Goal: Transaction & Acquisition: Purchase product/service

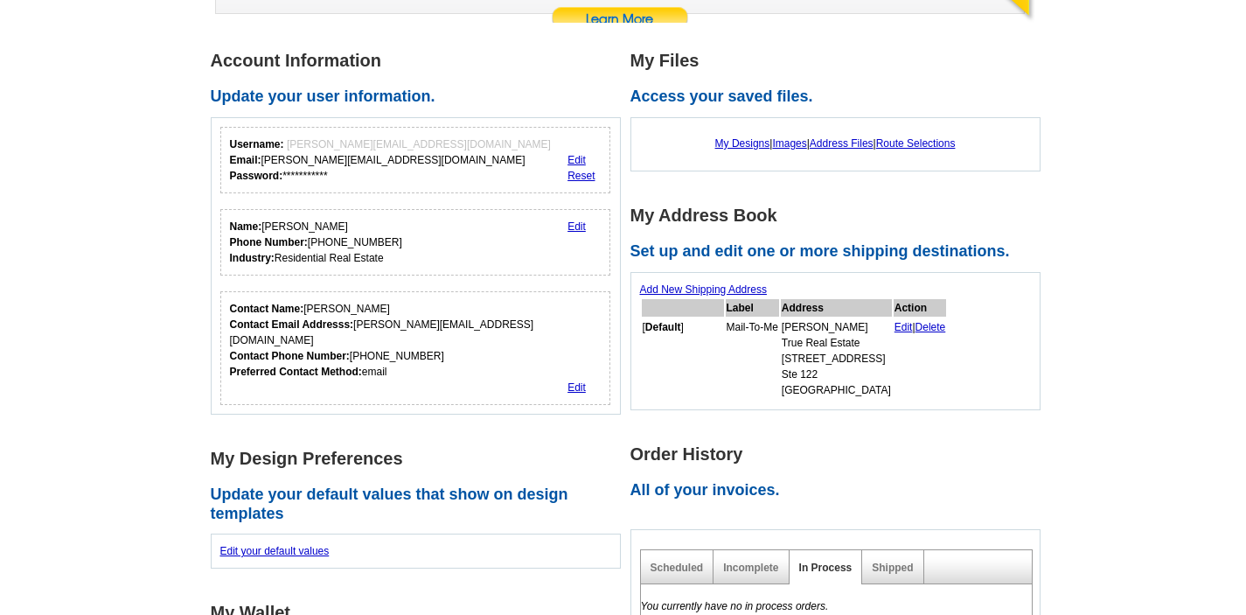
scroll to position [245, 0]
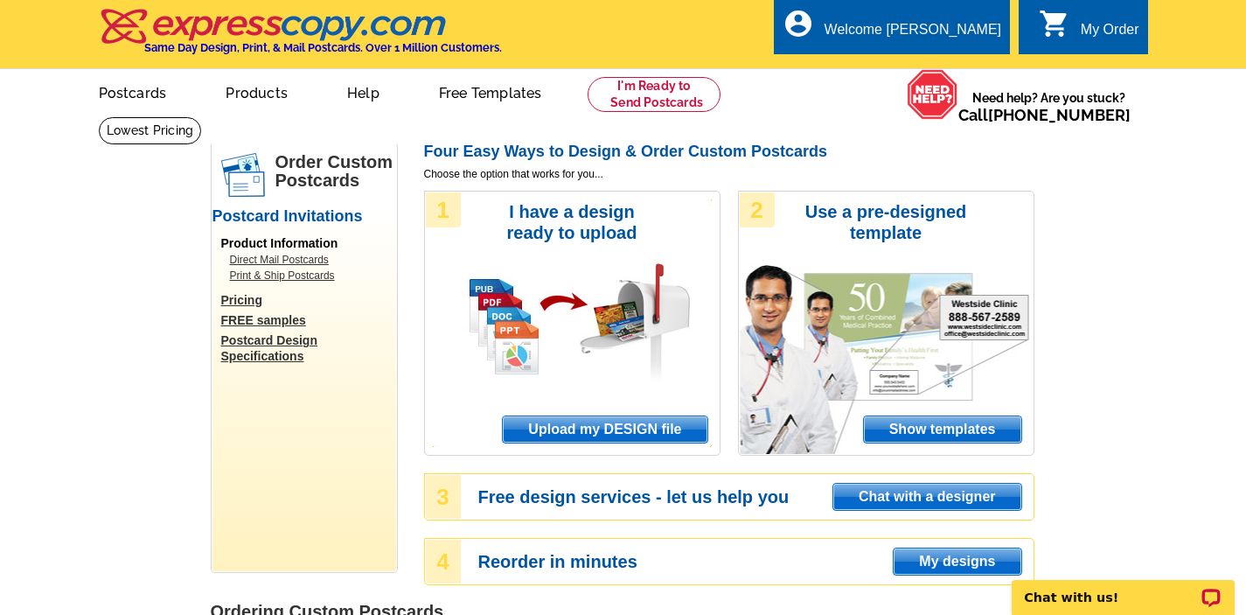
click at [951, 428] on span "Show templates" at bounding box center [942, 429] width 157 height 26
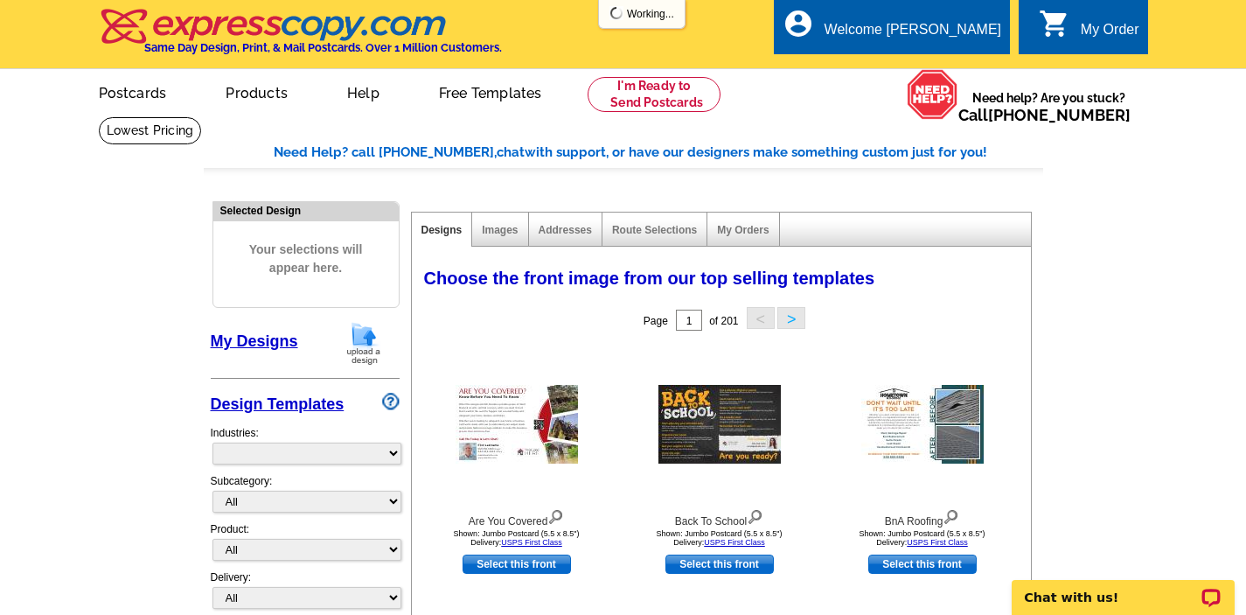
select select "971"
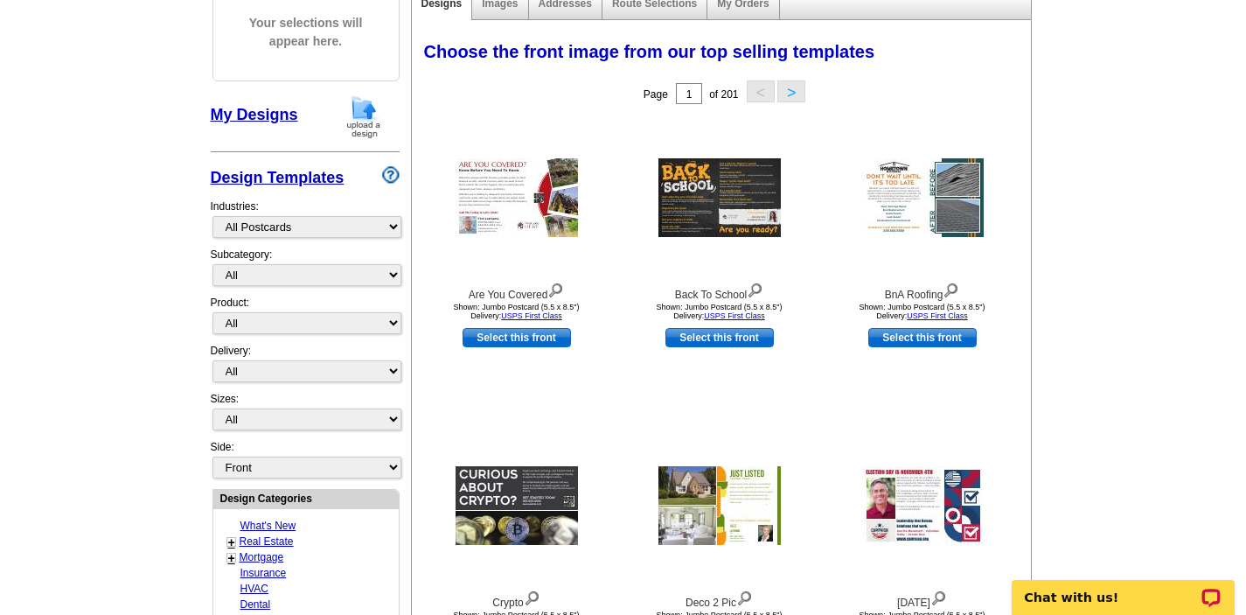
scroll to position [245, 0]
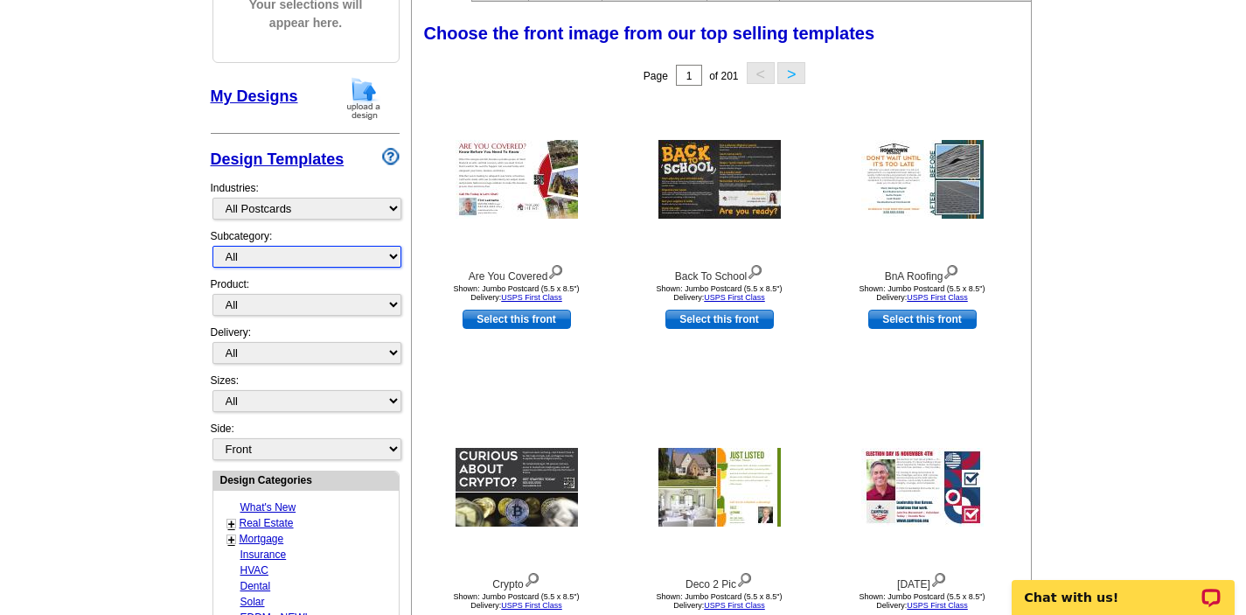
click at [394, 253] on select "All" at bounding box center [306, 257] width 189 height 22
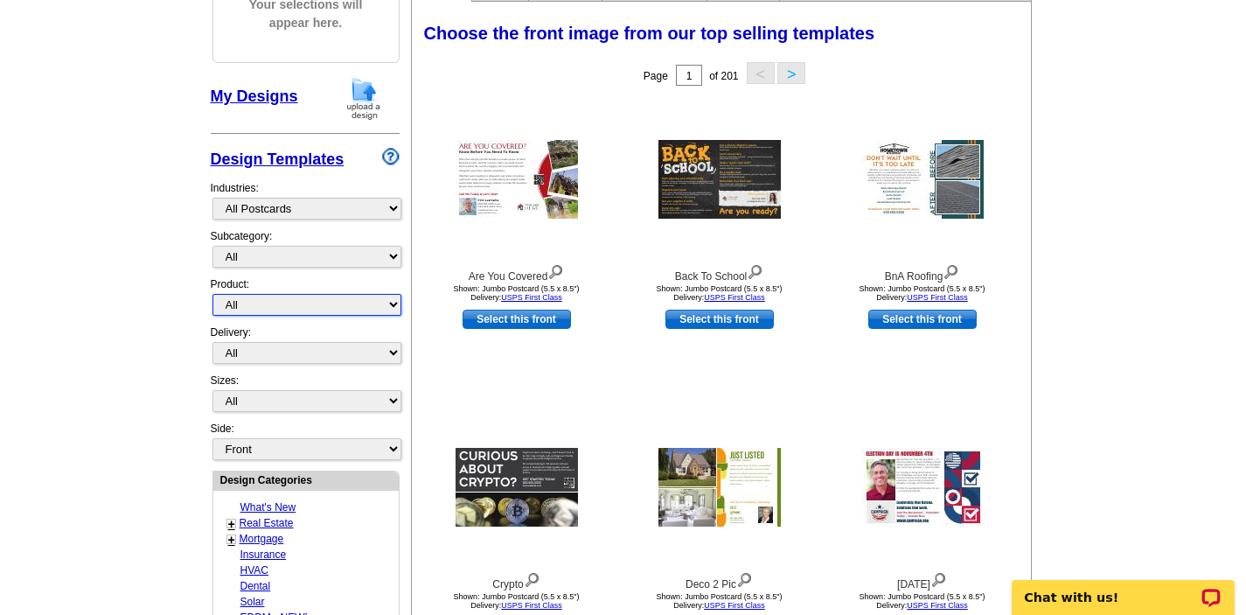
click at [393, 303] on select "All Postcards Letters and flyers Business Cards Door Hangers Greeting Cards" at bounding box center [306, 305] width 189 height 22
select select "1"
click at [393, 351] on select "All First Class Mail Shipped to Me EDDM Save 66% on Postage" at bounding box center [306, 353] width 189 height 22
select select "4"
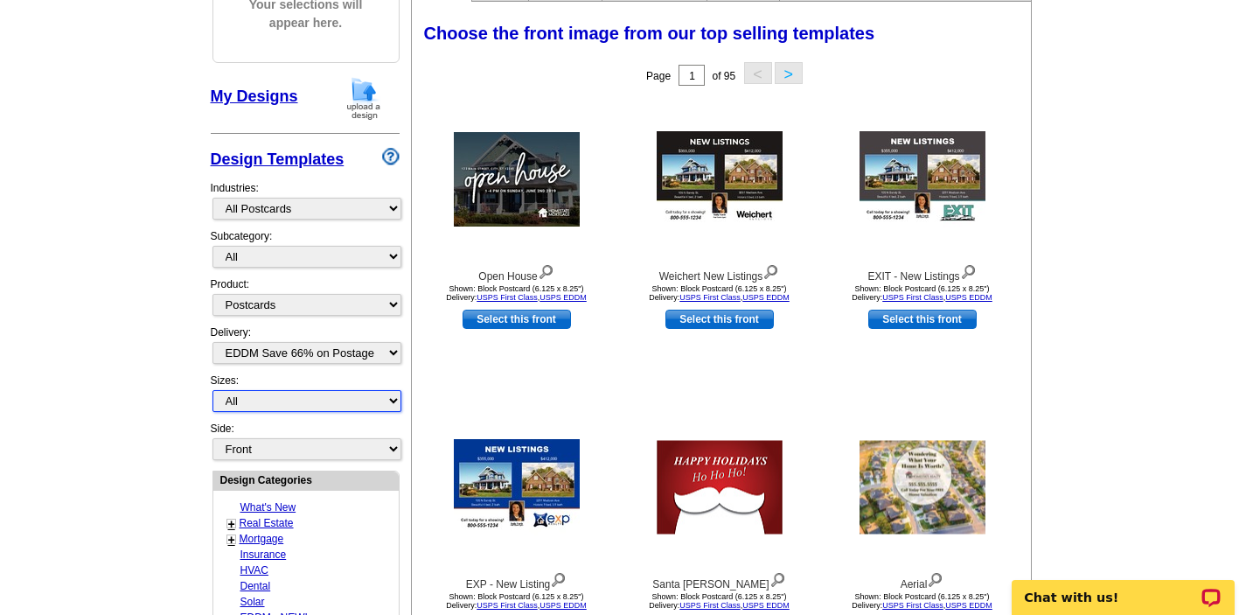
click at [393, 399] on select "All Jumbo Postcard (5.5" x 8.5") Regular Postcard (4.25" x 5.6") Panoramic Post…" at bounding box center [306, 401] width 189 height 22
click at [278, 394] on select "All Jumbo Postcard (5.5" x 8.5") Regular Postcard (4.25" x 5.6") Panoramic Post…" at bounding box center [306, 401] width 189 height 22
select select "14"
click at [273, 520] on link "Real Estate" at bounding box center [267, 523] width 54 height 12
select select "785"
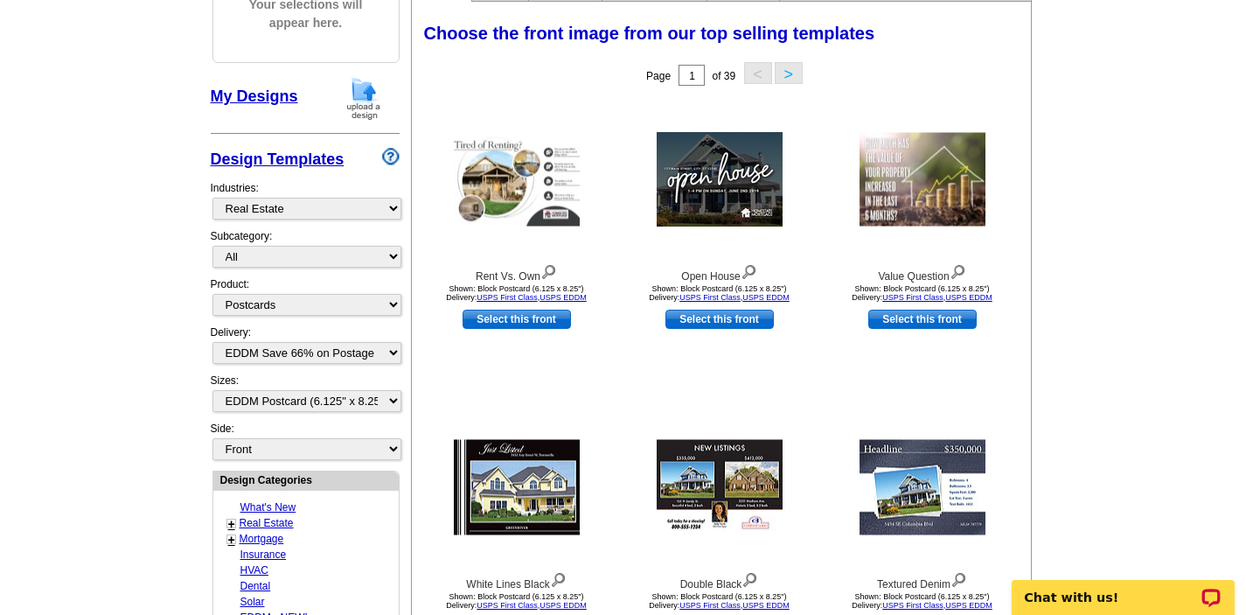
click at [1068, 279] on main "Need Help? call 800-260-5887, chat with support, or have our designers make som…" at bounding box center [623, 521] width 1246 height 1300
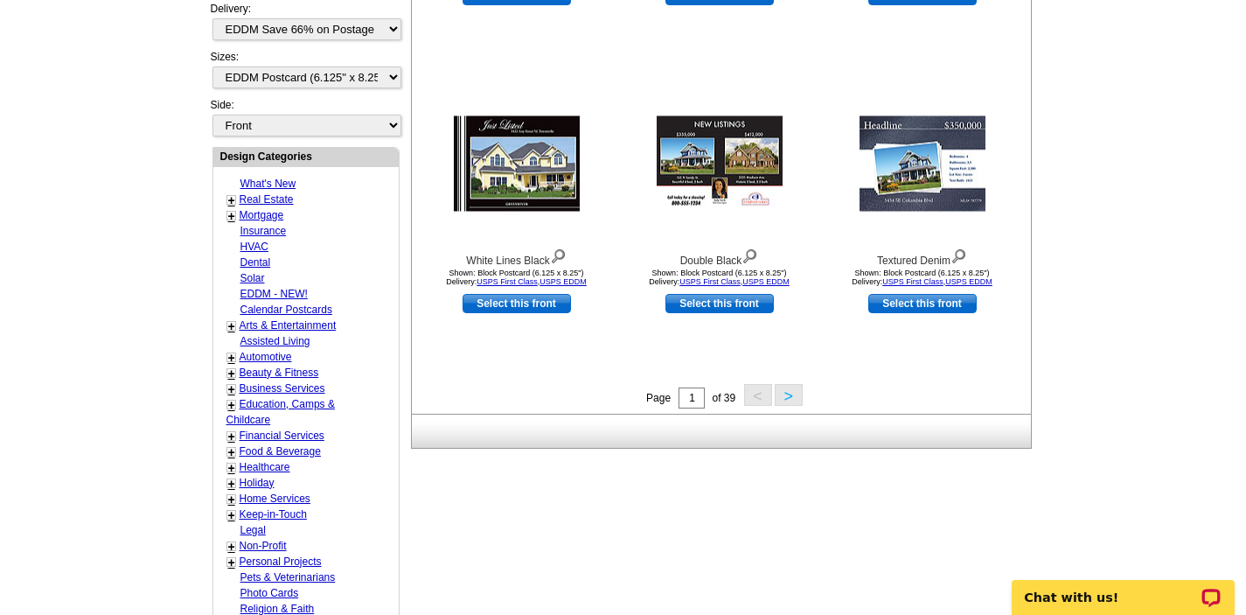
scroll to position [595, 0]
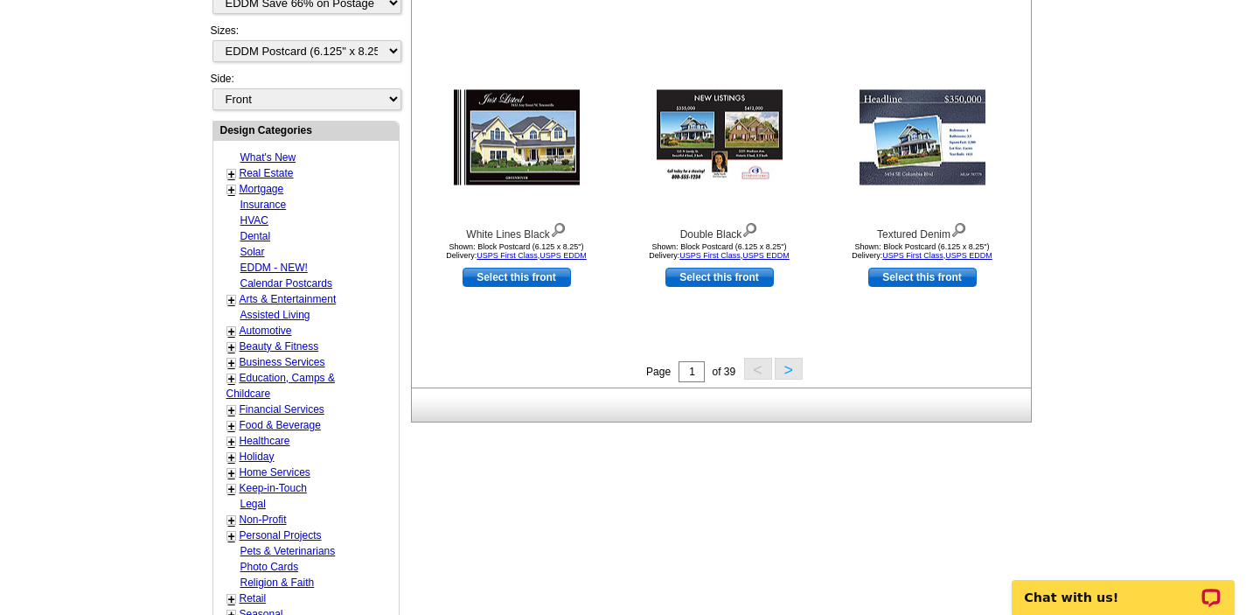
click at [778, 364] on button ">" at bounding box center [789, 369] width 28 height 22
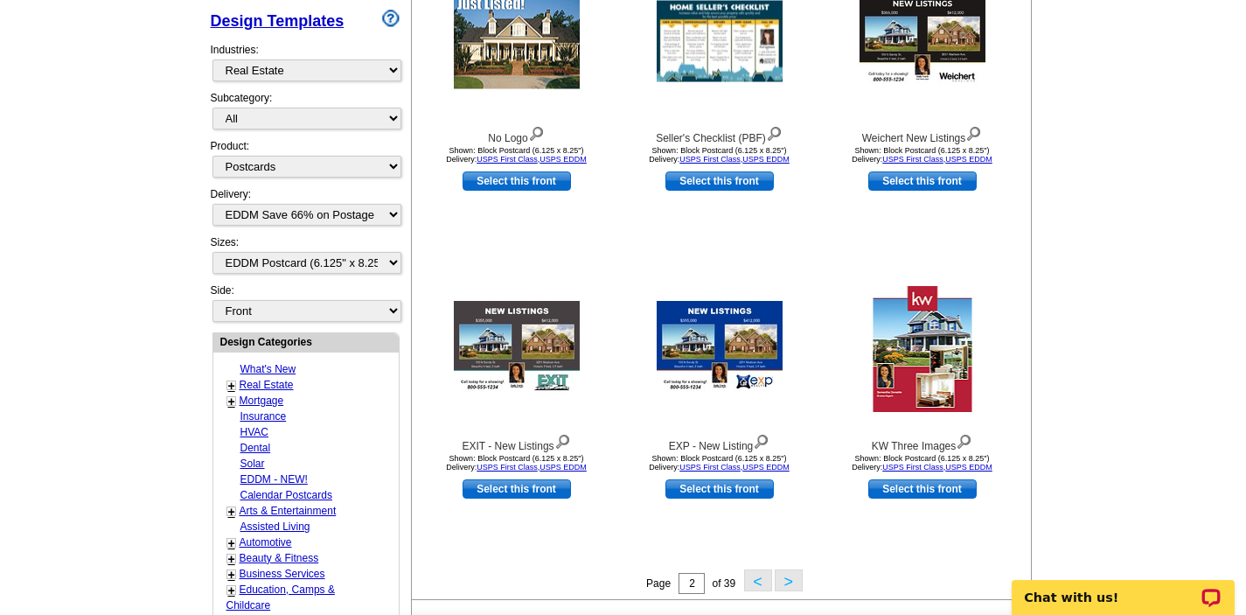
scroll to position [397, 0]
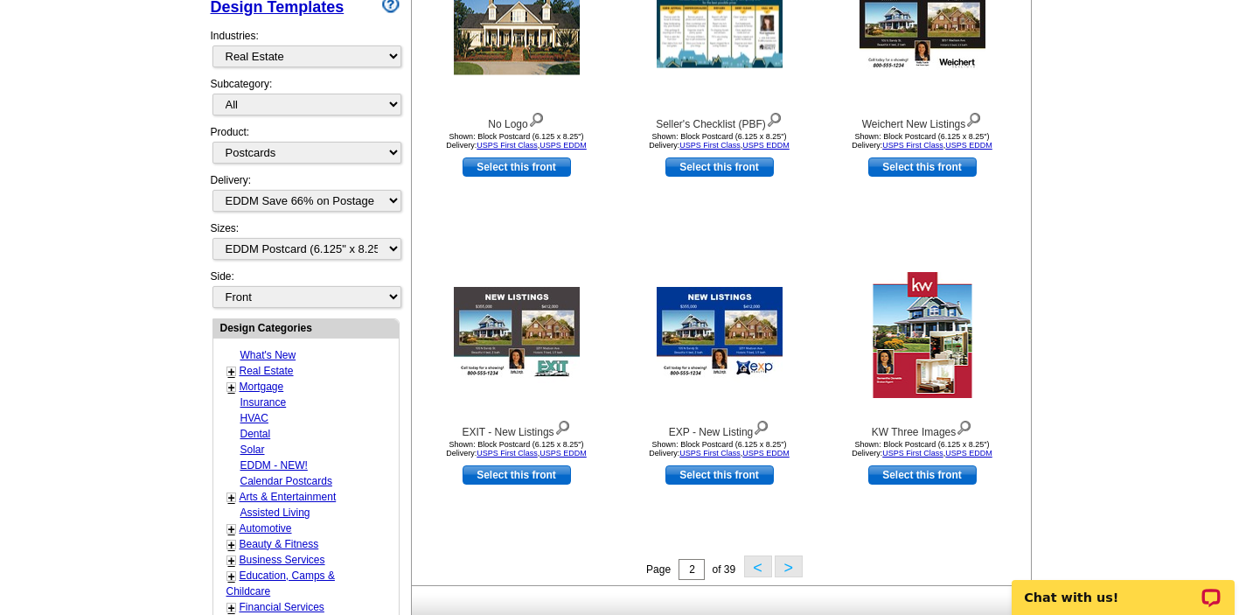
click at [233, 386] on link "+" at bounding box center [231, 387] width 7 height 14
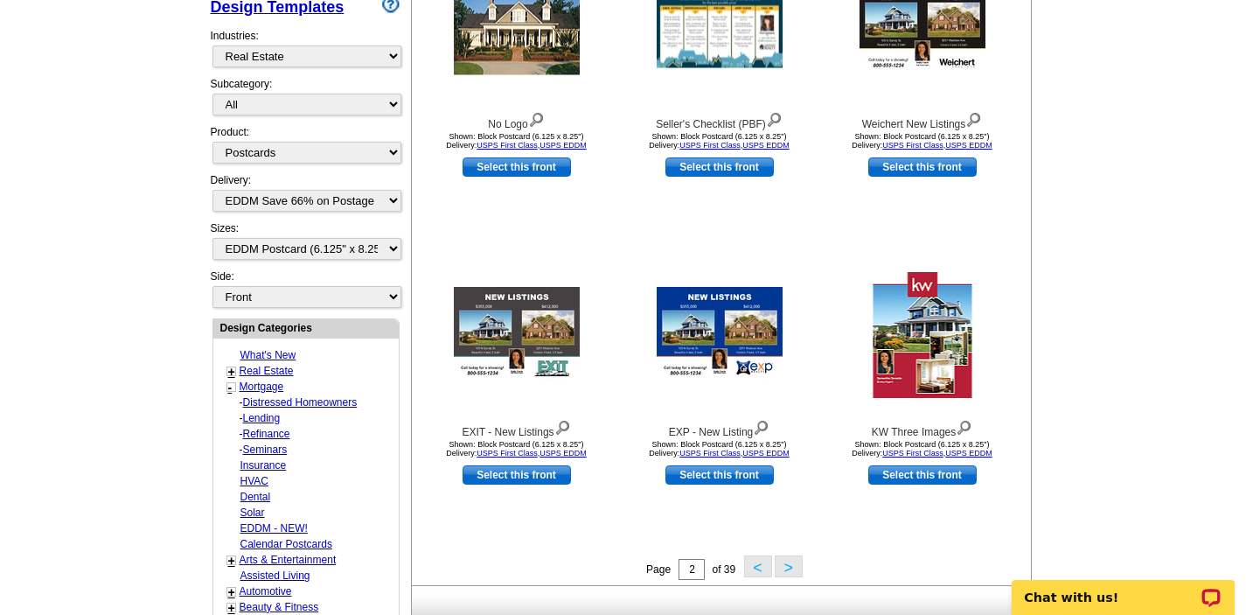
click at [233, 371] on link "+" at bounding box center [231, 372] width 7 height 14
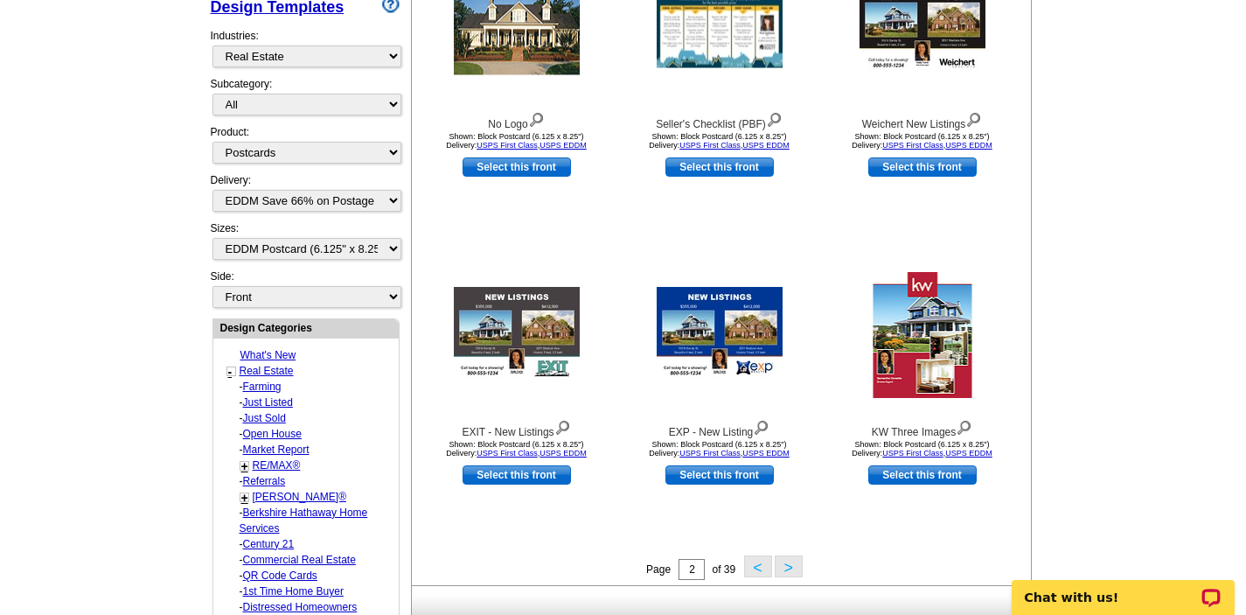
click at [261, 386] on link "Farming" at bounding box center [262, 386] width 38 height 12
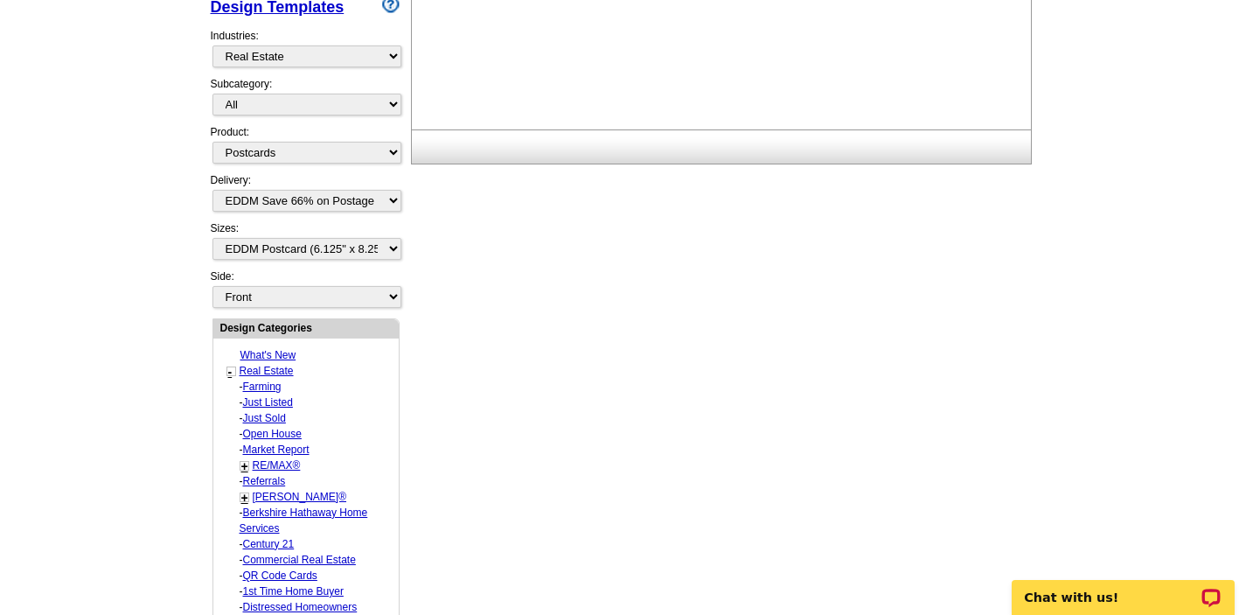
select select "1208"
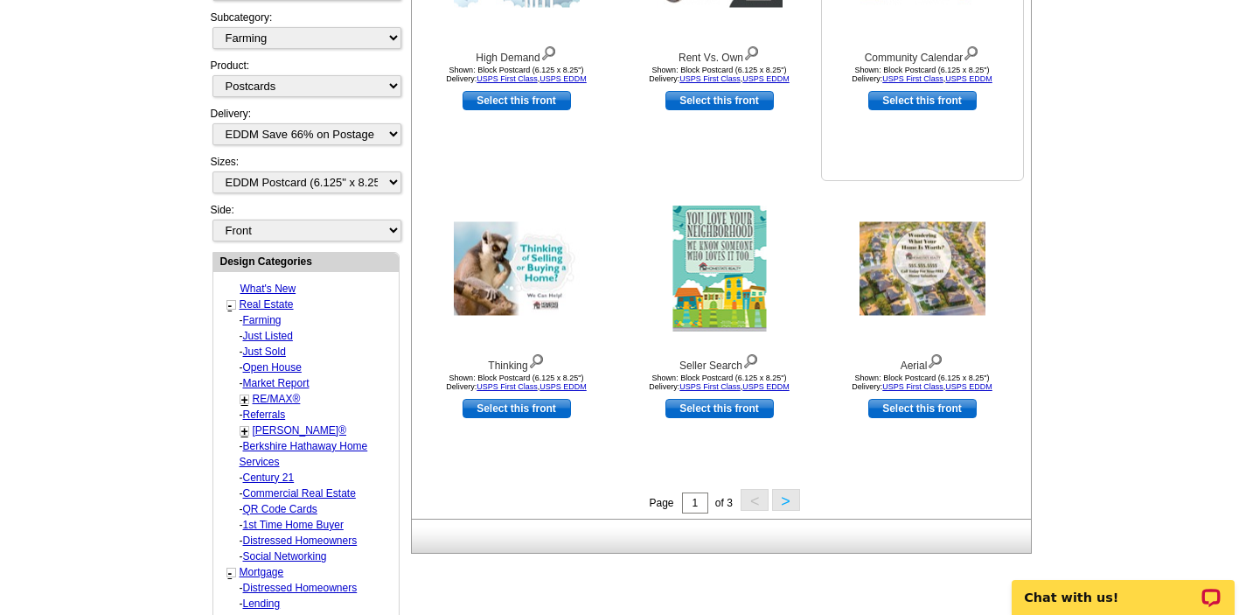
scroll to position [467, 0]
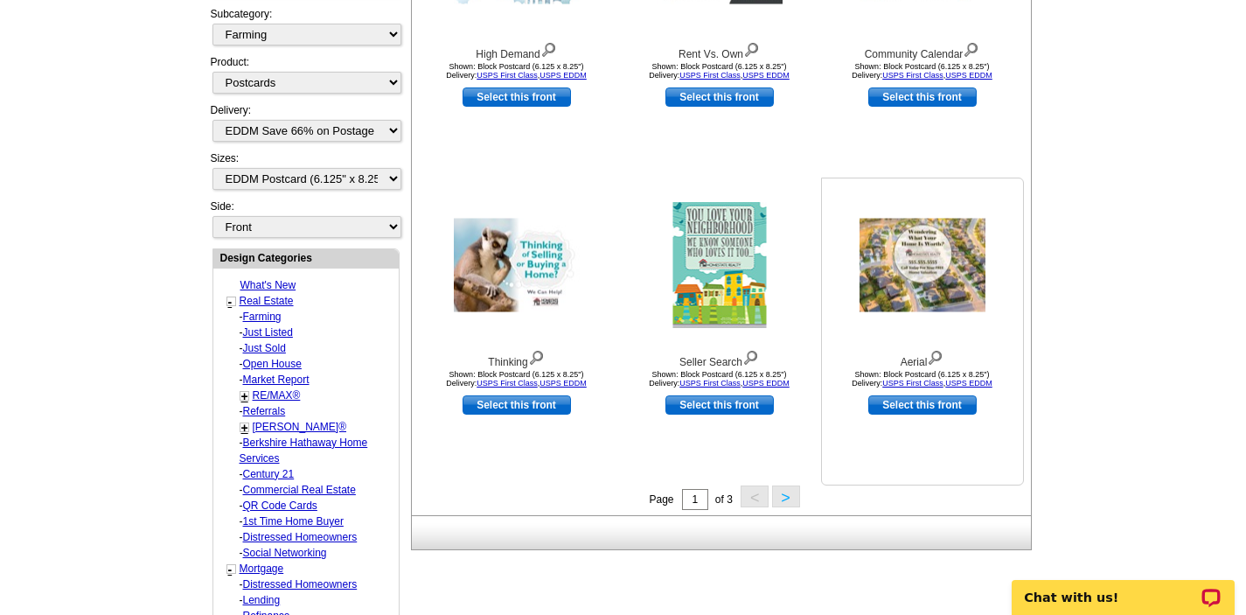
click at [942, 257] on img at bounding box center [922, 266] width 126 height 94
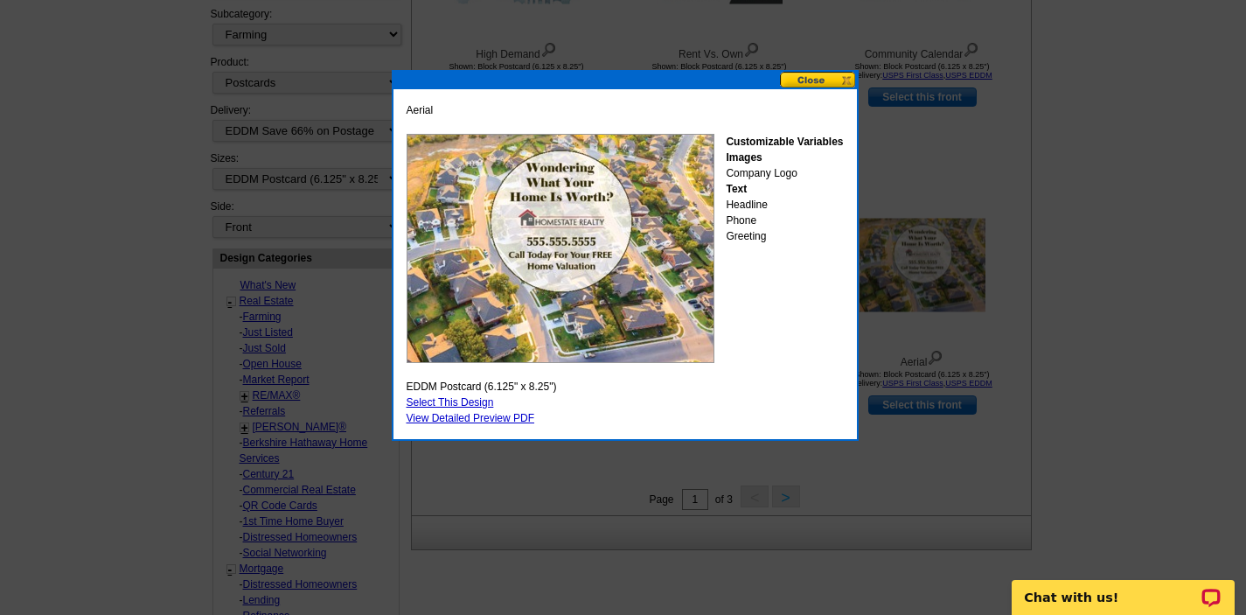
click at [823, 80] on button at bounding box center [818, 80] width 77 height 17
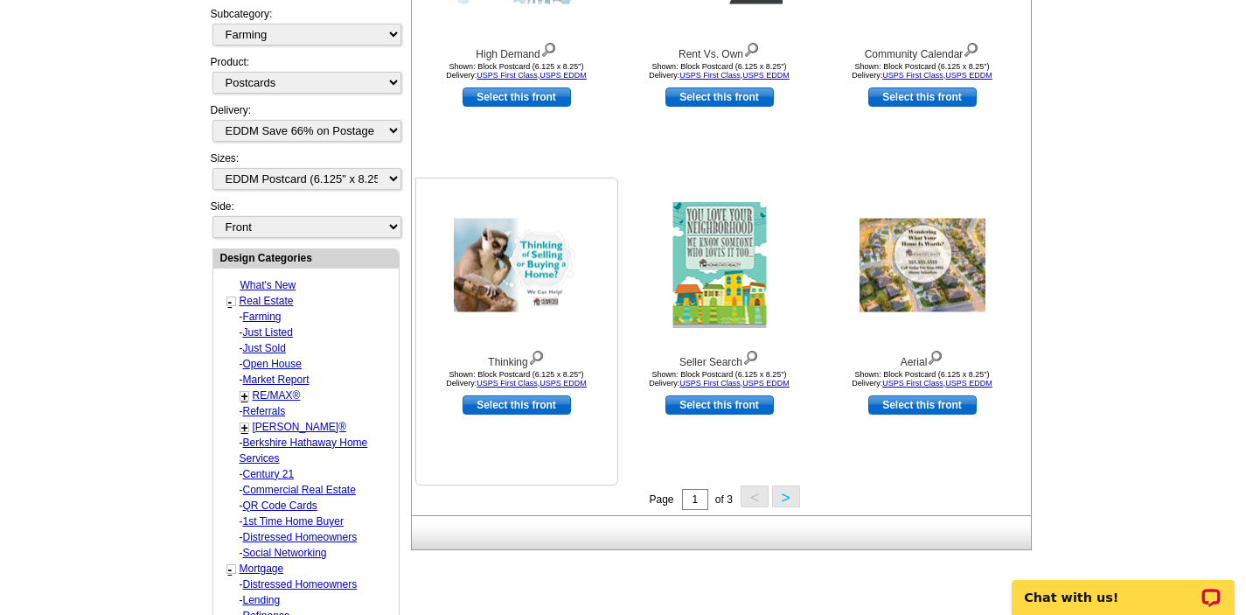
click at [543, 254] on img at bounding box center [517, 266] width 126 height 94
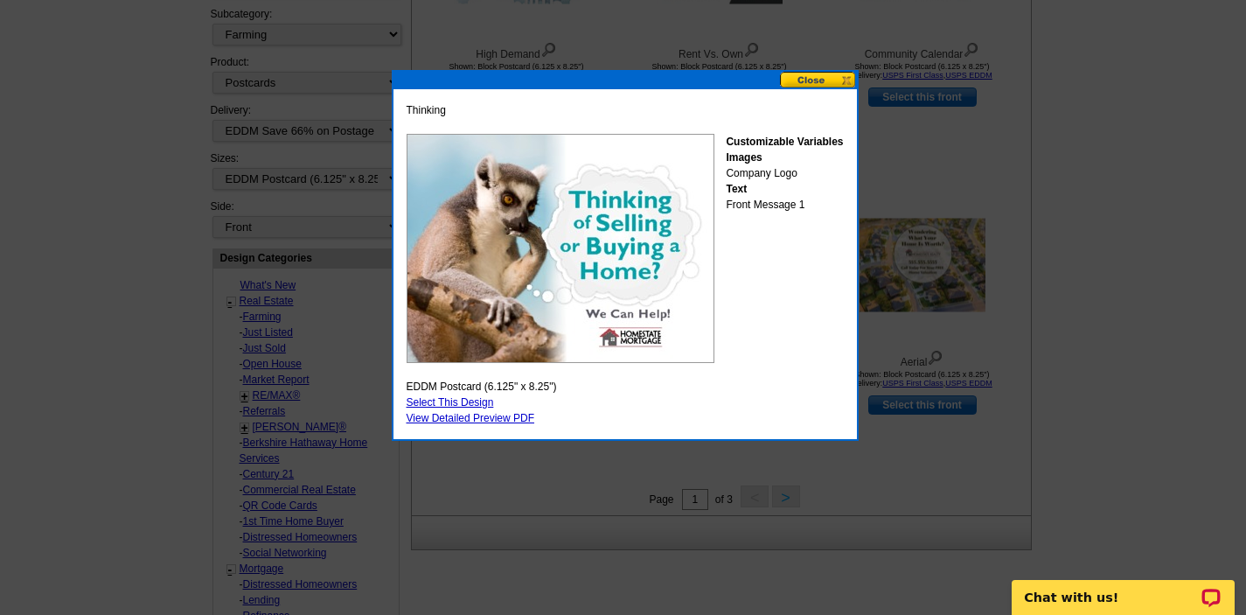
click at [803, 79] on button at bounding box center [818, 80] width 77 height 17
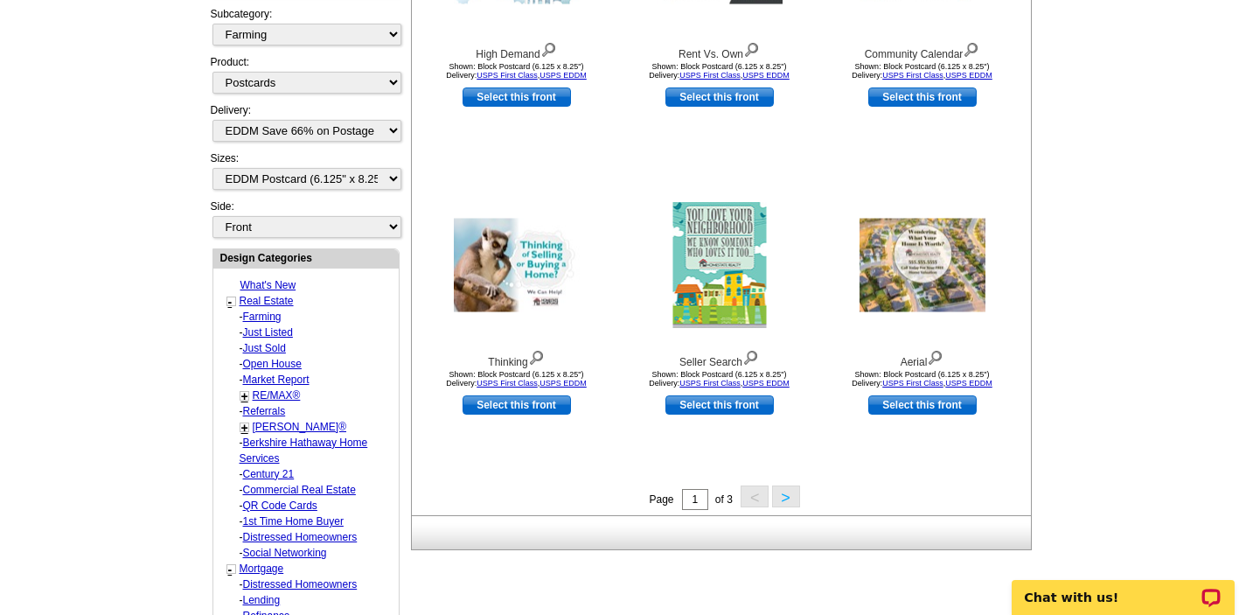
click at [786, 498] on button ">" at bounding box center [786, 496] width 28 height 22
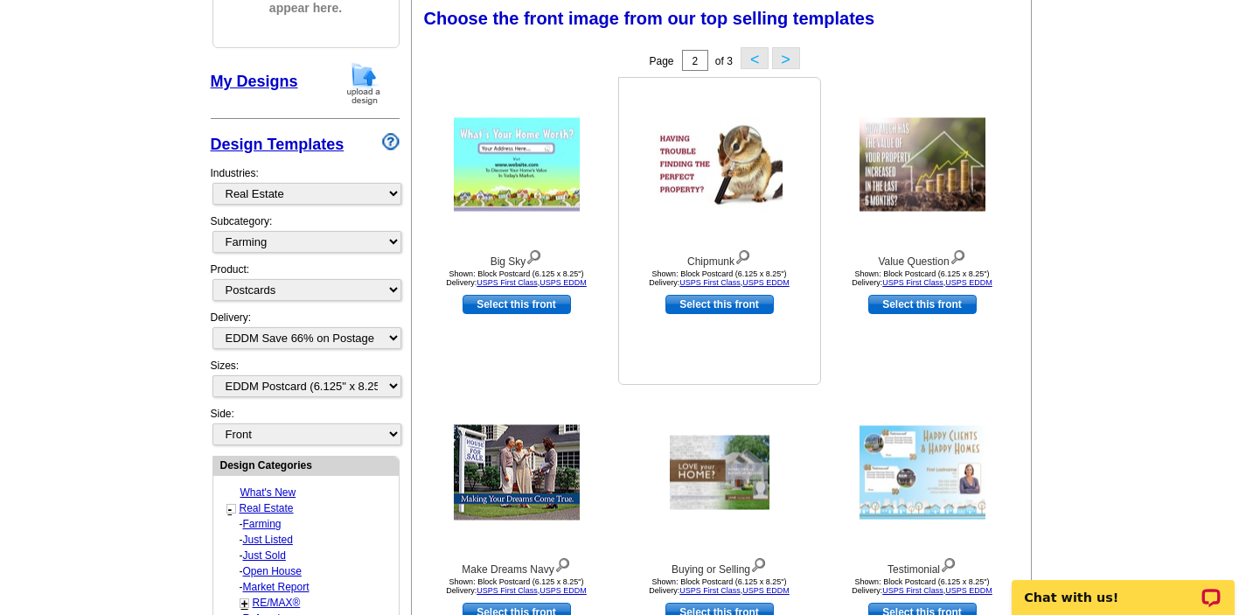
scroll to position [257, 0]
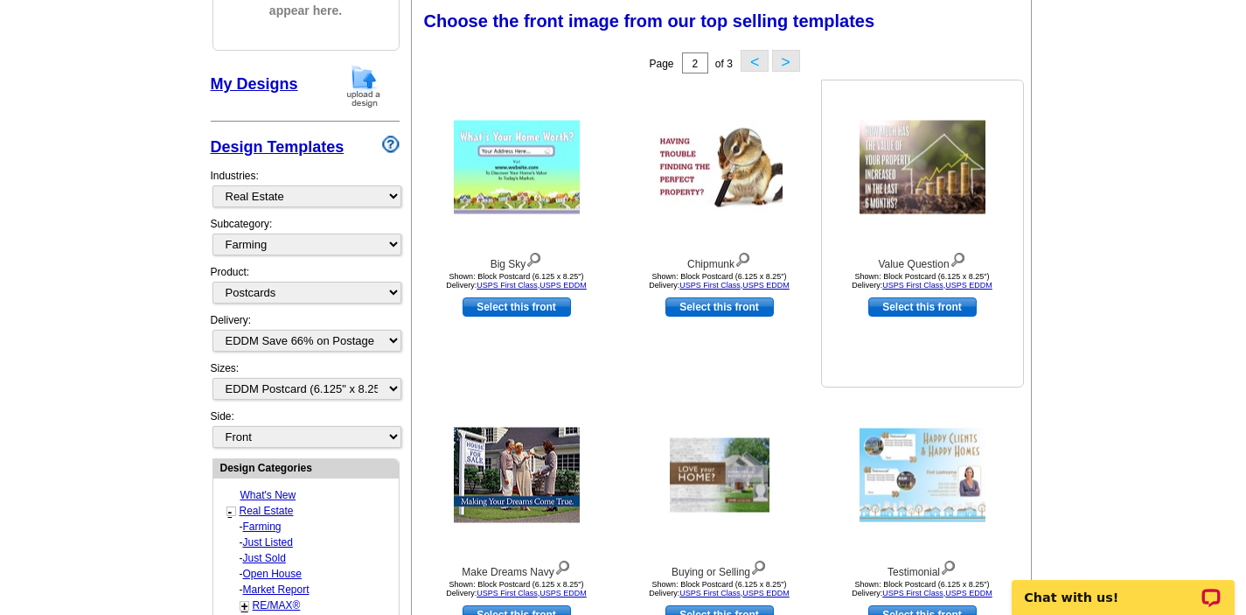
click at [1006, 354] on div "Value Question Shown: Block Postcard (6.125 x 8.25") Delivery: USPS First Class…" at bounding box center [922, 234] width 203 height 308
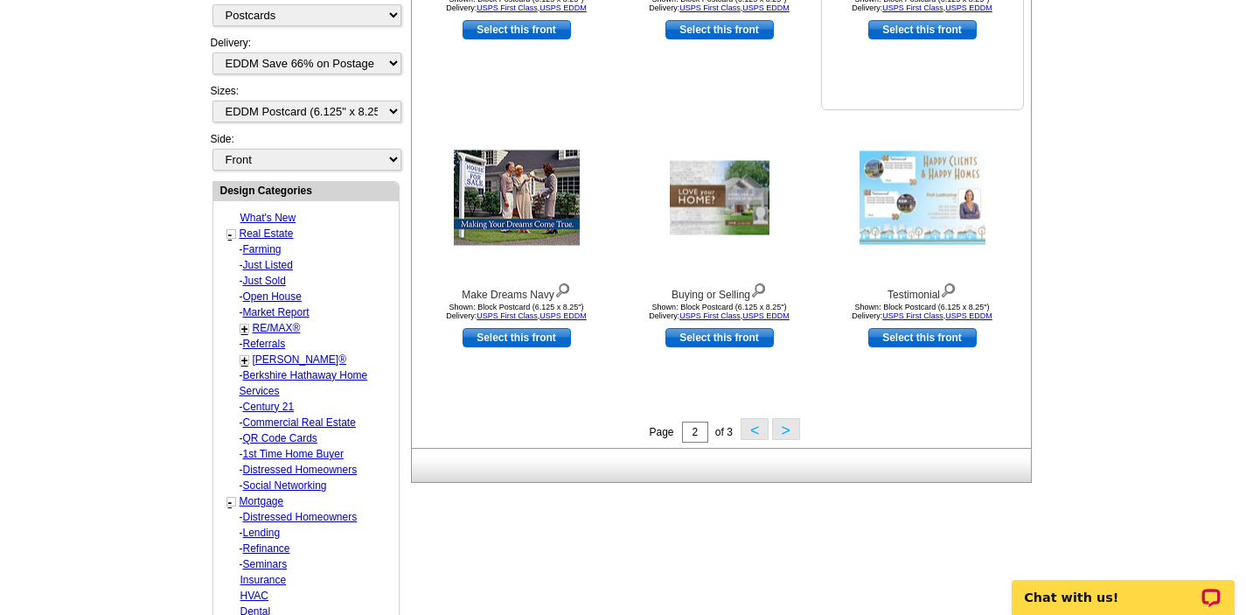
scroll to position [537, 0]
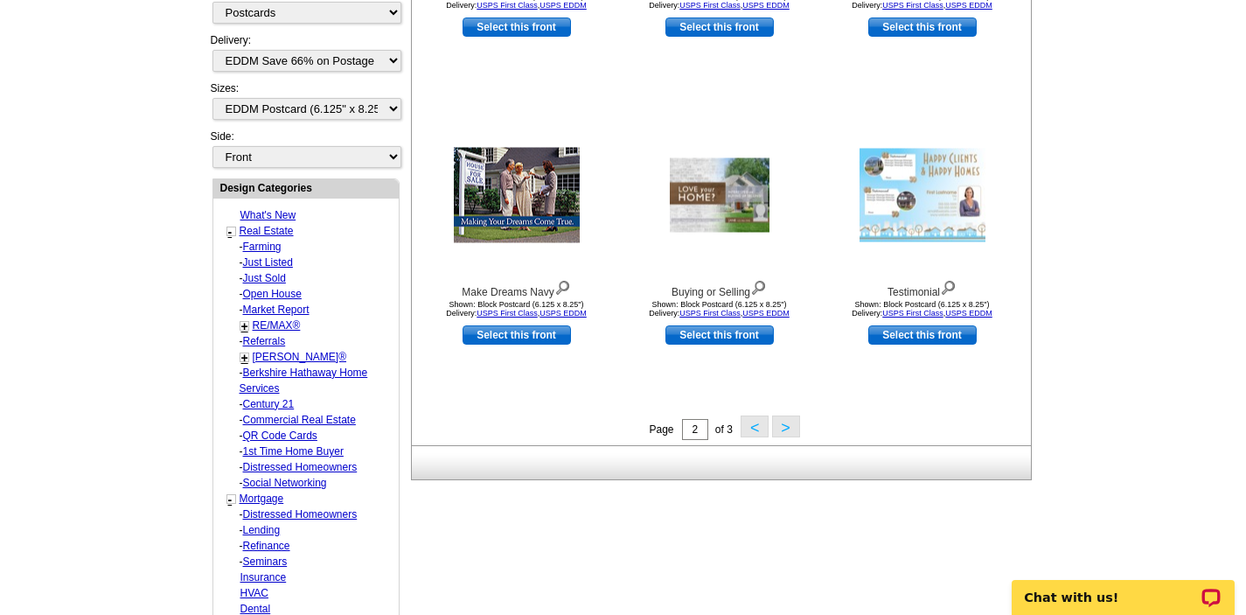
click at [787, 426] on button ">" at bounding box center [786, 426] width 28 height 22
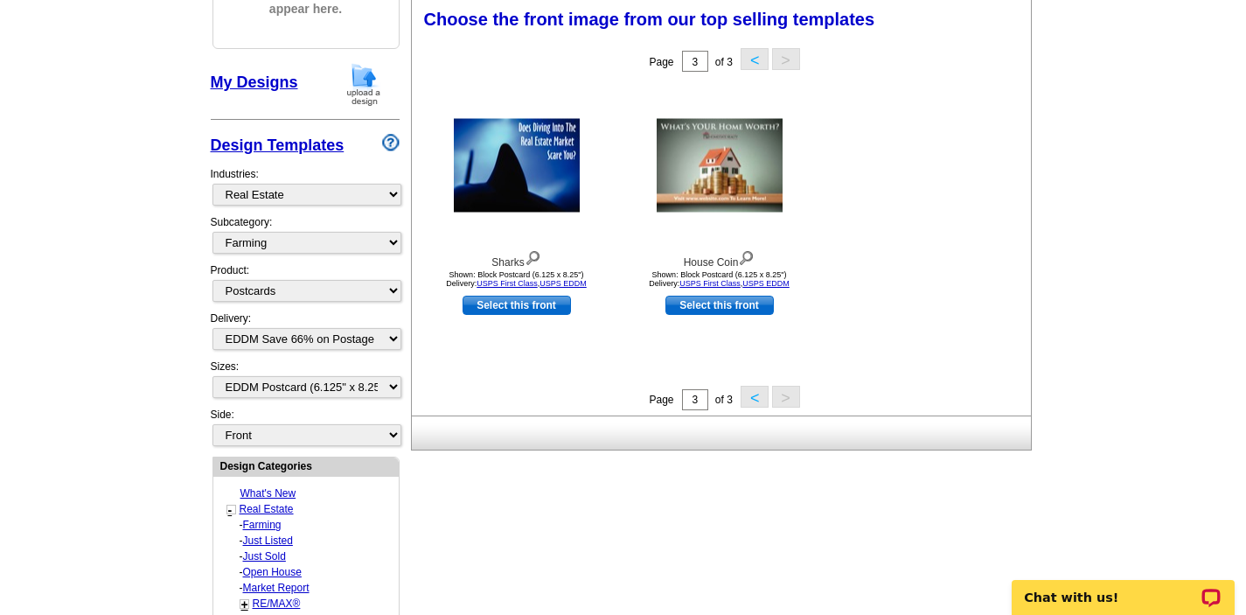
scroll to position [257, 0]
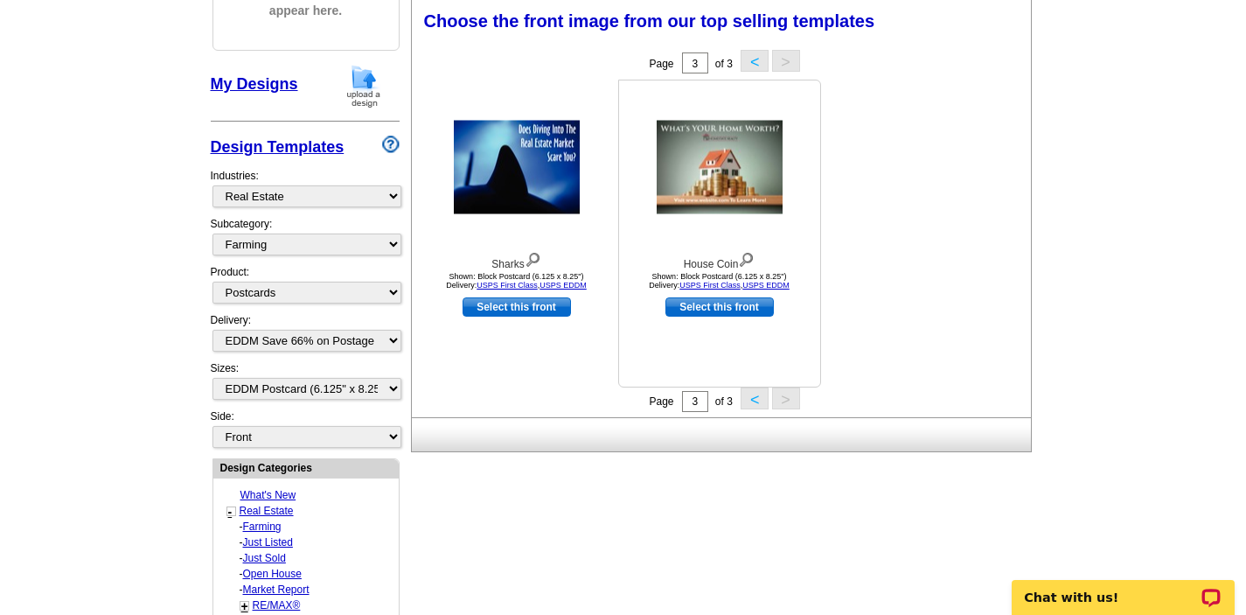
click at [721, 184] on img at bounding box center [720, 168] width 126 height 94
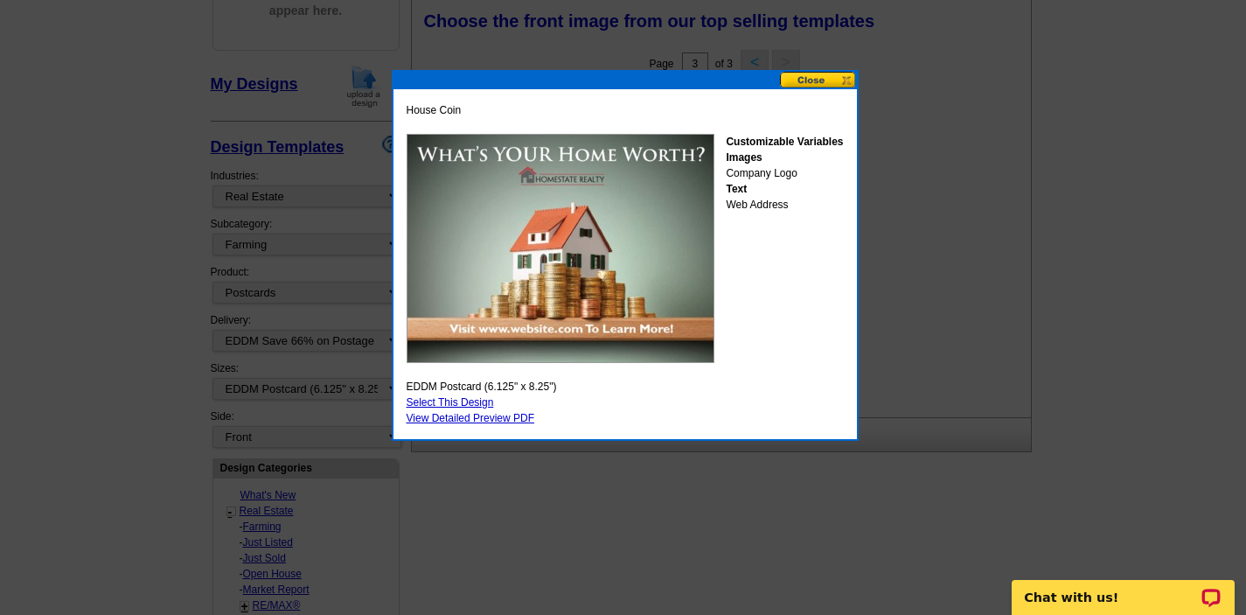
click at [816, 77] on button at bounding box center [818, 80] width 77 height 17
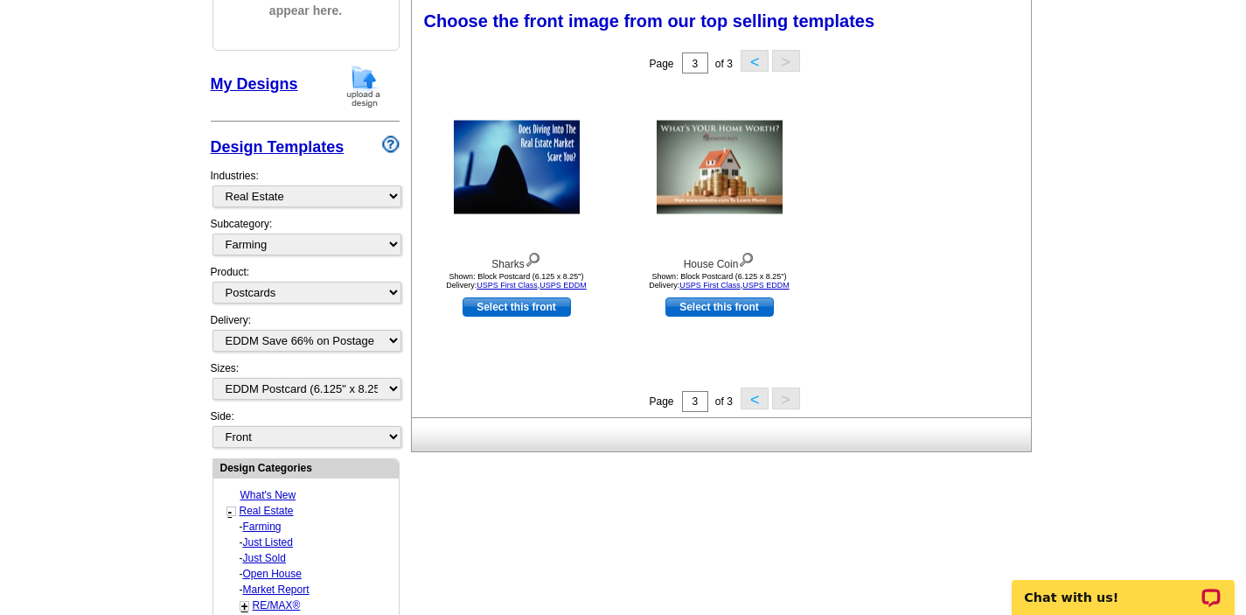
click at [755, 403] on button "<" at bounding box center [755, 398] width 28 height 22
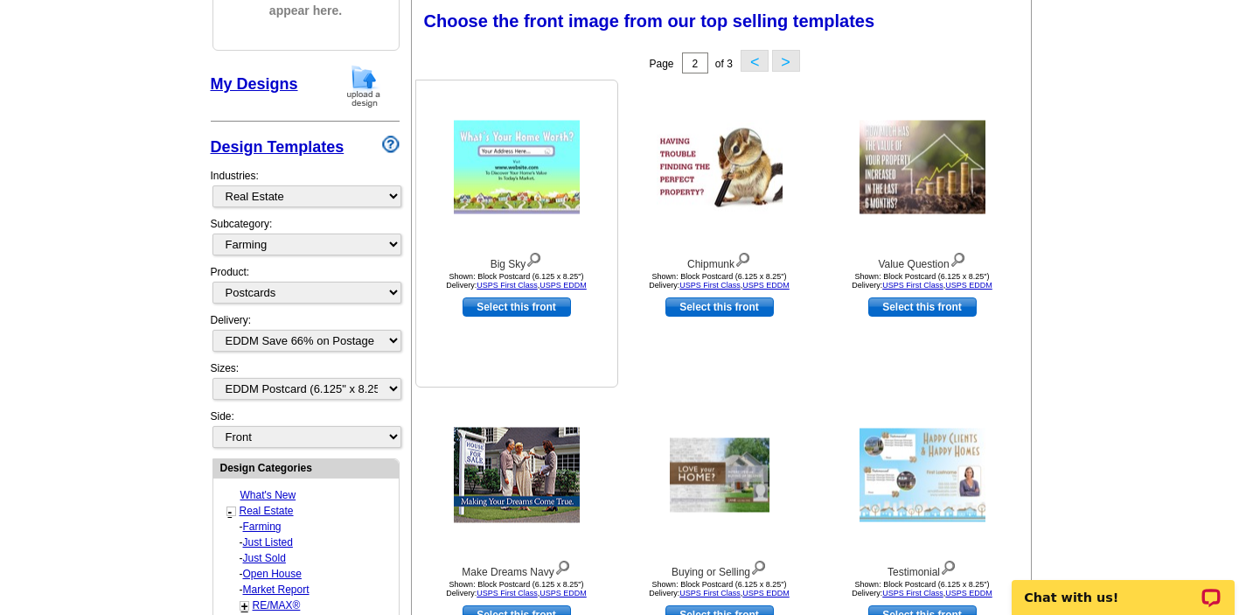
click at [530, 171] on img at bounding box center [517, 168] width 126 height 94
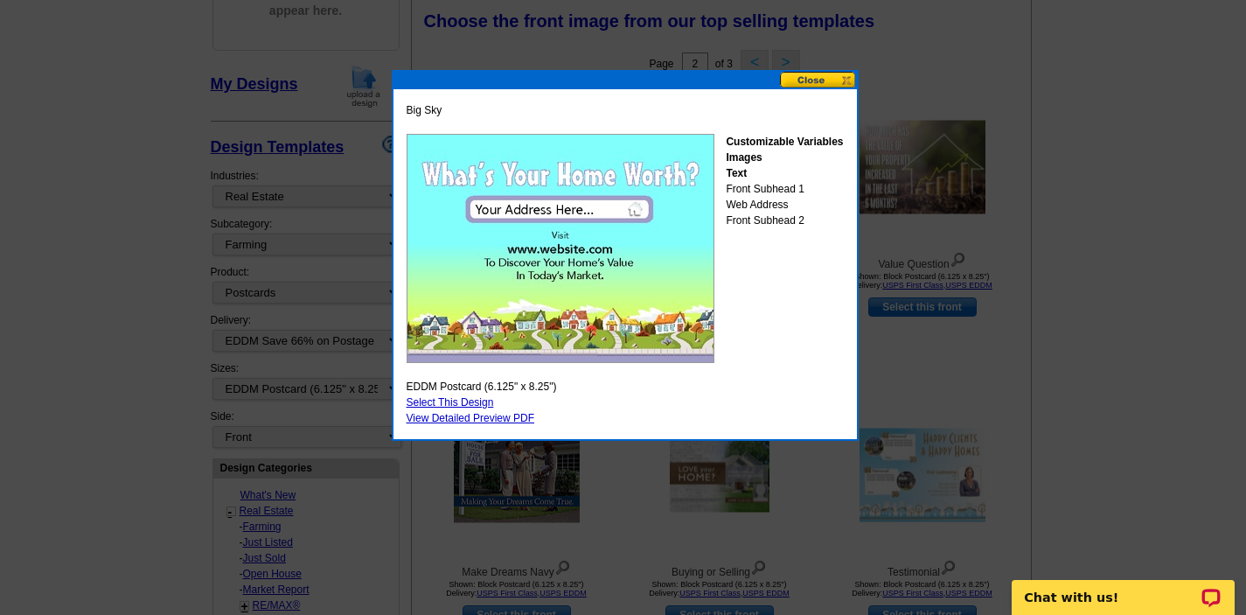
click at [827, 79] on button at bounding box center [818, 80] width 77 height 17
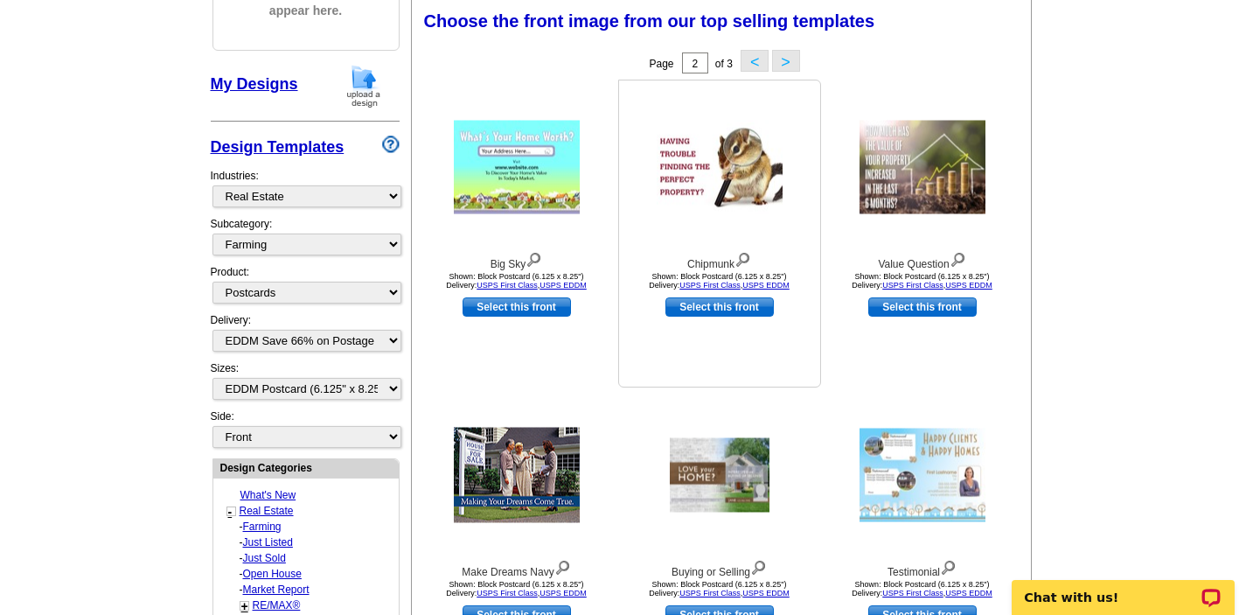
click at [809, 378] on div "Chipmunk Shown: Block Postcard (6.125 x 8.25") Delivery: USPS First Class , USP…" at bounding box center [719, 234] width 203 height 308
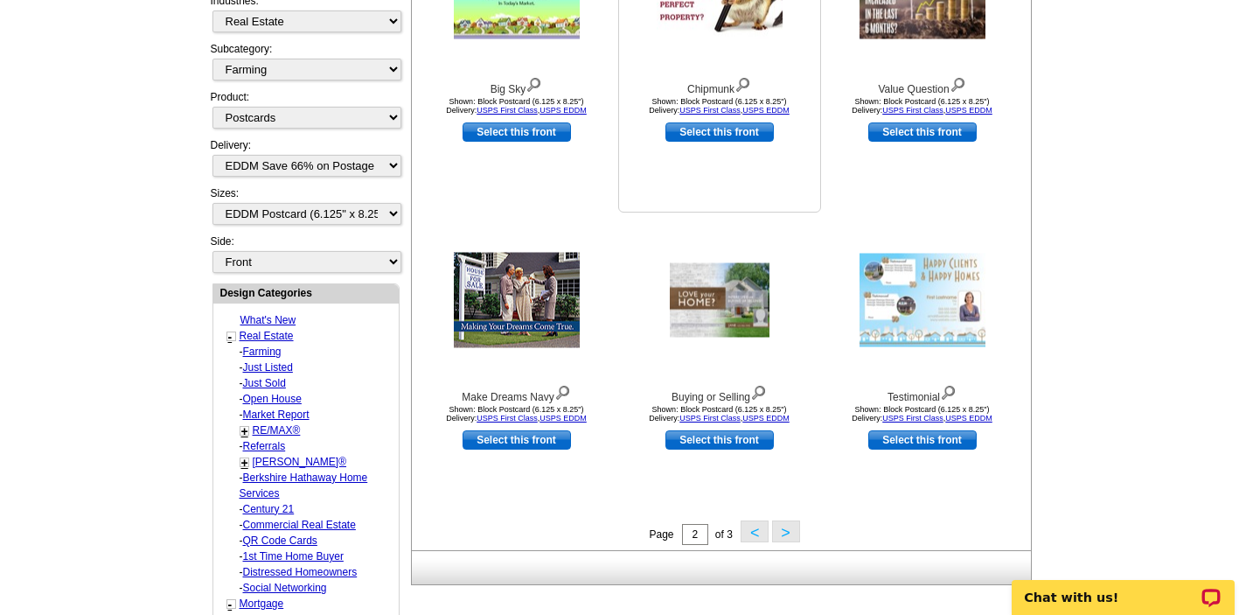
scroll to position [467, 0]
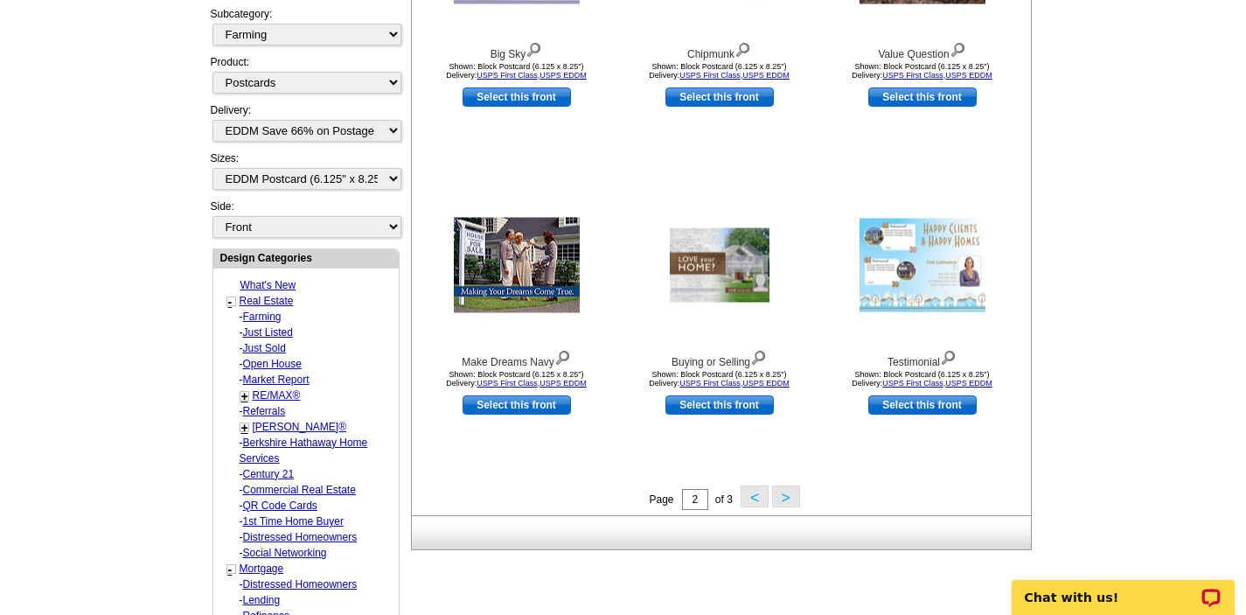
click at [757, 492] on button "<" at bounding box center [755, 496] width 28 height 22
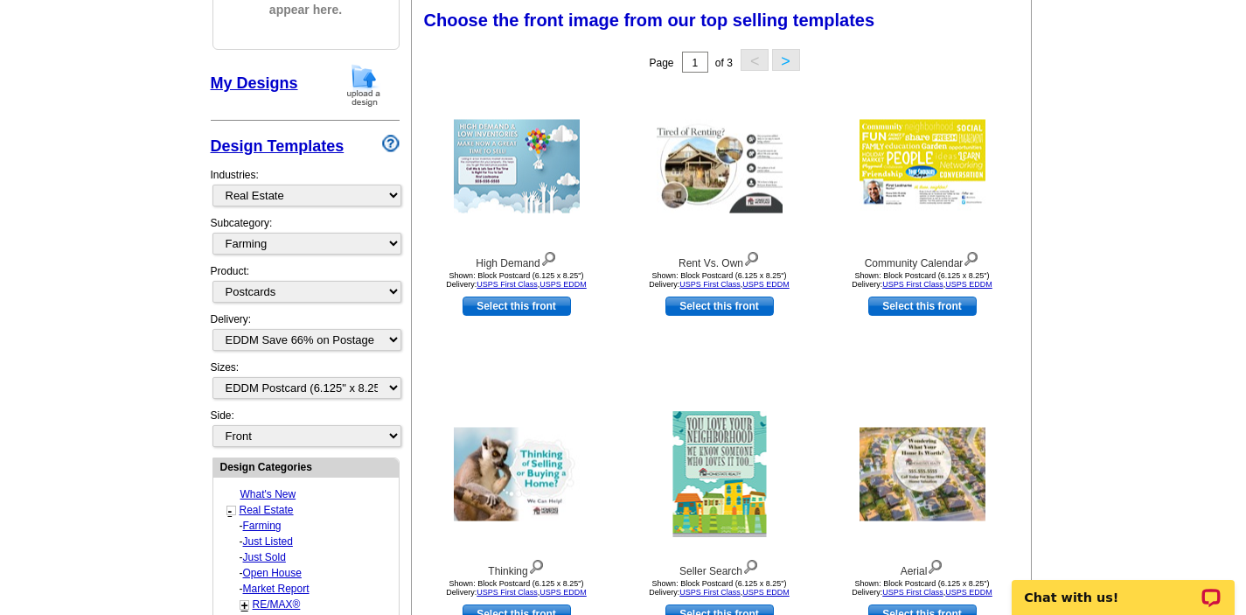
scroll to position [257, 0]
click at [550, 157] on img at bounding box center [517, 168] width 126 height 94
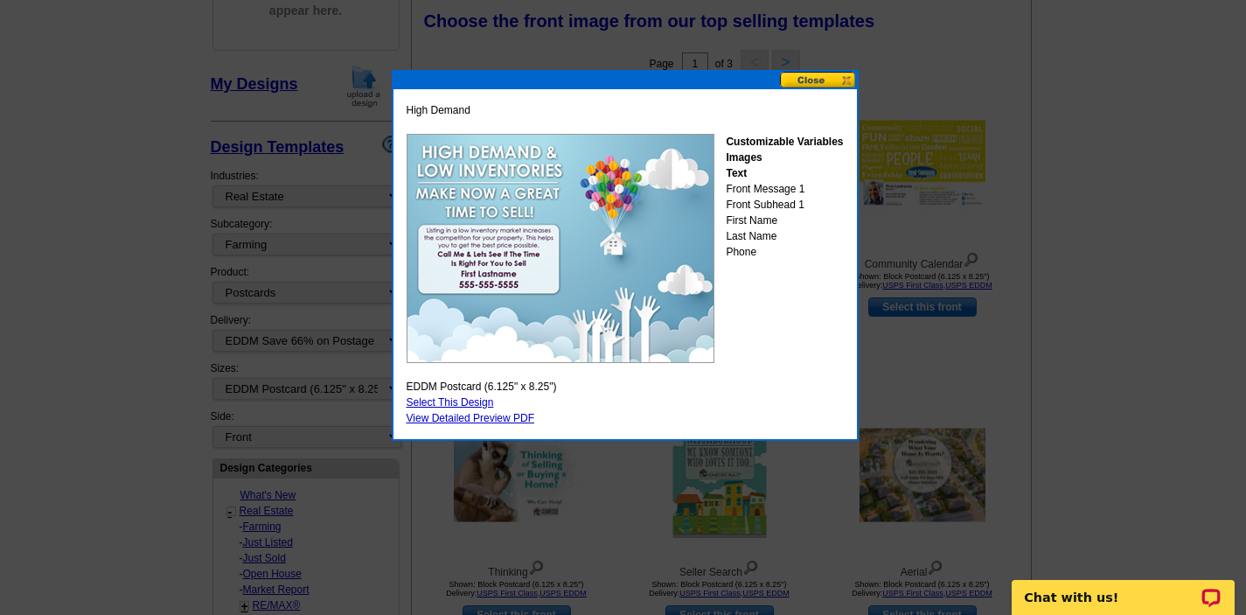
click at [809, 76] on button at bounding box center [818, 80] width 77 height 17
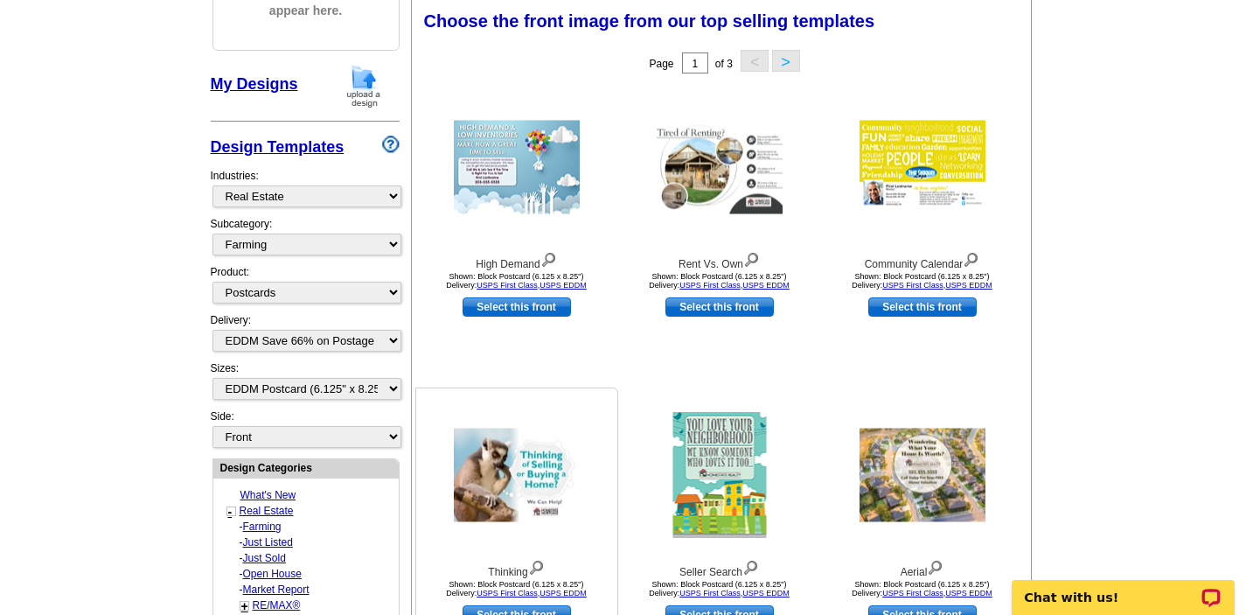
click at [520, 477] on img at bounding box center [517, 475] width 126 height 94
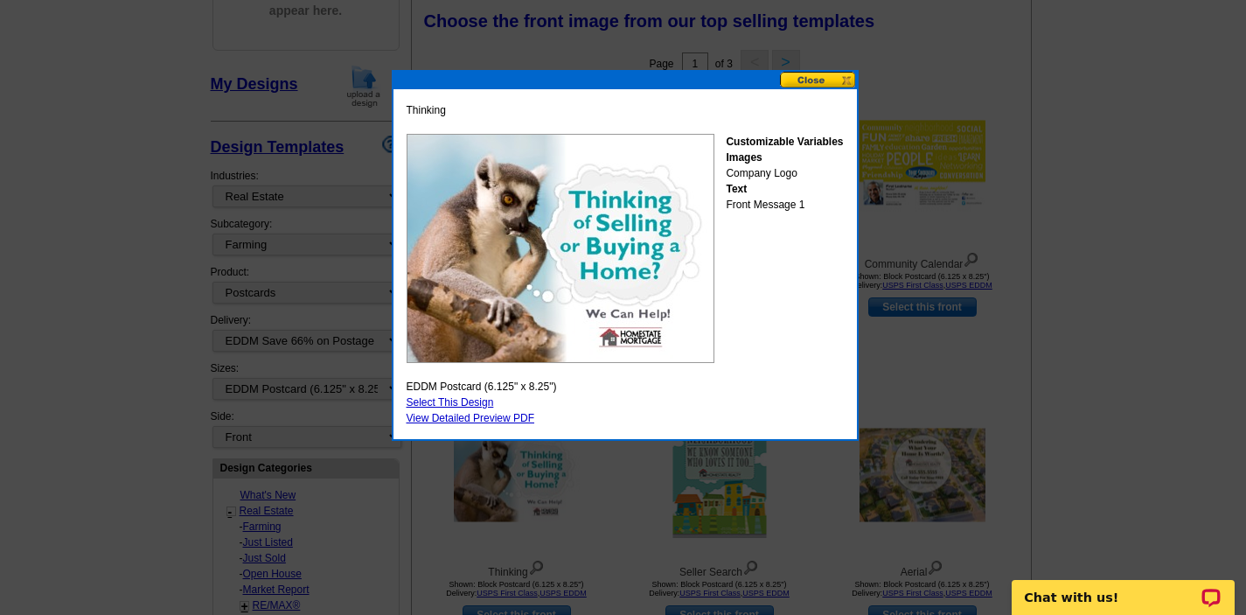
click at [805, 80] on button at bounding box center [818, 80] width 77 height 17
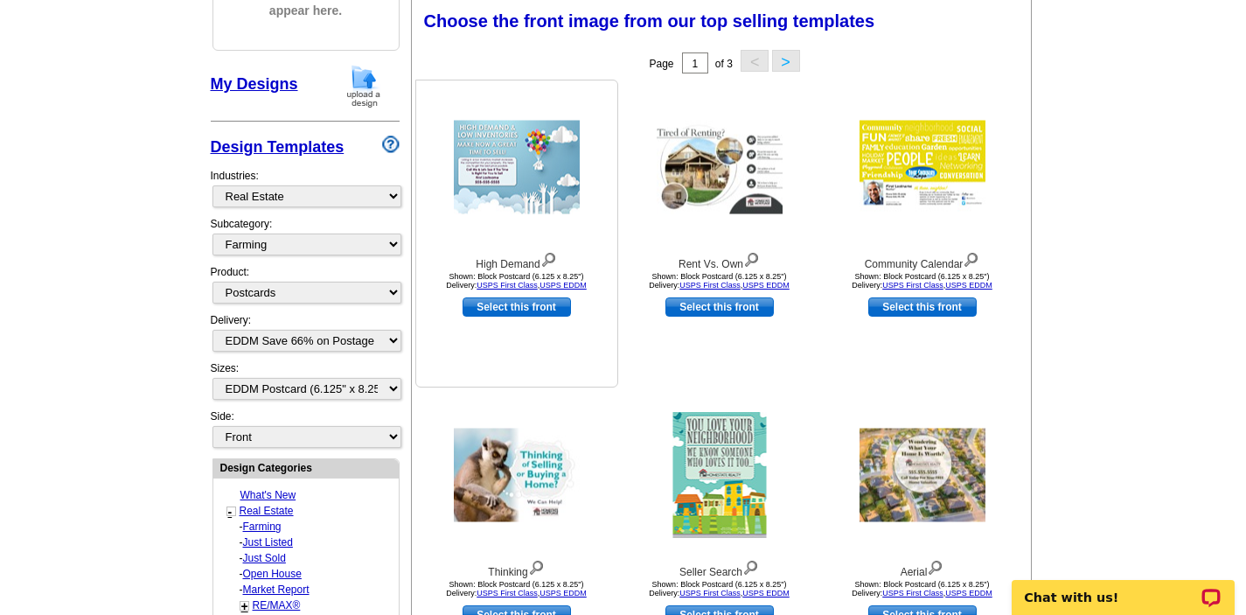
click at [542, 168] on img at bounding box center [517, 168] width 126 height 94
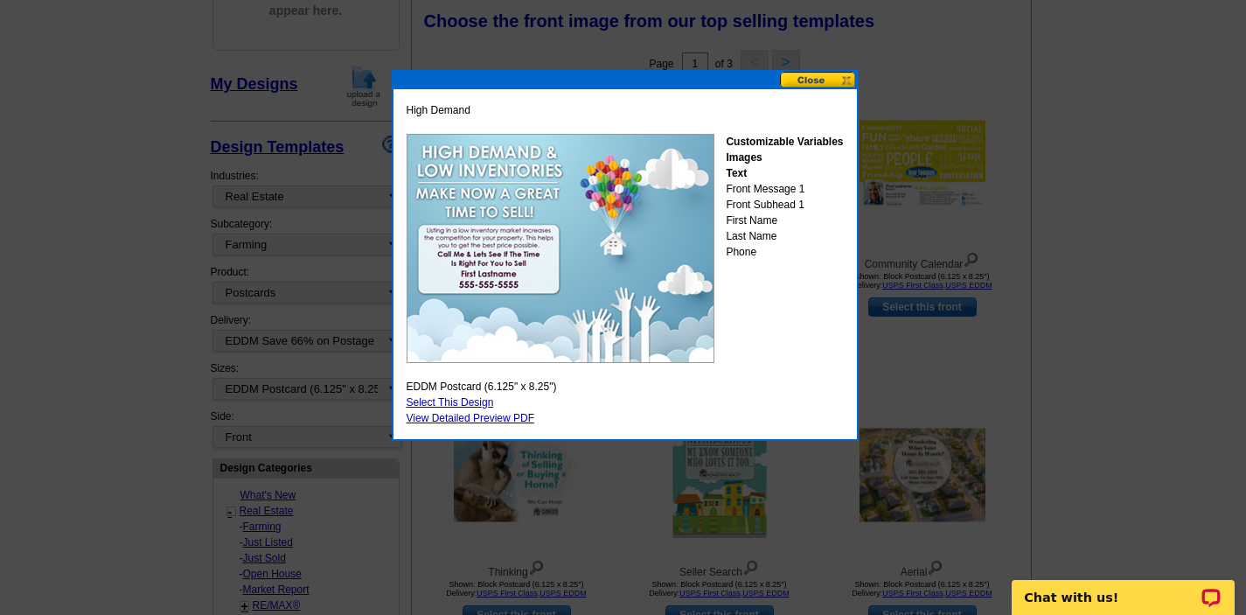
click at [820, 77] on button at bounding box center [818, 80] width 77 height 17
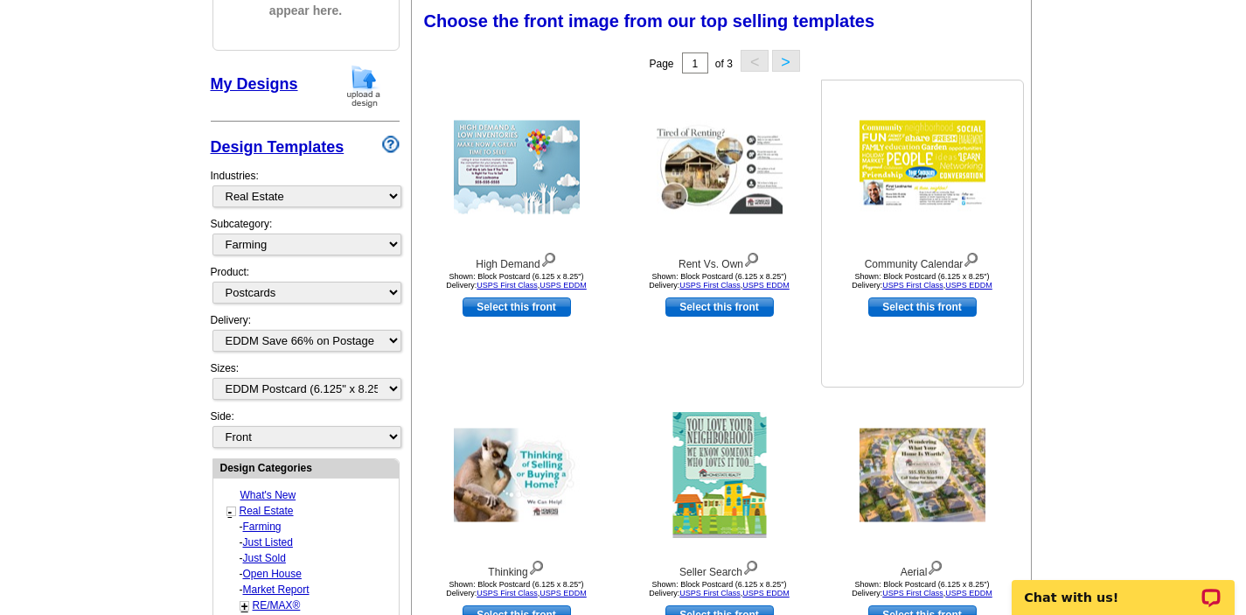
click at [937, 156] on img at bounding box center [922, 168] width 126 height 94
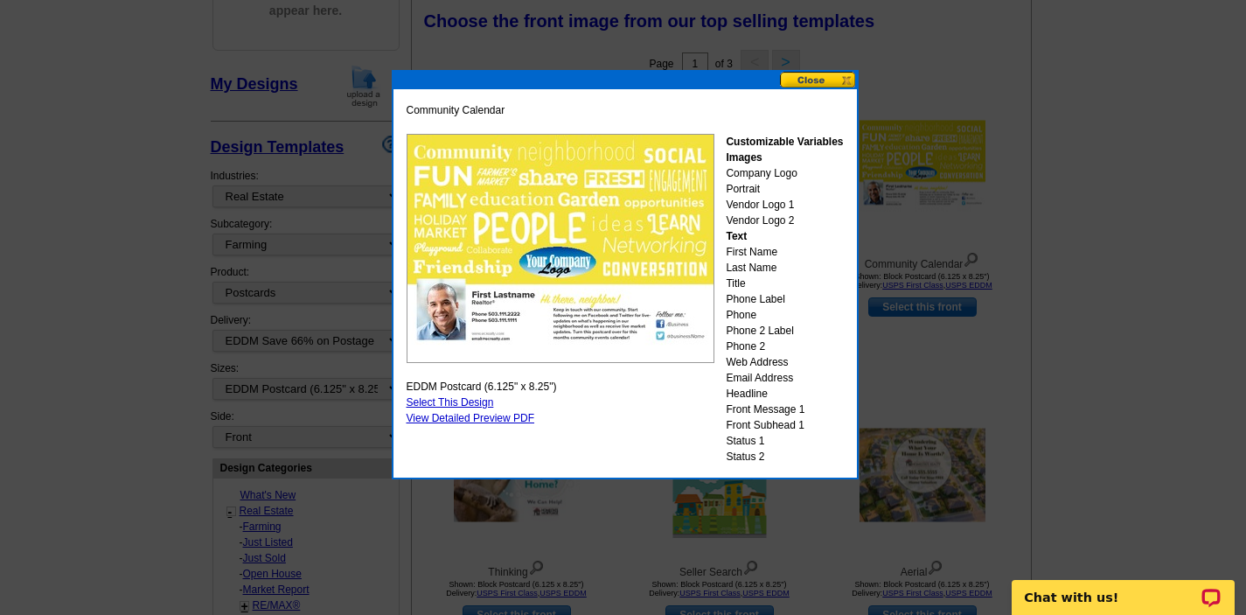
click at [822, 74] on button at bounding box center [818, 80] width 77 height 17
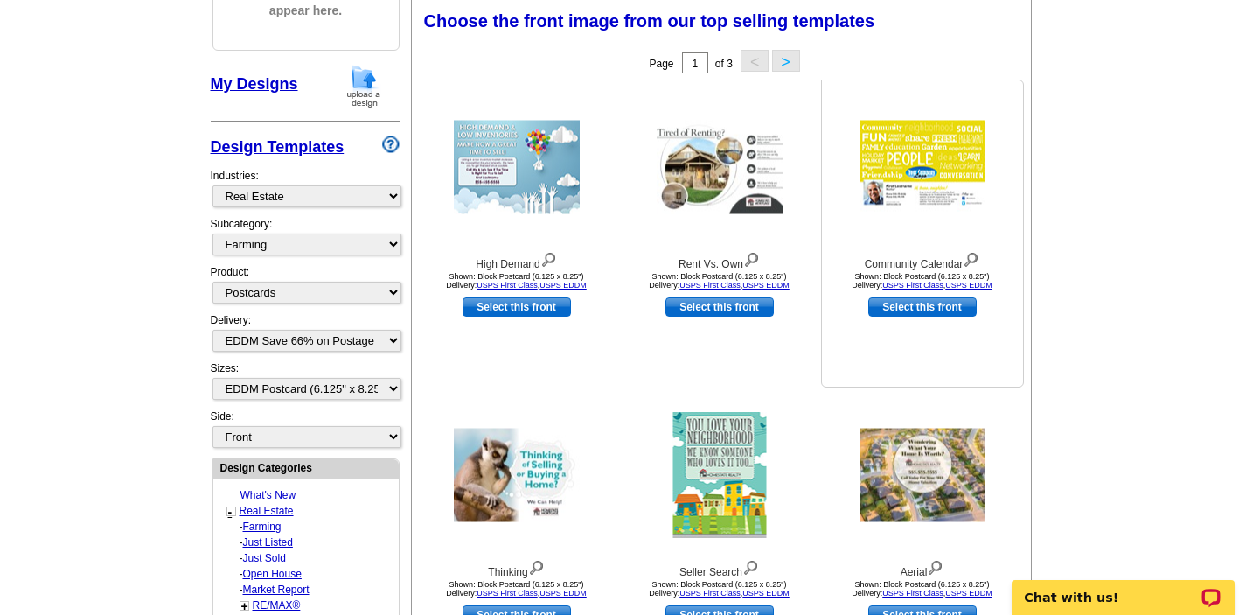
click at [997, 371] on div "Community Calendar Shown: Block Postcard (6.125 x 8.25") Delivery: USPS First C…" at bounding box center [922, 234] width 203 height 308
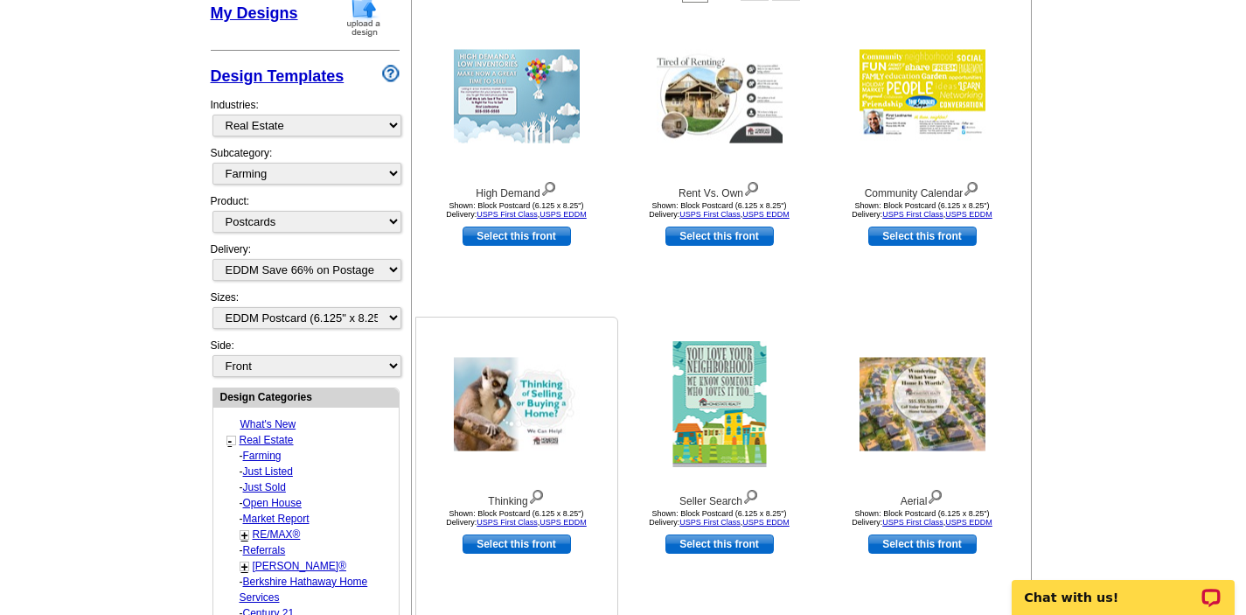
scroll to position [327, 0]
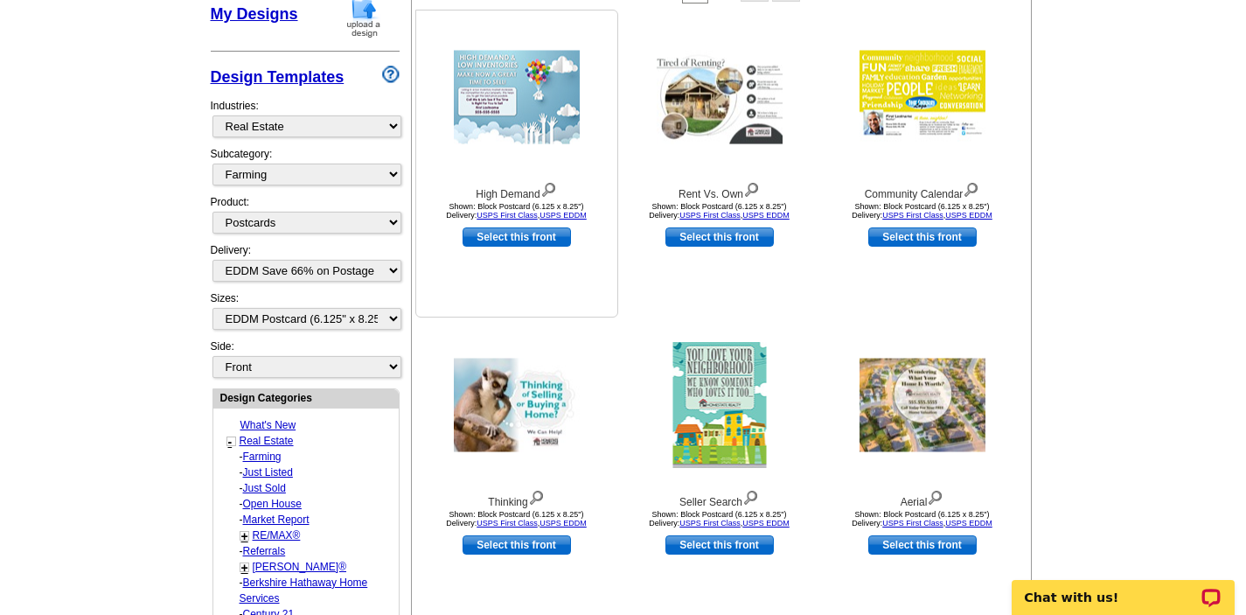
click at [507, 234] on link "Select this front" at bounding box center [517, 236] width 108 height 19
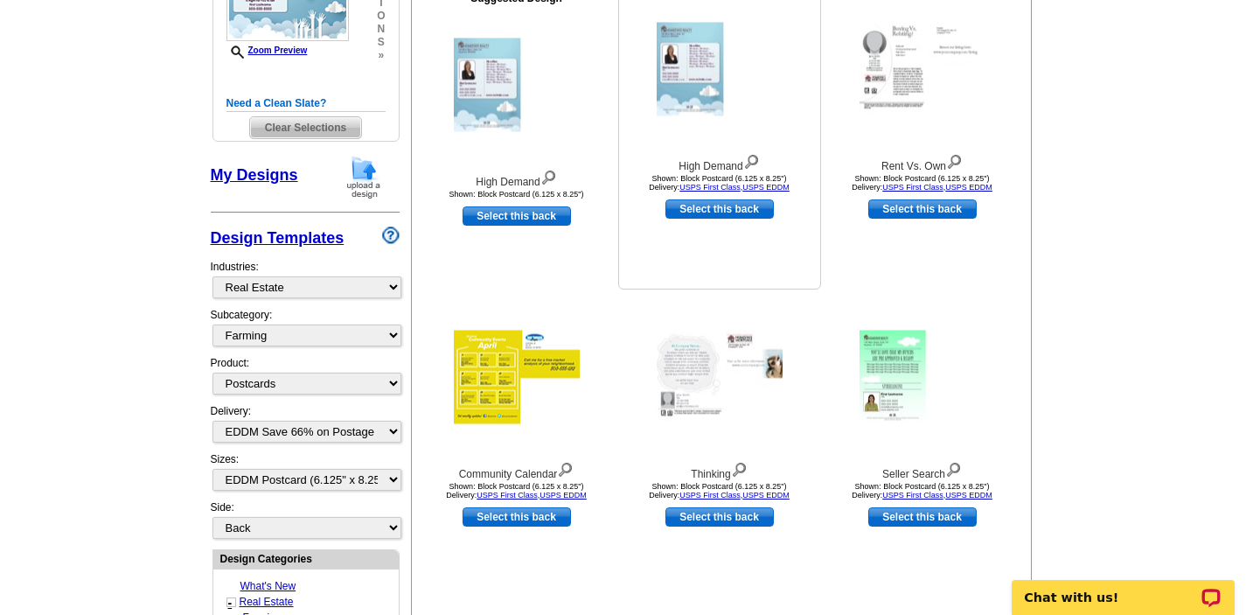
scroll to position [385, 0]
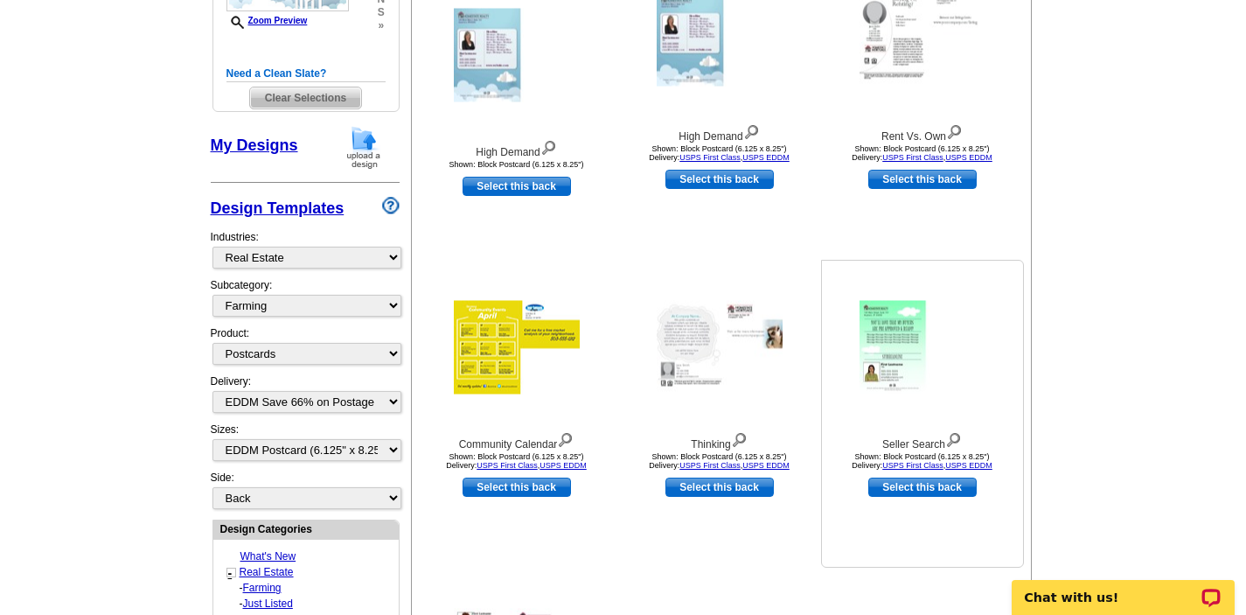
click at [901, 336] on img at bounding box center [922, 348] width 126 height 94
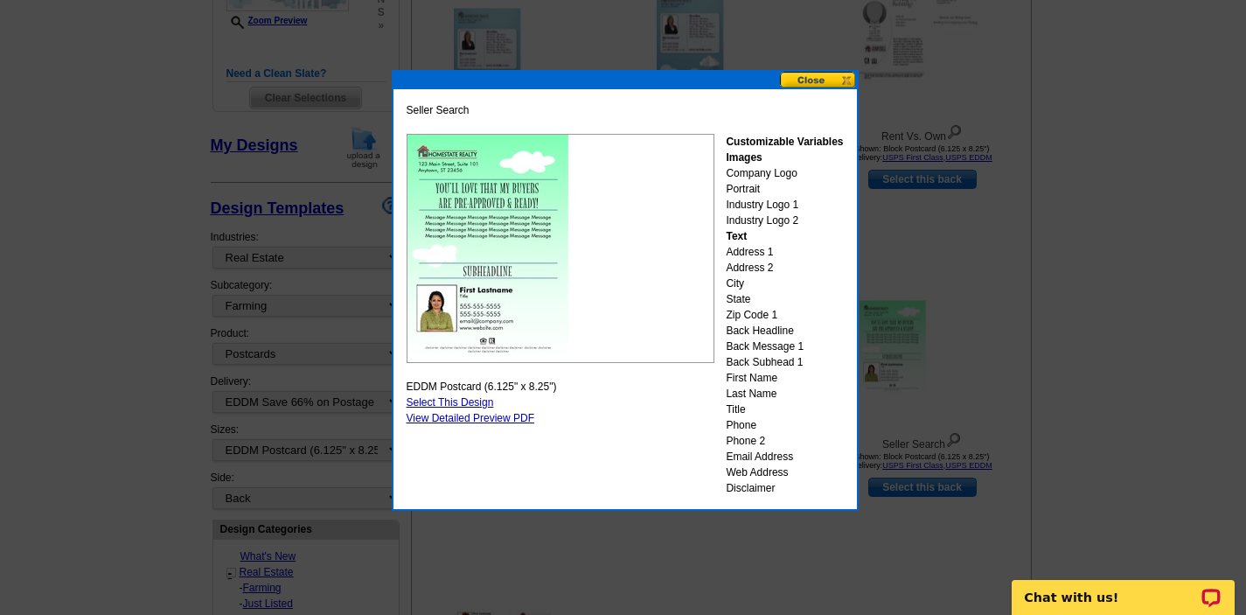
click at [803, 78] on button at bounding box center [818, 80] width 77 height 17
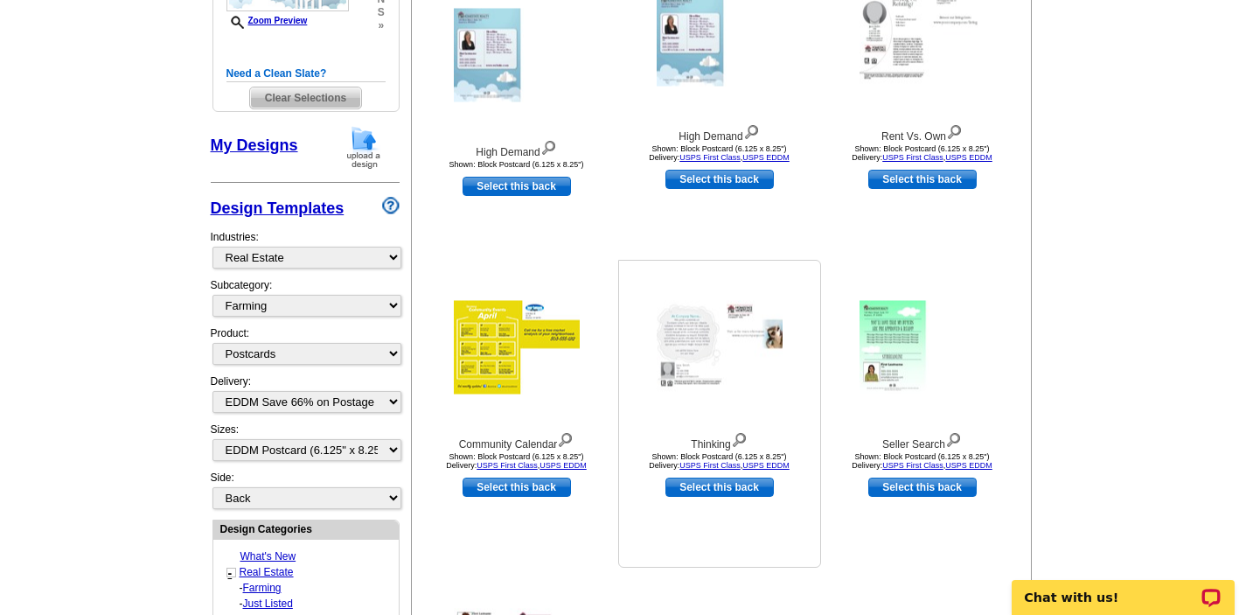
click at [724, 353] on img at bounding box center [720, 348] width 126 height 94
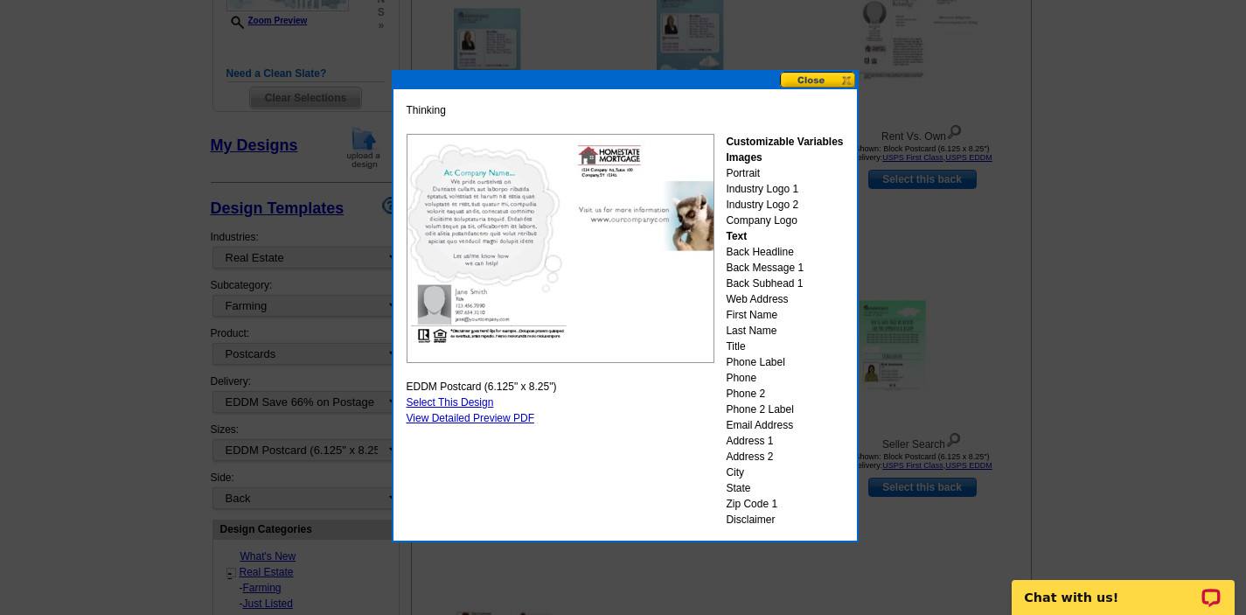
click at [817, 74] on button at bounding box center [818, 80] width 77 height 17
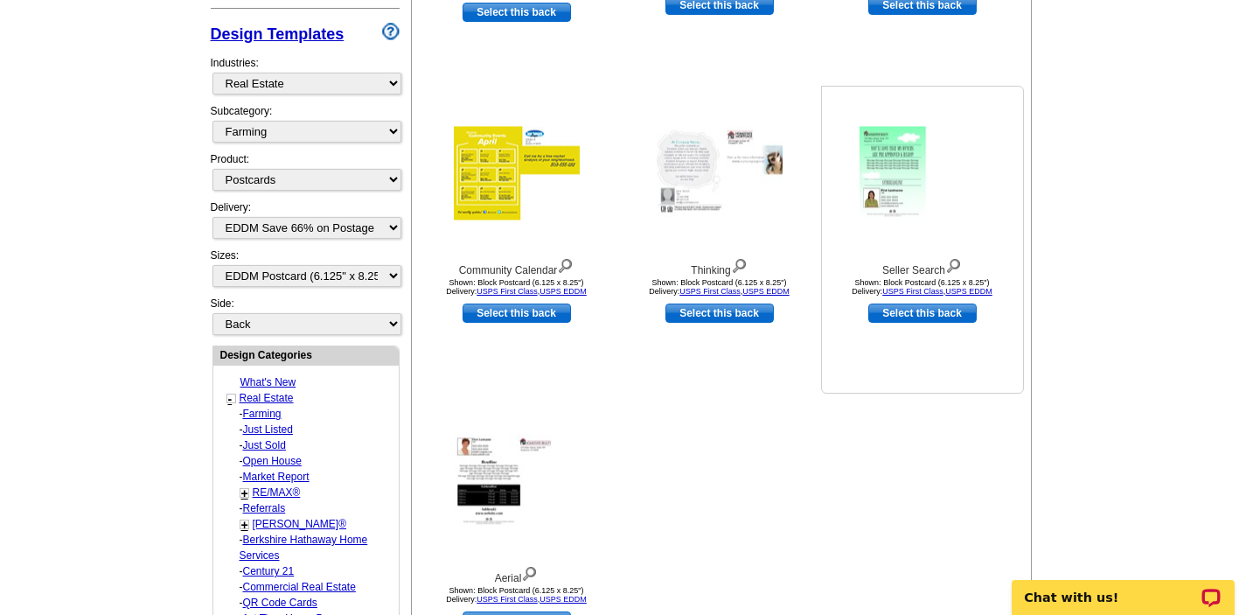
scroll to position [560, 0]
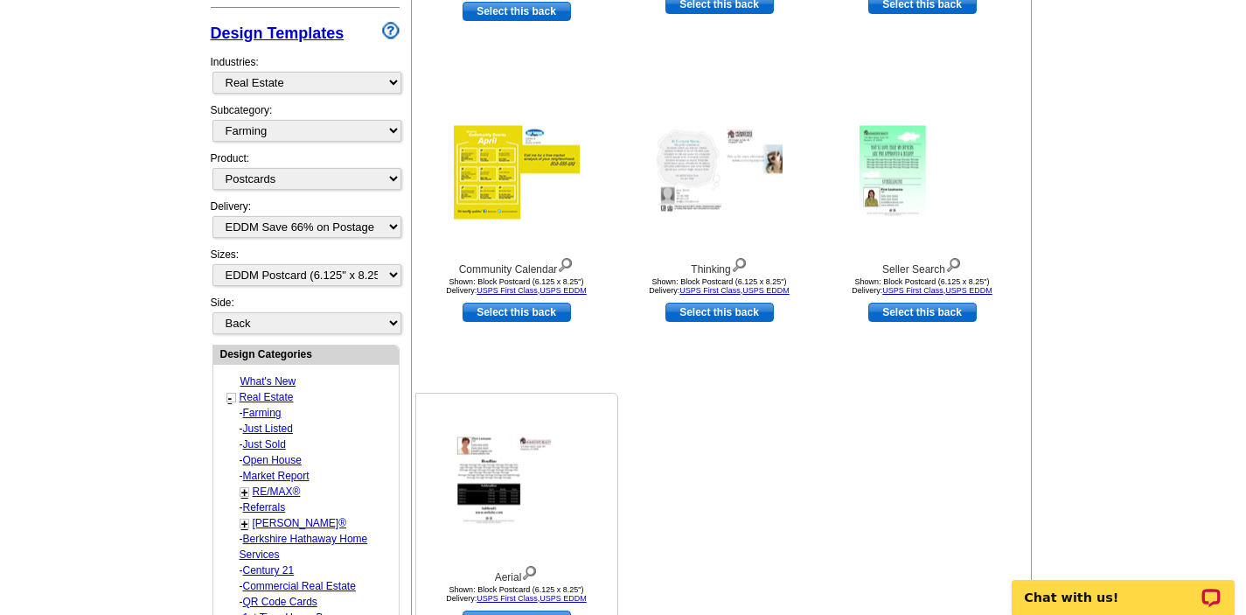
click at [498, 492] on img at bounding box center [517, 481] width 126 height 94
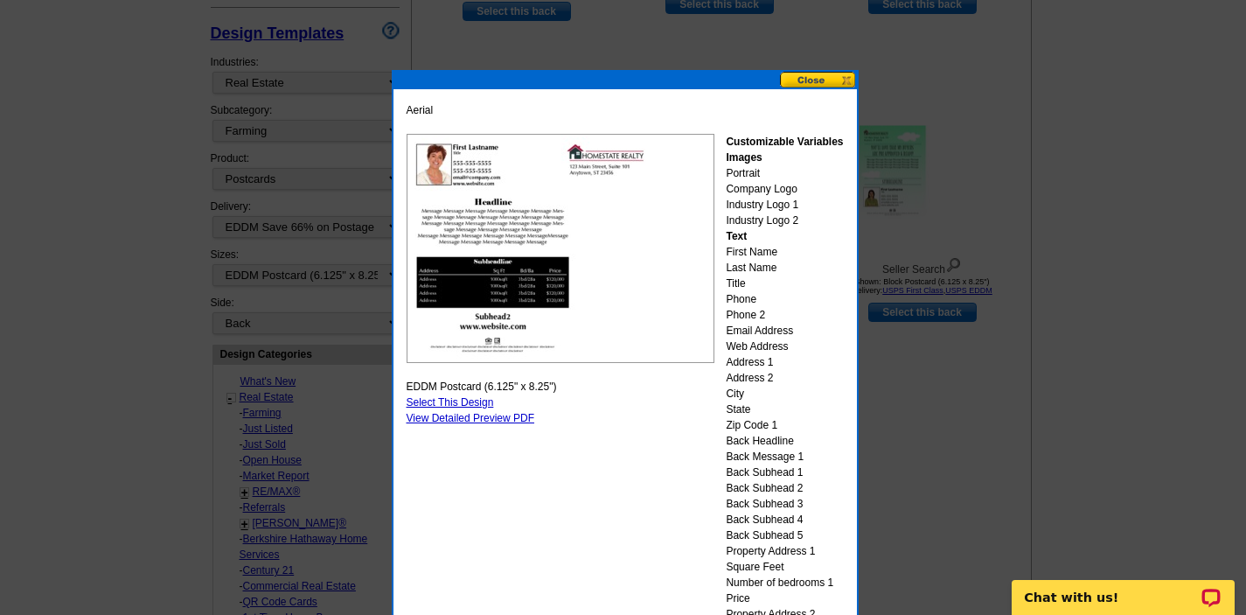
click at [803, 79] on button at bounding box center [818, 80] width 77 height 17
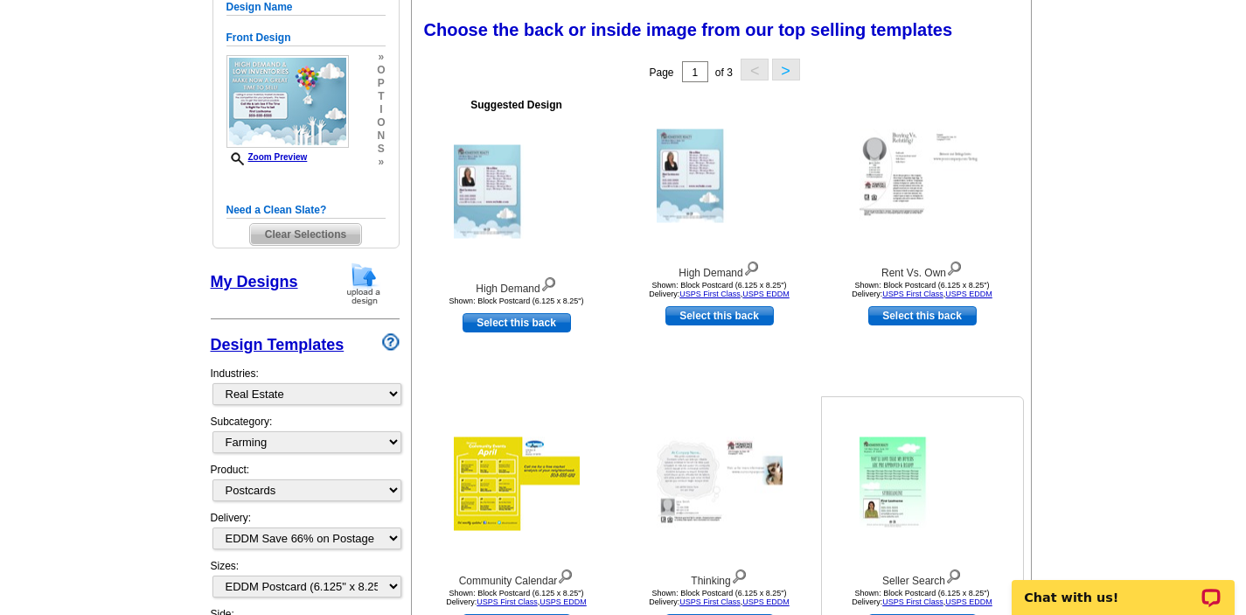
scroll to position [245, 0]
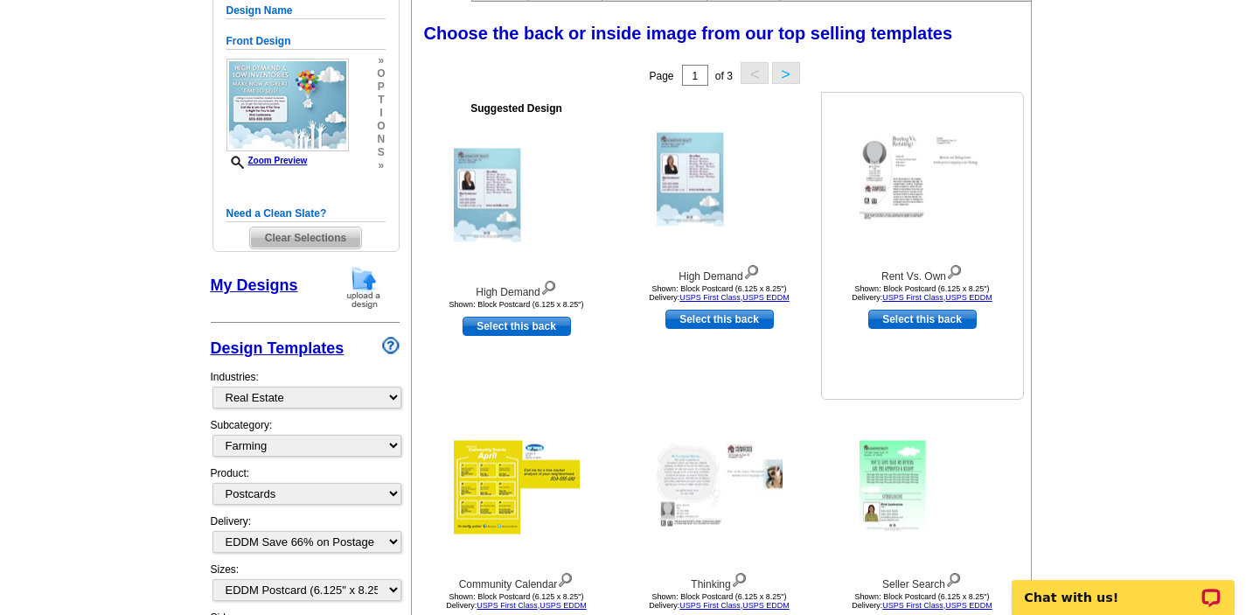
click at [909, 202] on img at bounding box center [922, 180] width 126 height 94
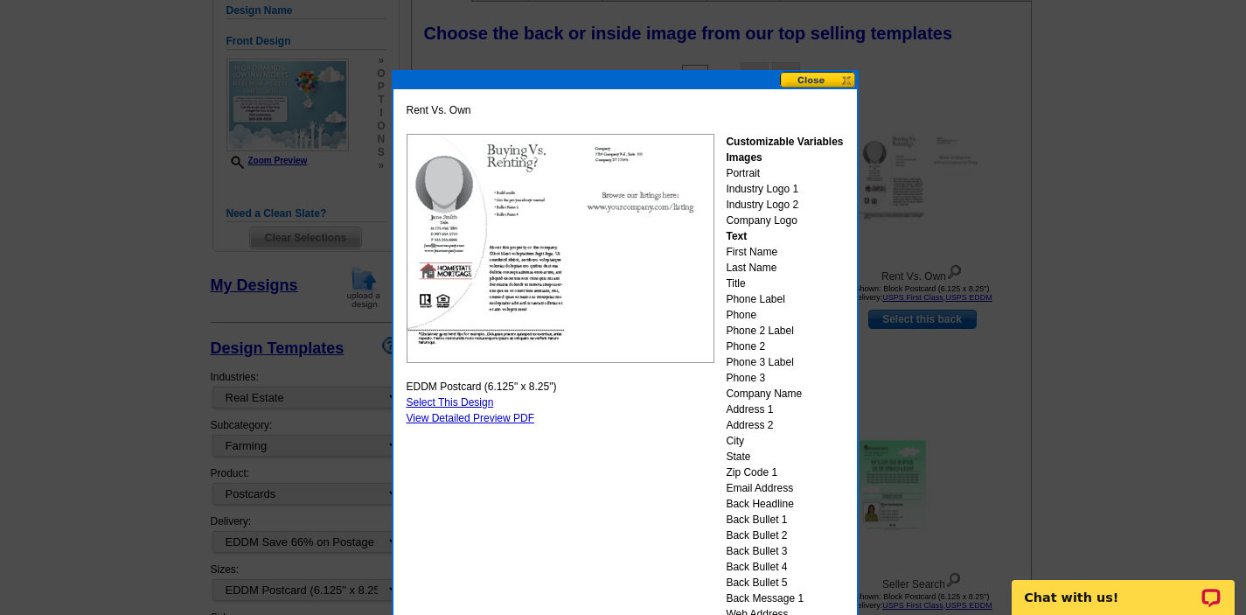
click at [800, 80] on button at bounding box center [818, 80] width 77 height 17
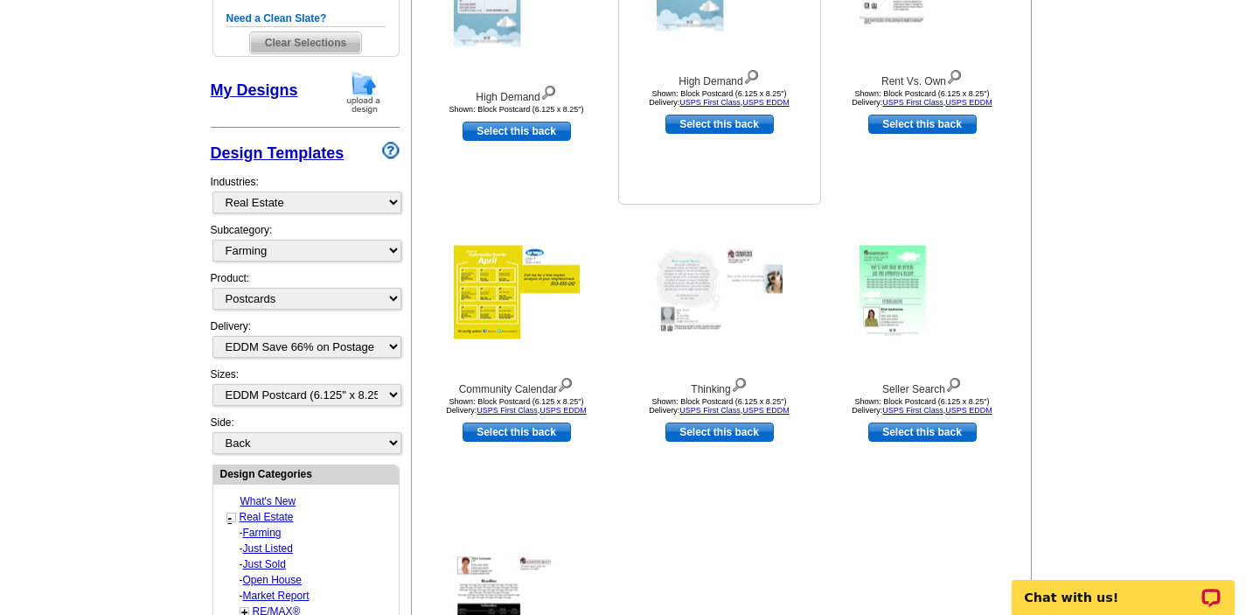
scroll to position [455, 0]
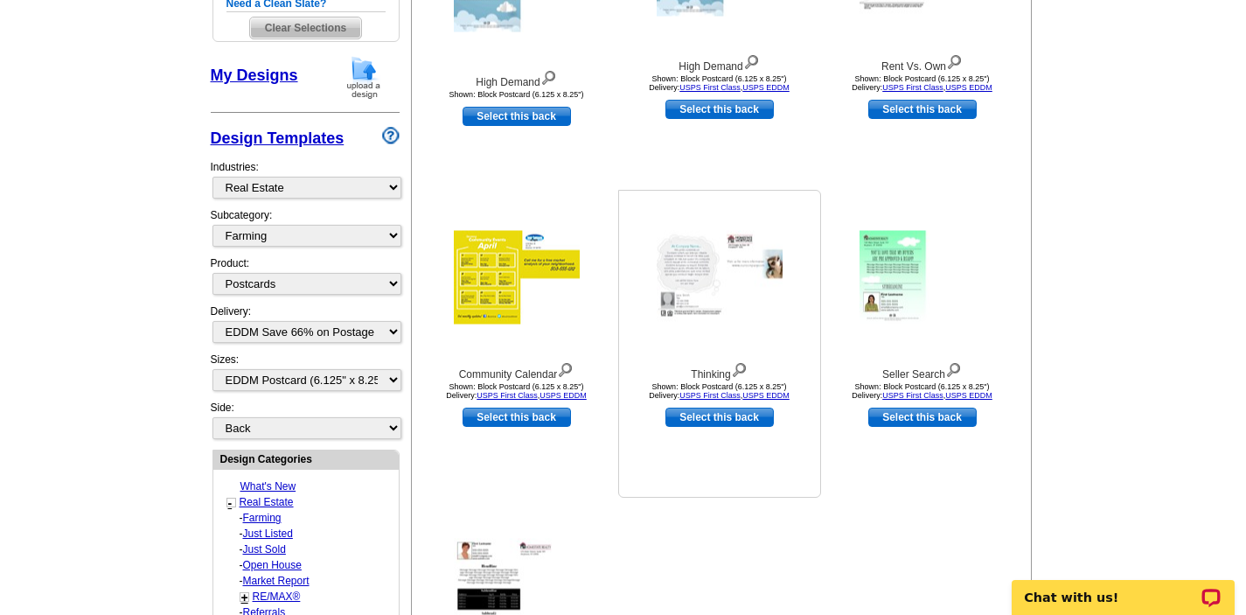
click at [709, 410] on link "Select this back" at bounding box center [719, 416] width 108 height 19
select select "front"
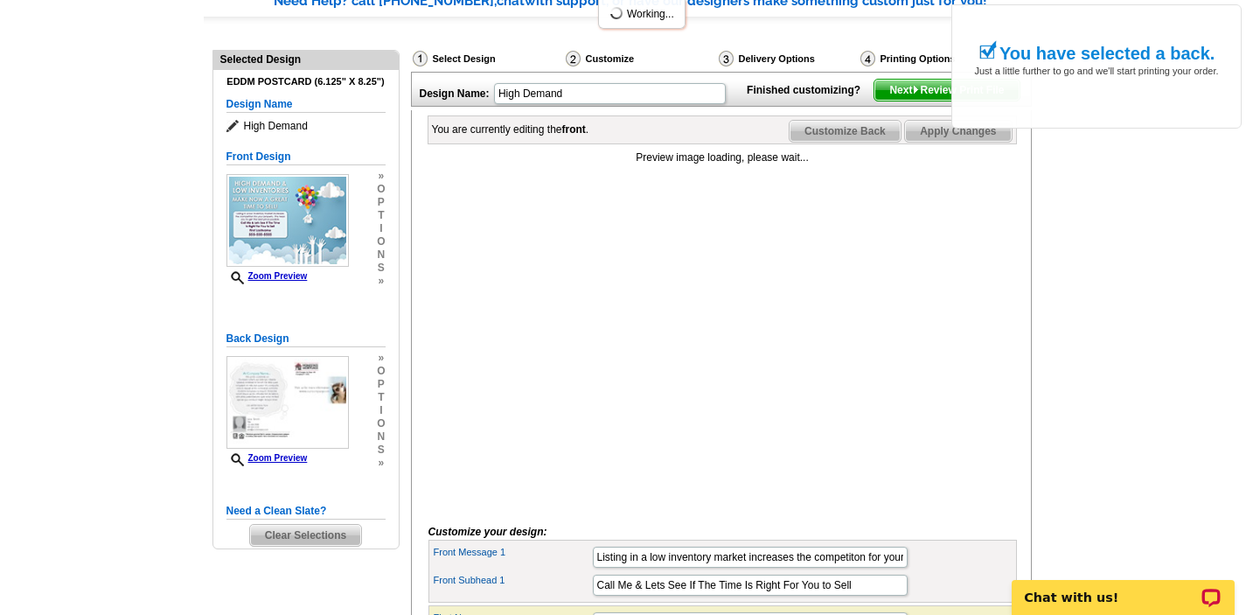
scroll to position [175, 0]
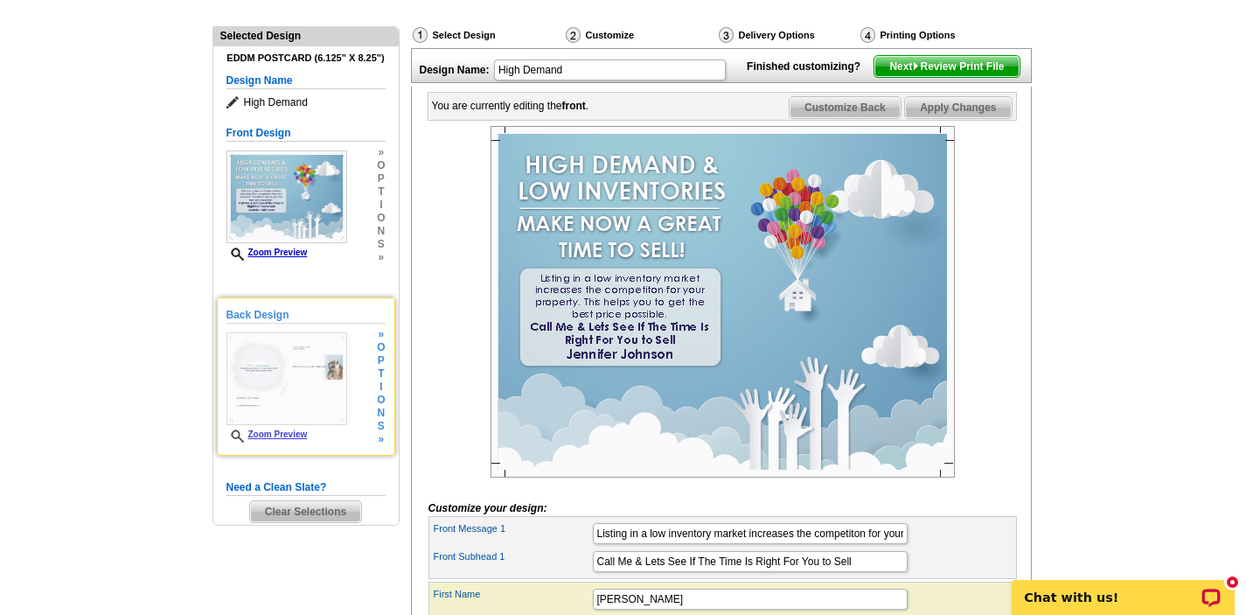
click at [261, 311] on h5 "Back Design" at bounding box center [305, 315] width 159 height 17
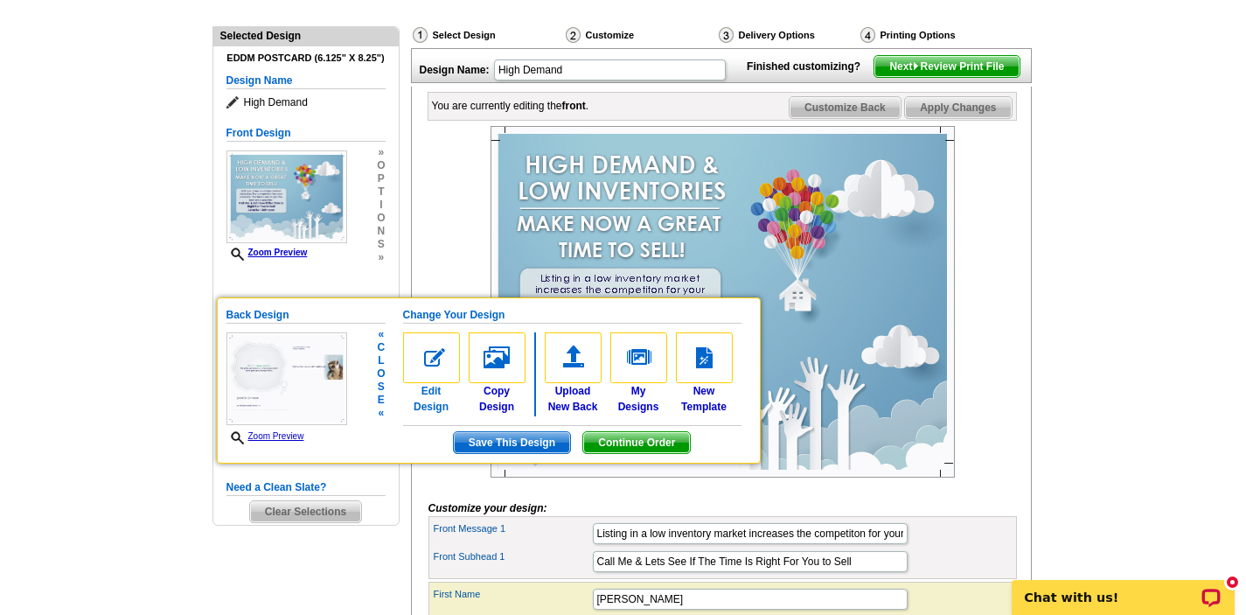
click at [432, 363] on img at bounding box center [431, 357] width 57 height 51
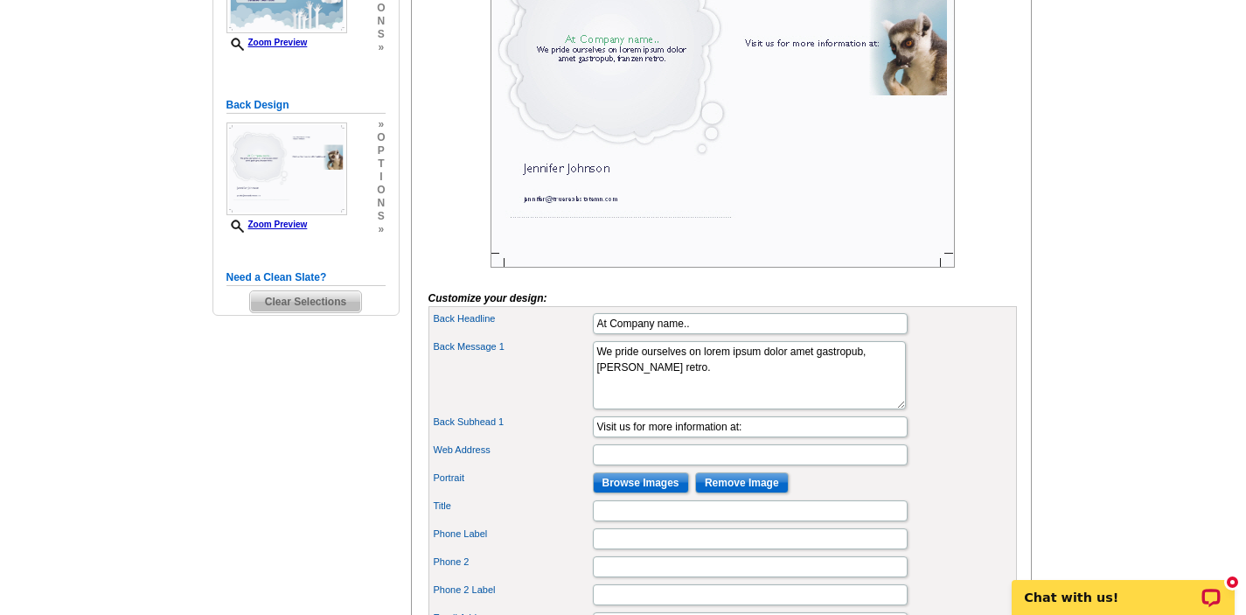
scroll to position [350, 0]
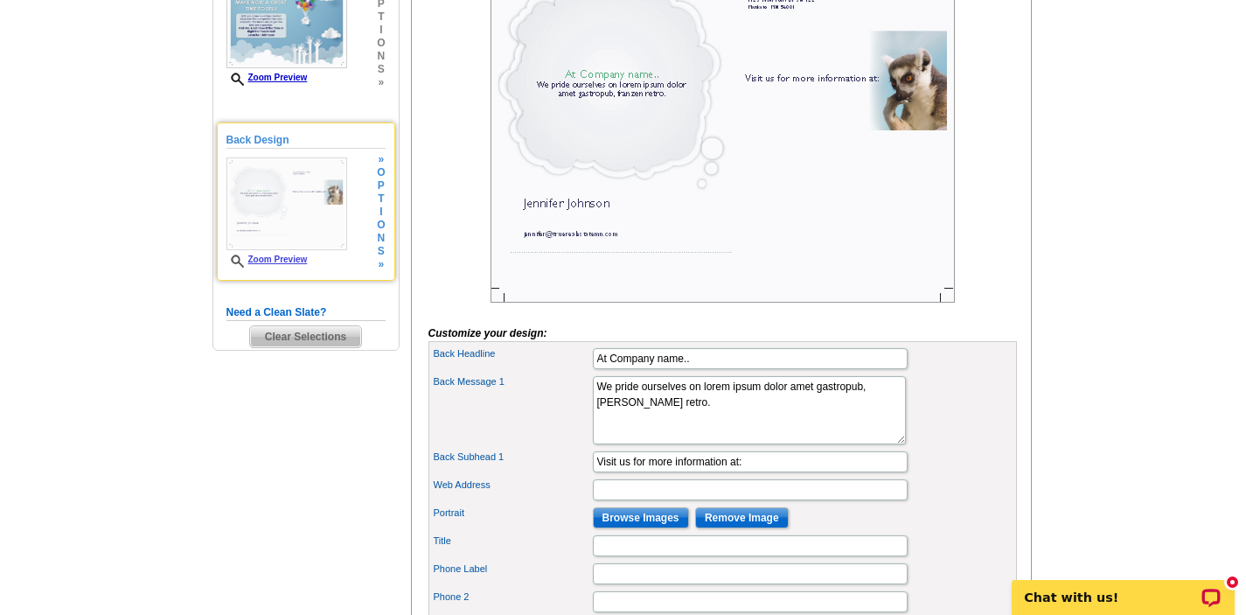
click at [383, 191] on span "p" at bounding box center [381, 185] width 8 height 13
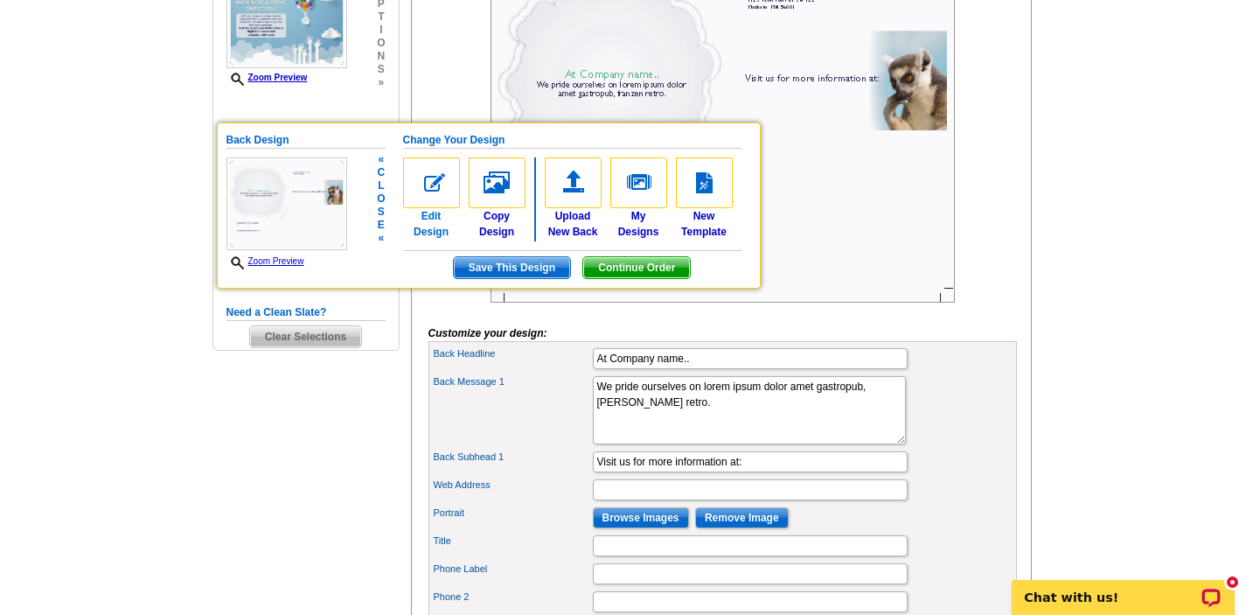
click at [421, 184] on img at bounding box center [431, 182] width 57 height 51
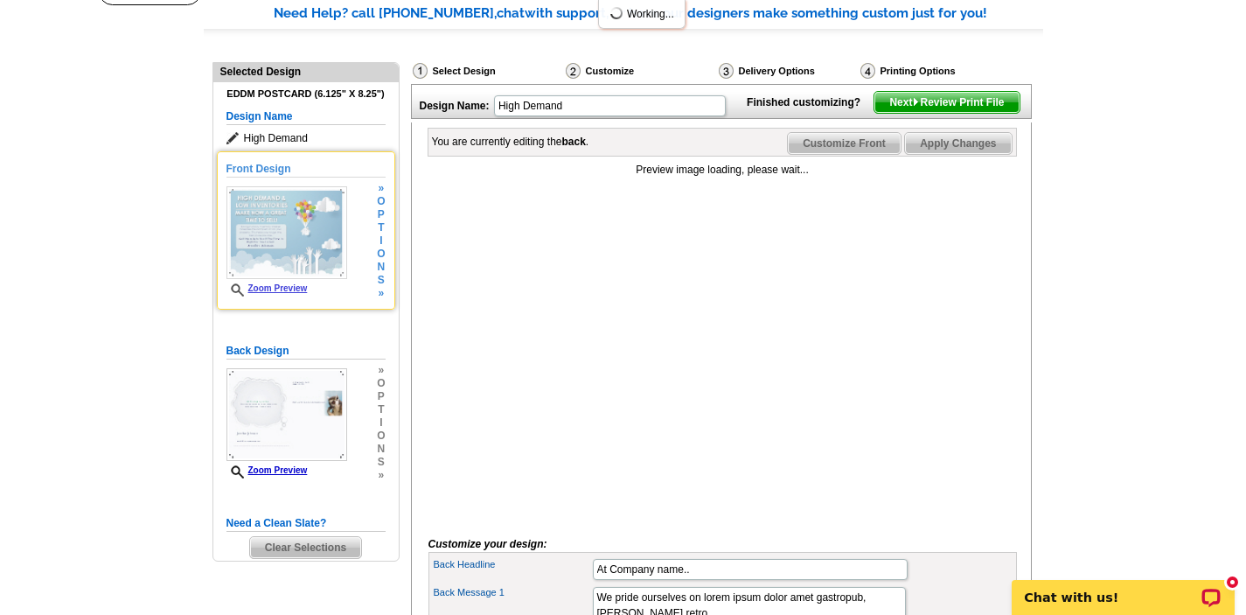
scroll to position [140, 0]
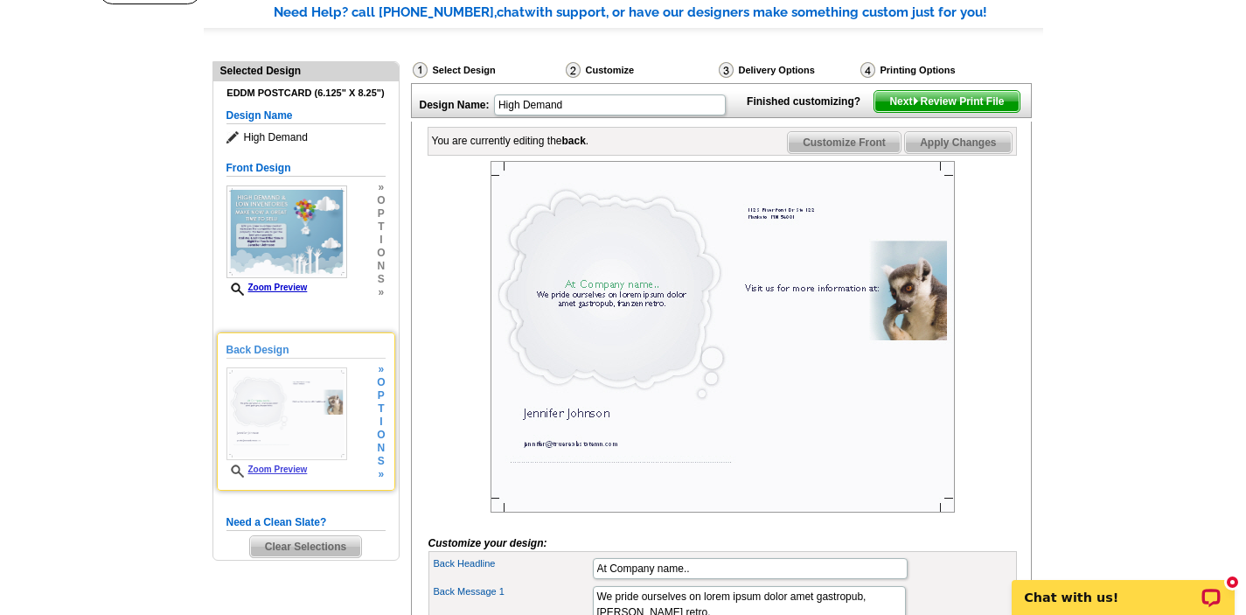
click at [264, 348] on h5 "Back Design" at bounding box center [305, 350] width 159 height 17
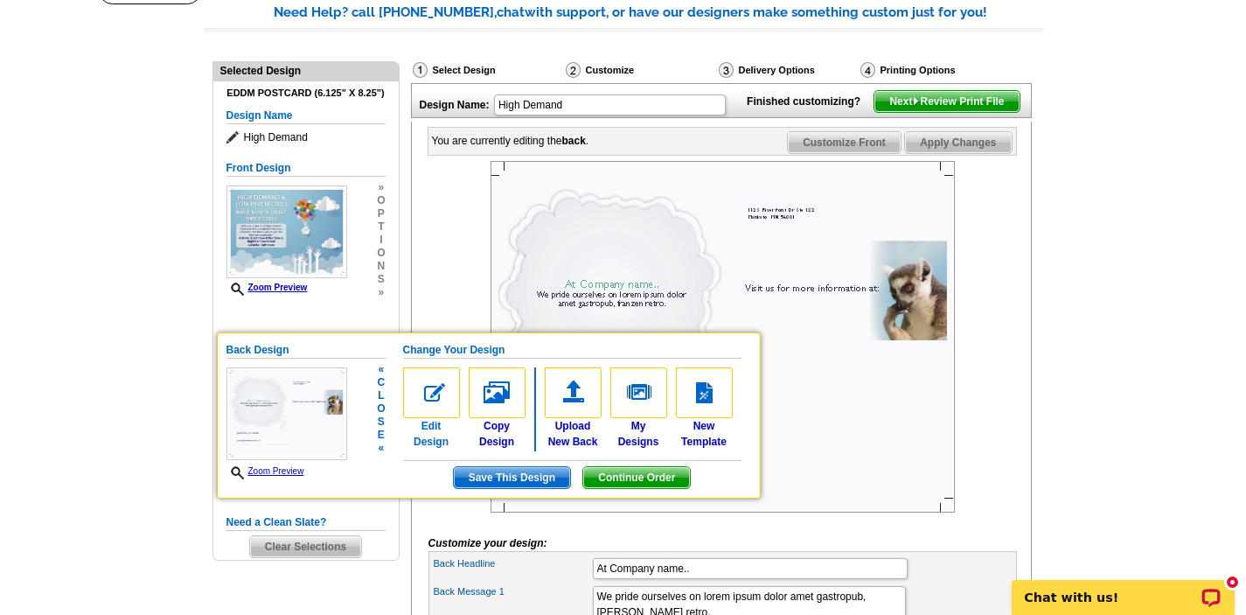
click at [434, 401] on img at bounding box center [431, 392] width 57 height 51
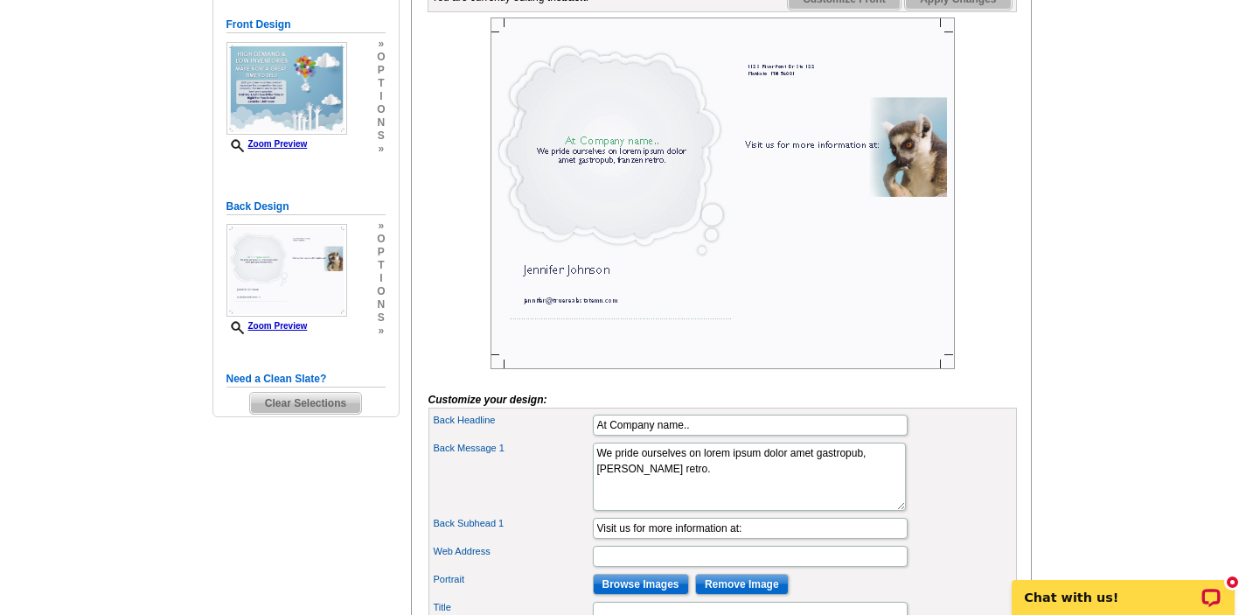
scroll to position [280, 0]
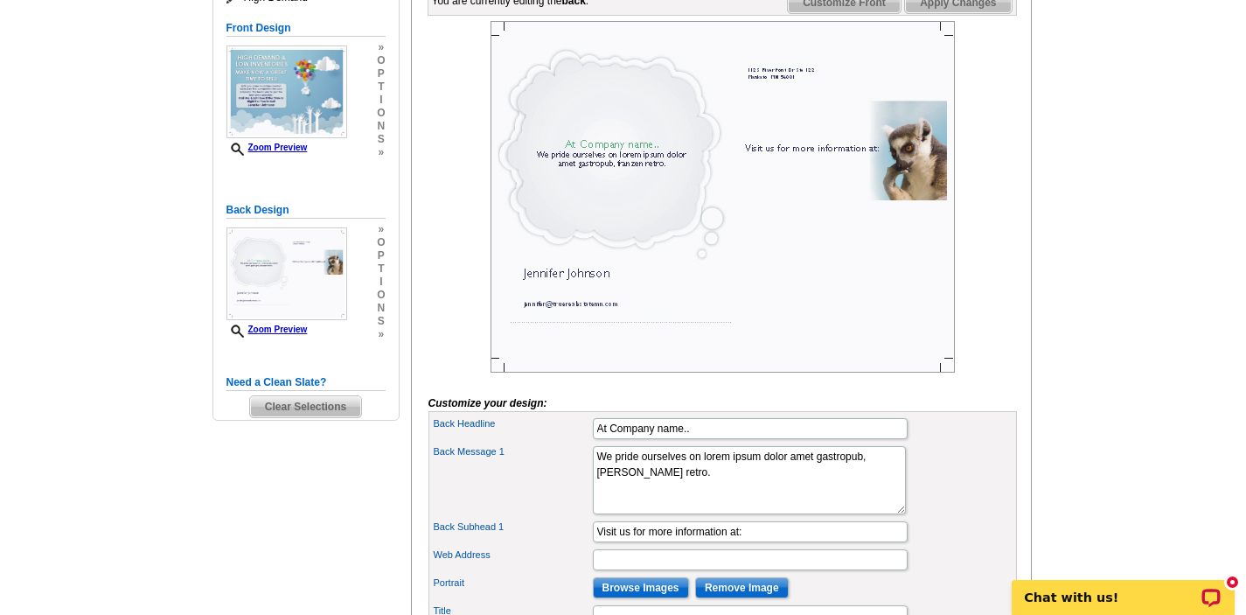
click at [337, 402] on span "Clear Selections" at bounding box center [305, 406] width 111 height 21
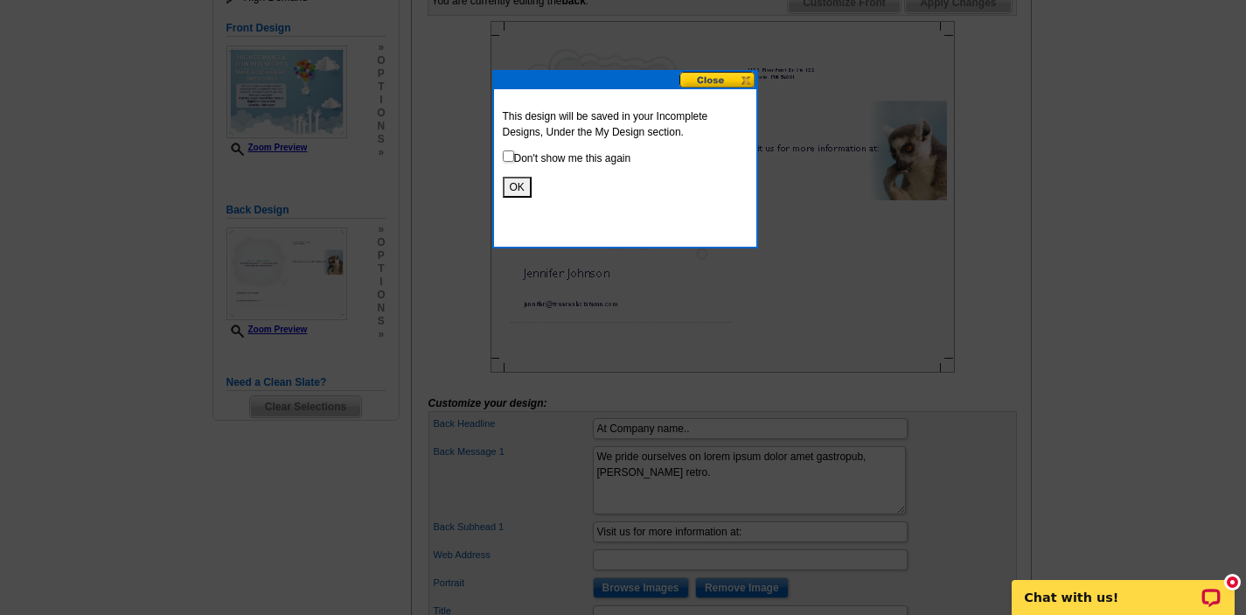
click at [515, 184] on button "OK" at bounding box center [517, 187] width 29 height 21
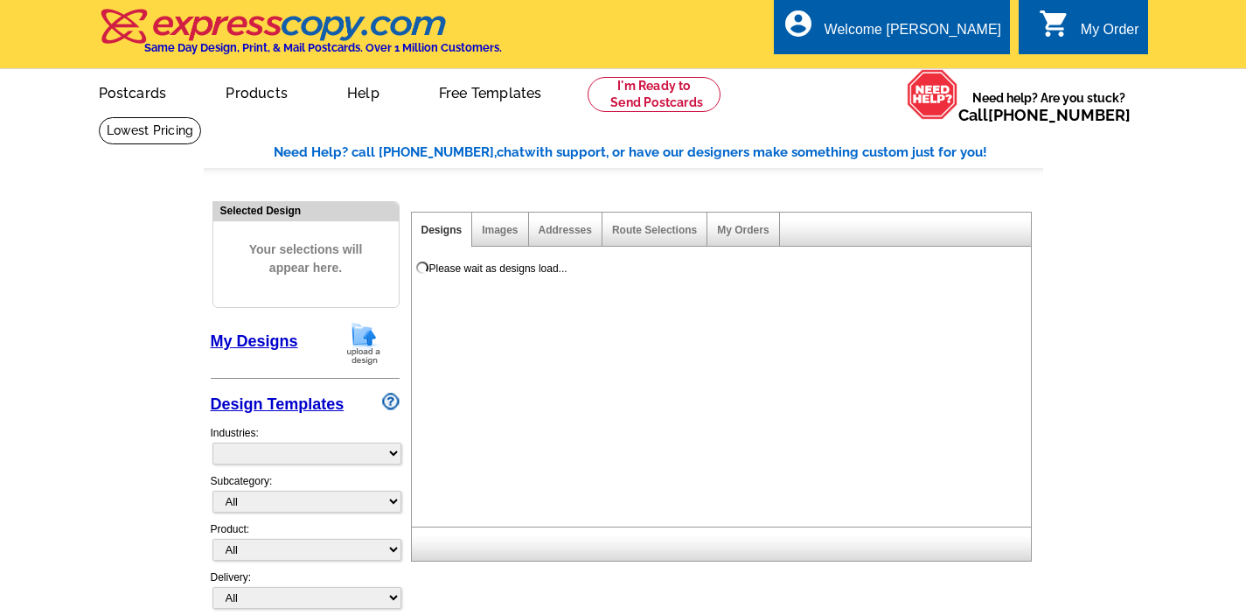
select select "785"
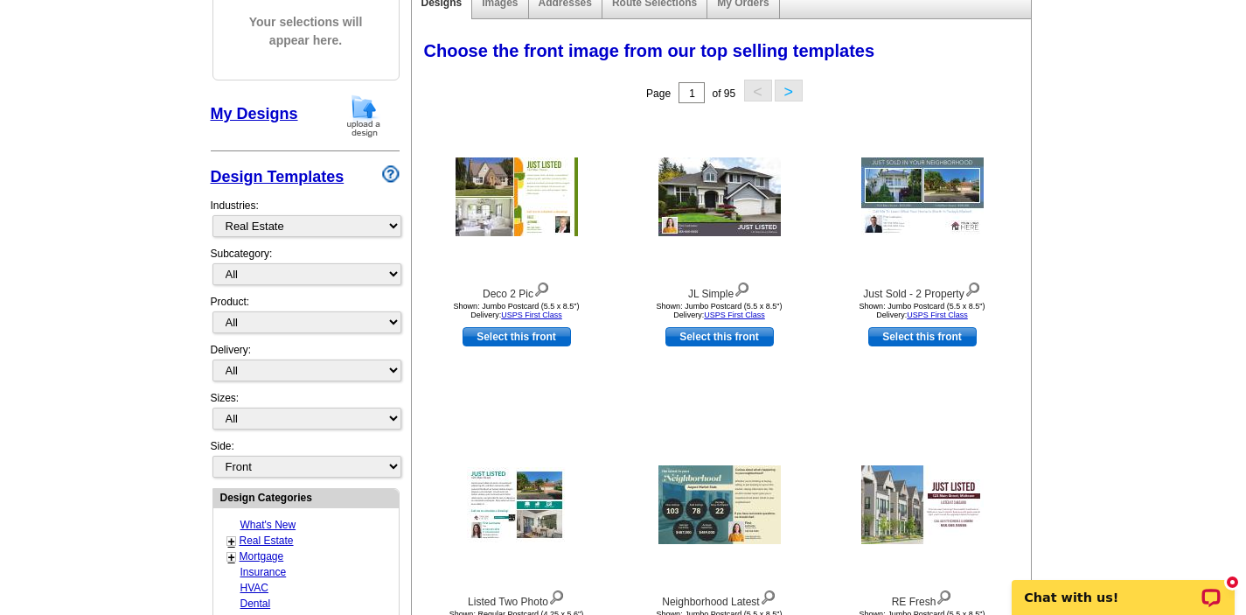
scroll to position [245, 0]
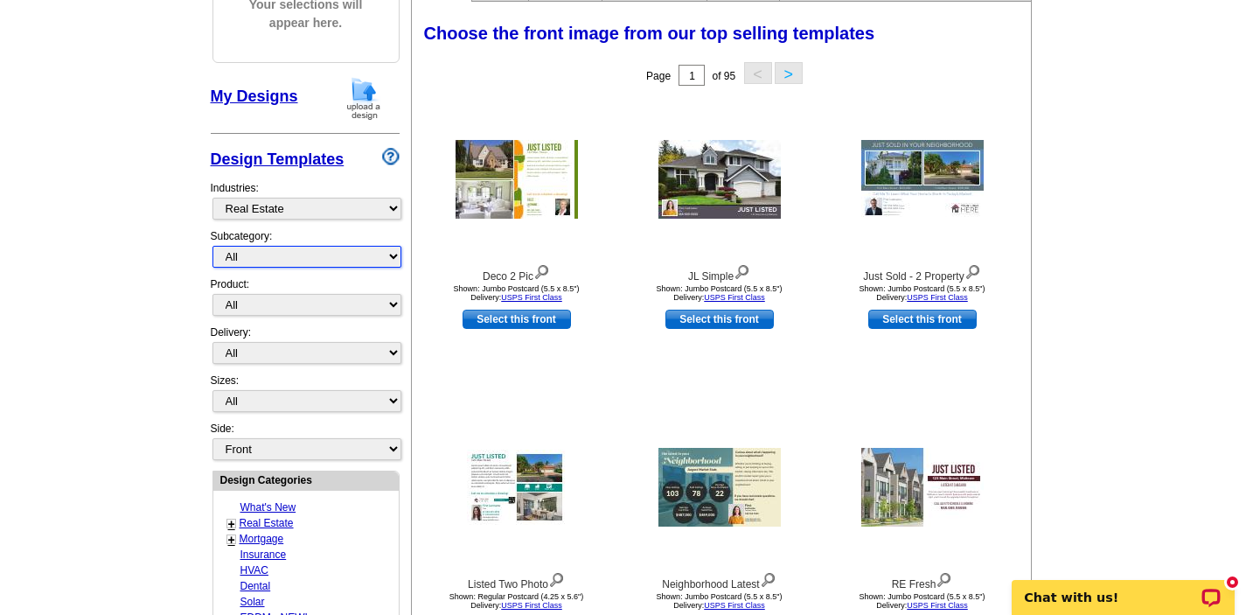
click at [392, 257] on select "All RE/MAX® Referrals Keller Williams® Berkshire Hathaway Home Services Century…" at bounding box center [306, 257] width 189 height 22
select select "1208"
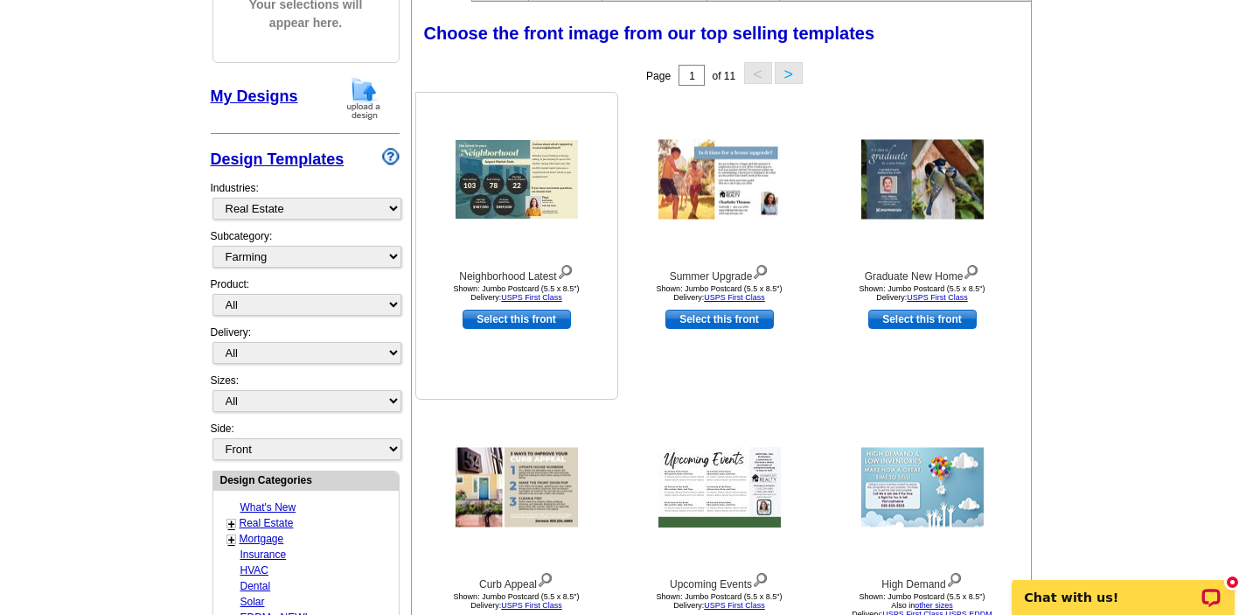
click at [511, 157] on img at bounding box center [517, 179] width 122 height 79
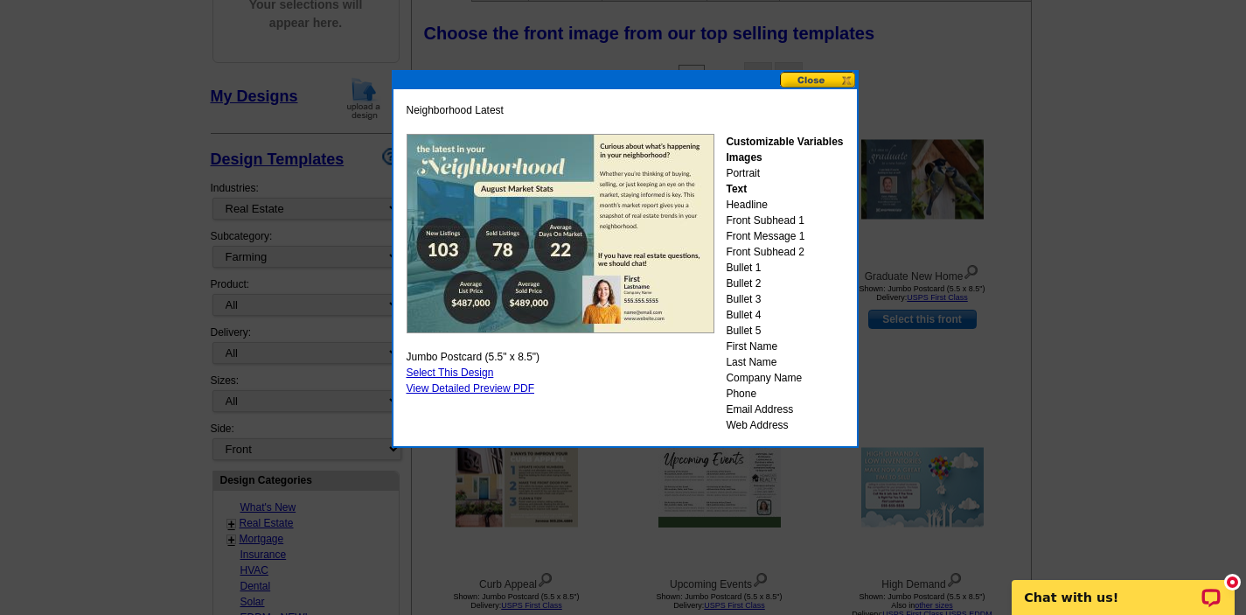
click at [814, 76] on button at bounding box center [818, 80] width 77 height 17
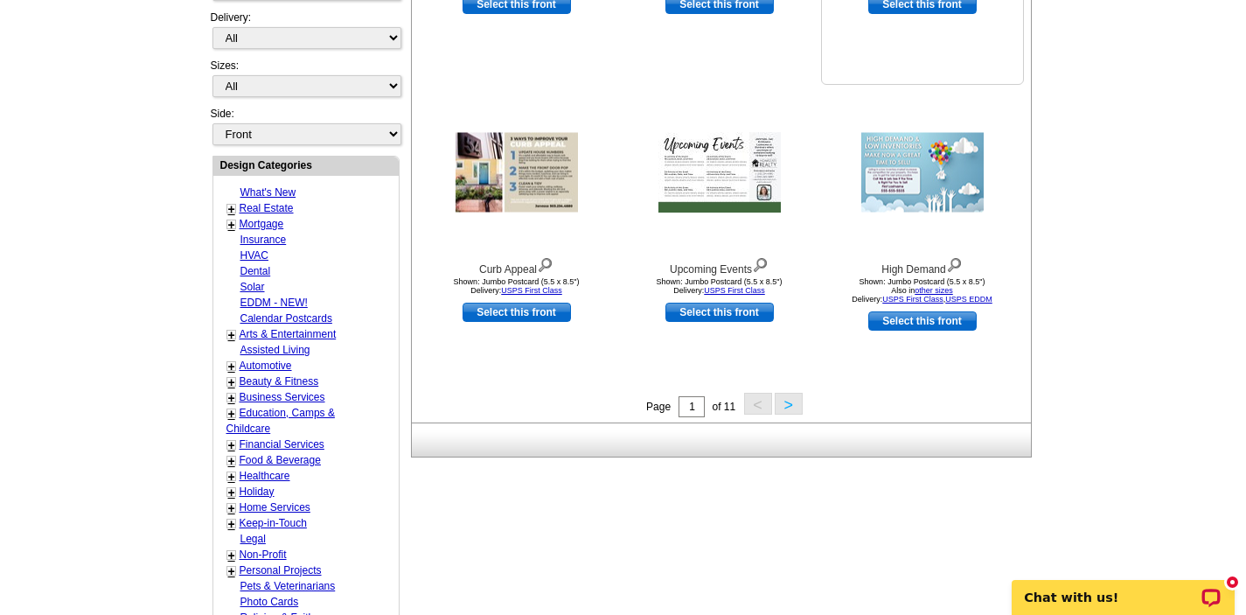
scroll to position [595, 0]
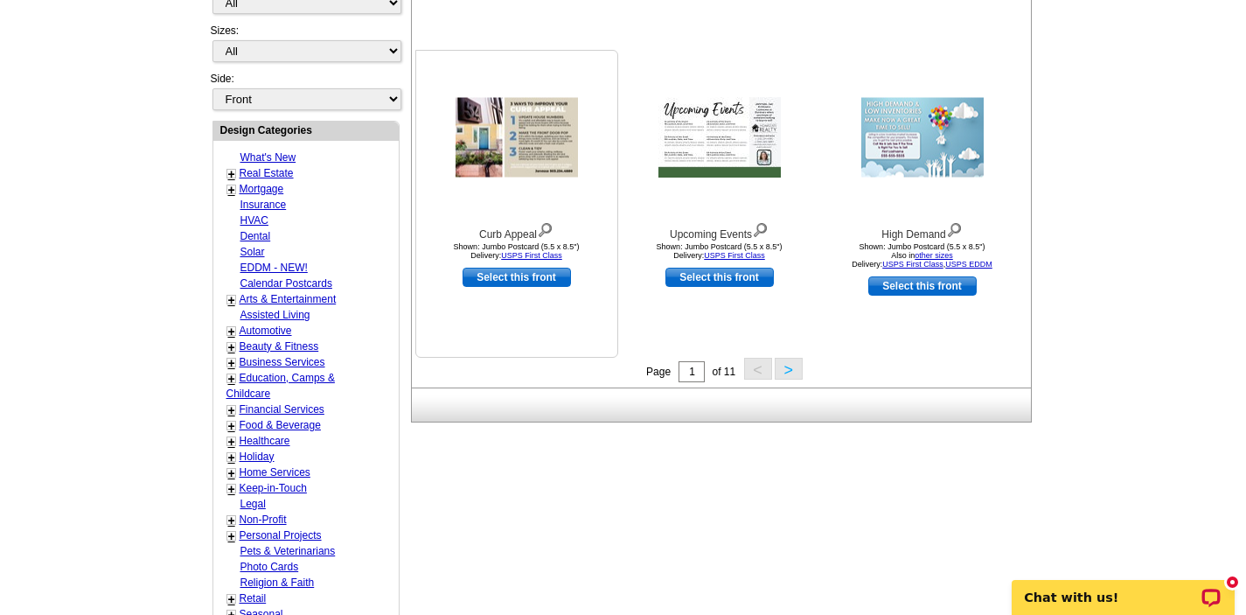
click at [561, 142] on img at bounding box center [517, 138] width 122 height 80
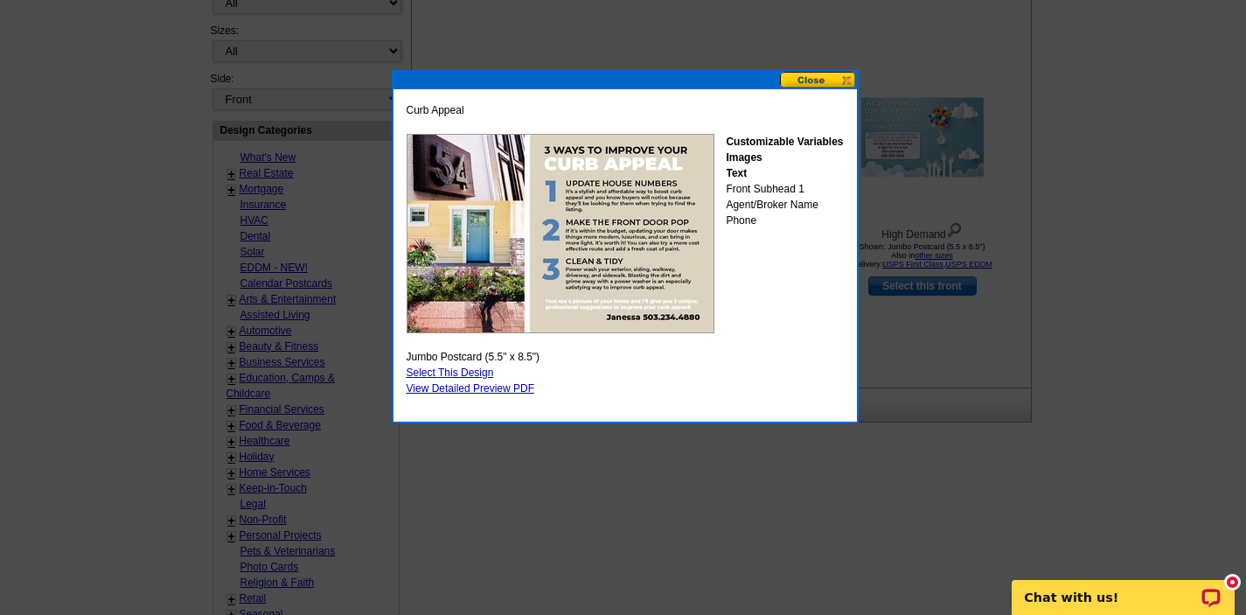
click at [821, 77] on button at bounding box center [818, 80] width 77 height 17
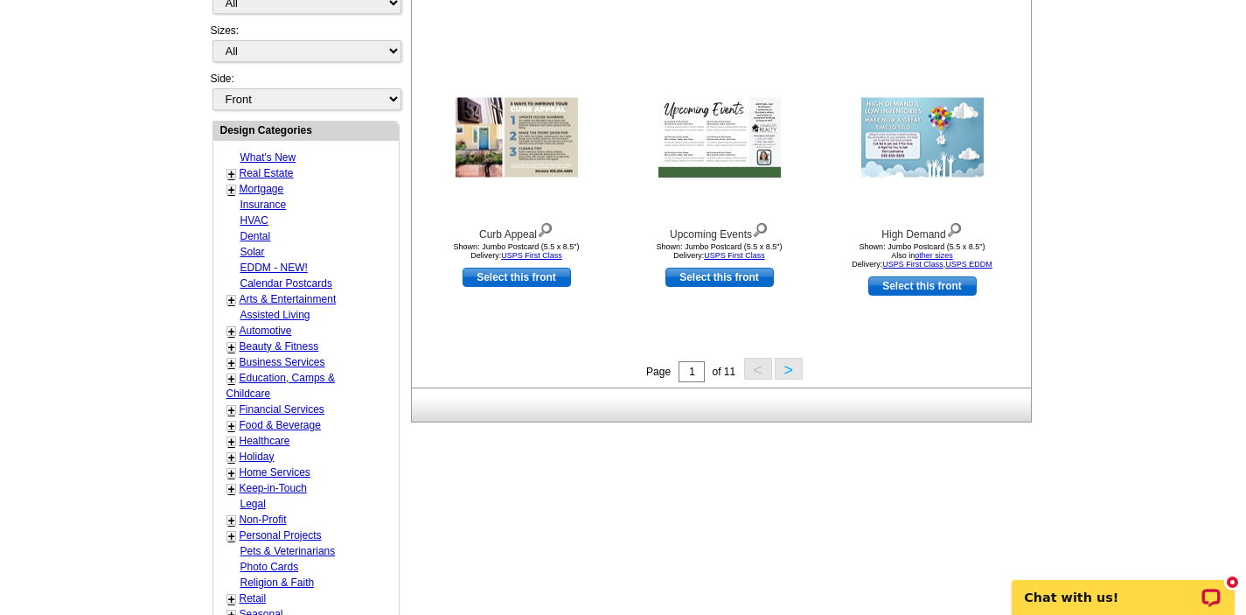
click at [787, 368] on button ">" at bounding box center [789, 369] width 28 height 22
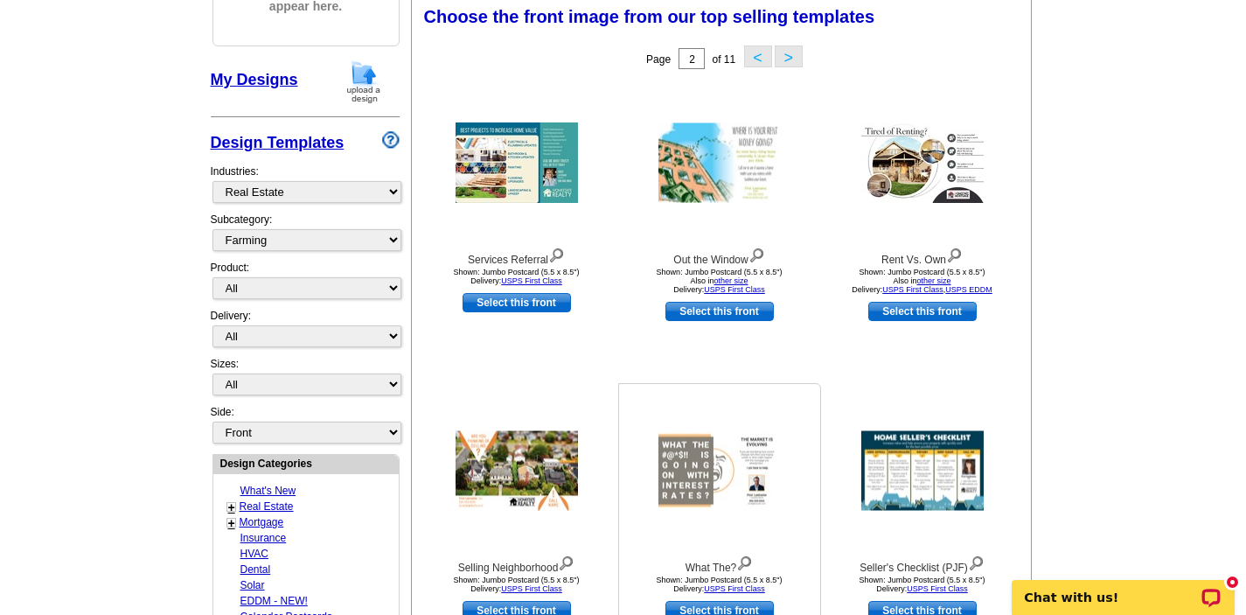
scroll to position [257, 0]
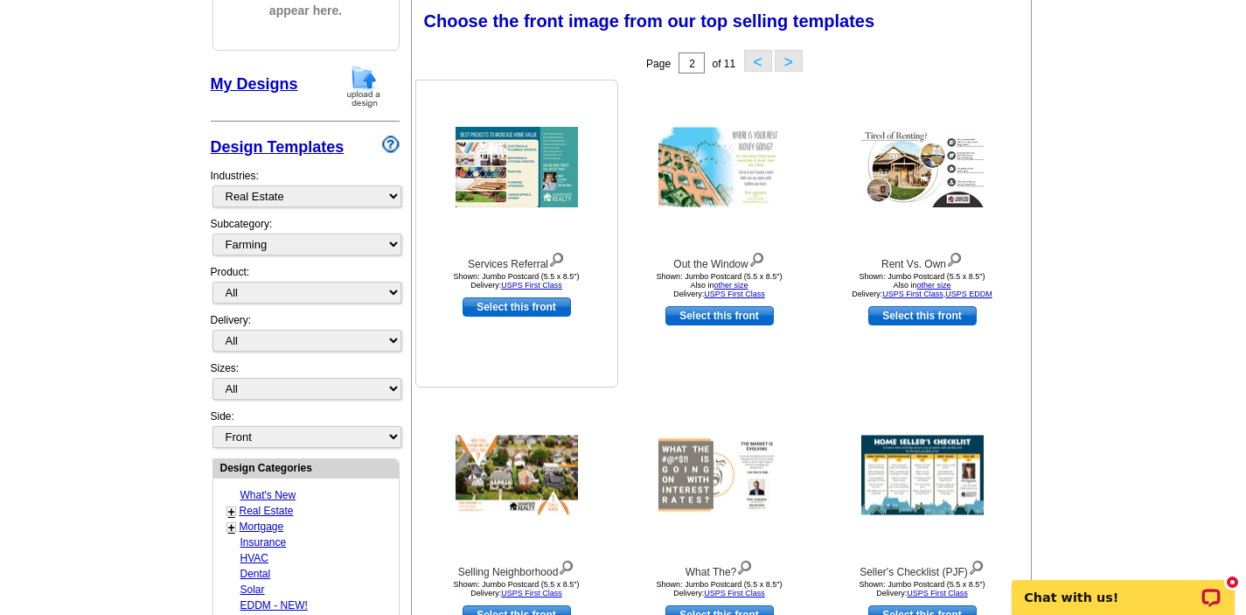
click at [531, 151] on img at bounding box center [517, 167] width 122 height 80
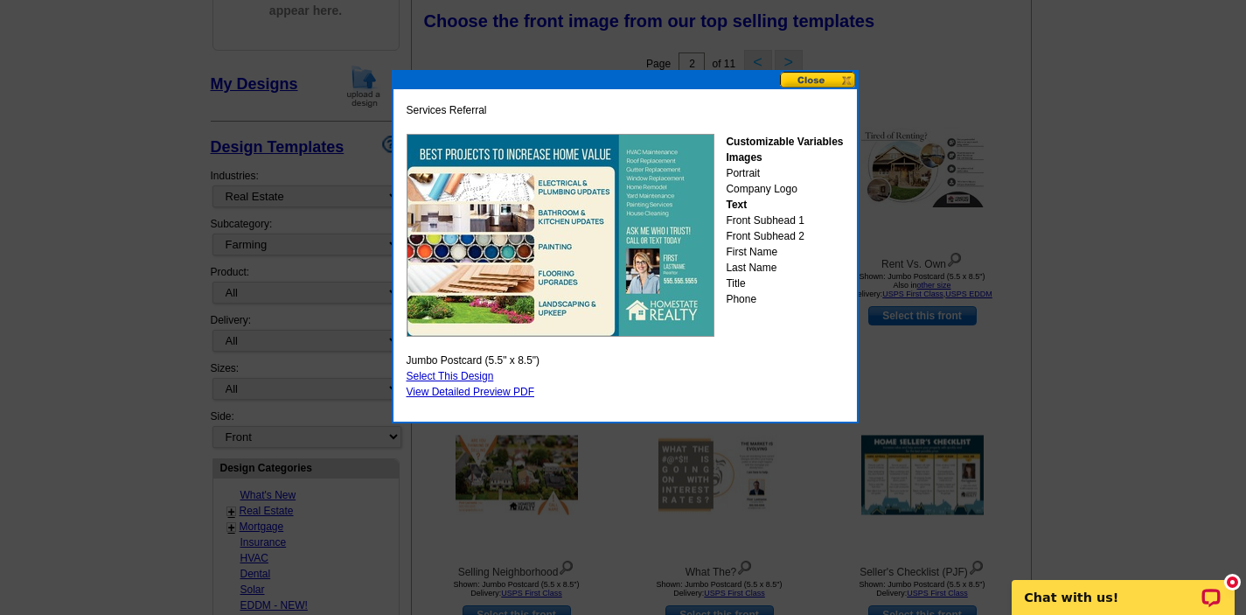
click at [814, 76] on button at bounding box center [818, 80] width 77 height 17
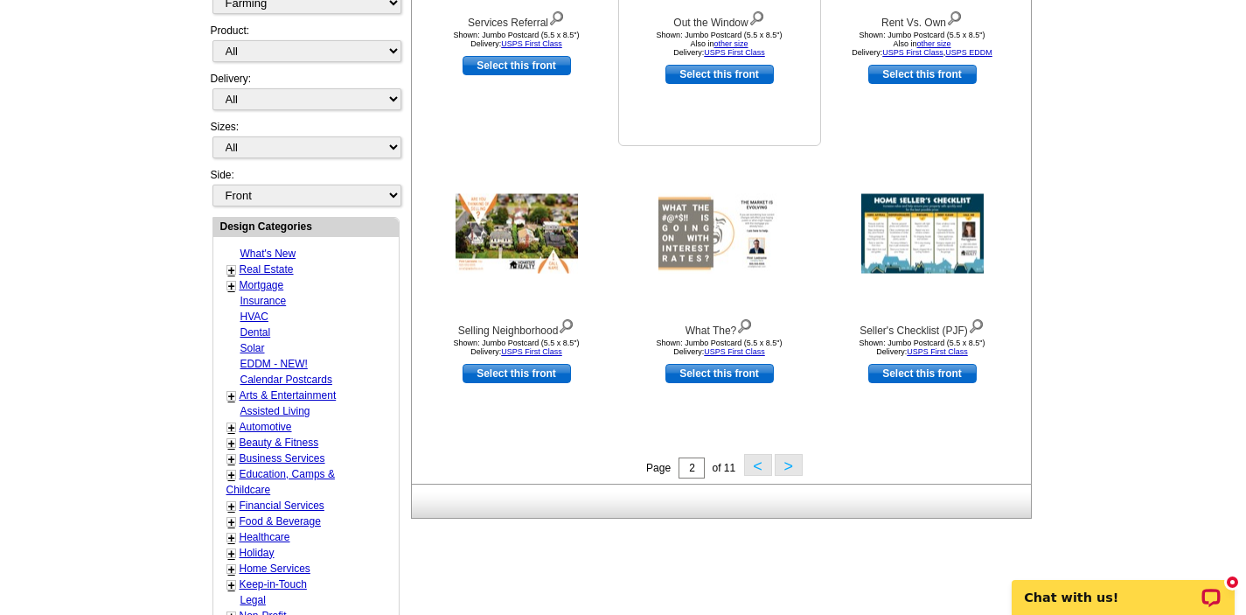
scroll to position [502, 0]
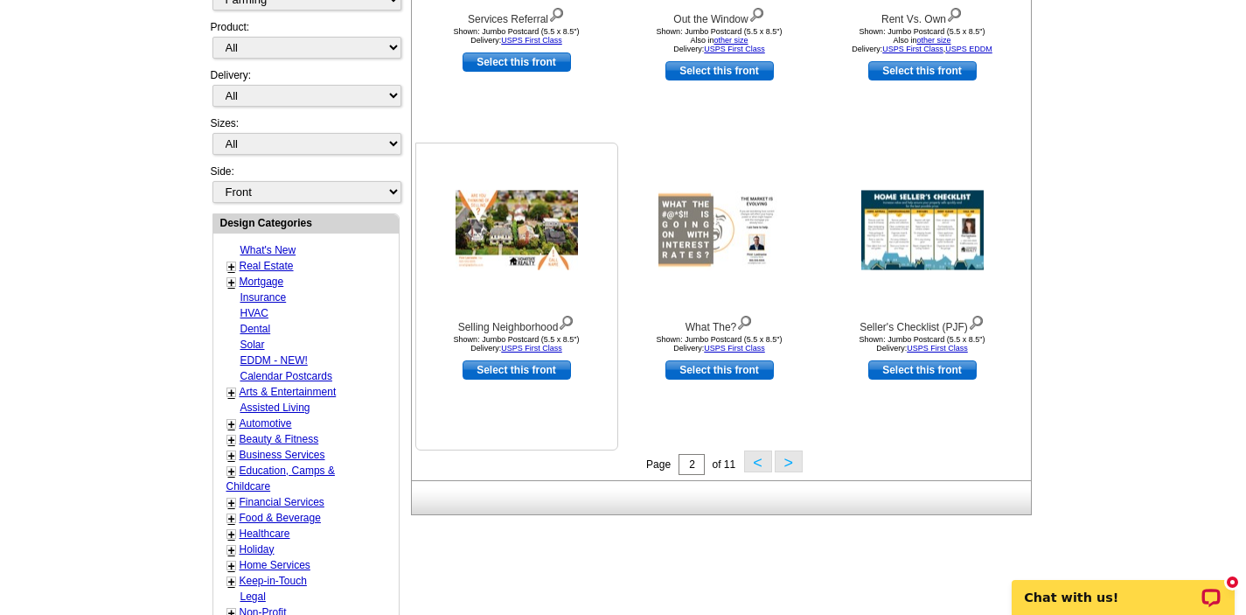
click at [490, 233] on img at bounding box center [517, 231] width 122 height 80
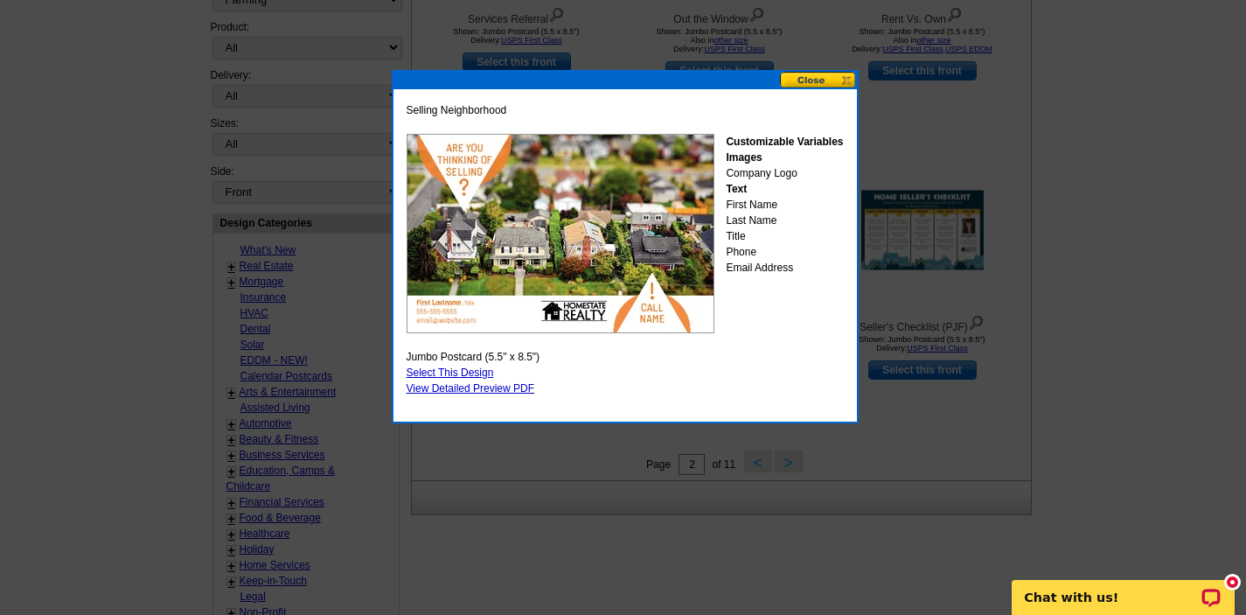
click at [472, 373] on link "Select This Design" at bounding box center [450, 372] width 87 height 12
select select "2"
select select "back"
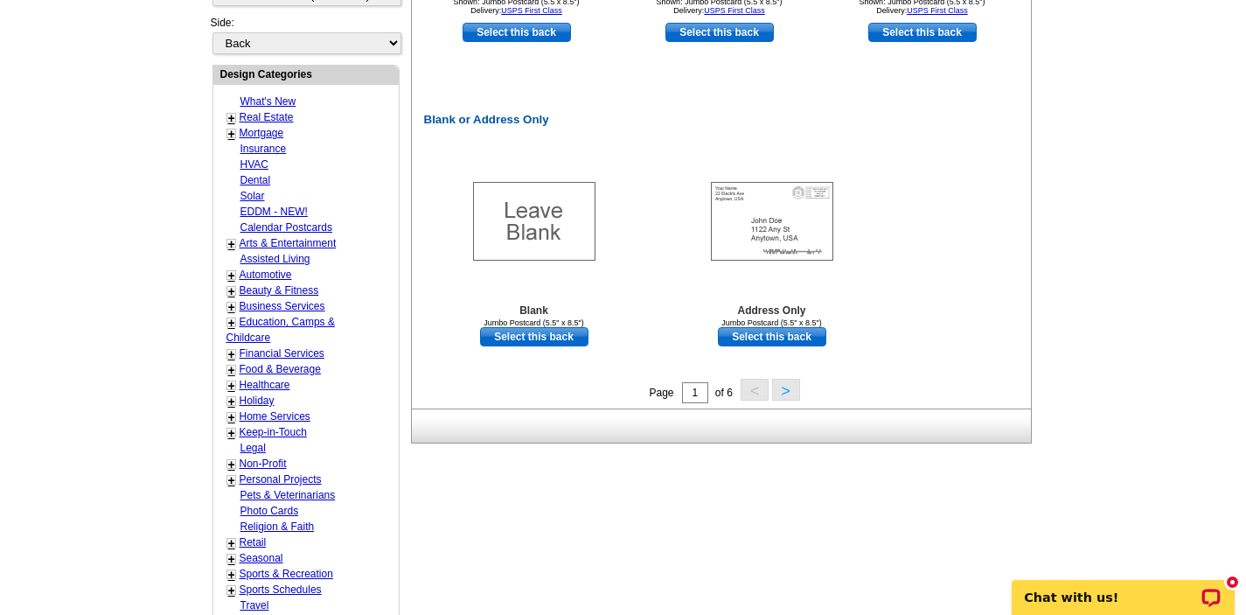
scroll to position [804, 0]
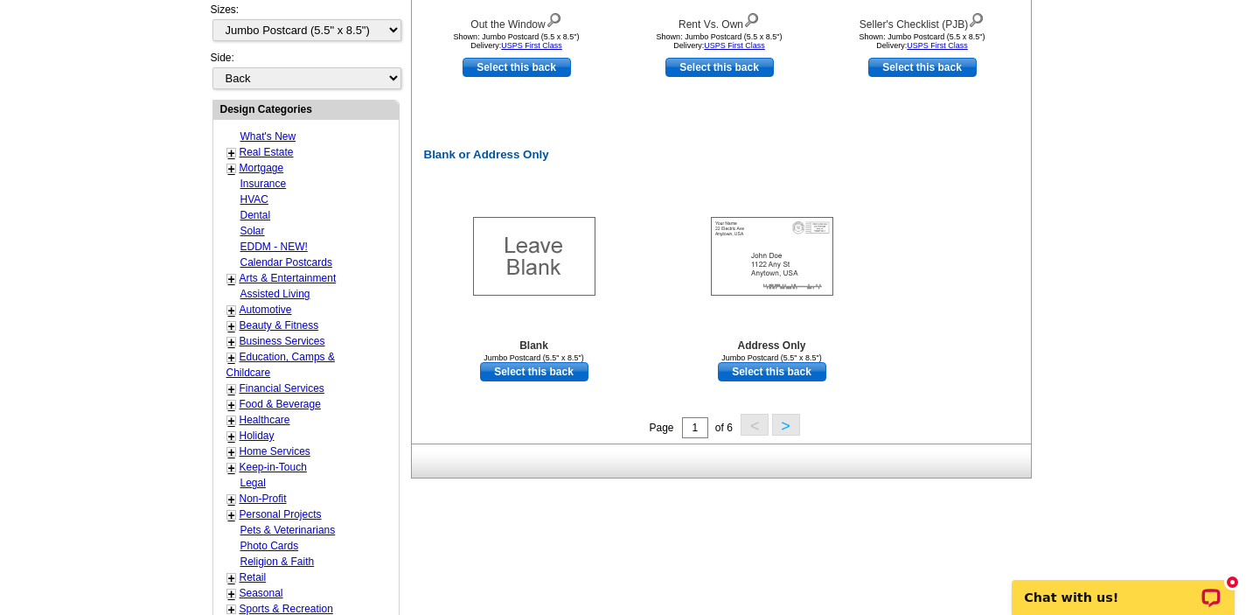
click at [787, 418] on button ">" at bounding box center [786, 425] width 28 height 22
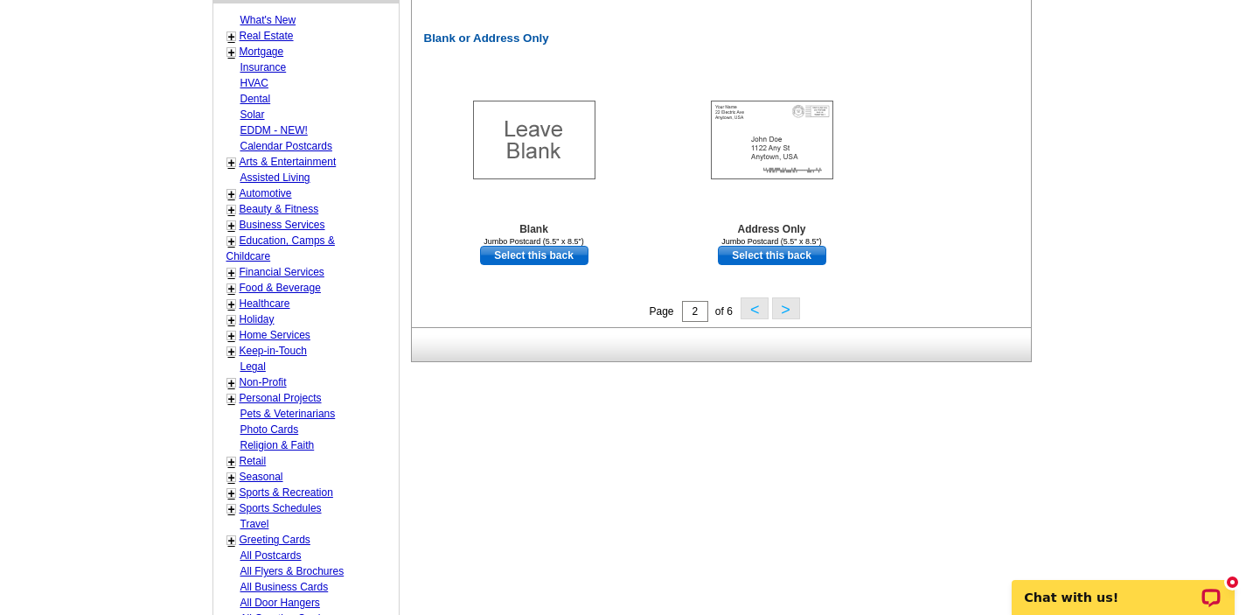
scroll to position [922, 0]
click at [787, 305] on button ">" at bounding box center [786, 307] width 28 height 22
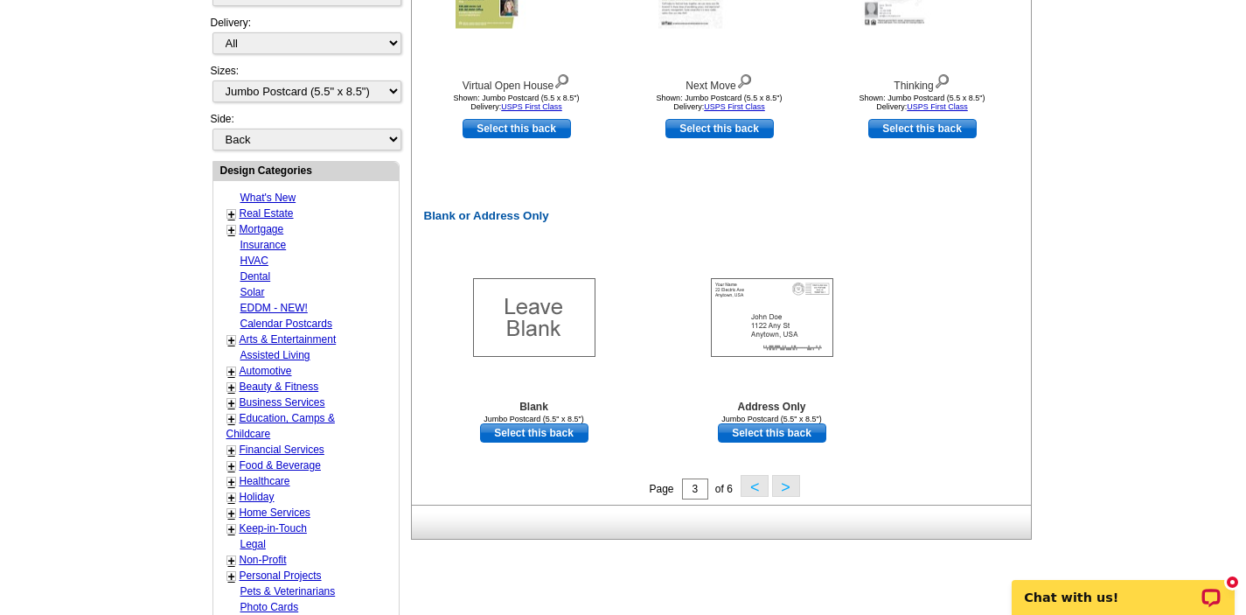
scroll to position [747, 0]
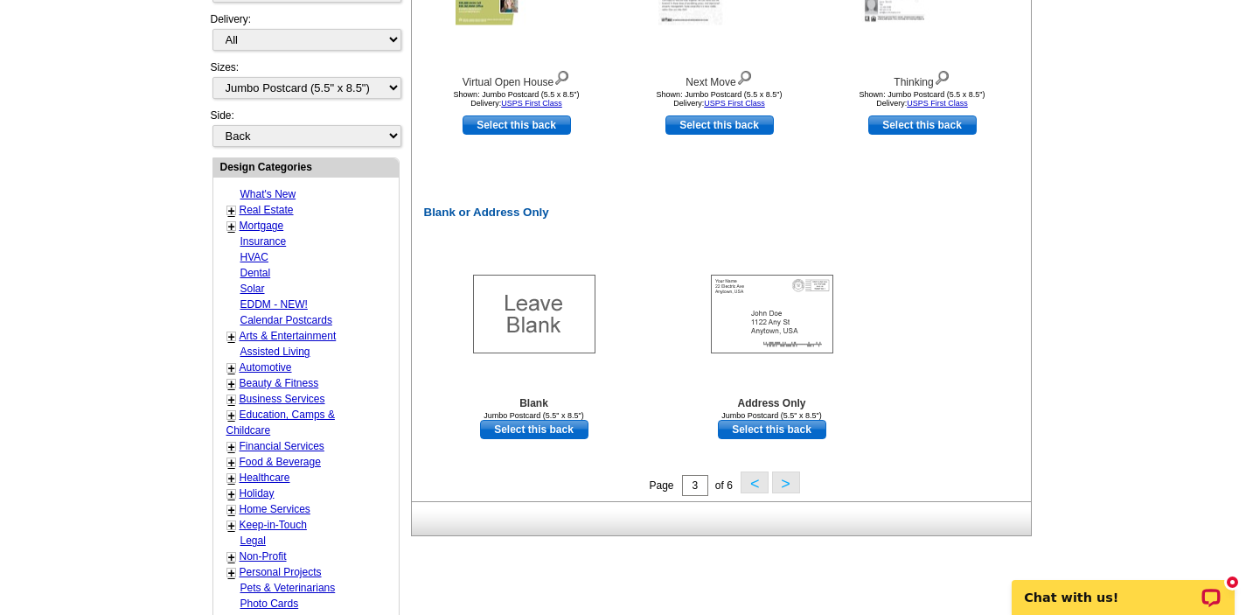
click at [789, 479] on button ">" at bounding box center [786, 482] width 28 height 22
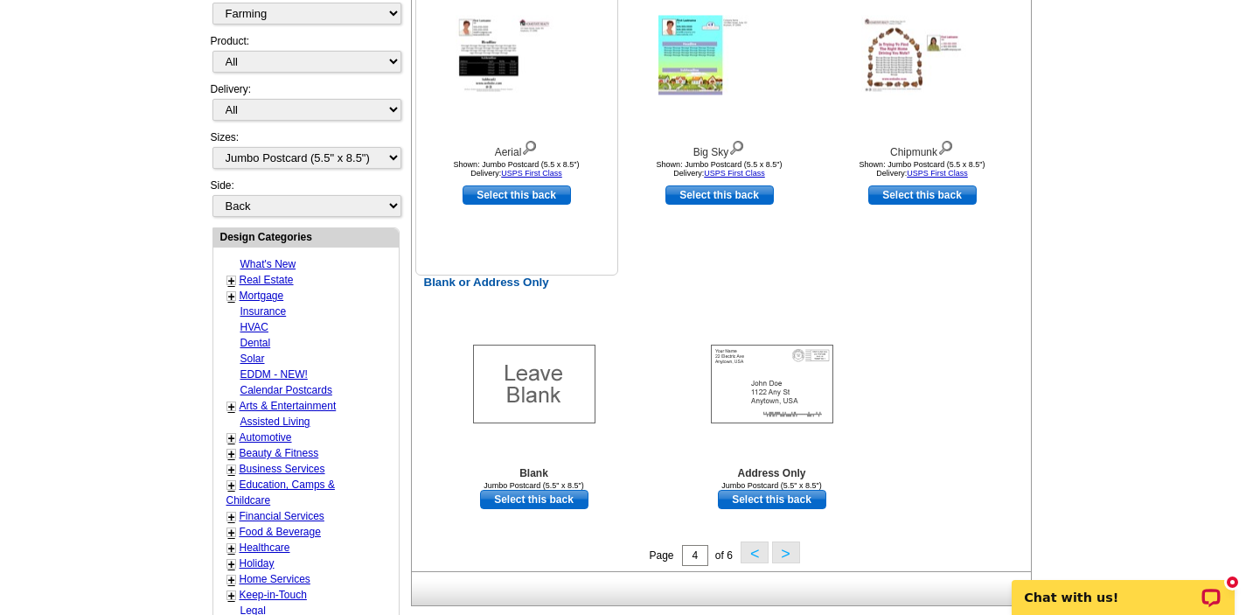
scroll to position [712, 0]
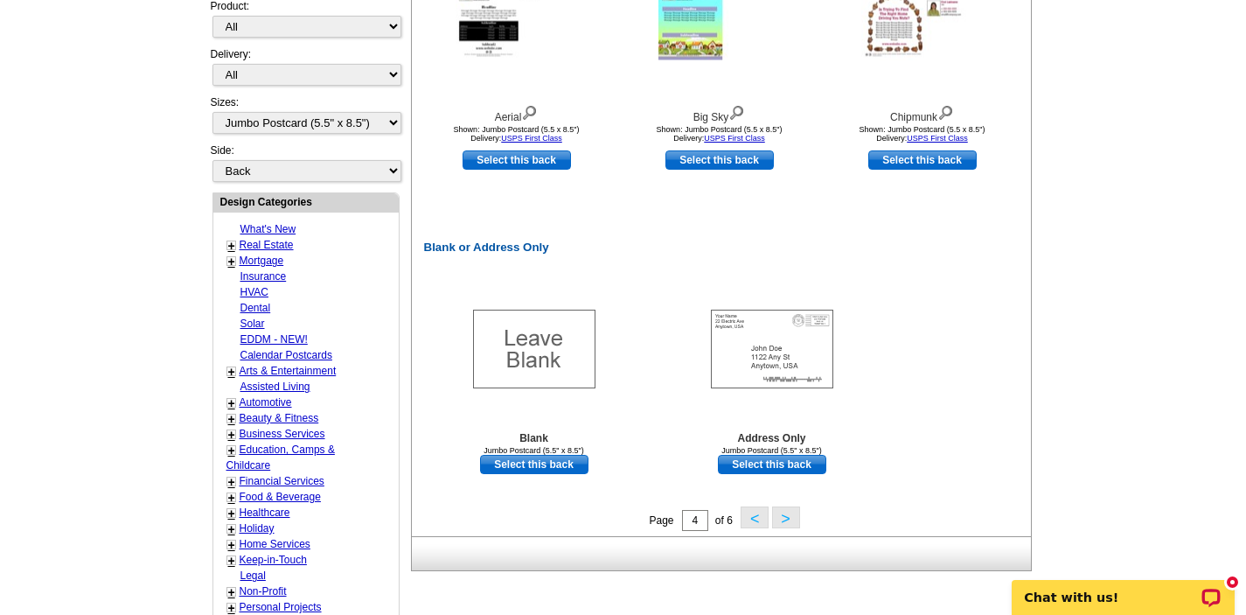
click at [790, 516] on button ">" at bounding box center [786, 517] width 28 height 22
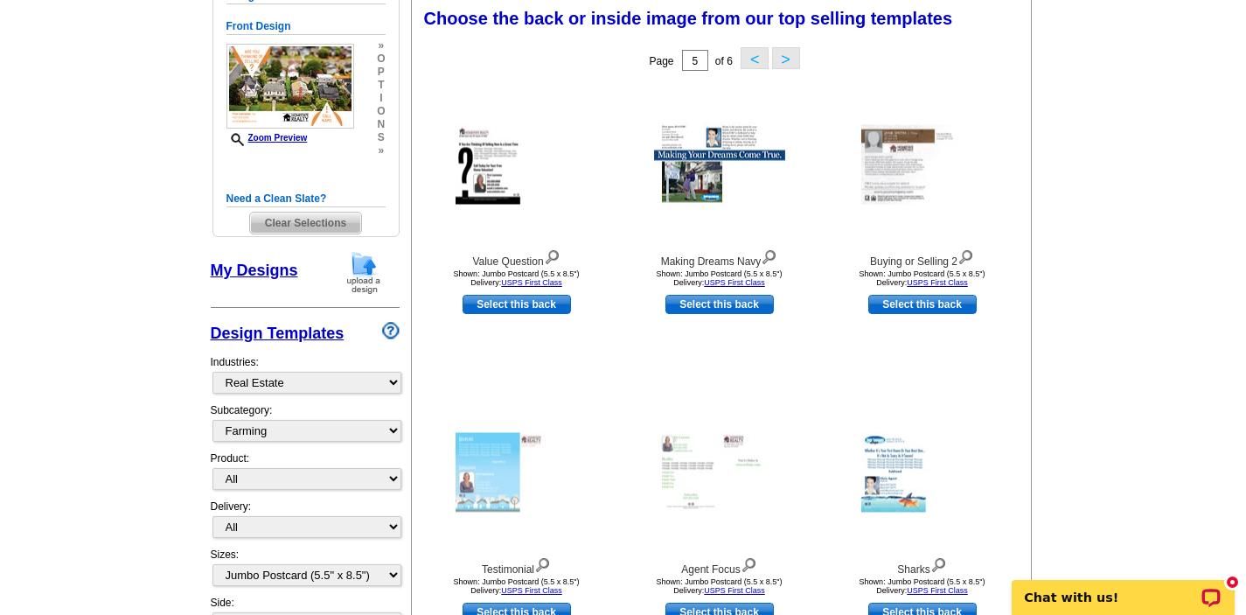
scroll to position [257, 0]
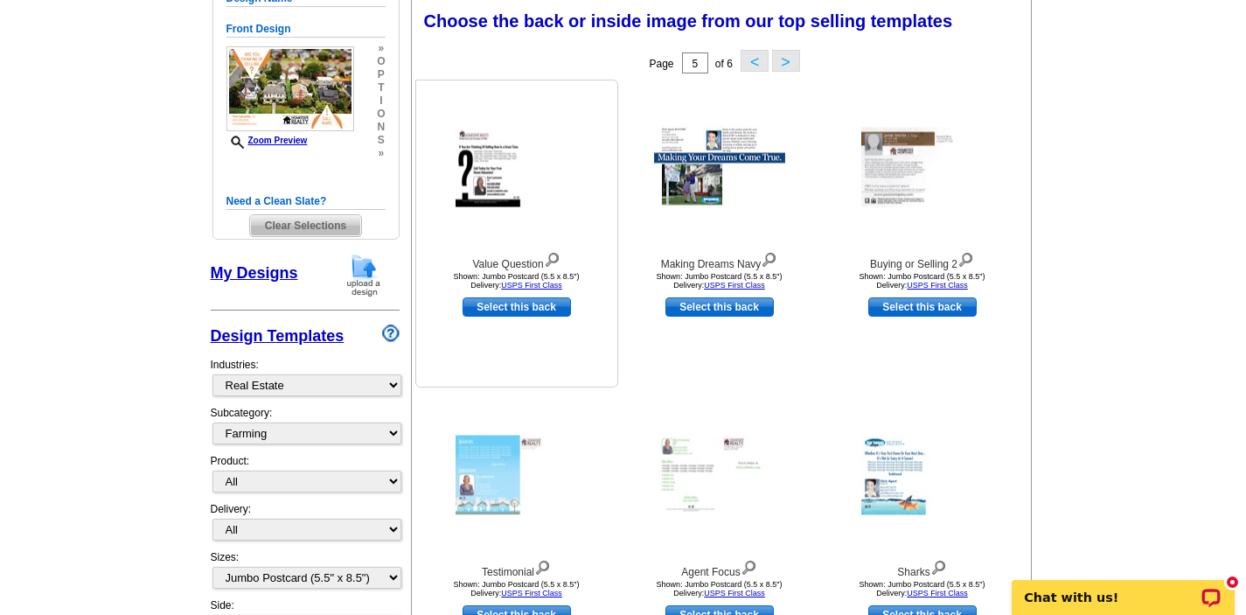
click at [491, 173] on img at bounding box center [517, 168] width 122 height 80
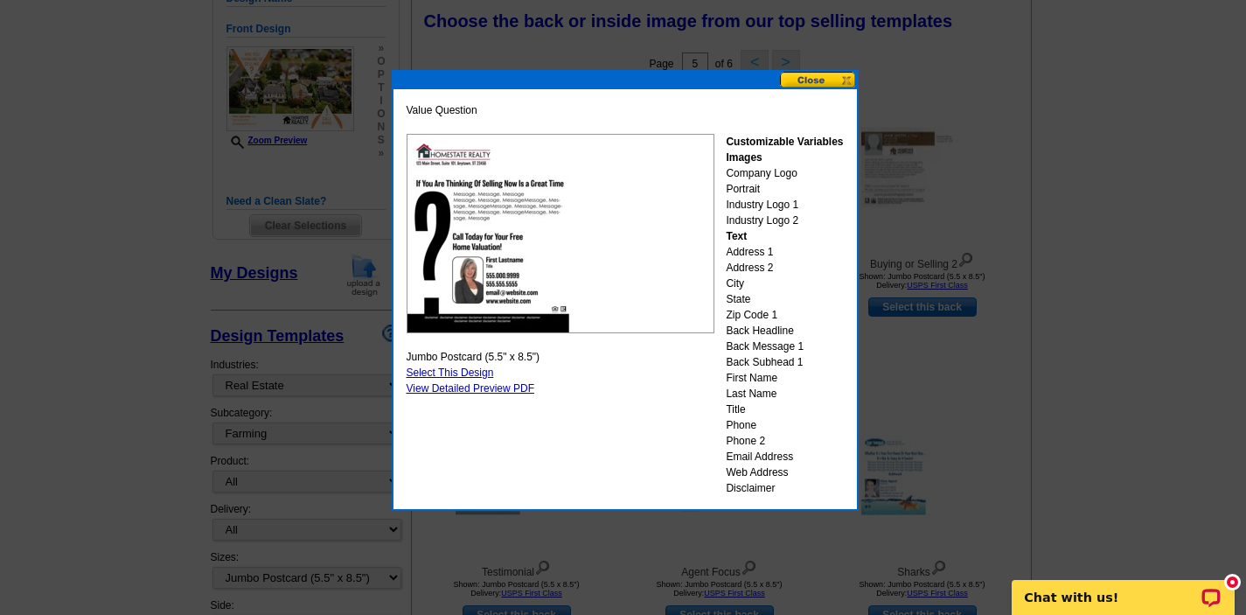
click at [814, 78] on button at bounding box center [818, 80] width 77 height 17
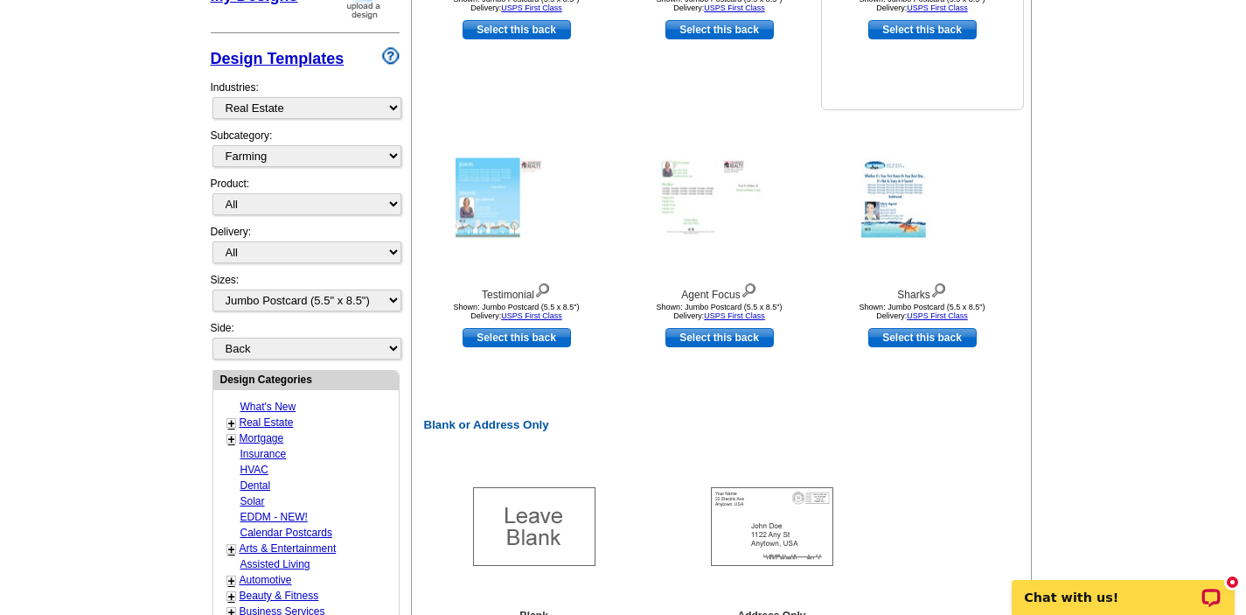
scroll to position [537, 0]
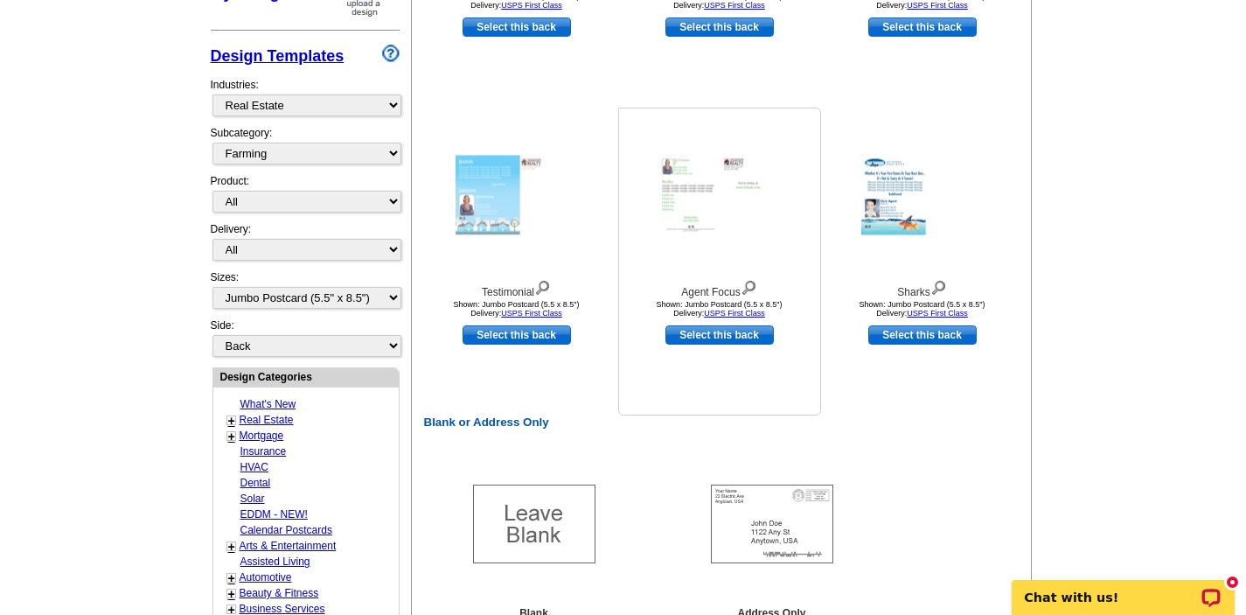
click at [728, 197] on img at bounding box center [719, 196] width 122 height 80
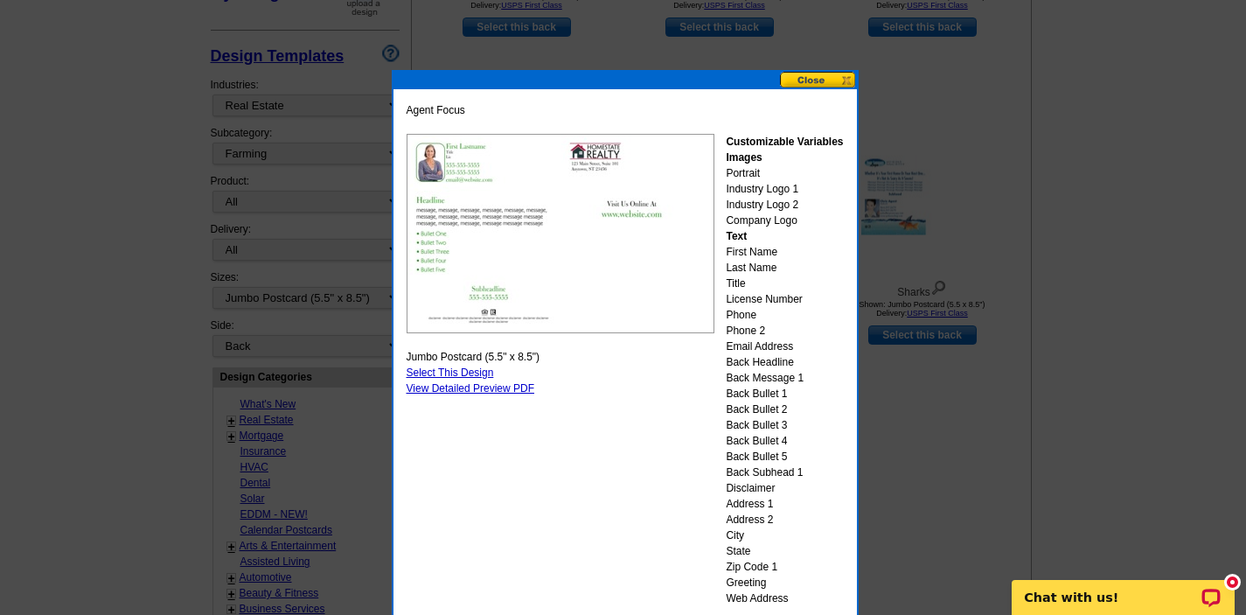
click at [822, 79] on button at bounding box center [818, 80] width 77 height 17
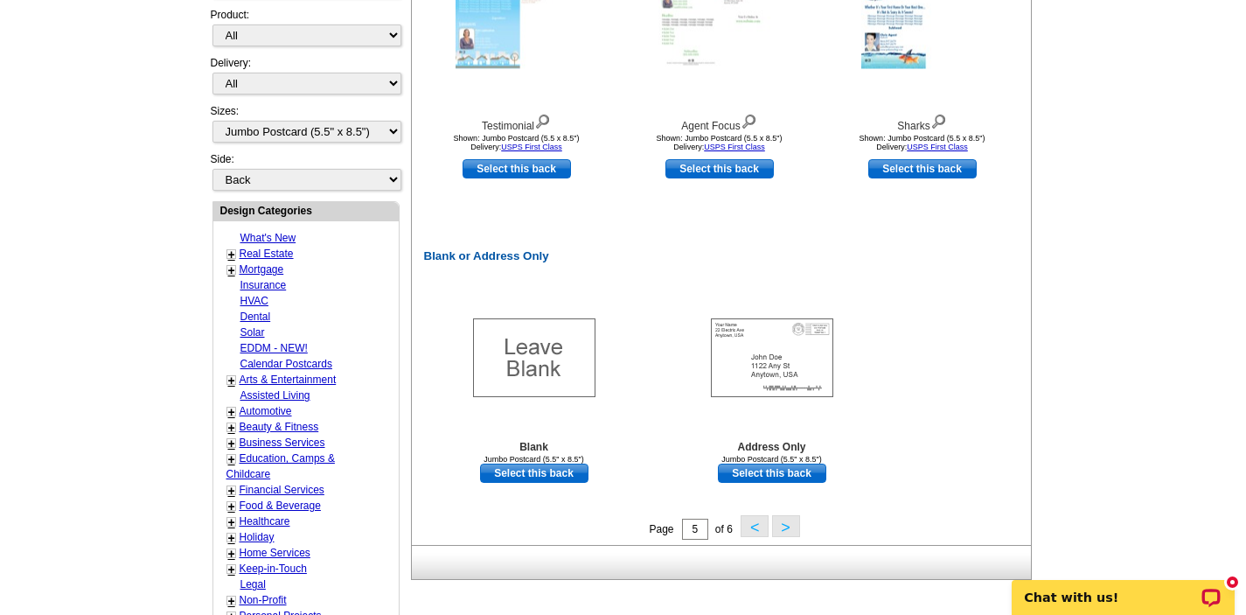
scroll to position [712, 0]
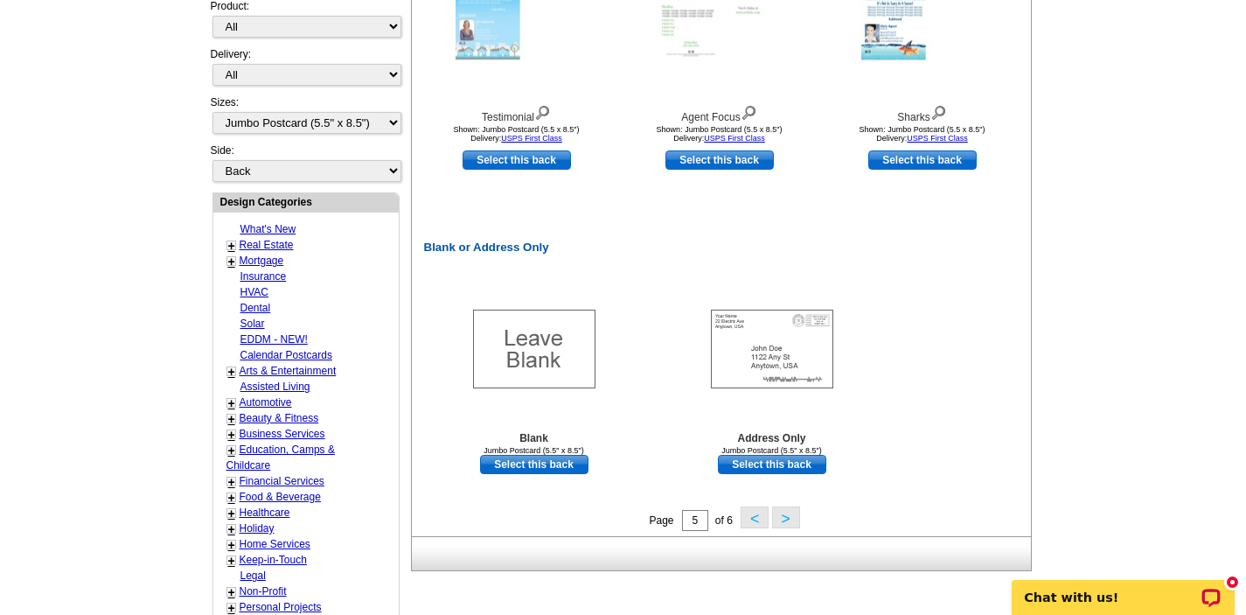
click at [785, 520] on button ">" at bounding box center [786, 517] width 28 height 22
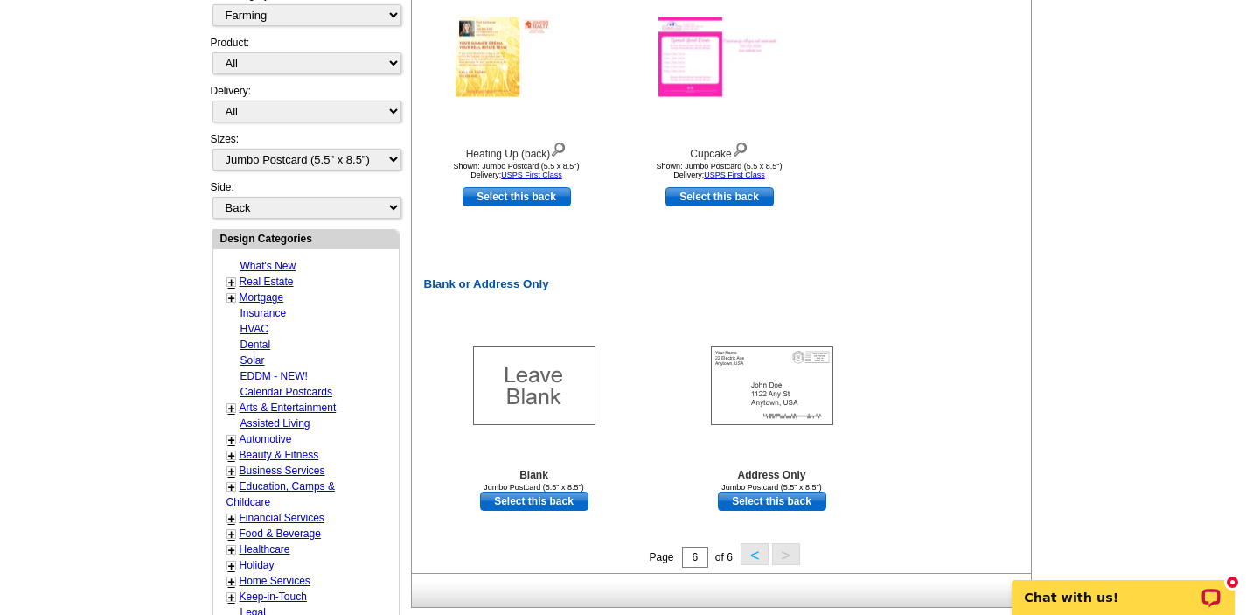
scroll to position [677, 0]
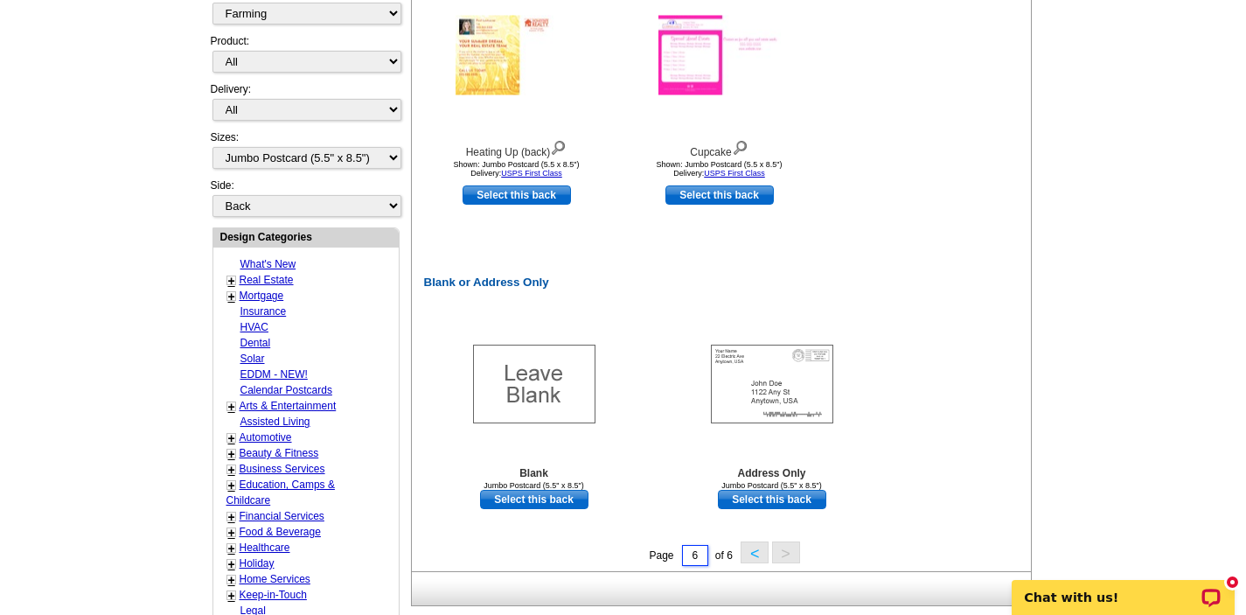
click at [697, 556] on input "6" at bounding box center [695, 555] width 26 height 21
type input "4"
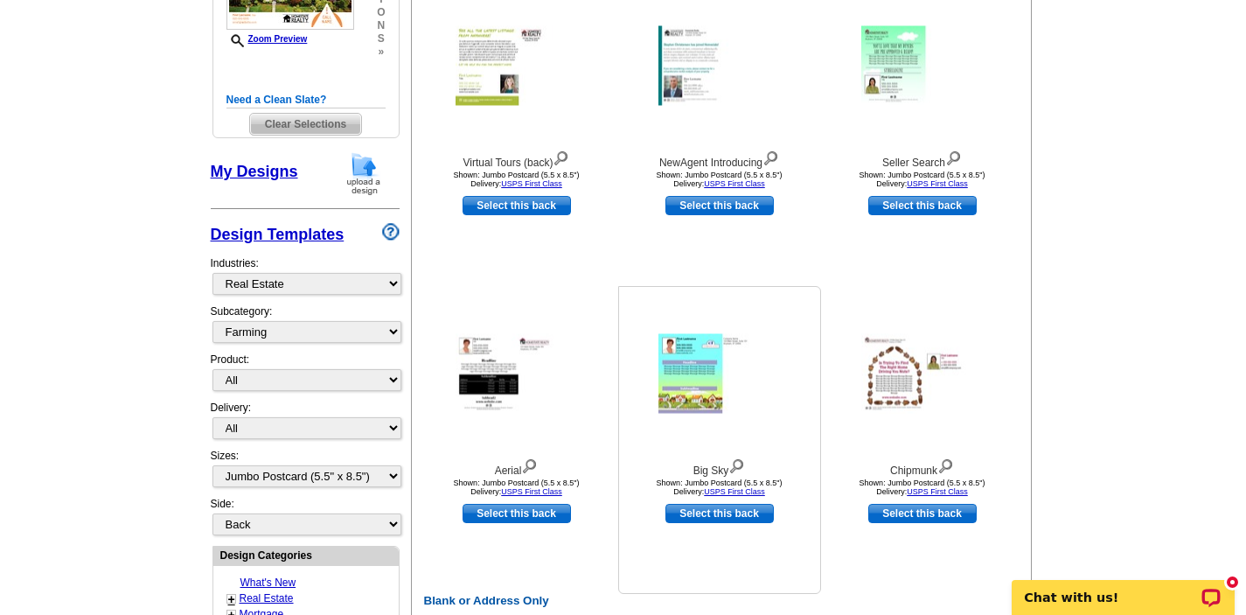
scroll to position [362, 0]
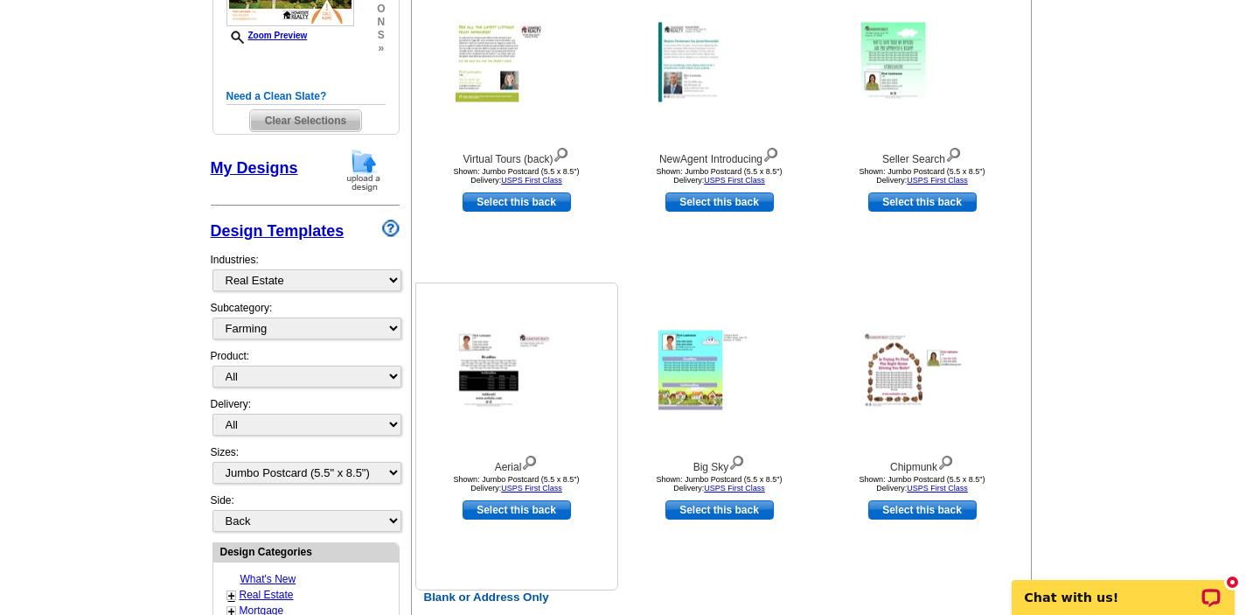
click at [510, 508] on link "Select this back" at bounding box center [517, 509] width 108 height 19
select select "front"
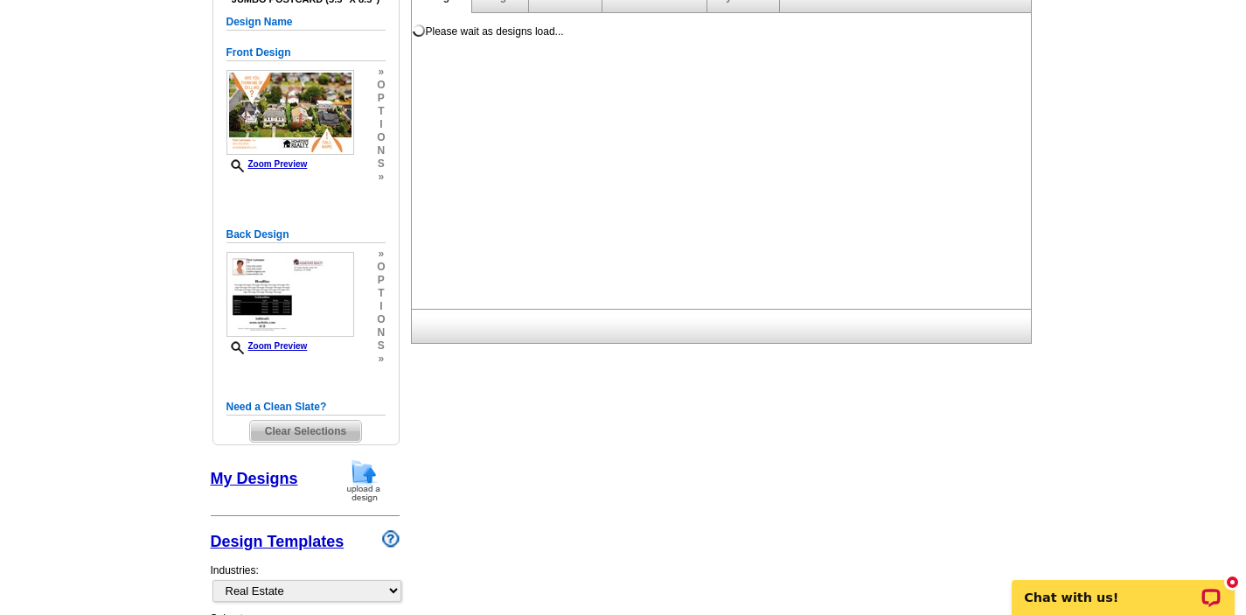
scroll to position [222, 0]
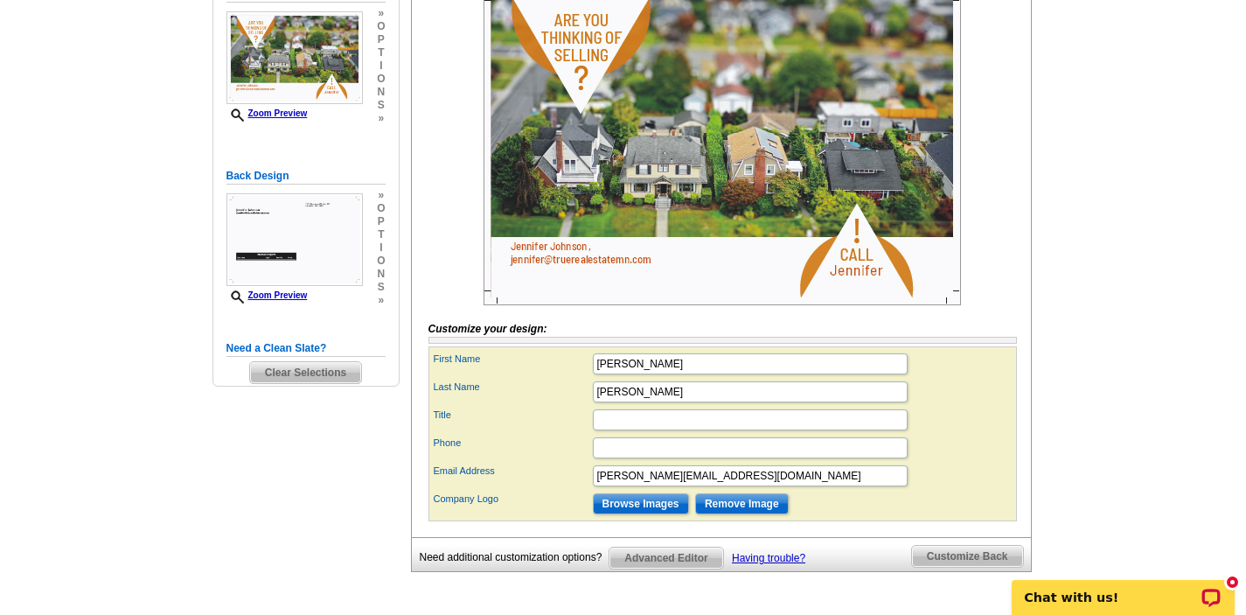
scroll to position [315, 0]
click at [856, 300] on img at bounding box center [721, 145] width 477 height 318
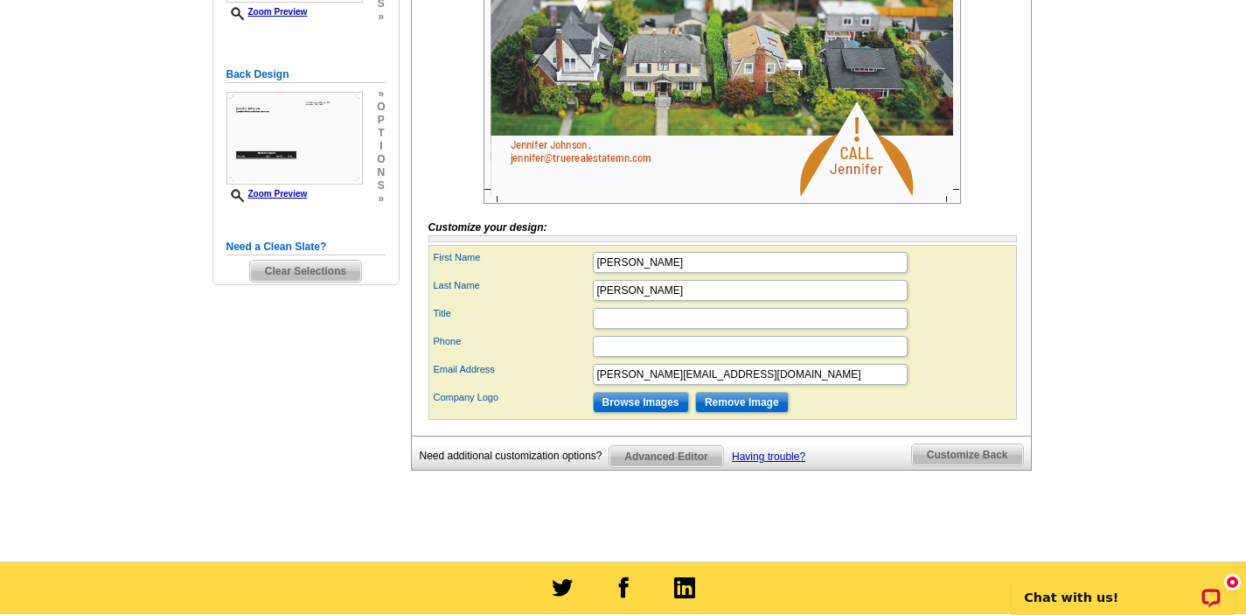
scroll to position [420, 0]
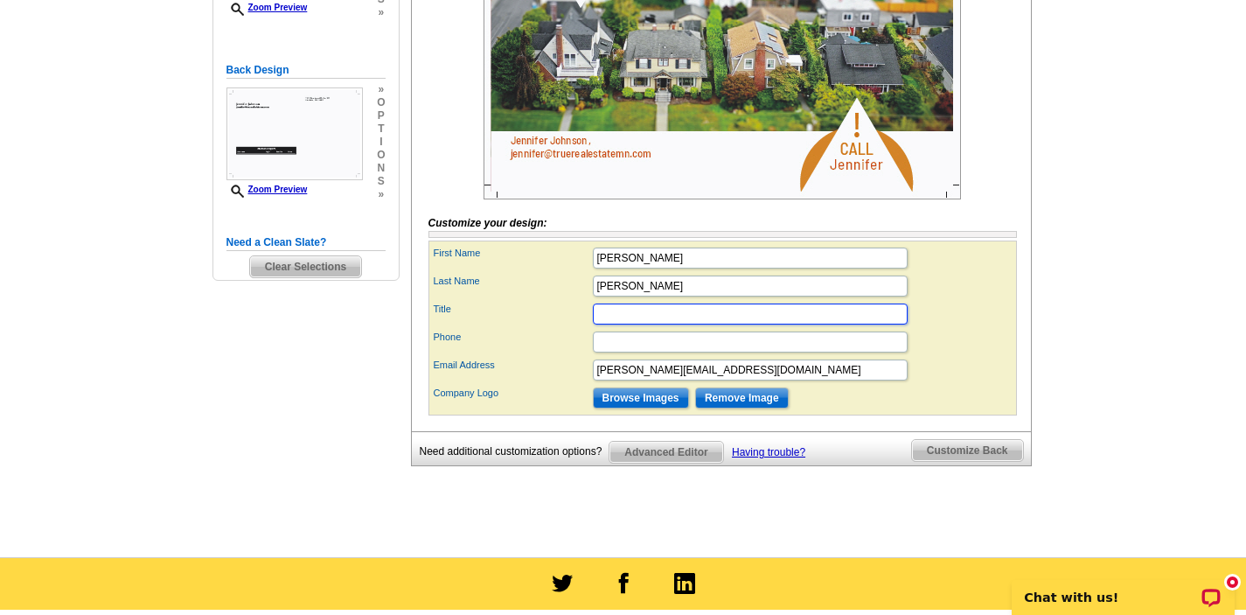
click at [725, 324] on input "Title" at bounding box center [750, 313] width 315 height 21
type input "R"
type input "Associate Broker/Realtor"
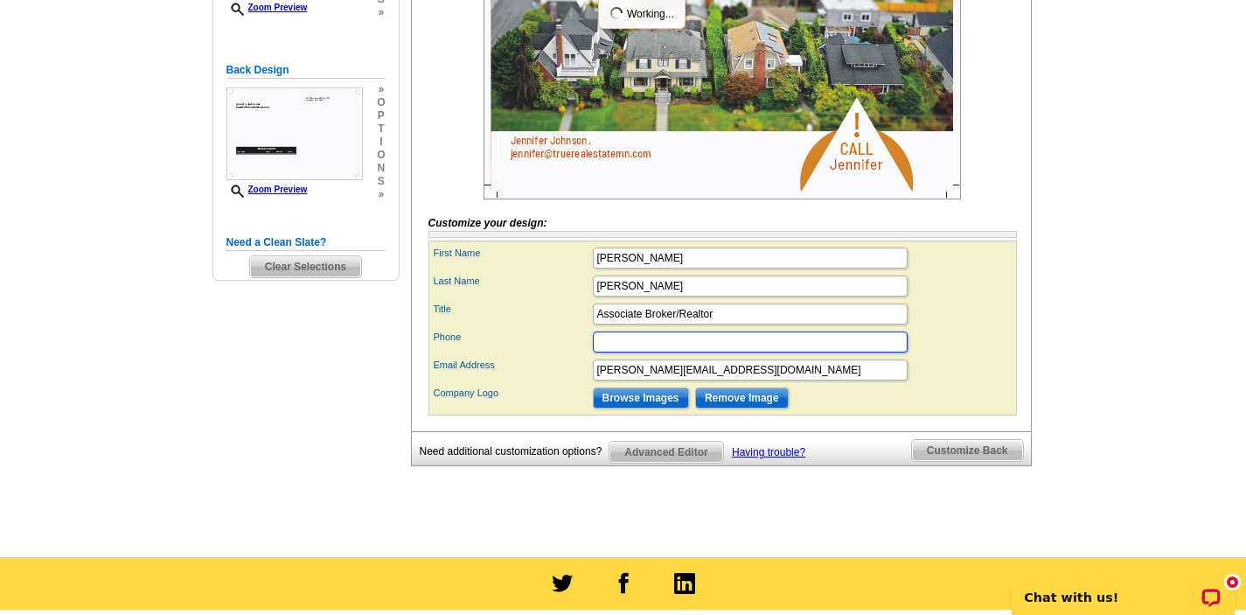
scroll to position [0, 0]
click at [597, 352] on input "5077793399" at bounding box center [750, 341] width 315 height 21
click at [621, 352] on input "(507)779-3399" at bounding box center [750, 341] width 315 height 21
type input "(507) 779-3399"
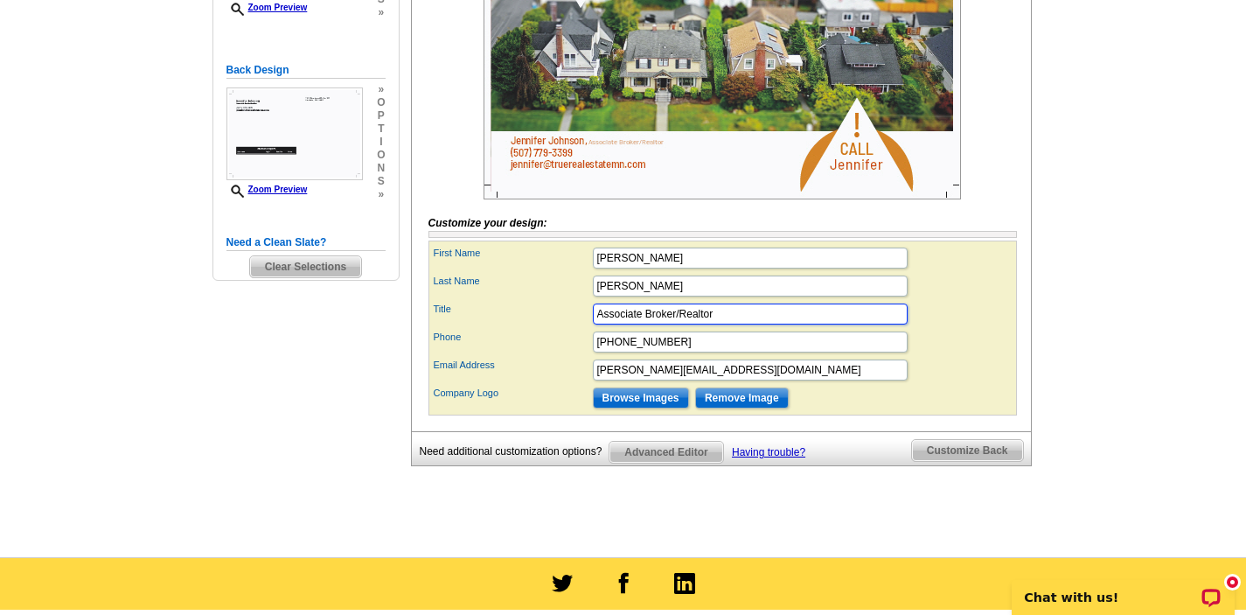
click at [675, 324] on input "Associate Broker/Realtor" at bounding box center [750, 313] width 315 height 21
type input "Broker Associate/Realtor"
click at [755, 352] on input "(507) 779-3399" at bounding box center [750, 341] width 315 height 21
click at [1124, 199] on main "Need Help? call 800-260-5887, chat with support, or have our designers make som…" at bounding box center [623, 127] width 1246 height 860
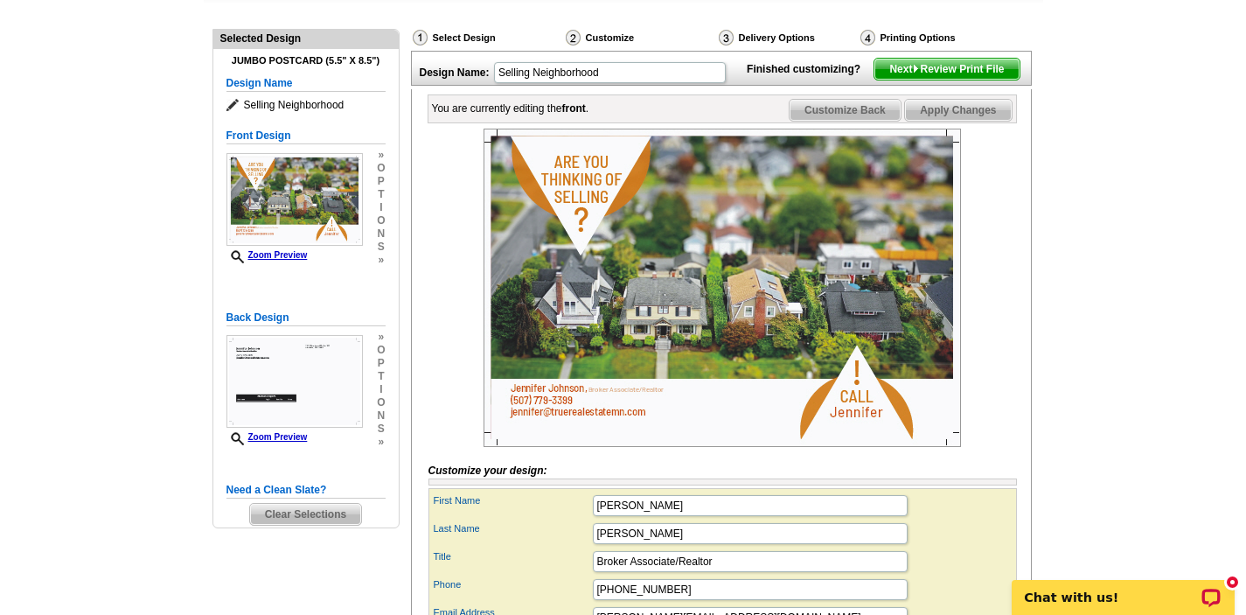
scroll to position [140, 0]
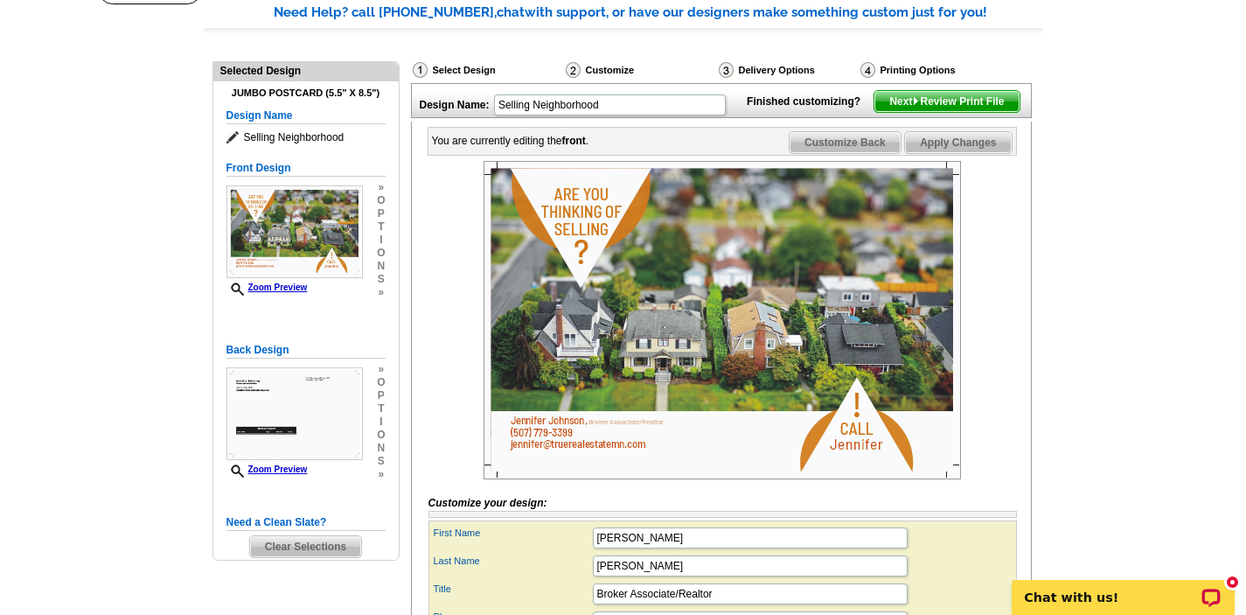
click at [600, 66] on div "Customize" at bounding box center [640, 72] width 153 height 22
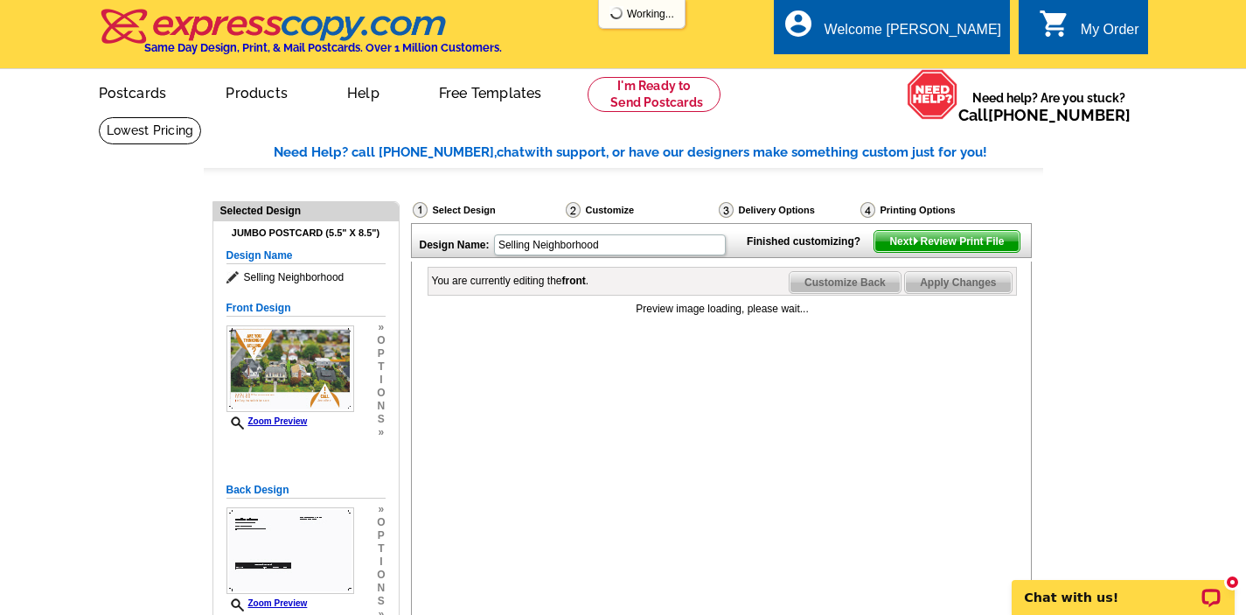
click at [1118, 372] on main "Need Help? call [PHONE_NUMBER], chat with support, or have our designers make s…" at bounding box center [623, 546] width 1246 height 860
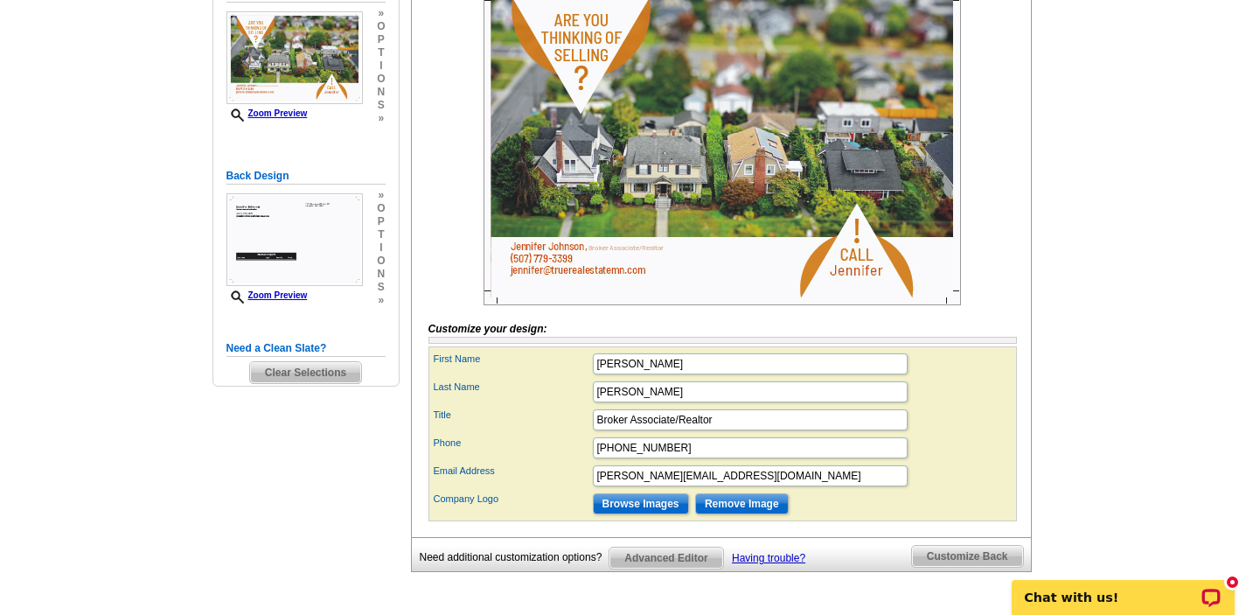
scroll to position [315, 0]
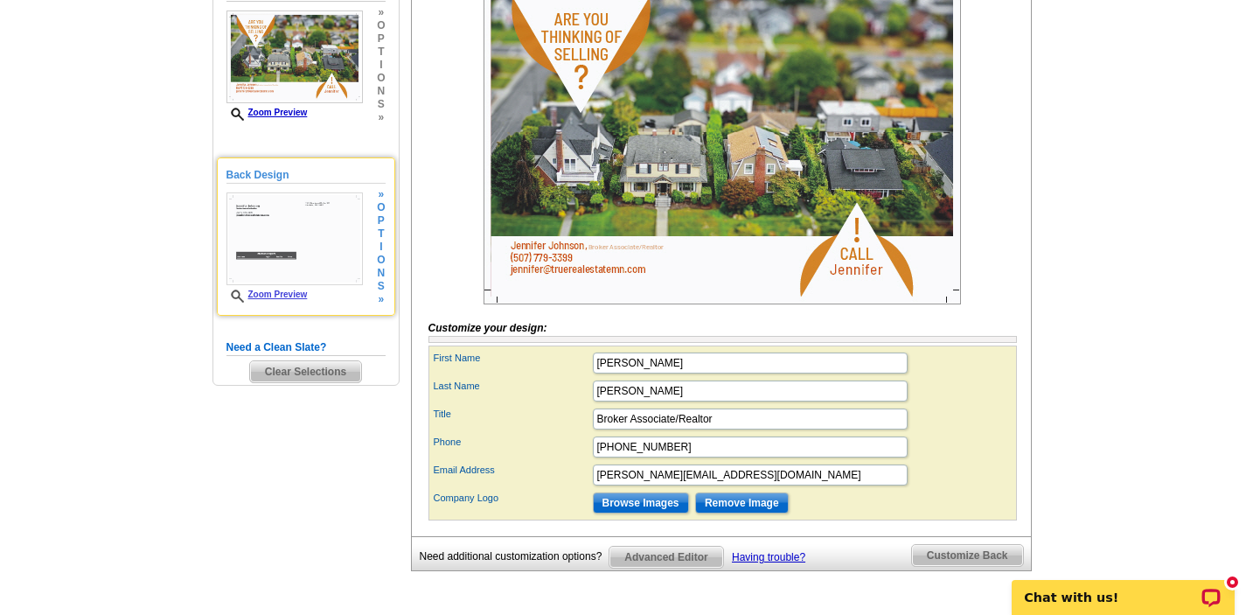
click at [271, 168] on h5 "Back Design" at bounding box center [305, 175] width 159 height 17
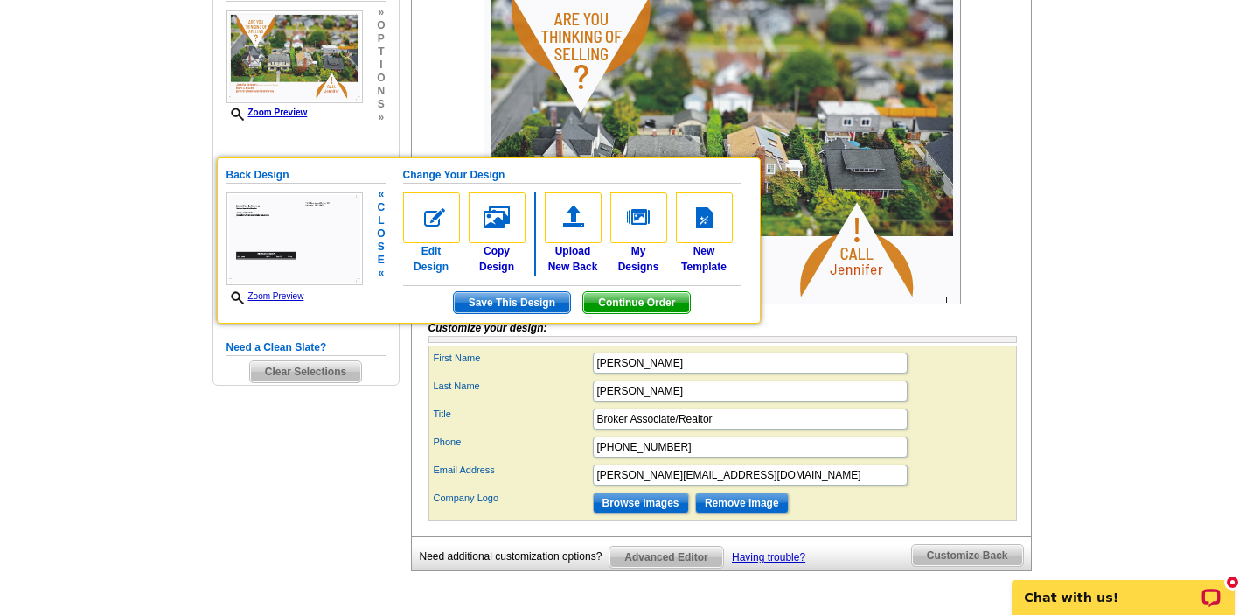
click at [428, 216] on img at bounding box center [431, 217] width 57 height 51
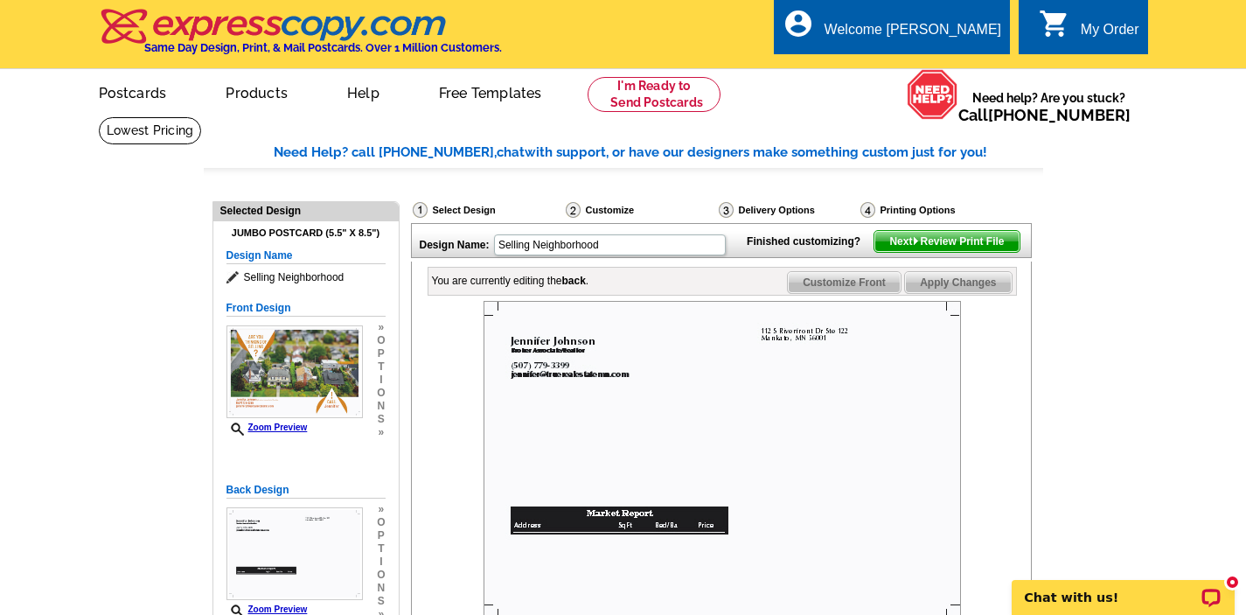
click at [1002, 426] on div at bounding box center [722, 460] width 588 height 318
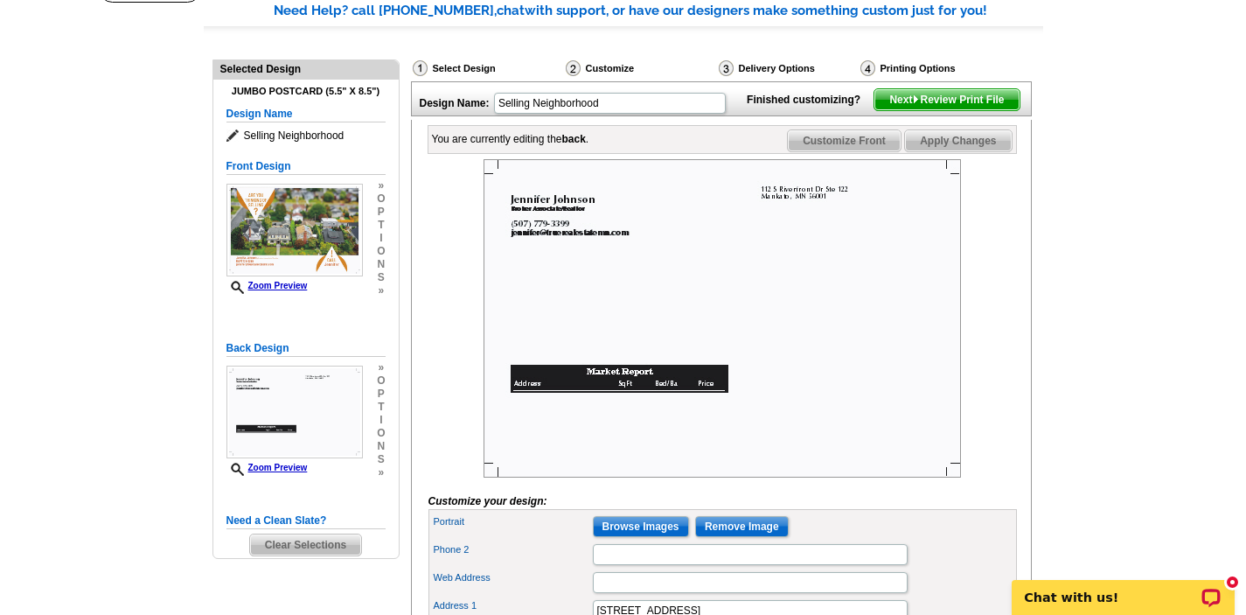
scroll to position [140, 0]
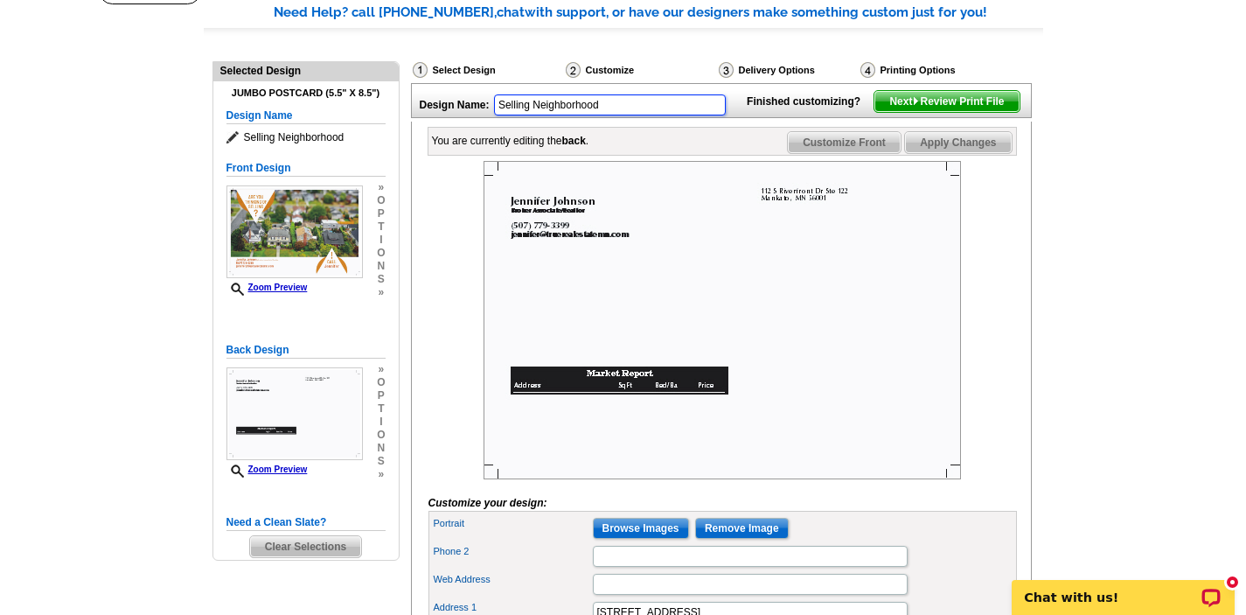
click at [696, 108] on input "Selling Neighborhood" at bounding box center [610, 104] width 232 height 21
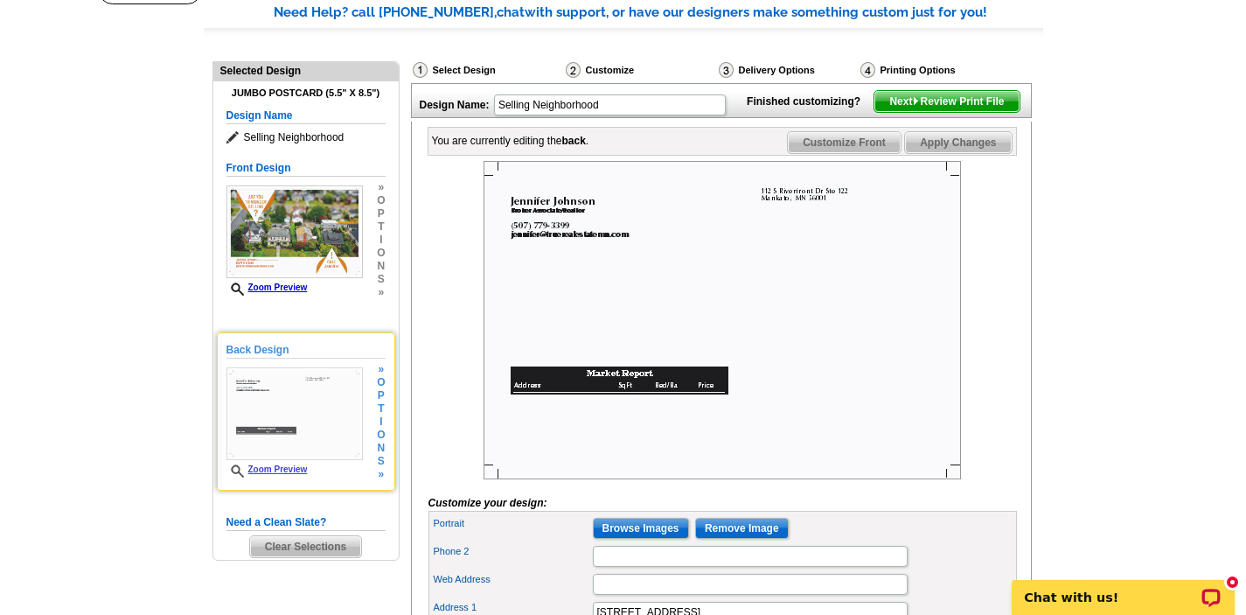
click at [381, 368] on span "»" at bounding box center [381, 369] width 8 height 13
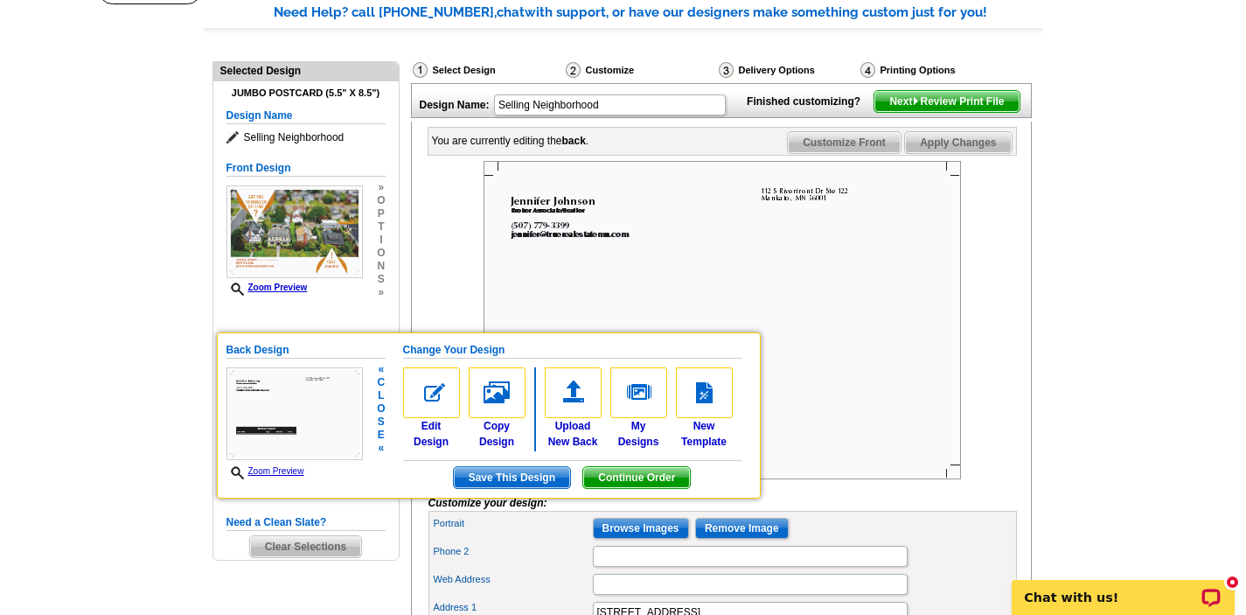
click at [459, 346] on h5 "Change Your Design" at bounding box center [572, 350] width 338 height 17
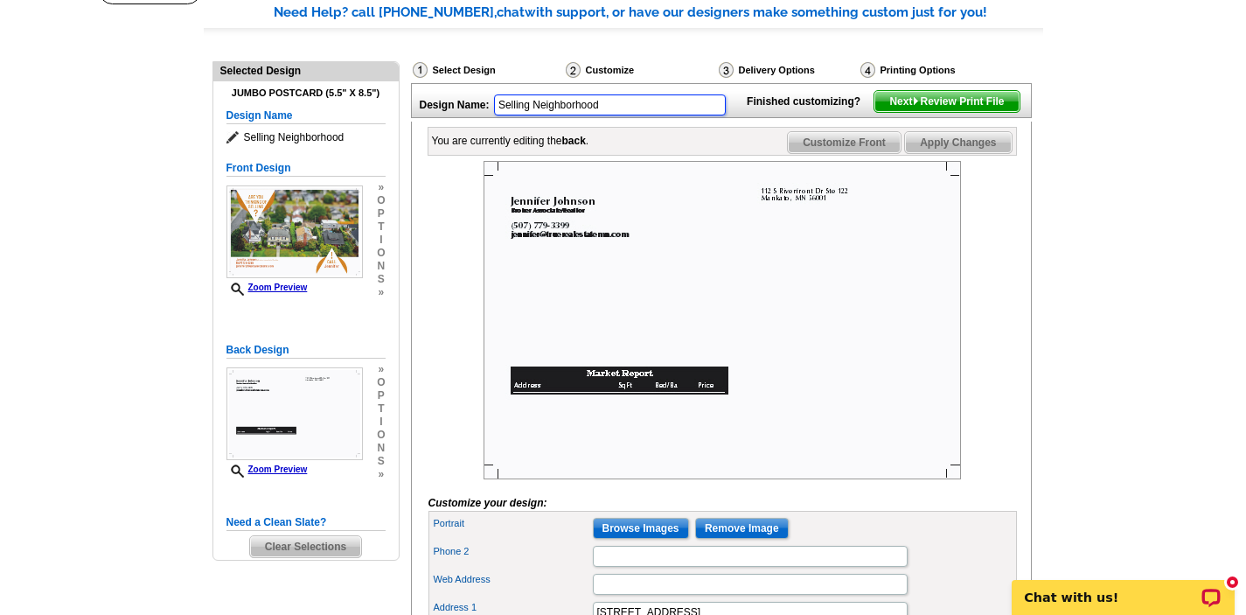
click at [623, 110] on input "Selling Neighborhood" at bounding box center [610, 104] width 232 height 21
click at [302, 549] on span "Clear Selections" at bounding box center [305, 546] width 111 height 21
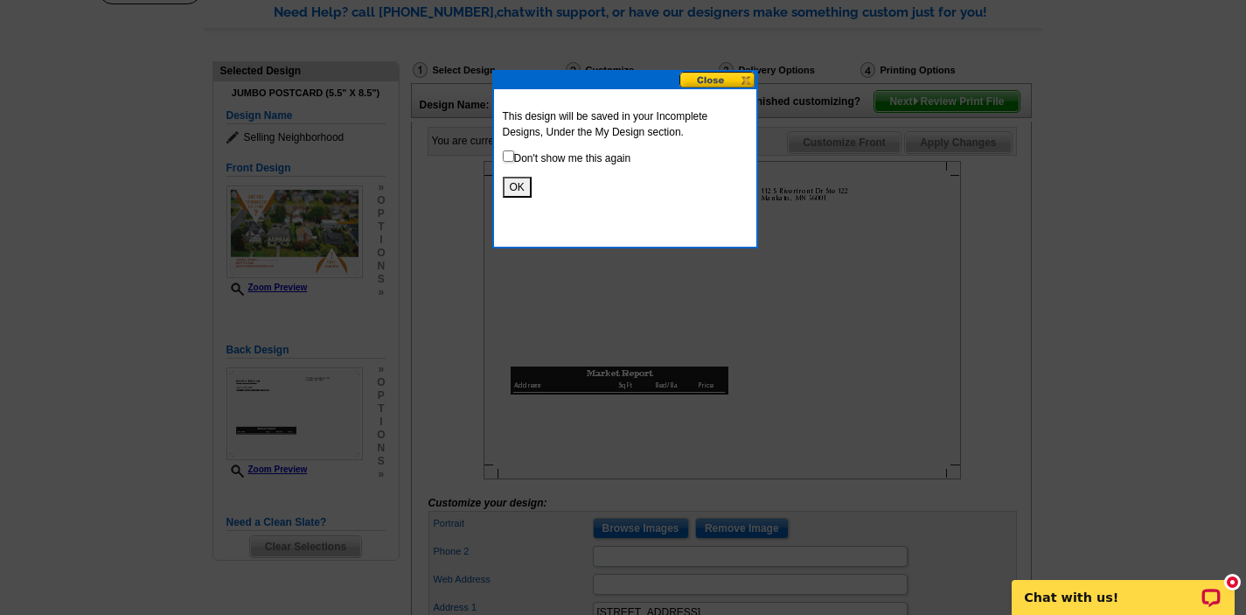
click at [526, 181] on button "OK" at bounding box center [517, 187] width 29 height 21
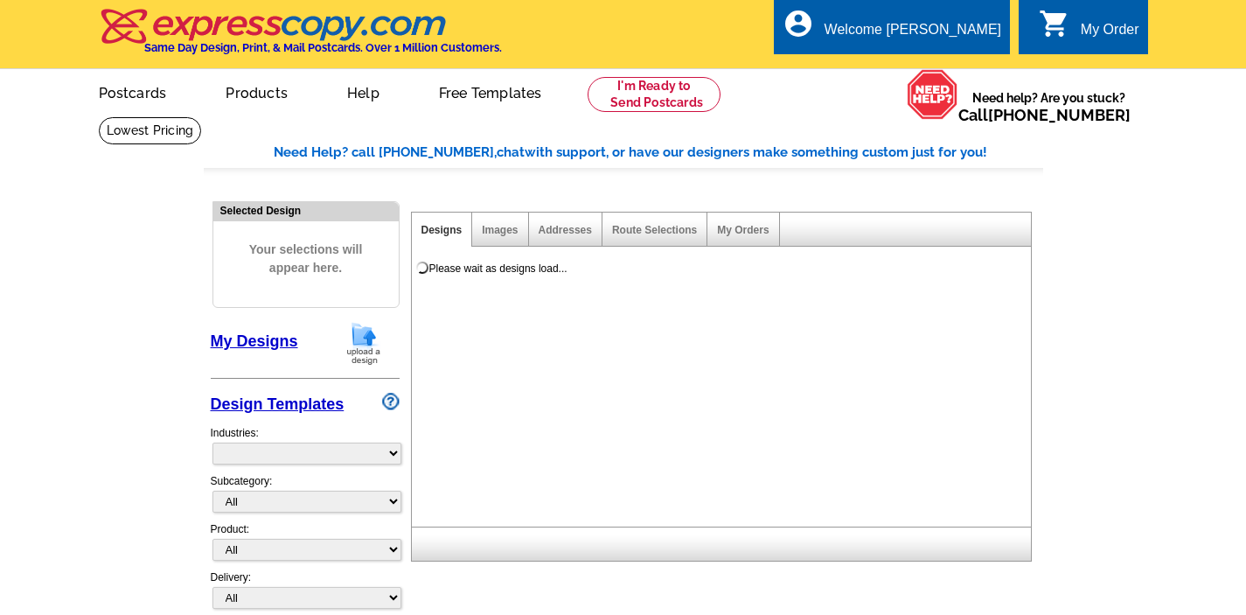
select select "785"
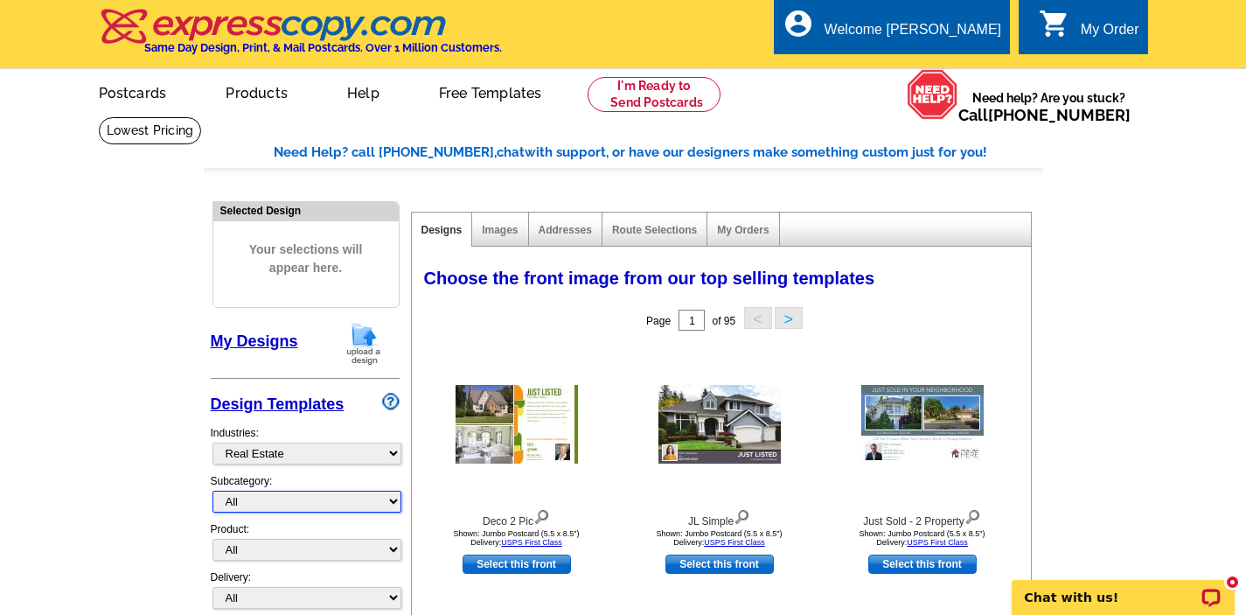
click at [391, 503] on select "All RE/MAX® Referrals Keller Williams® Berkshire Hathaway Home Services Century…" at bounding box center [306, 501] width 189 height 22
select select "1208"
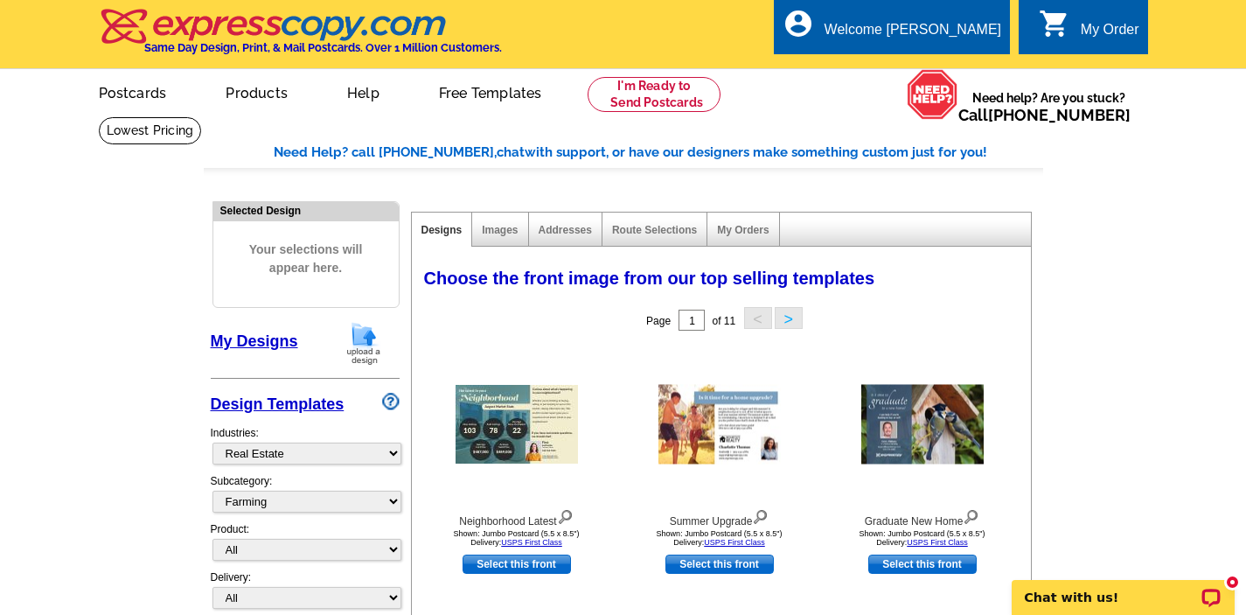
click at [986, 293] on div "Choose the front image from our top selling templates Select one of the templat…" at bounding box center [724, 282] width 619 height 42
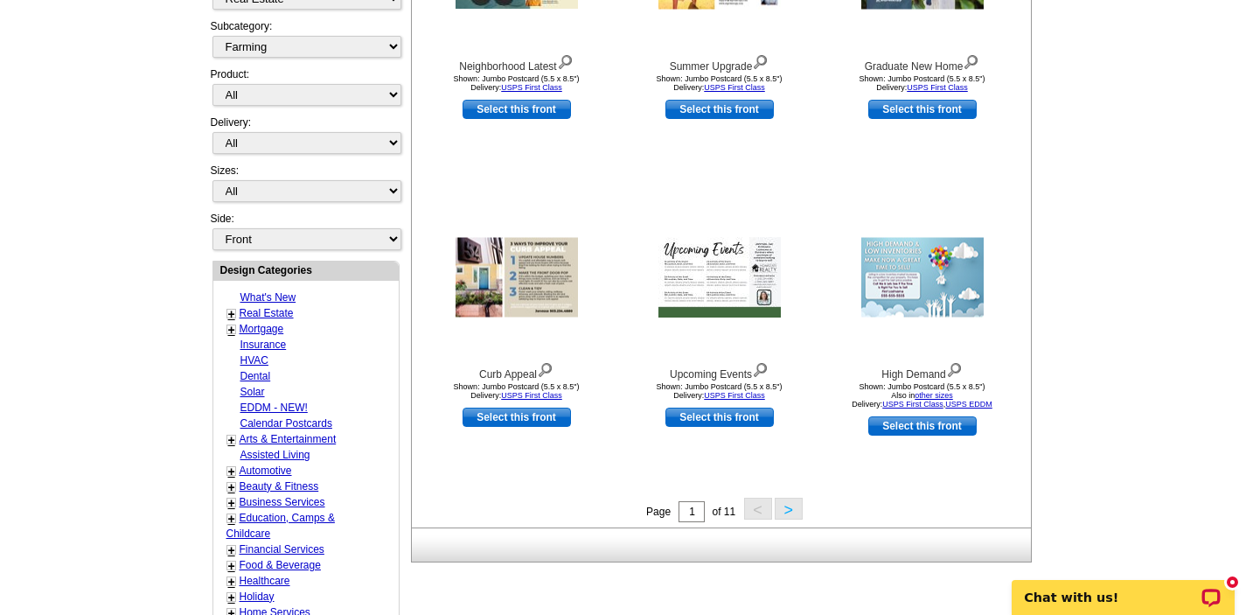
scroll to position [490, 0]
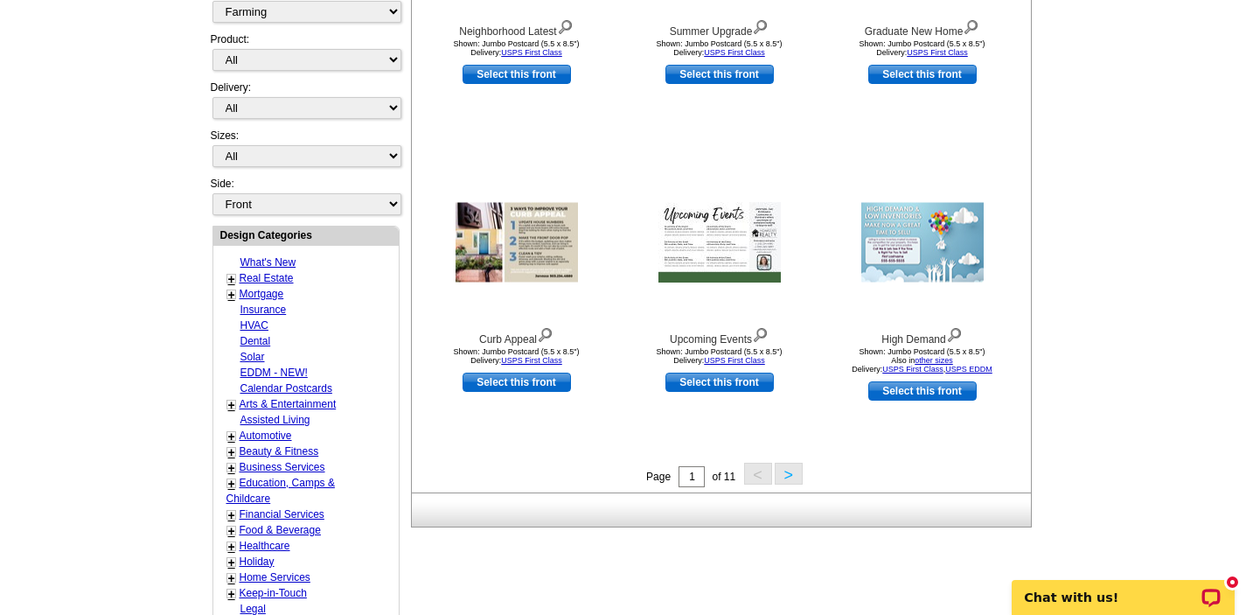
click at [790, 473] on button ">" at bounding box center [789, 474] width 28 height 22
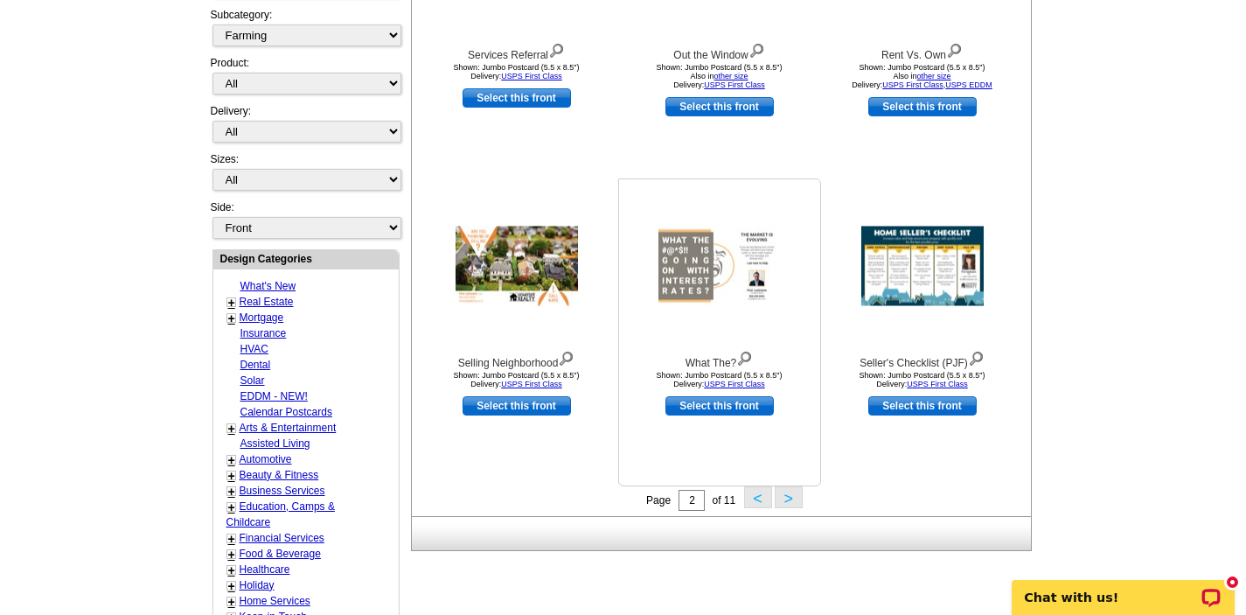
scroll to position [467, 0]
click at [787, 496] on button ">" at bounding box center [789, 496] width 28 height 22
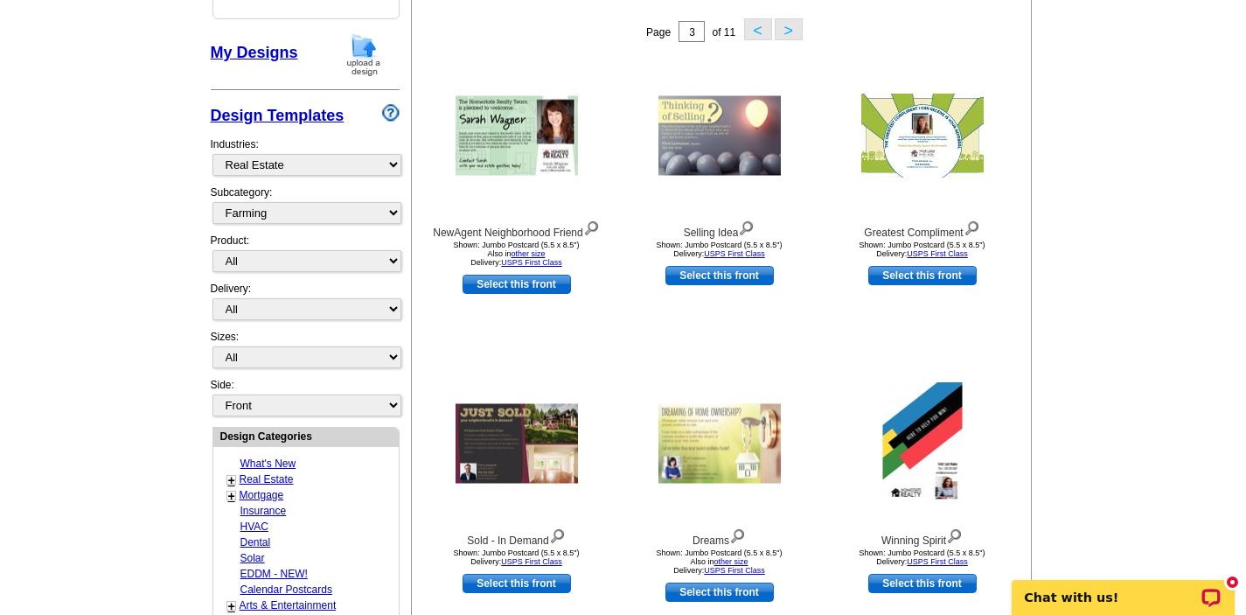
scroll to position [292, 0]
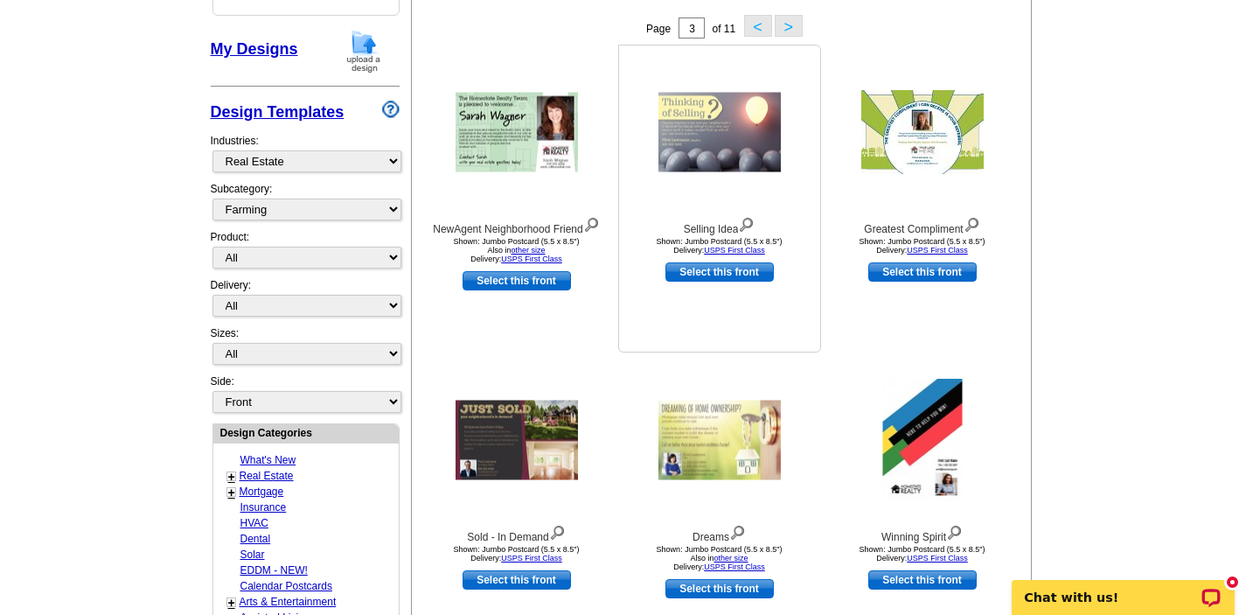
click at [712, 133] on img at bounding box center [719, 133] width 122 height 80
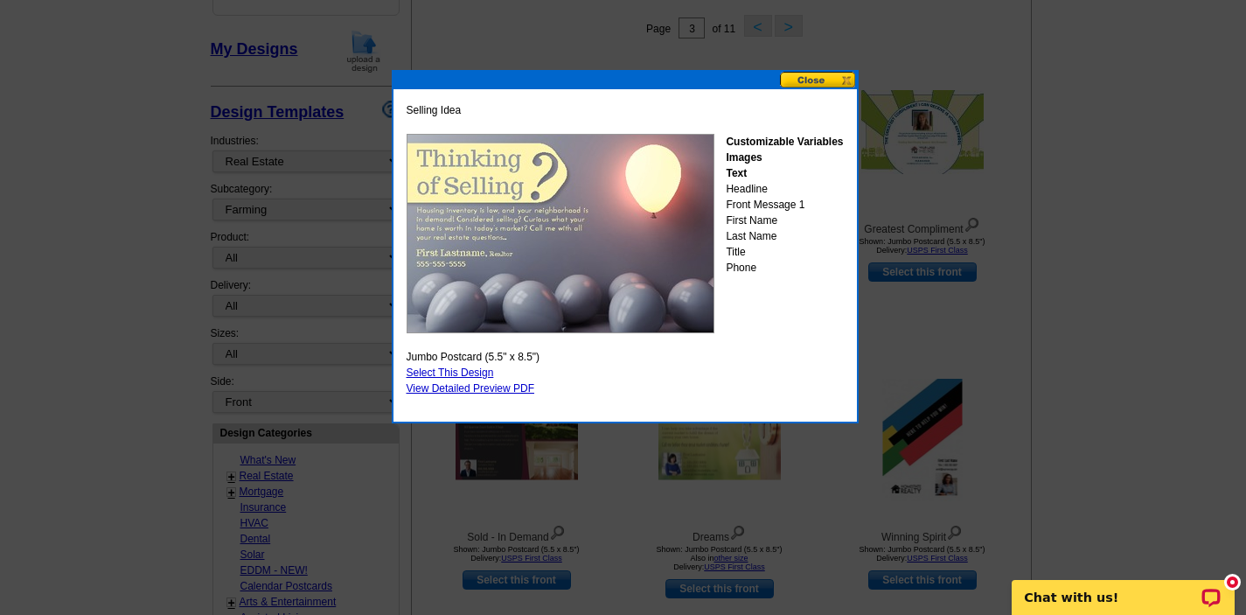
click at [823, 80] on button at bounding box center [818, 80] width 77 height 17
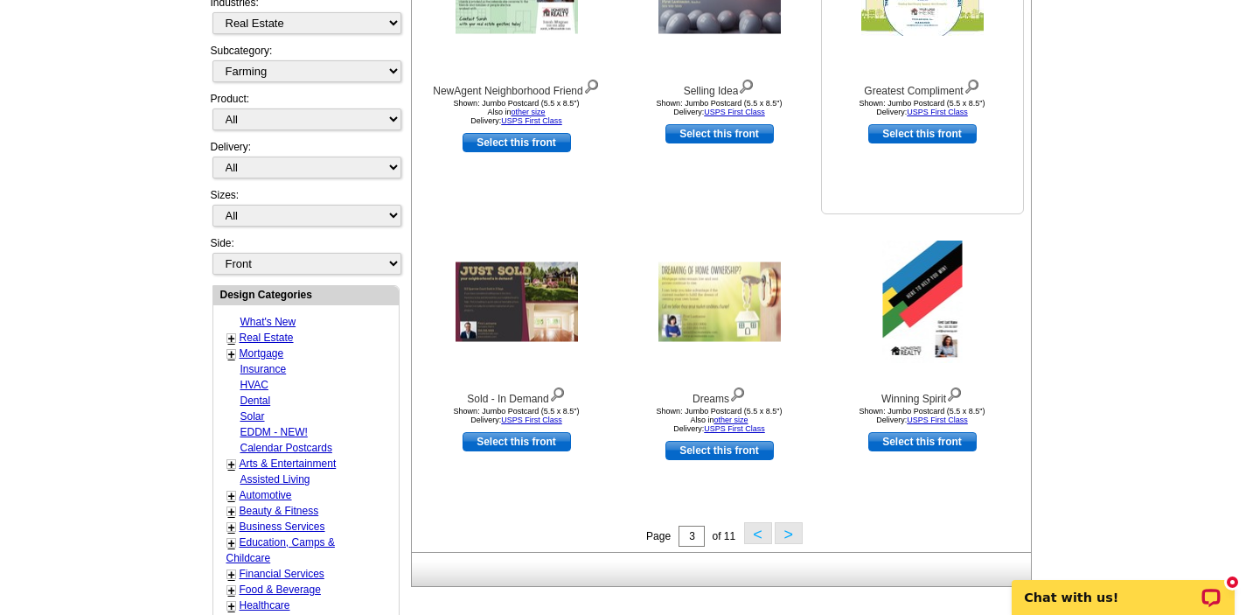
scroll to position [432, 0]
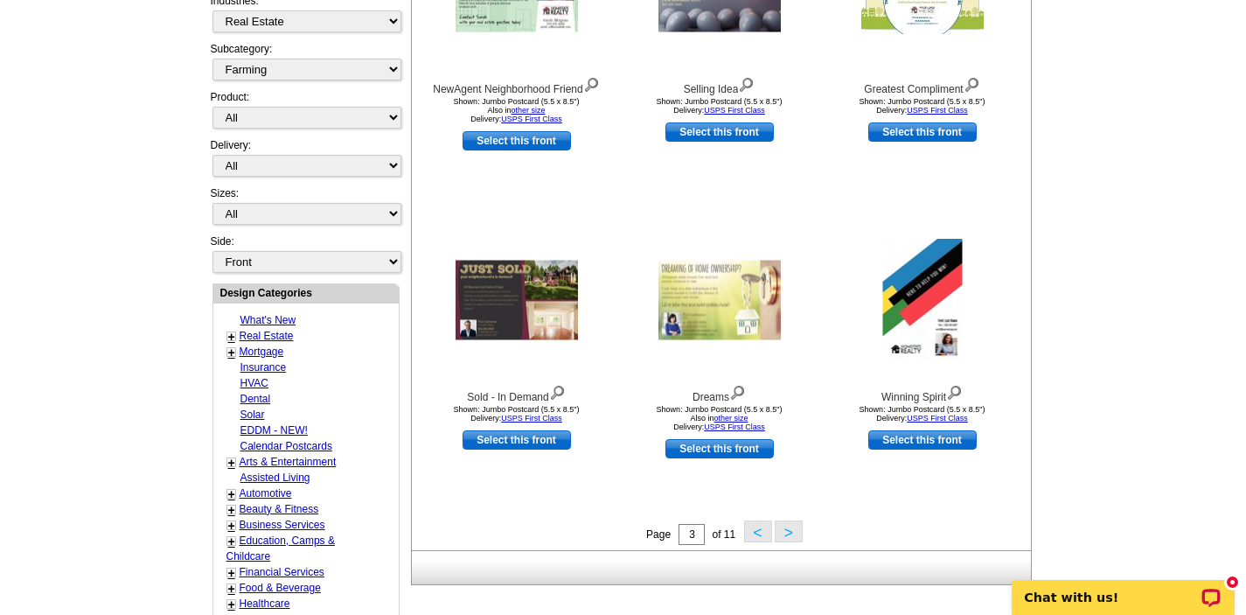
click at [788, 530] on button ">" at bounding box center [789, 531] width 28 height 22
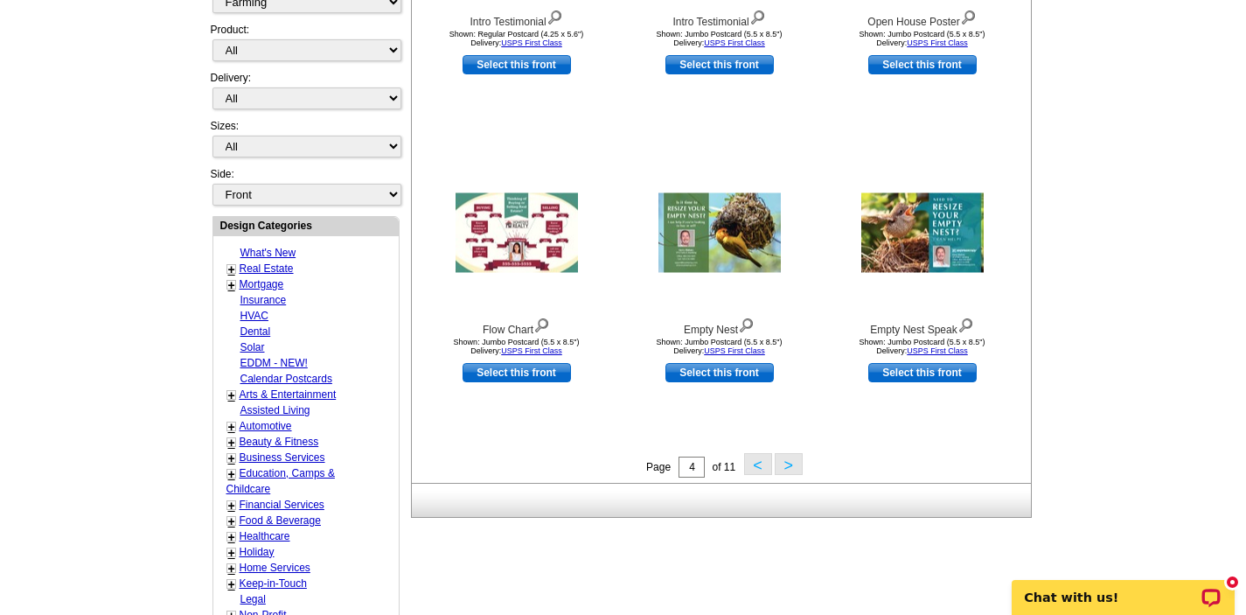
scroll to position [502, 0]
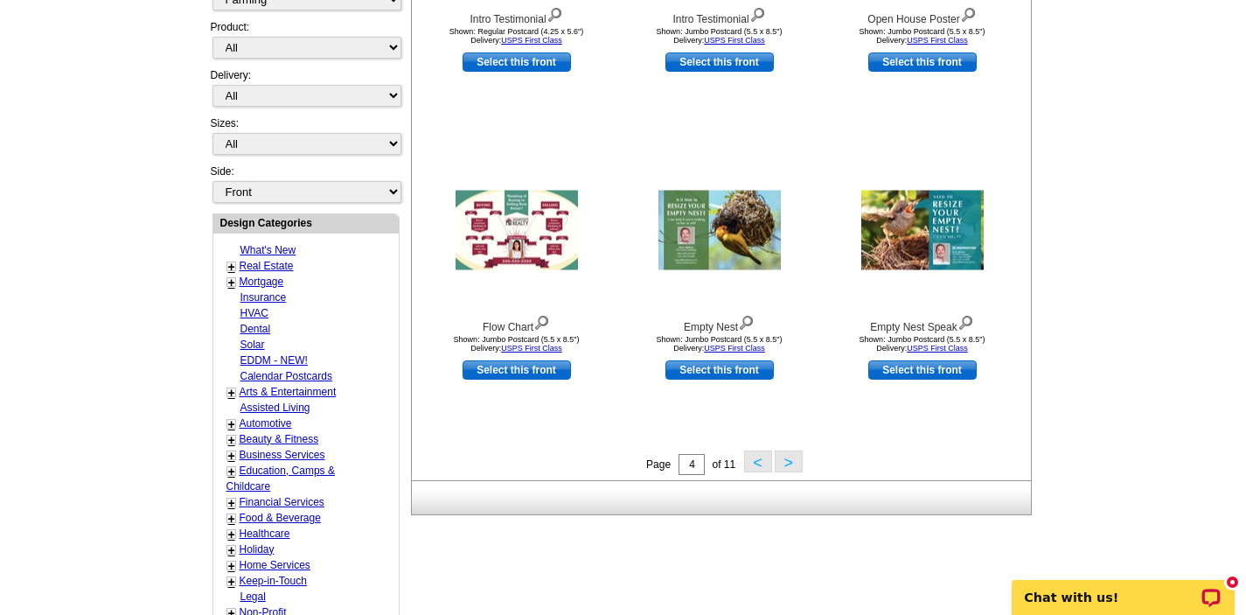
click at [790, 462] on button ">" at bounding box center [789, 461] width 28 height 22
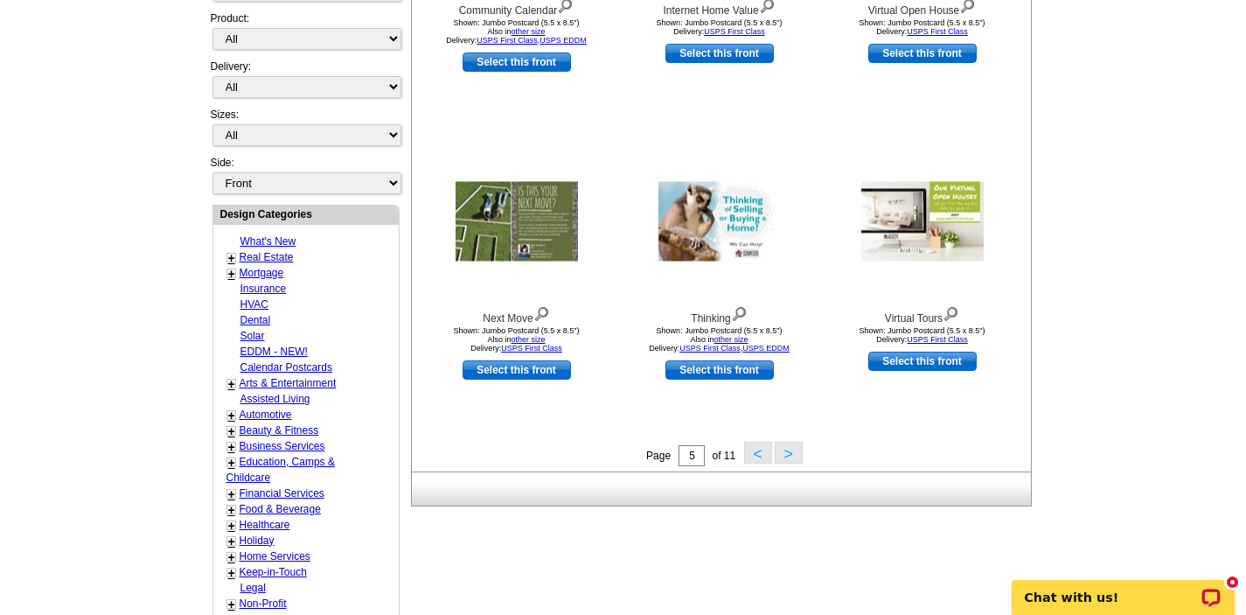
scroll to position [537, 0]
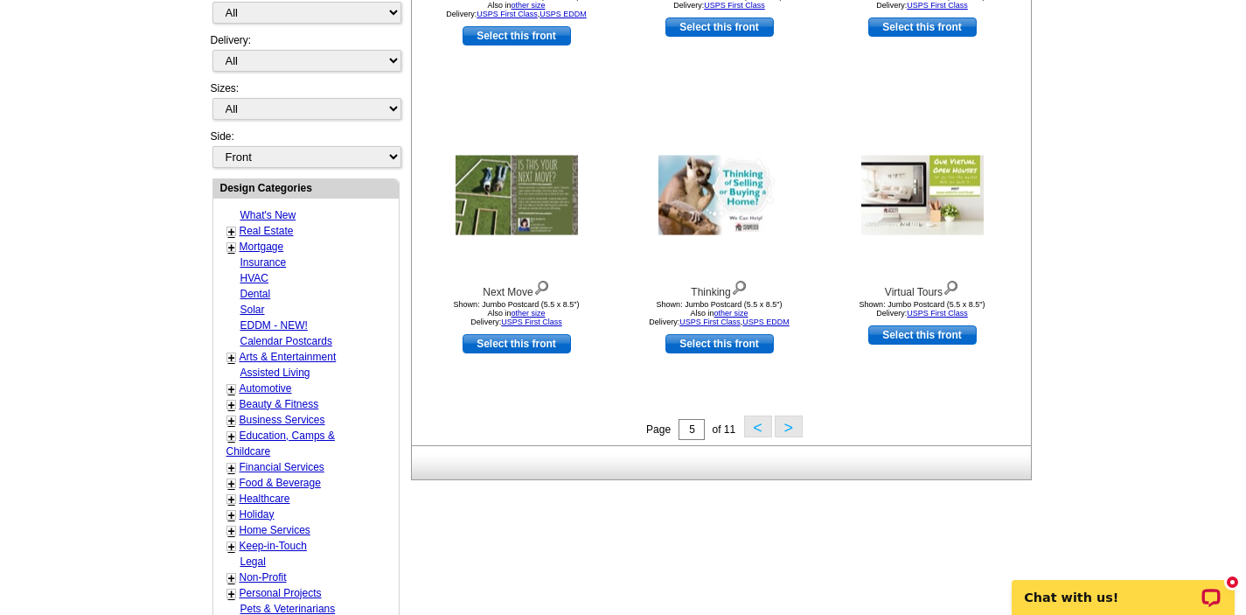
click at [786, 425] on button ">" at bounding box center [789, 426] width 28 height 22
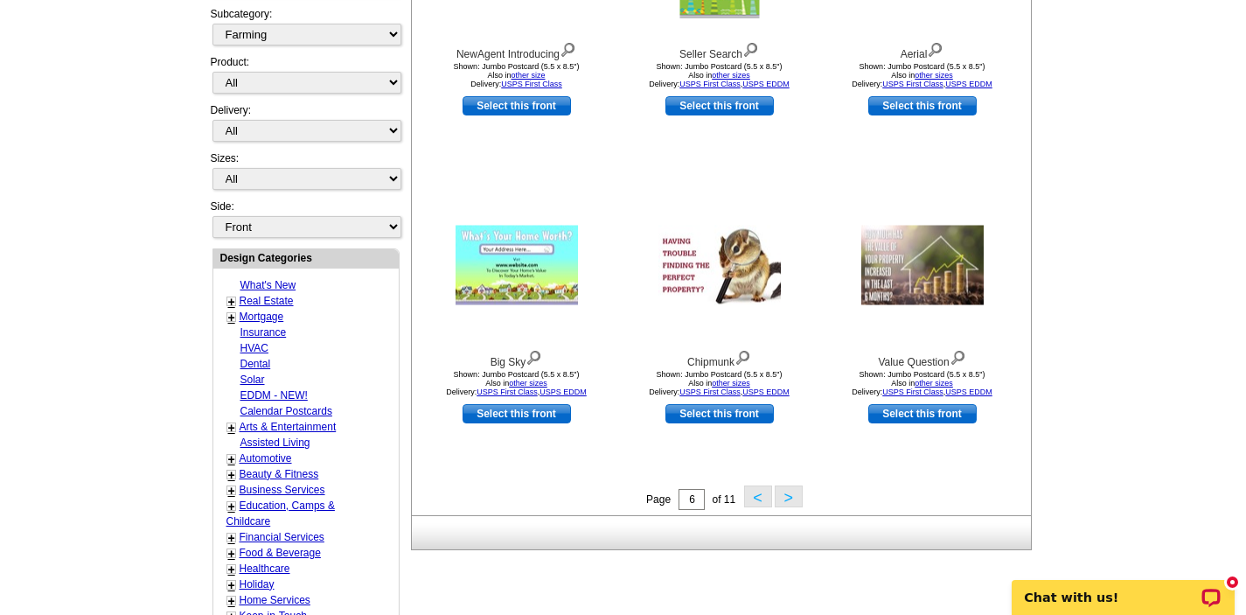
scroll to position [502, 0]
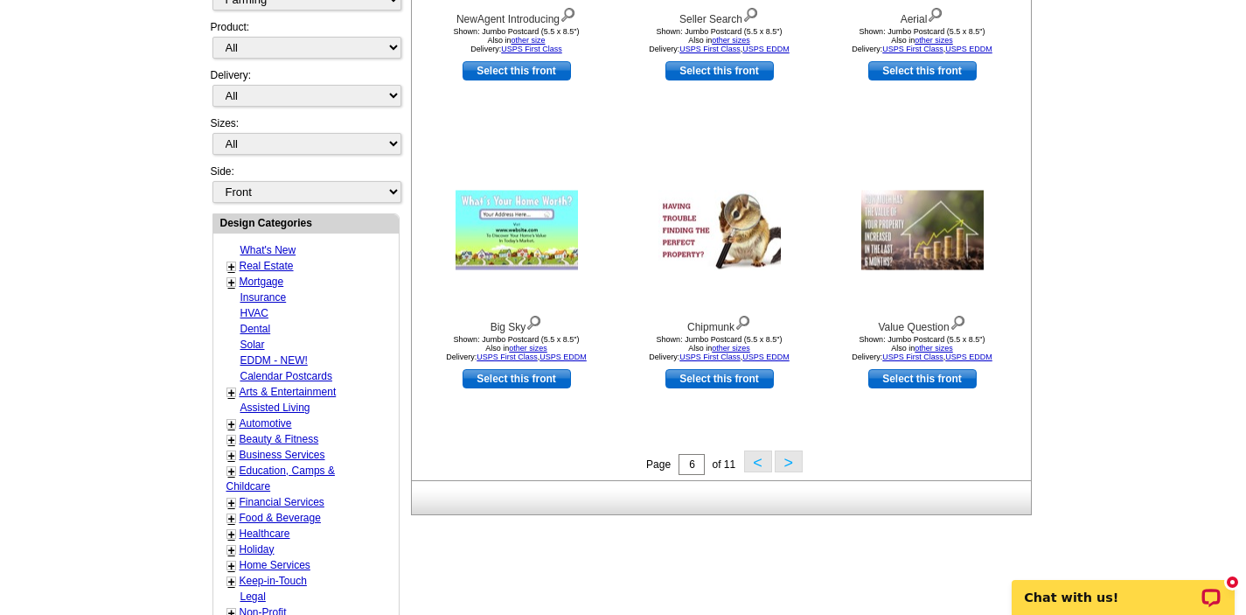
click at [787, 456] on button ">" at bounding box center [789, 461] width 28 height 22
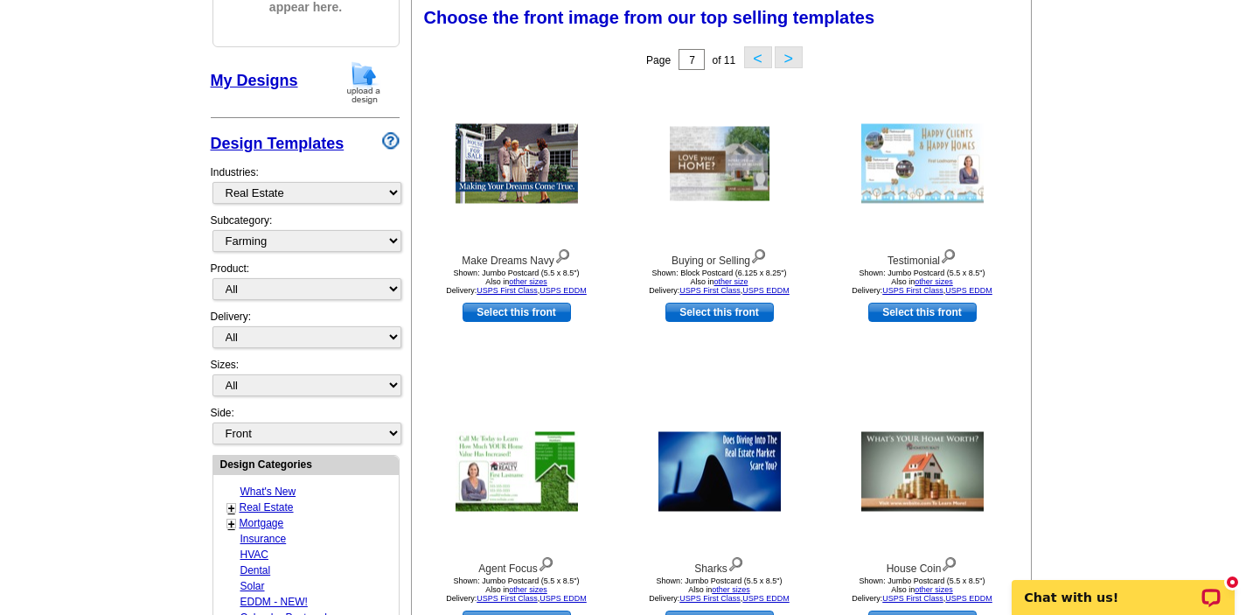
scroll to position [257, 0]
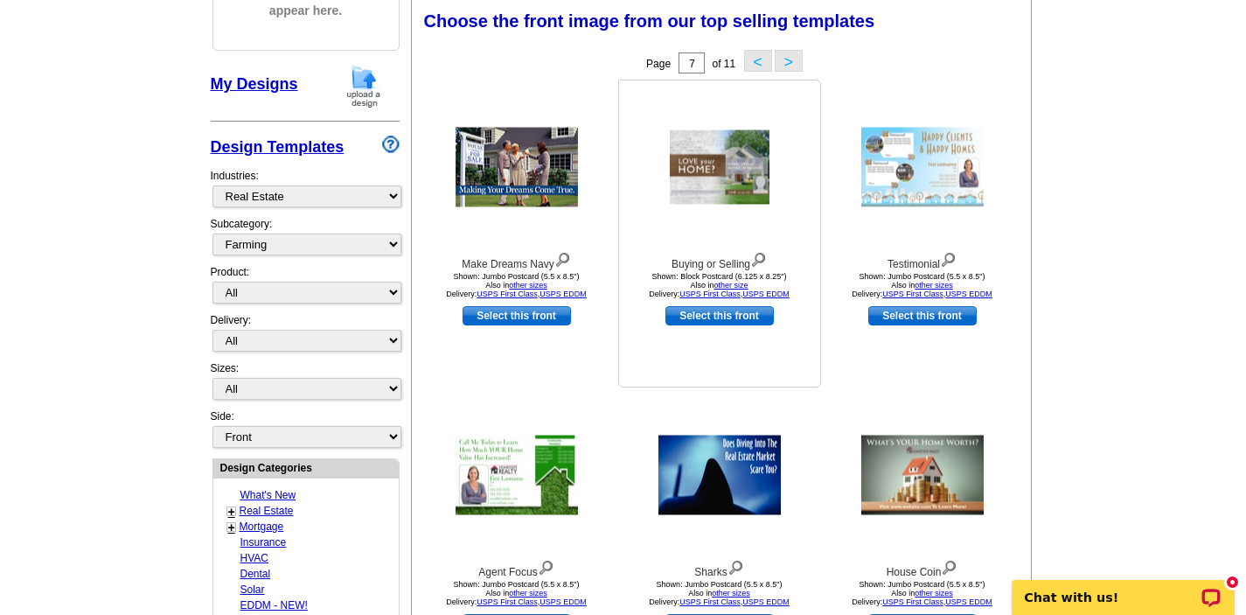
click at [720, 169] on img at bounding box center [720, 167] width 100 height 74
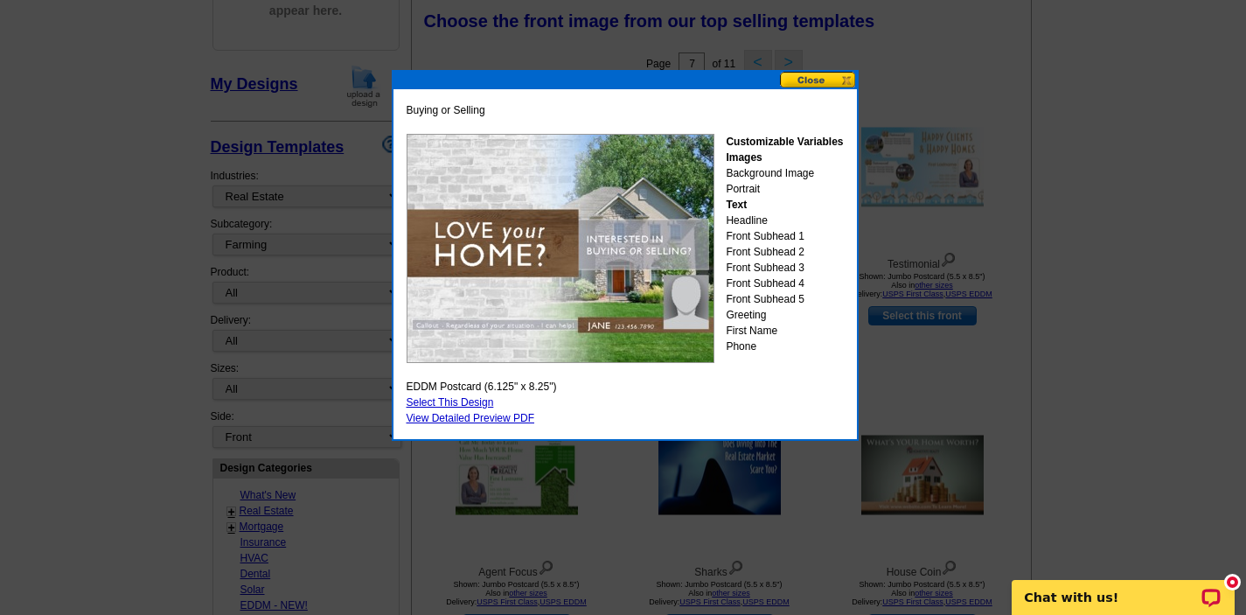
click at [809, 80] on button at bounding box center [818, 80] width 77 height 17
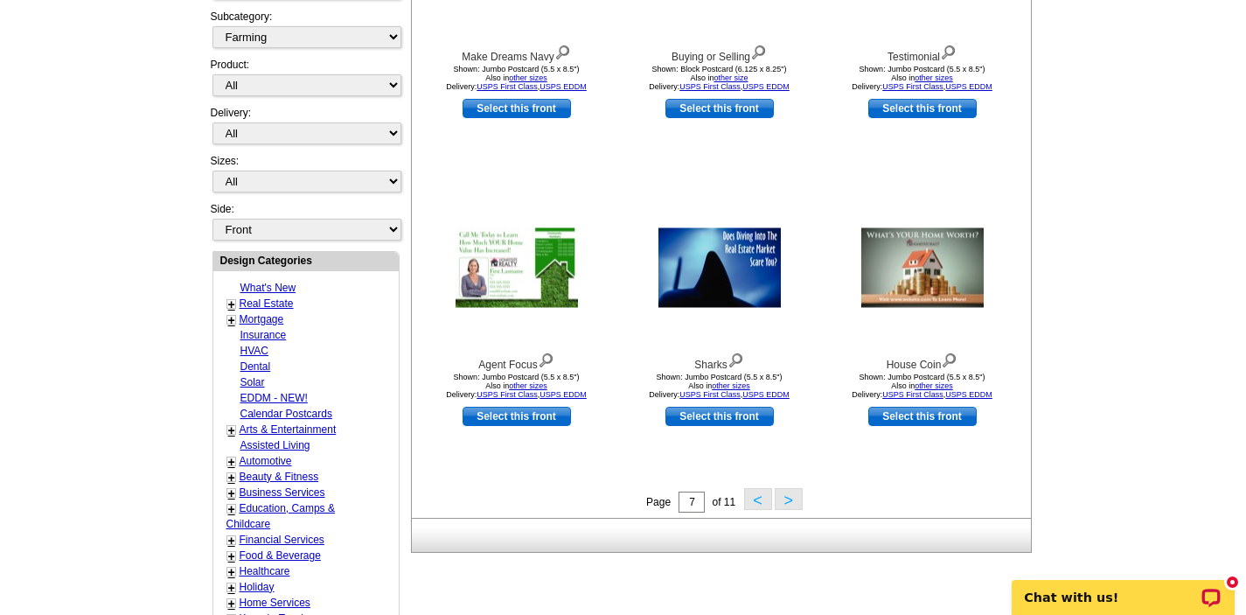
scroll to position [467, 0]
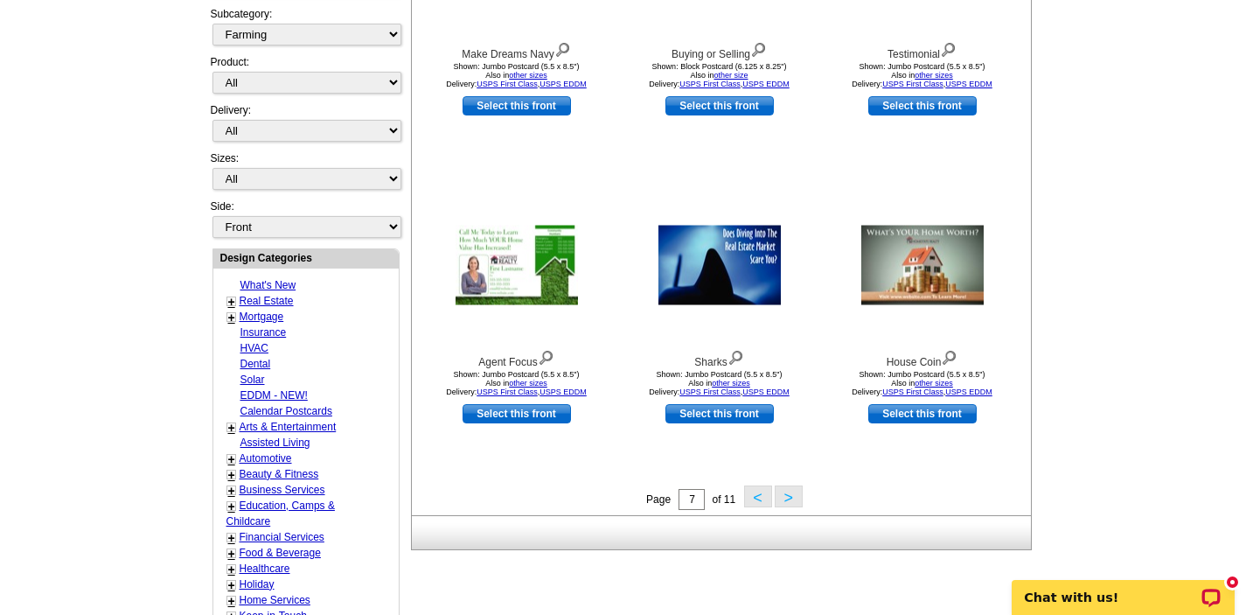
click at [787, 495] on button ">" at bounding box center [789, 496] width 28 height 22
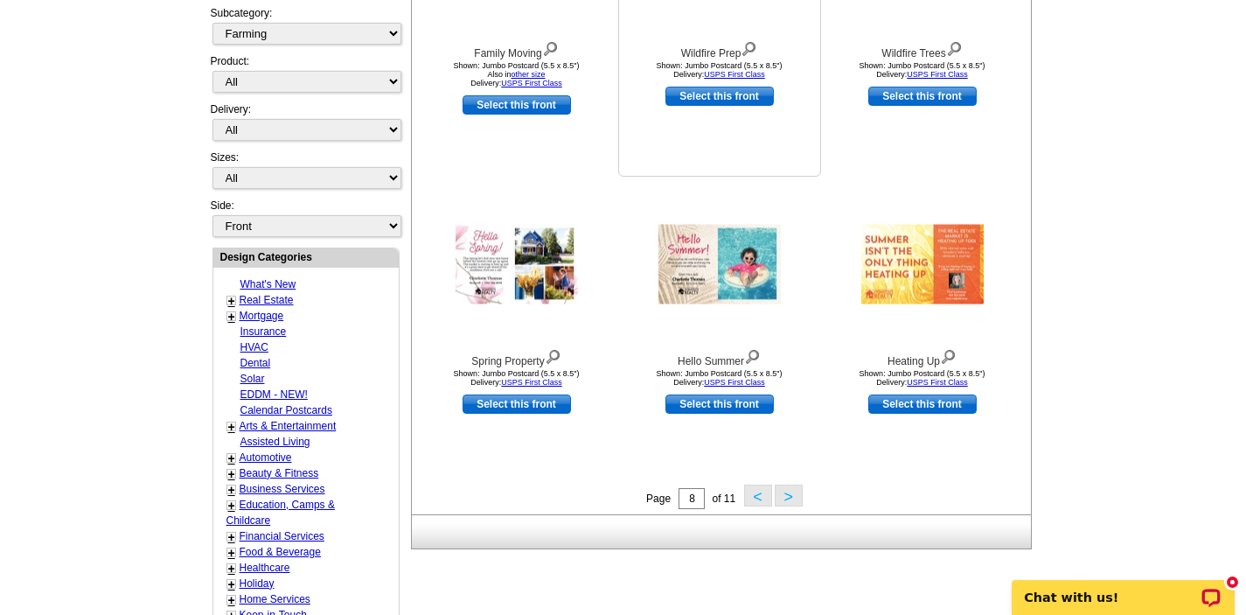
scroll to position [502, 0]
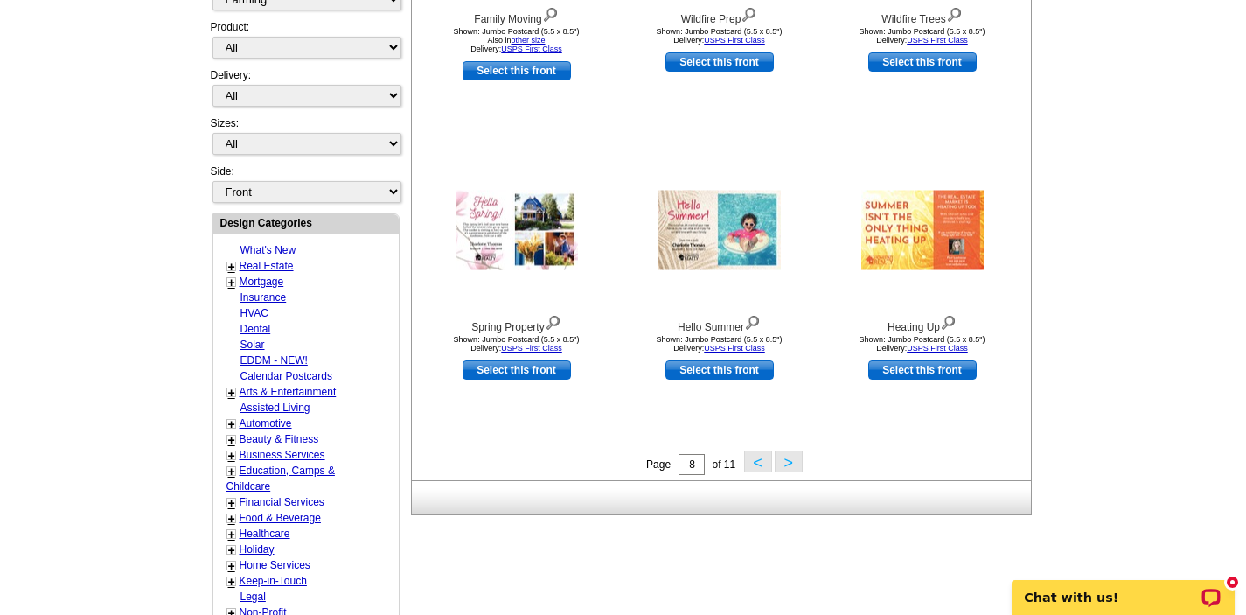
click at [788, 458] on button ">" at bounding box center [789, 461] width 28 height 22
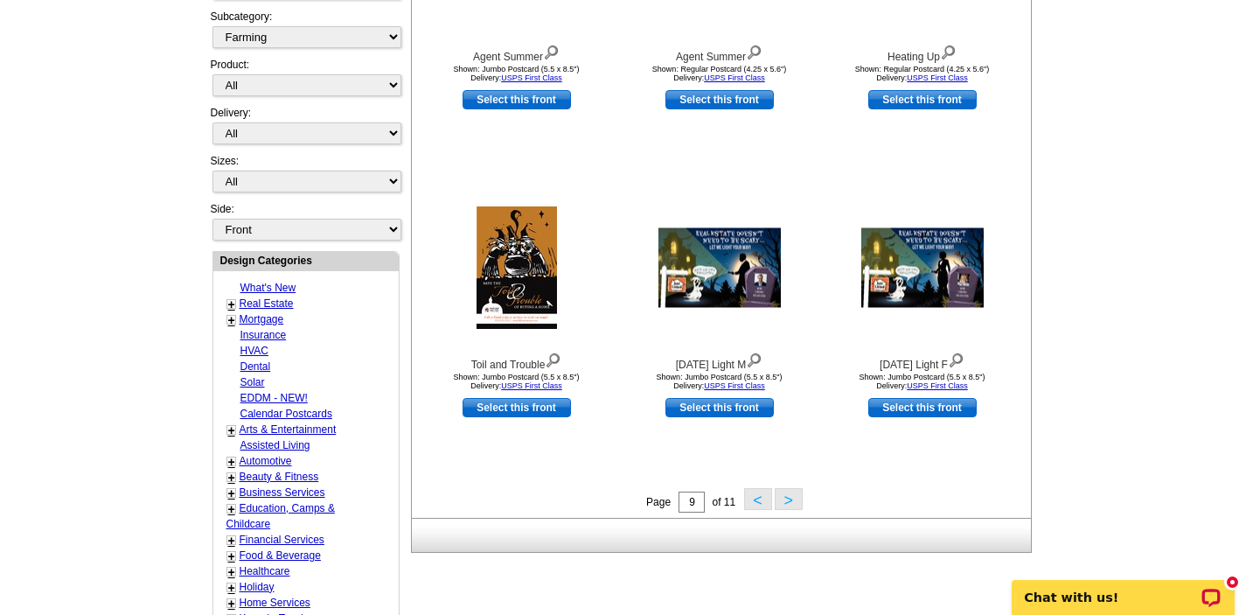
scroll to position [467, 0]
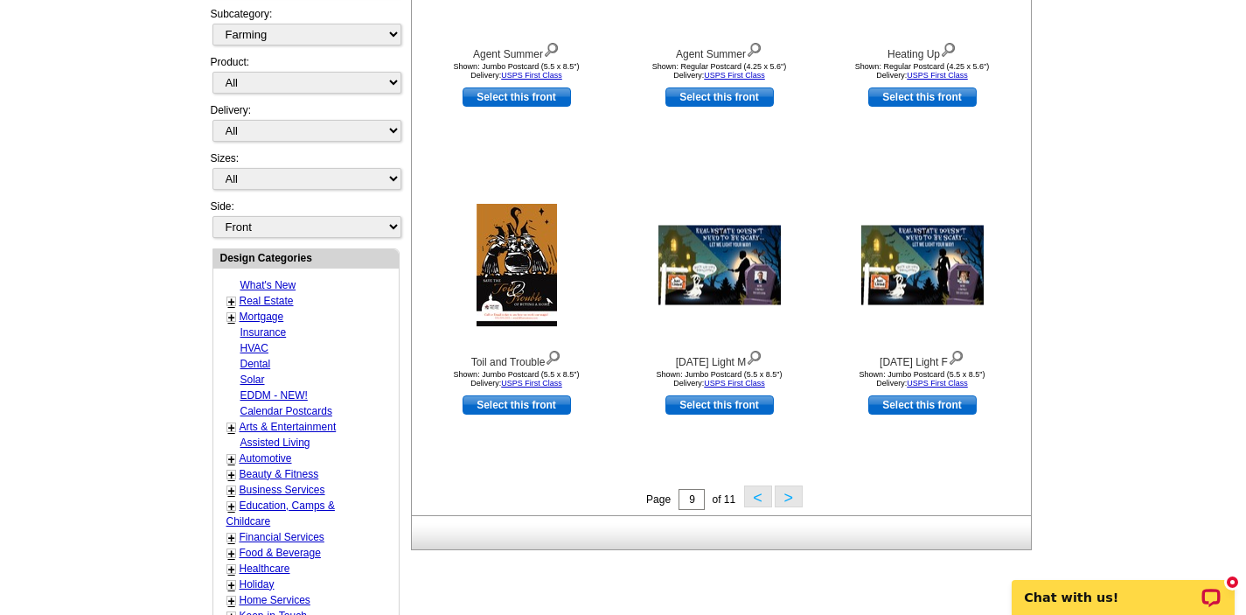
click at [790, 490] on button ">" at bounding box center [789, 496] width 28 height 22
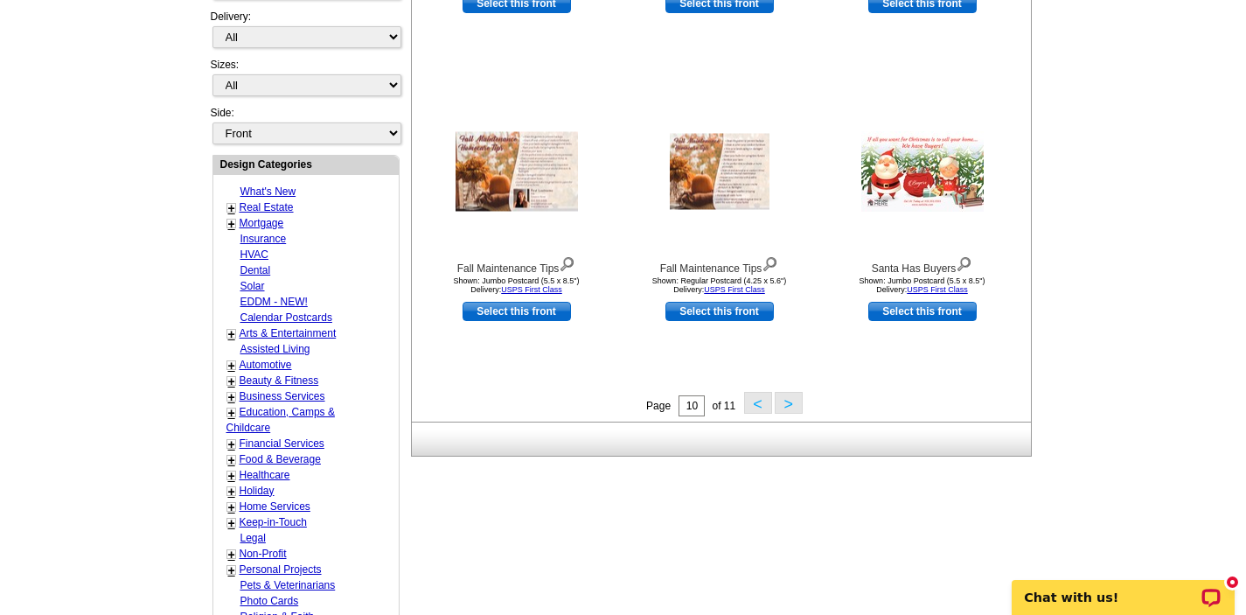
scroll to position [572, 0]
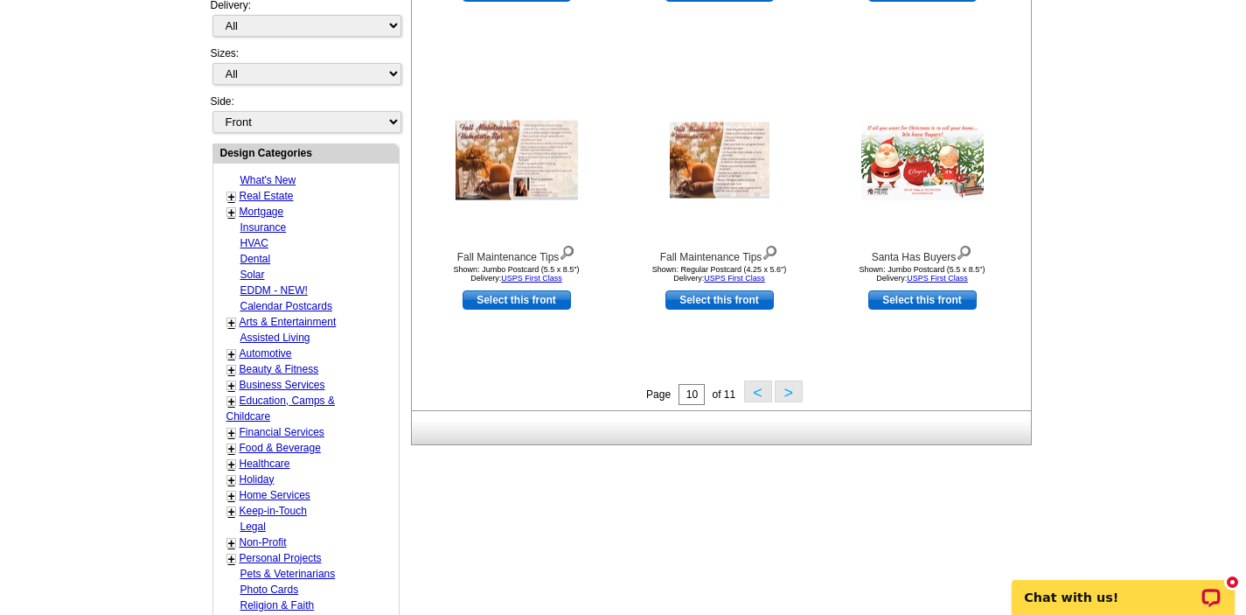
click at [790, 388] on button ">" at bounding box center [789, 391] width 28 height 22
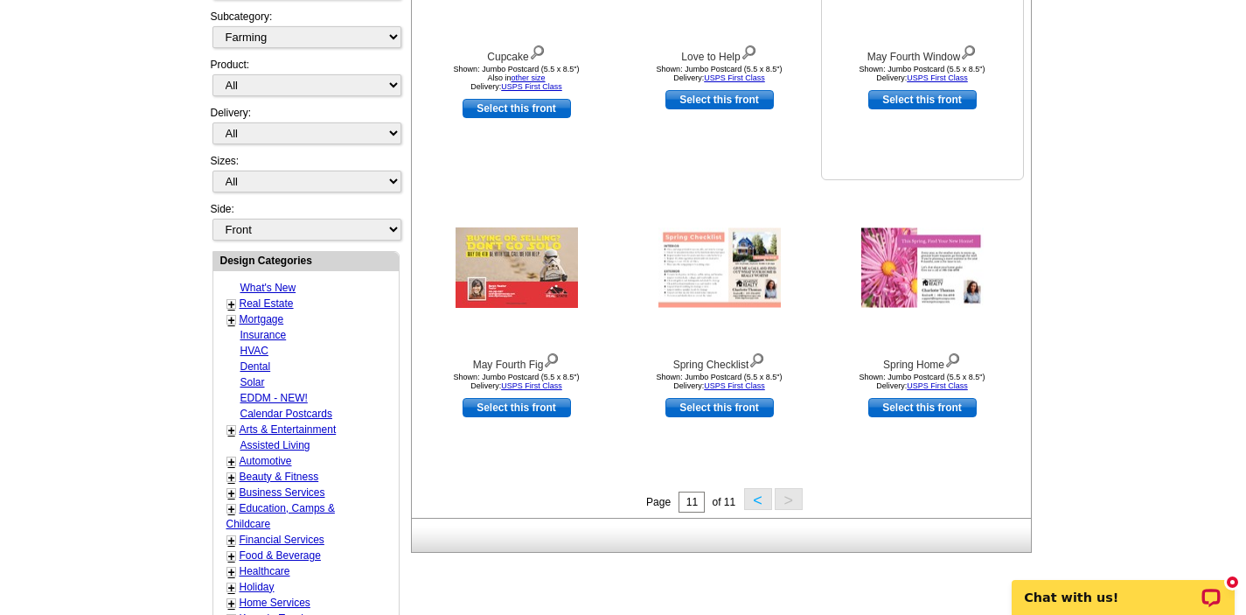
scroll to position [467, 0]
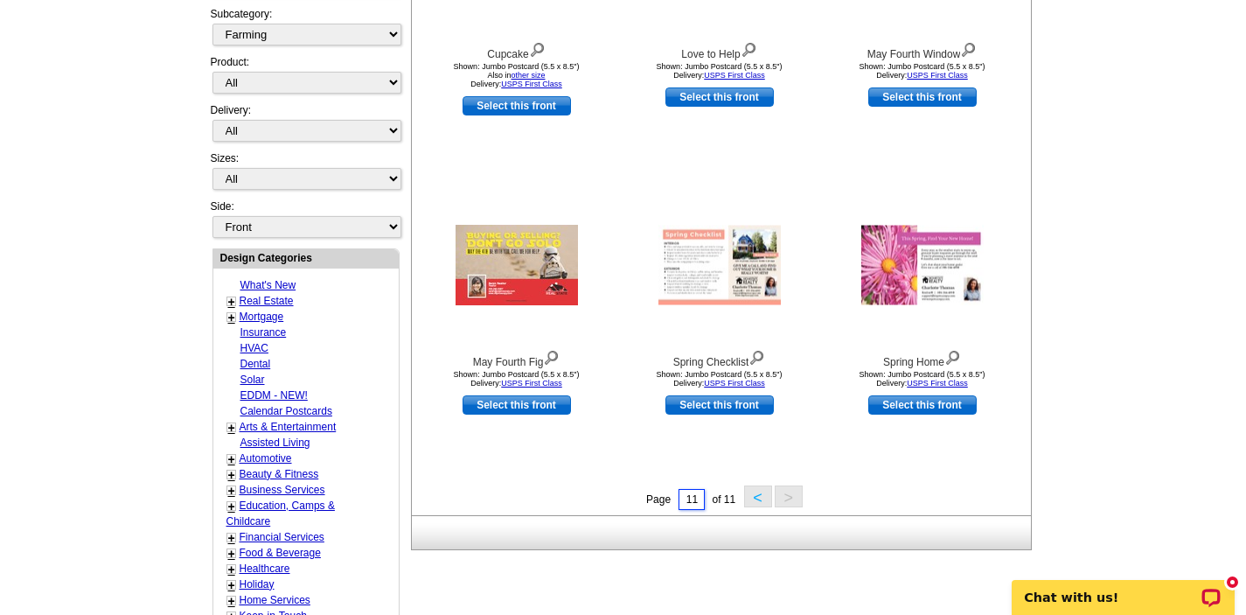
click at [699, 500] on input "11" at bounding box center [691, 499] width 26 height 21
type input "1"
type input "8"
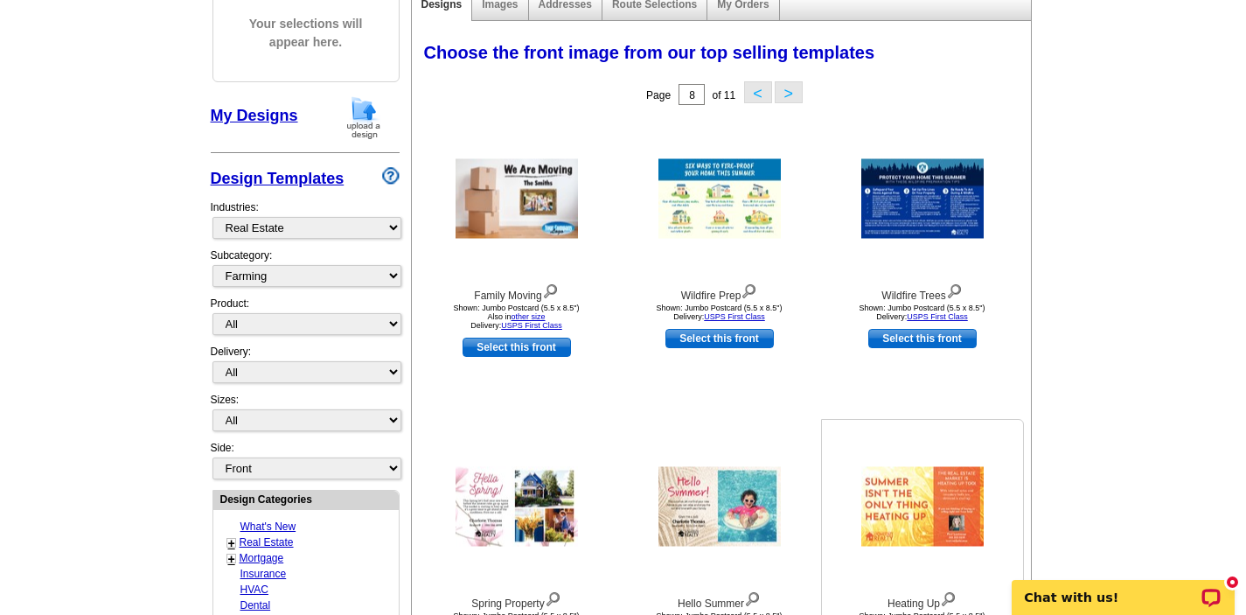
scroll to position [222, 0]
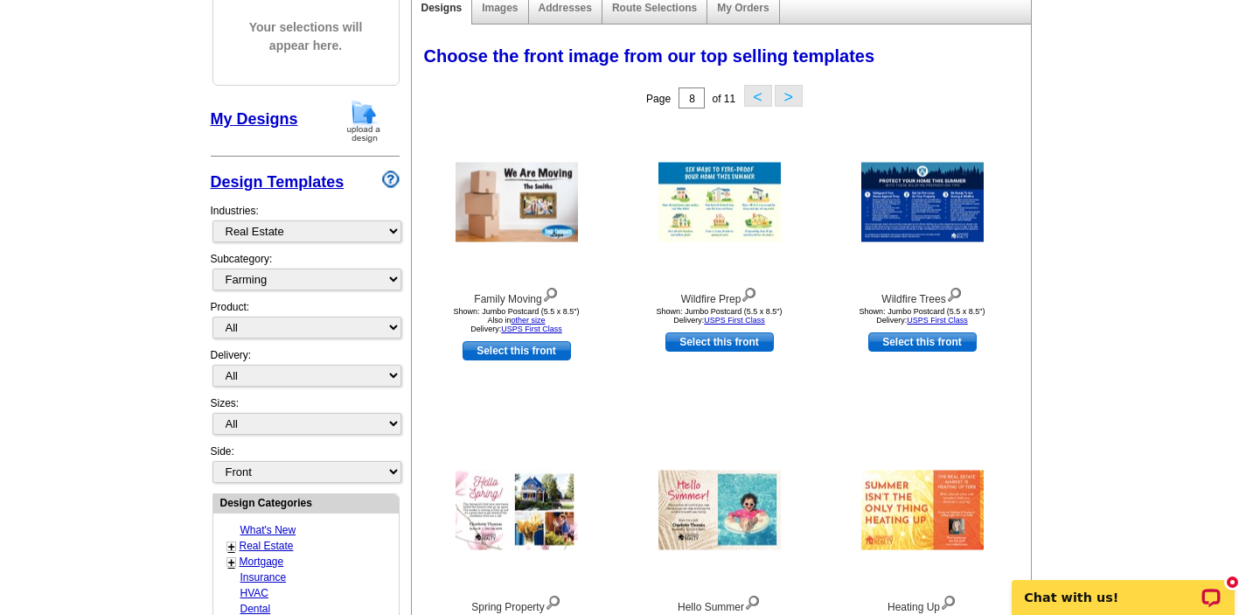
click at [754, 94] on button "<" at bounding box center [758, 96] width 28 height 22
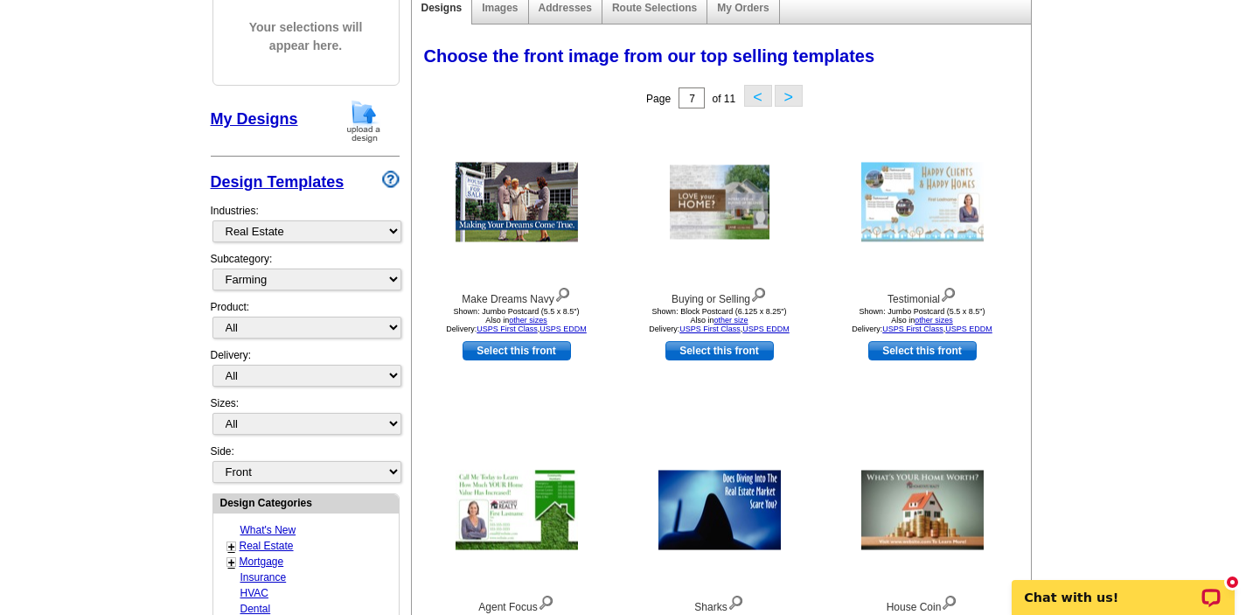
click at [755, 94] on button "<" at bounding box center [758, 96] width 28 height 22
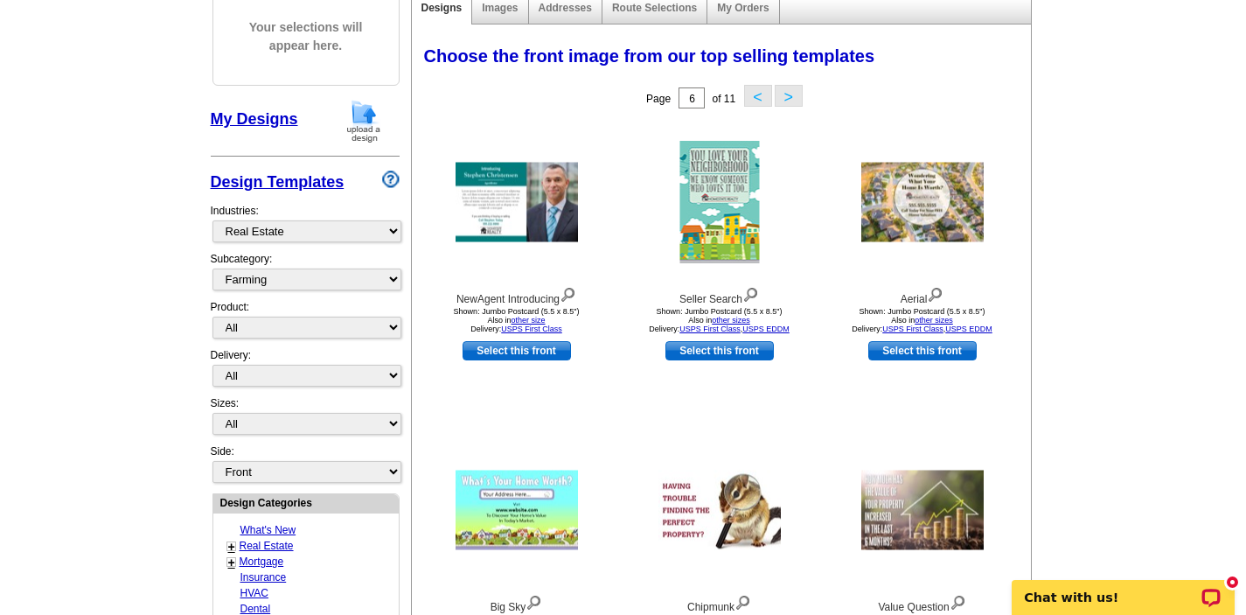
click at [754, 94] on button "<" at bounding box center [758, 96] width 28 height 22
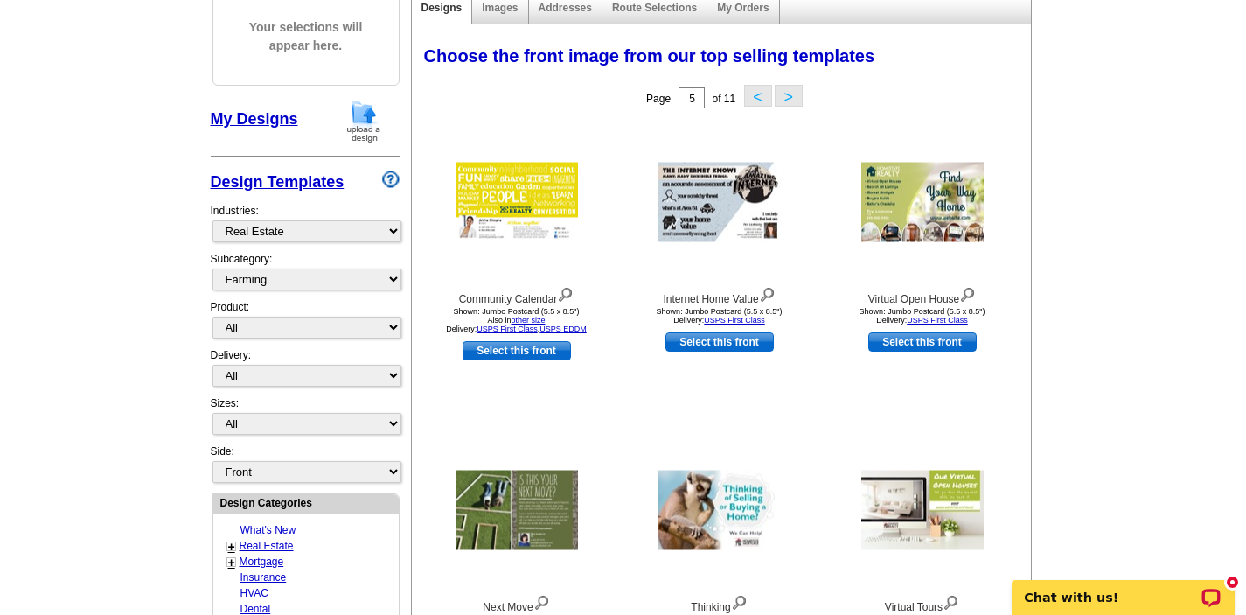
click at [755, 95] on button "<" at bounding box center [758, 96] width 28 height 22
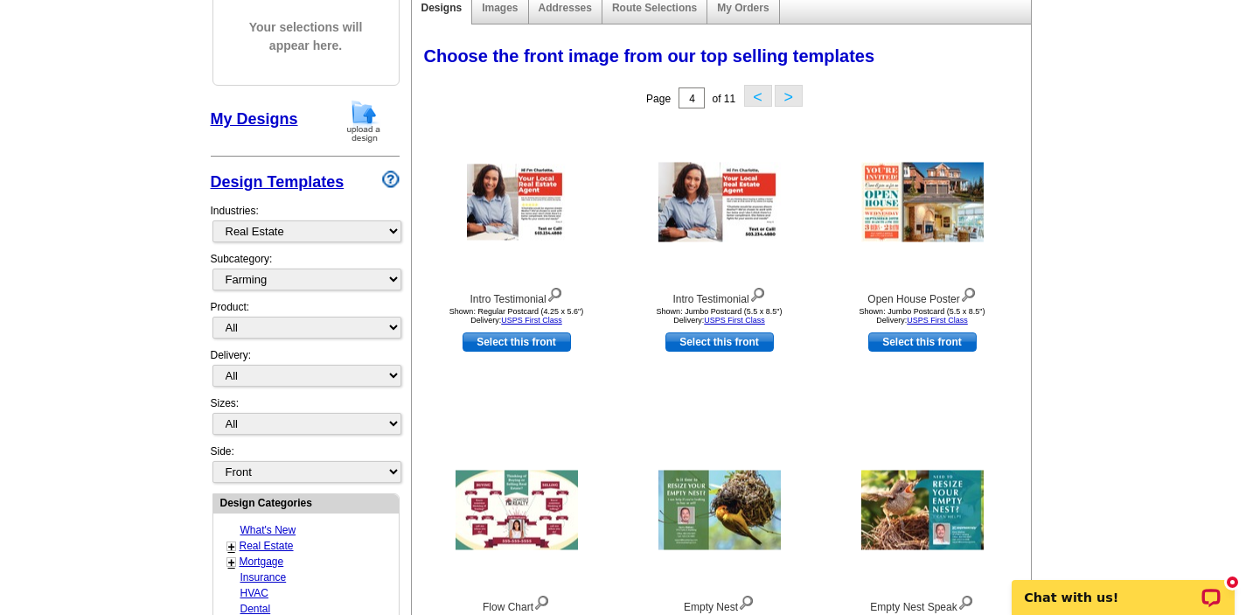
click at [755, 95] on button "<" at bounding box center [758, 96] width 28 height 22
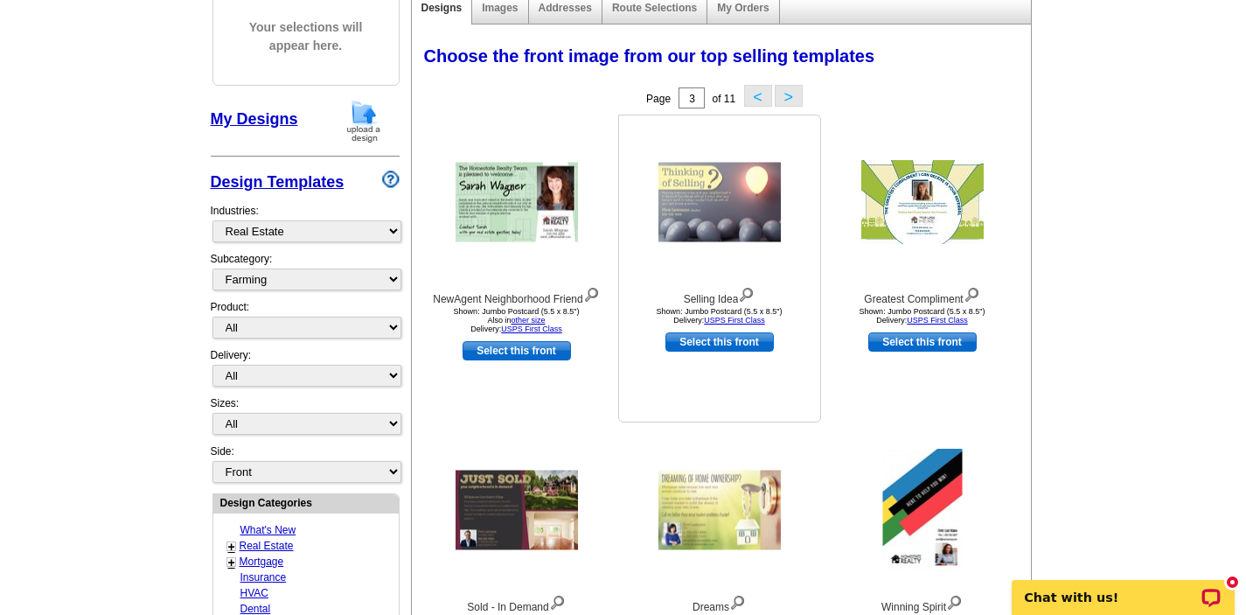
click at [717, 205] on img at bounding box center [719, 203] width 122 height 80
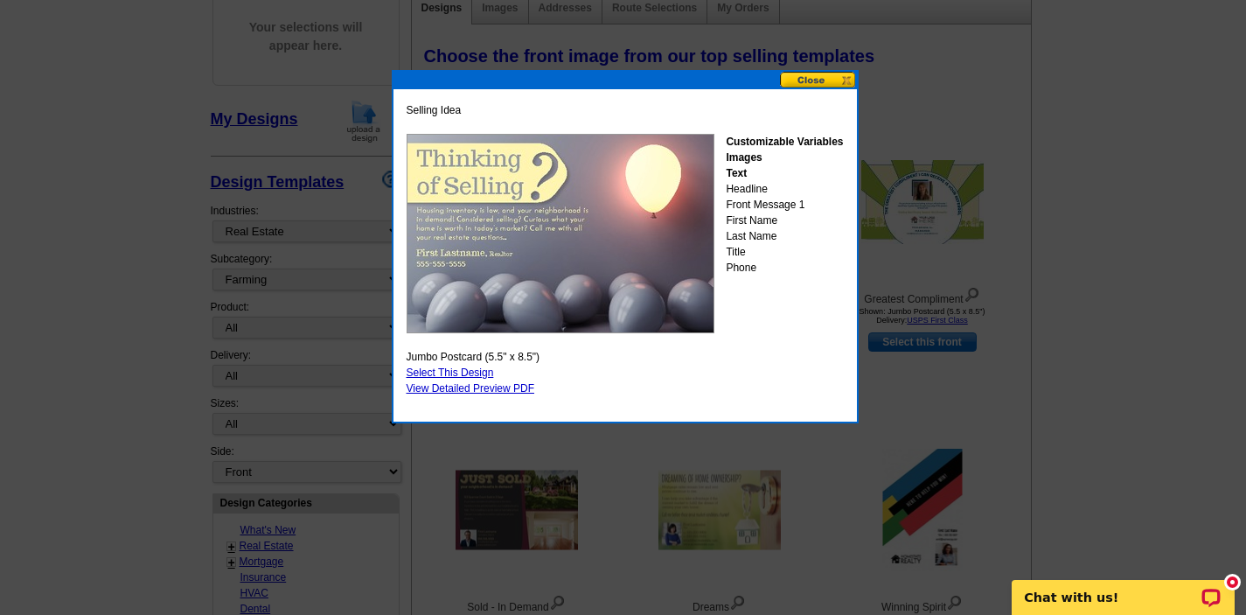
click at [798, 80] on button at bounding box center [818, 80] width 77 height 17
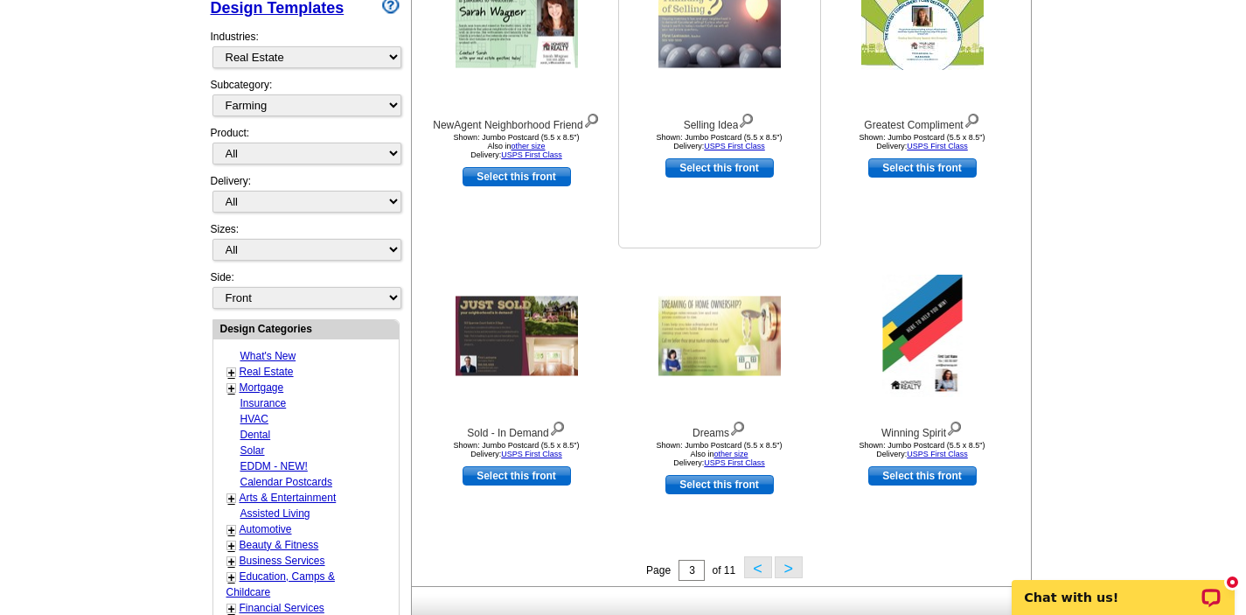
scroll to position [397, 0]
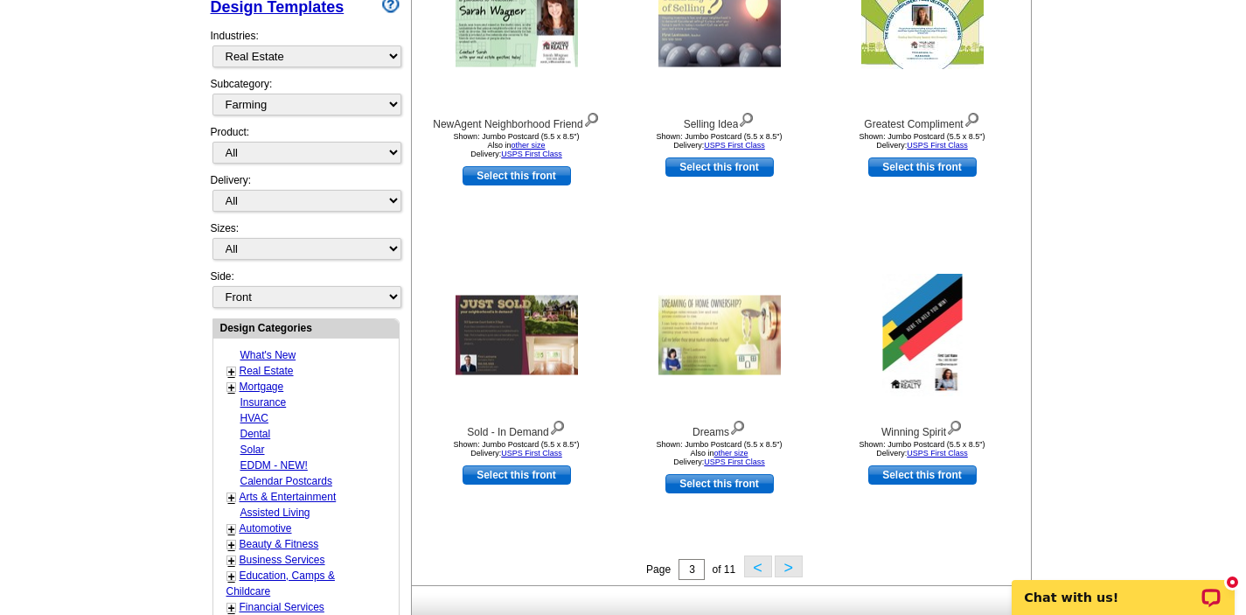
click at [756, 560] on button "<" at bounding box center [758, 566] width 28 height 22
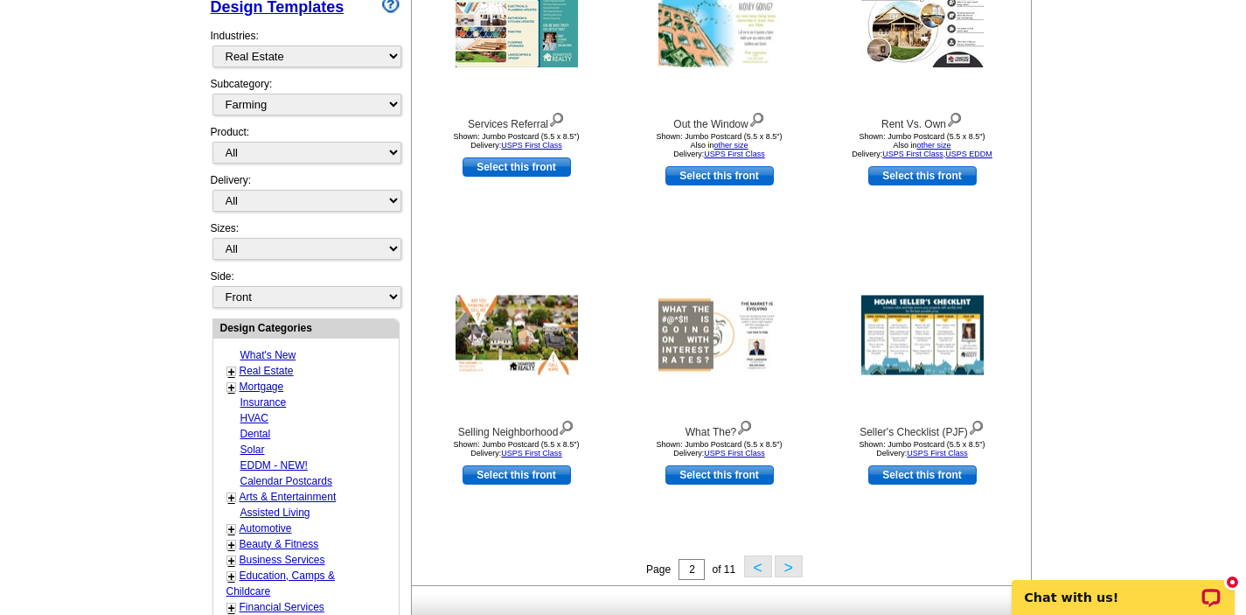
scroll to position [432, 0]
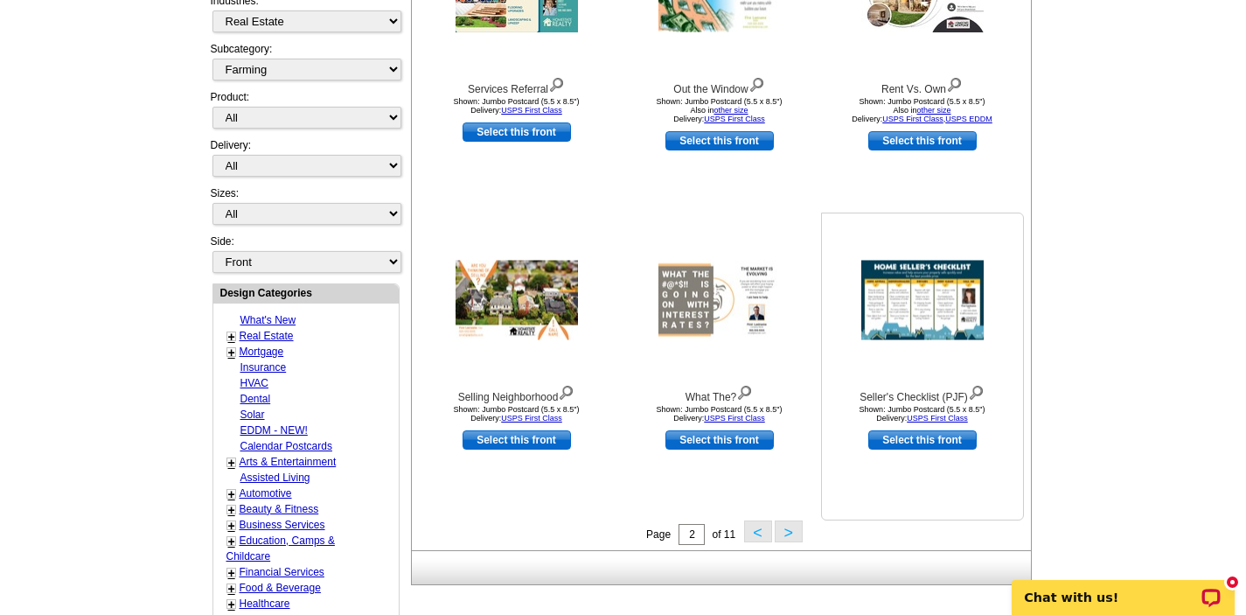
click at [920, 297] on img at bounding box center [922, 301] width 122 height 80
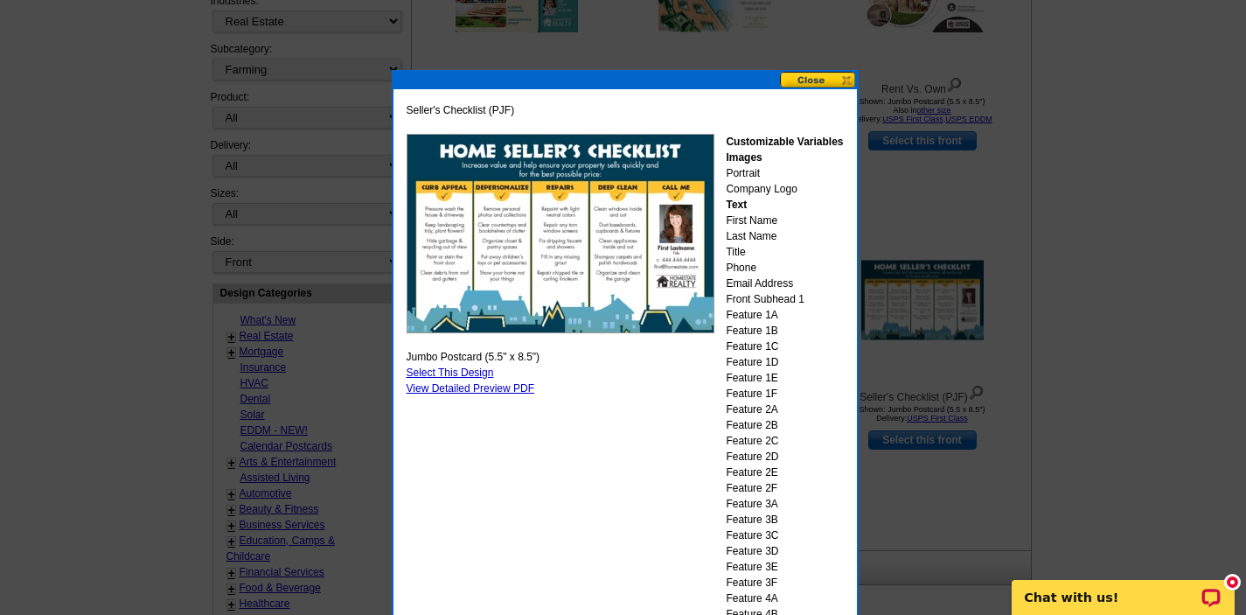
click at [469, 371] on link "Select This Design" at bounding box center [450, 372] width 87 height 12
select select "2"
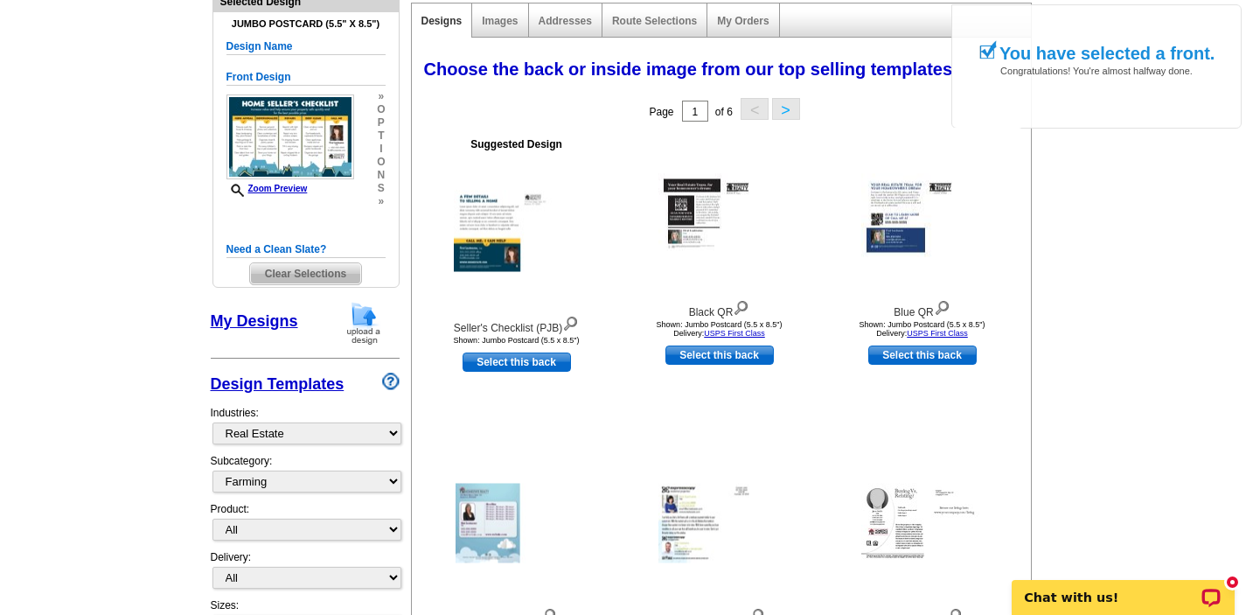
scroll to position [210, 0]
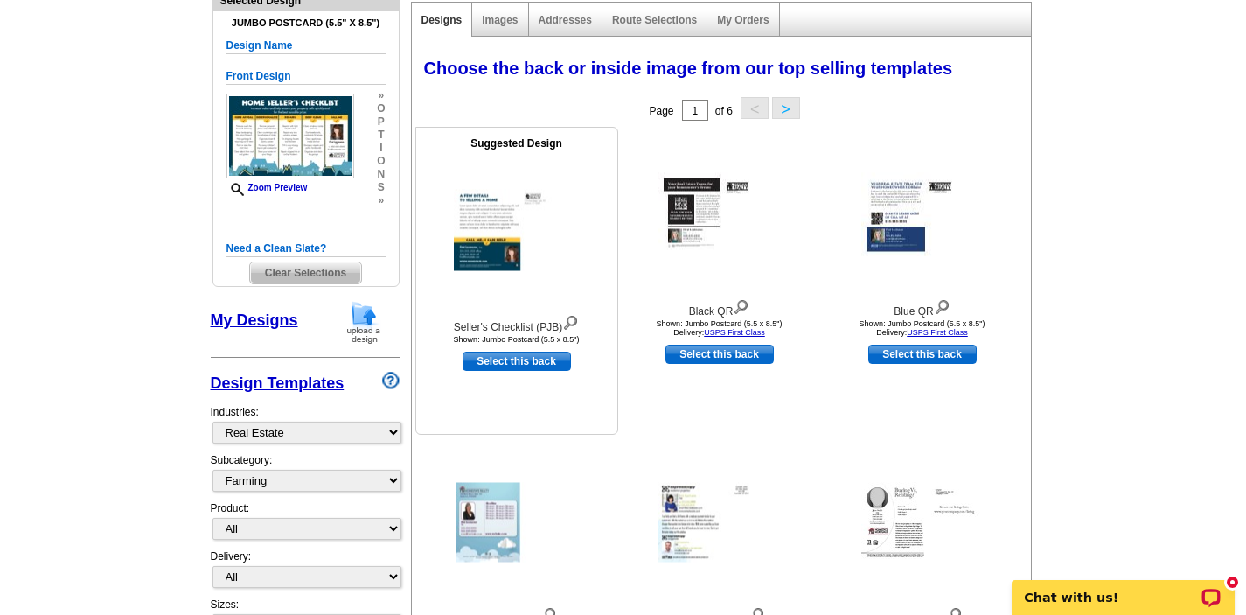
click at [491, 361] on link "Select this back" at bounding box center [517, 360] width 108 height 19
select select "front"
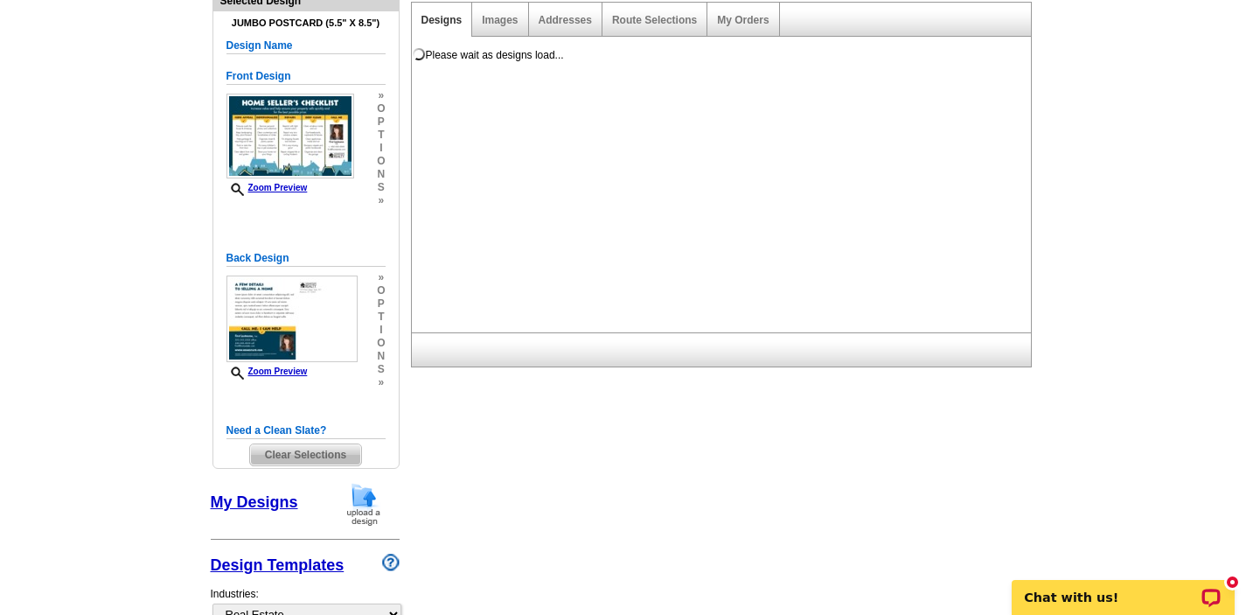
scroll to position [0, 0]
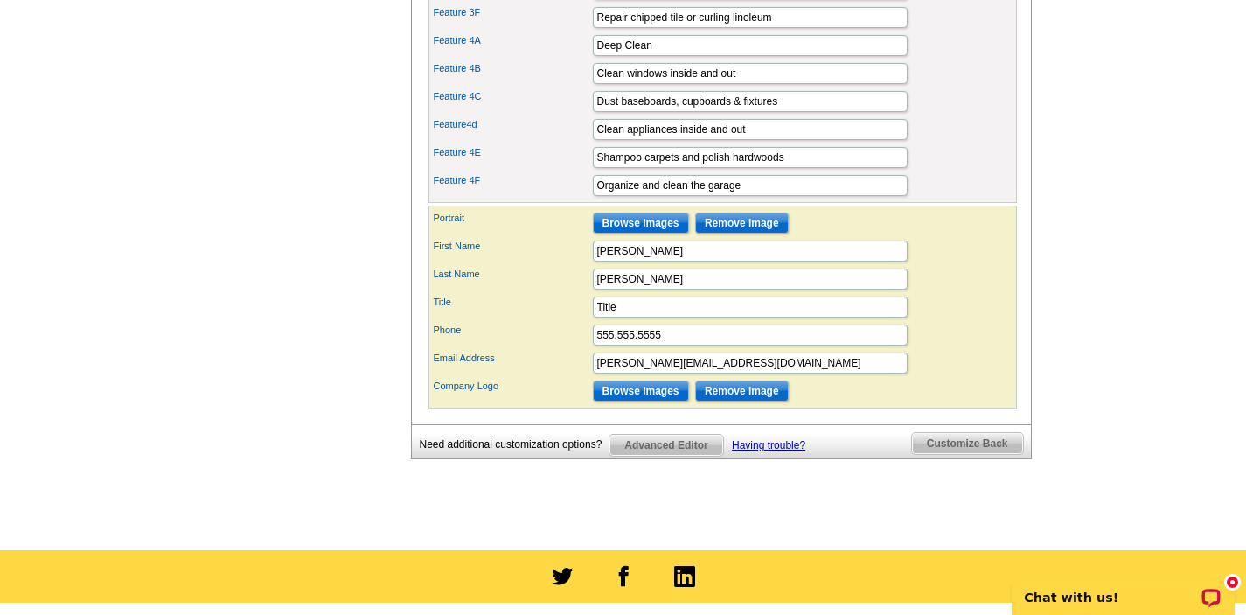
scroll to position [1189, 0]
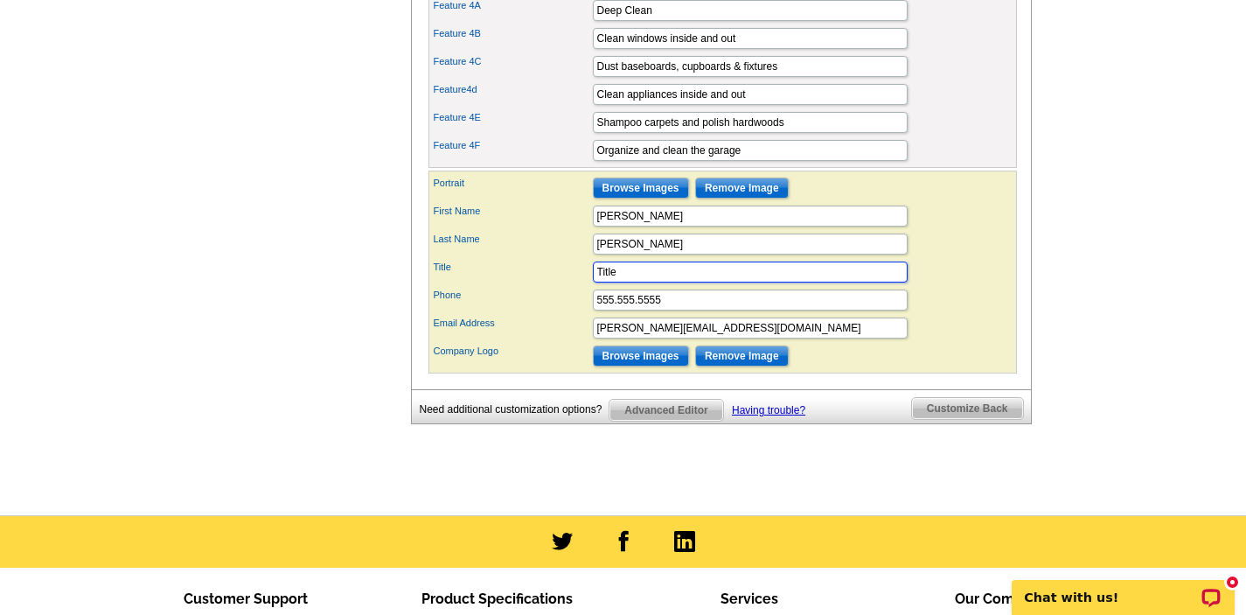
click at [640, 282] on input "Title" at bounding box center [750, 271] width 315 height 21
type input "T"
type input "Broker Associate/Realtor"
drag, startPoint x: 669, startPoint y: 329, endPoint x: 559, endPoint y: 335, distance: 110.3
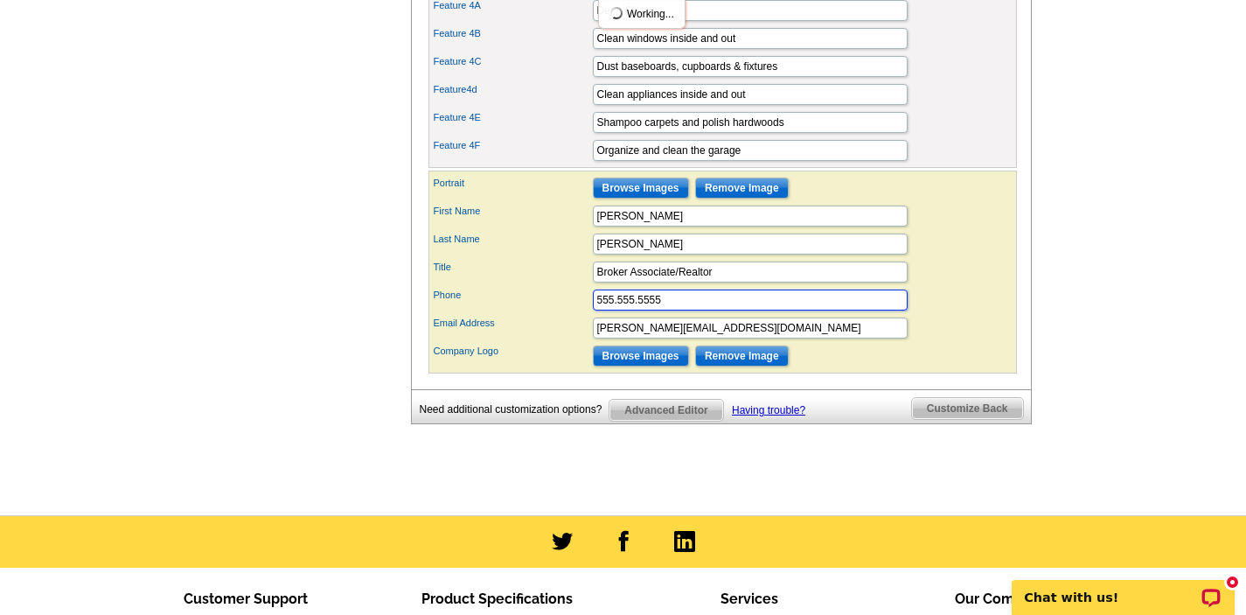
click at [559, 314] on div "Phone 555.555.5555" at bounding box center [722, 300] width 581 height 28
type input "507.779.3399"
click at [978, 342] on div "Email Address [PERSON_NAME][EMAIL_ADDRESS][DOMAIN_NAME]" at bounding box center [722, 328] width 581 height 28
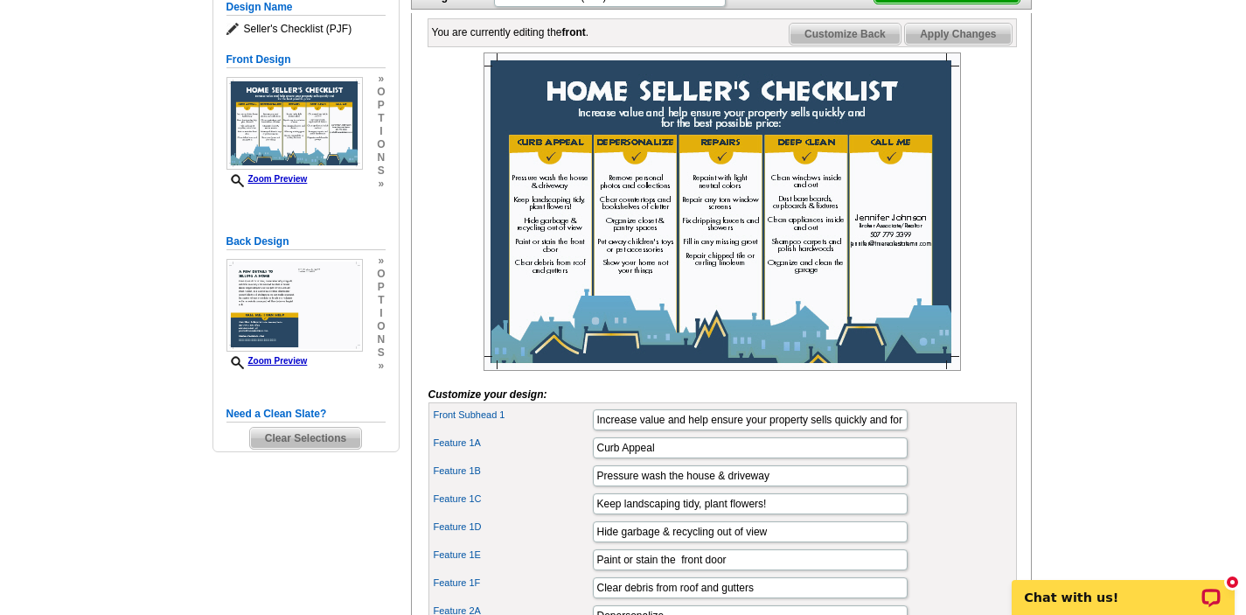
scroll to position [245, 0]
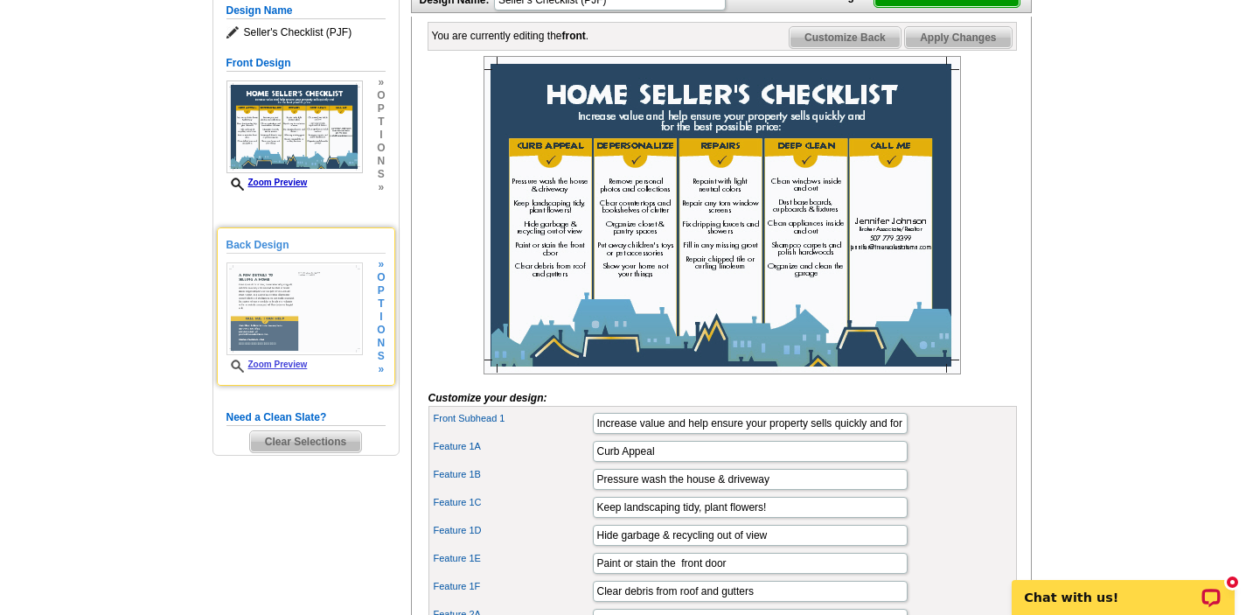
click at [261, 245] on h5 "Back Design" at bounding box center [305, 245] width 159 height 17
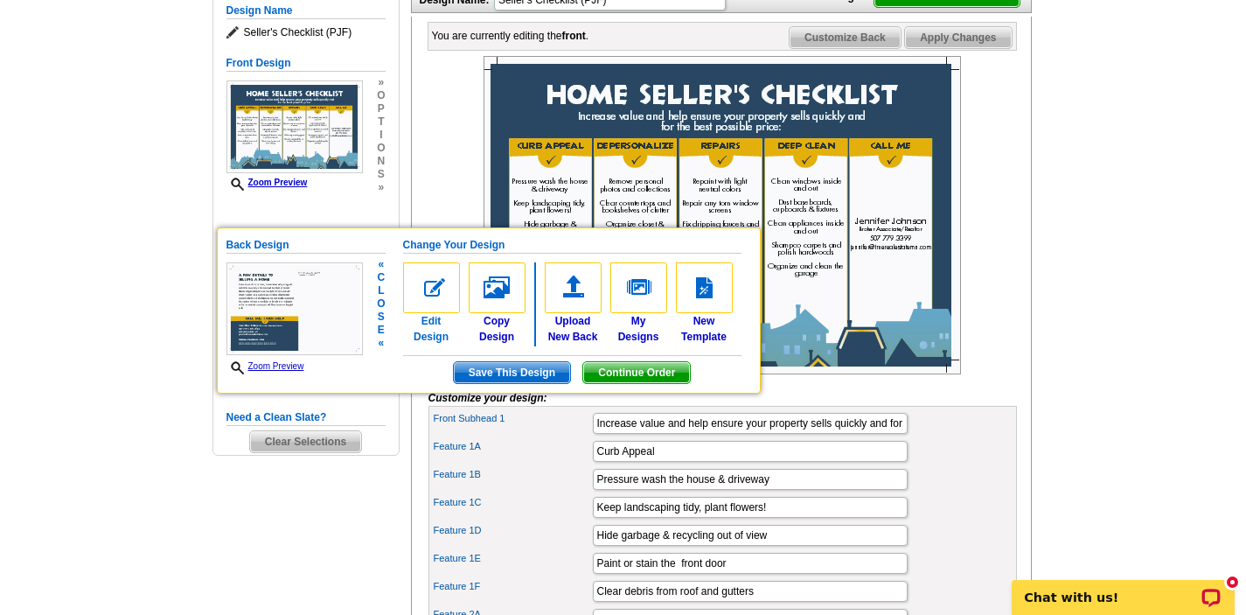
click at [433, 291] on img at bounding box center [431, 287] width 57 height 51
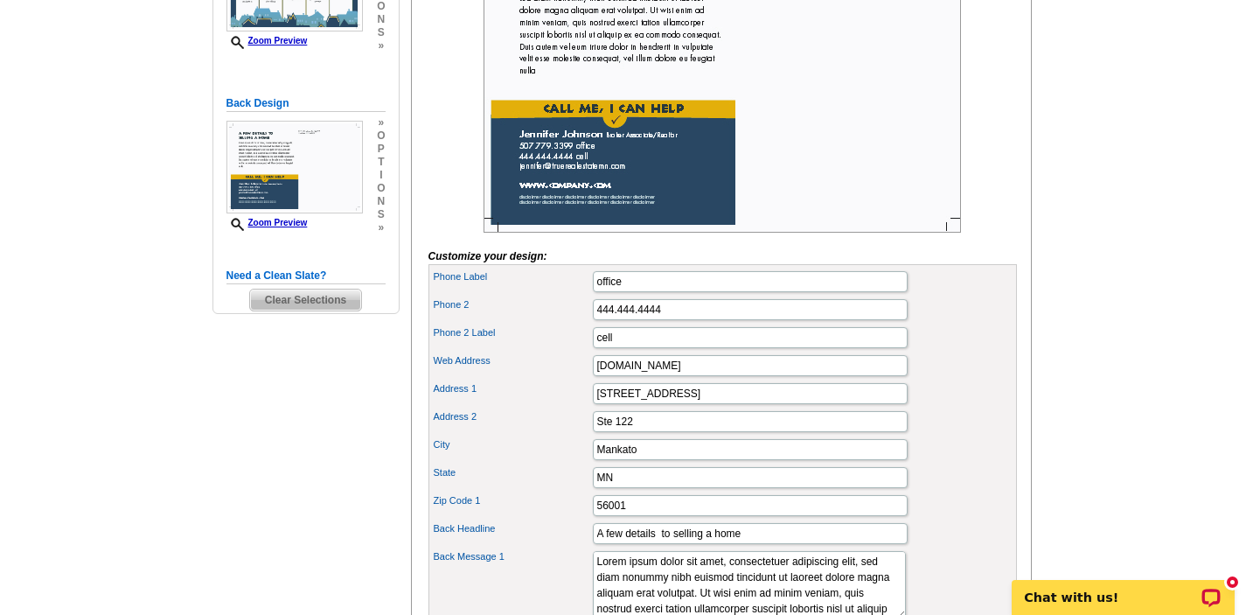
scroll to position [385, 0]
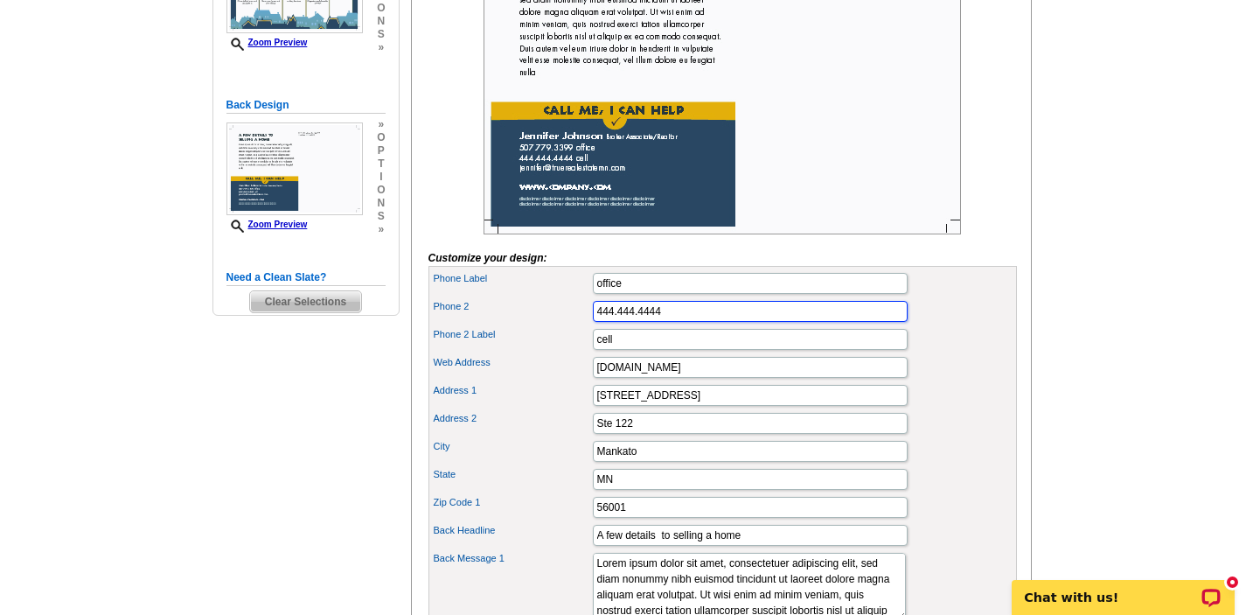
click at [676, 322] on input "444.444.4444" at bounding box center [750, 311] width 315 height 21
type input "4"
type input "[PHONE_NUMBER]"
click at [896, 594] on div "Back Message 1 Lorem ipsum dolor sit amet, consectetuer adipiscing elit, sed di…" at bounding box center [722, 586] width 581 height 75
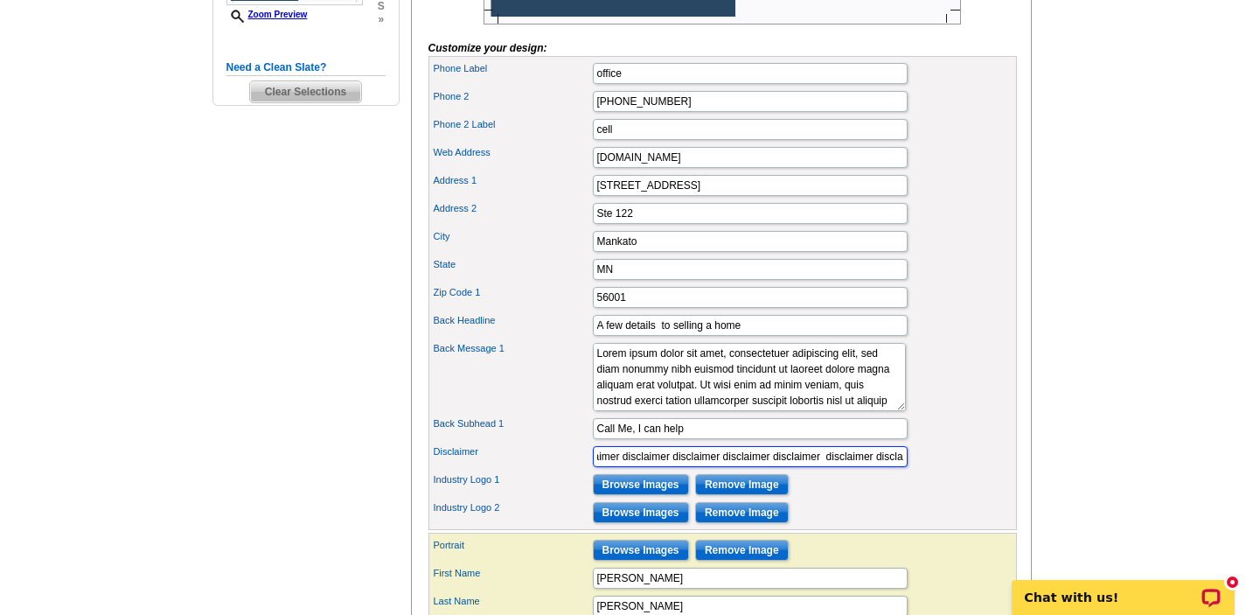
scroll to position [0, 298]
drag, startPoint x: 596, startPoint y: 485, endPoint x: 936, endPoint y: 484, distance: 339.2
click at [936, 470] on div "Disclaimer disclaimer disclaimer disclaimer disclaimer disclaimer disclaimer di…" at bounding box center [722, 456] width 581 height 28
type input "I"
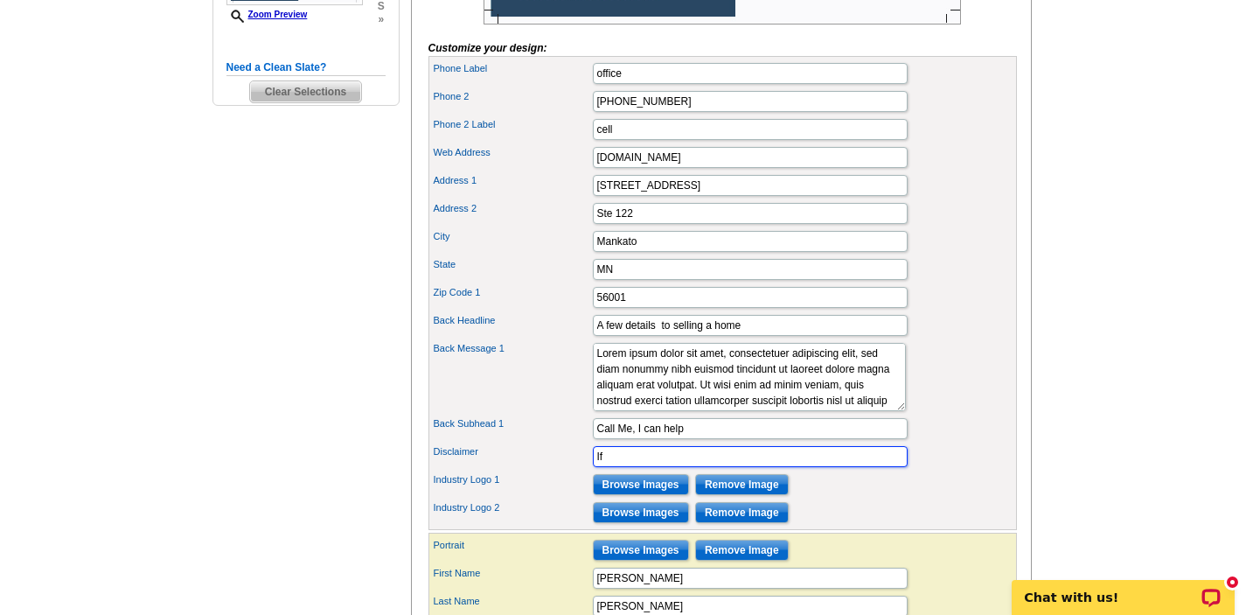
type input "I"
type input "T"
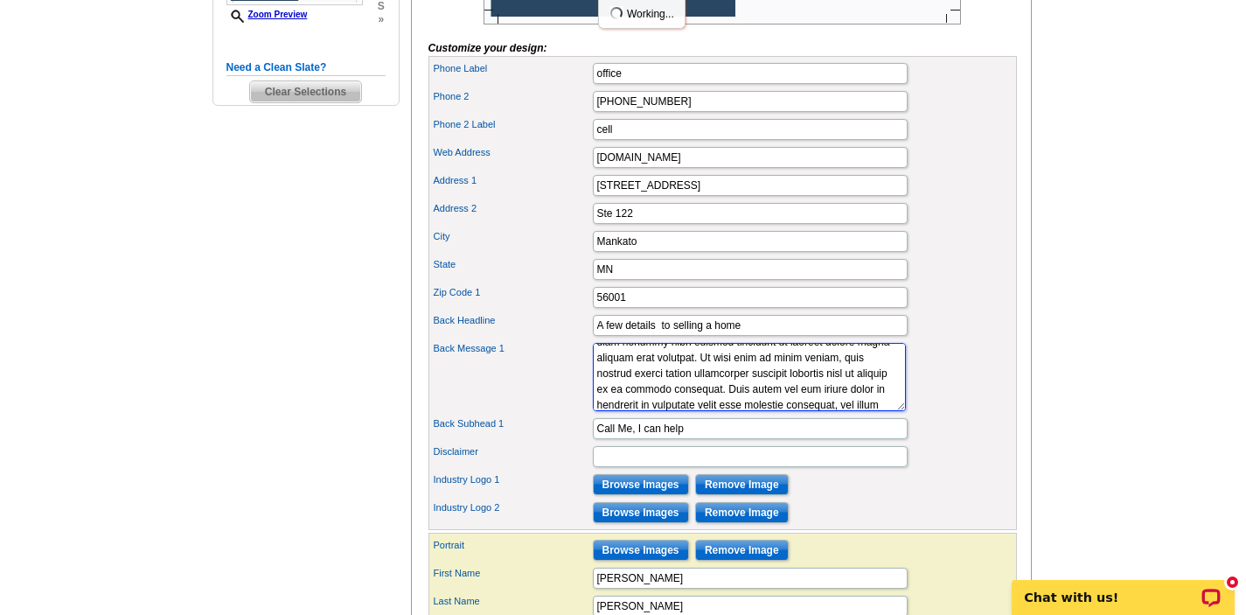
scroll to position [3, 0]
drag, startPoint x: 839, startPoint y: 428, endPoint x: 617, endPoint y: 388, distance: 225.5
click at [615, 387] on textarea "Lorem ipsum dolor sit amet, consectetuer adipiscing elit, sed diam nonummy nibh…" at bounding box center [749, 377] width 313 height 68
type textarea "ullamcorper suscipit lobortis nisl ut aliquip ex ea commodo consequat. Duis aut…"
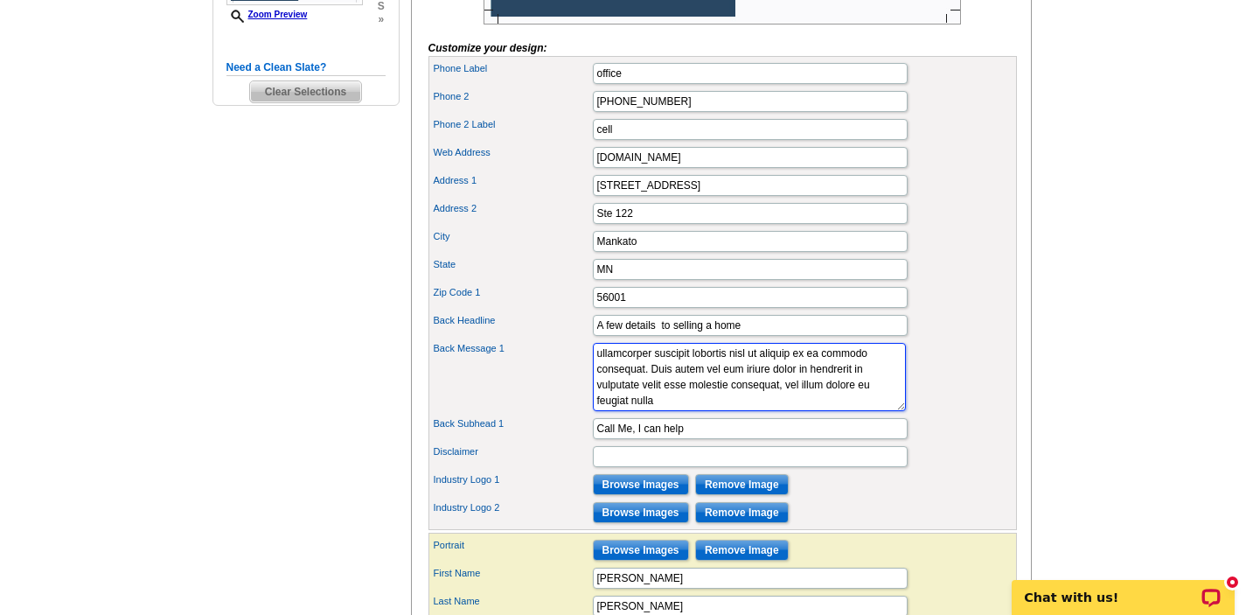
drag, startPoint x: 748, startPoint y: 428, endPoint x: 531, endPoint y: 350, distance: 230.4
click at [532, 351] on div "Phone Label office Phone 2 [PHONE_NUMBER] Phone 2 Label cell Ste 122" at bounding box center [722, 293] width 588 height 474
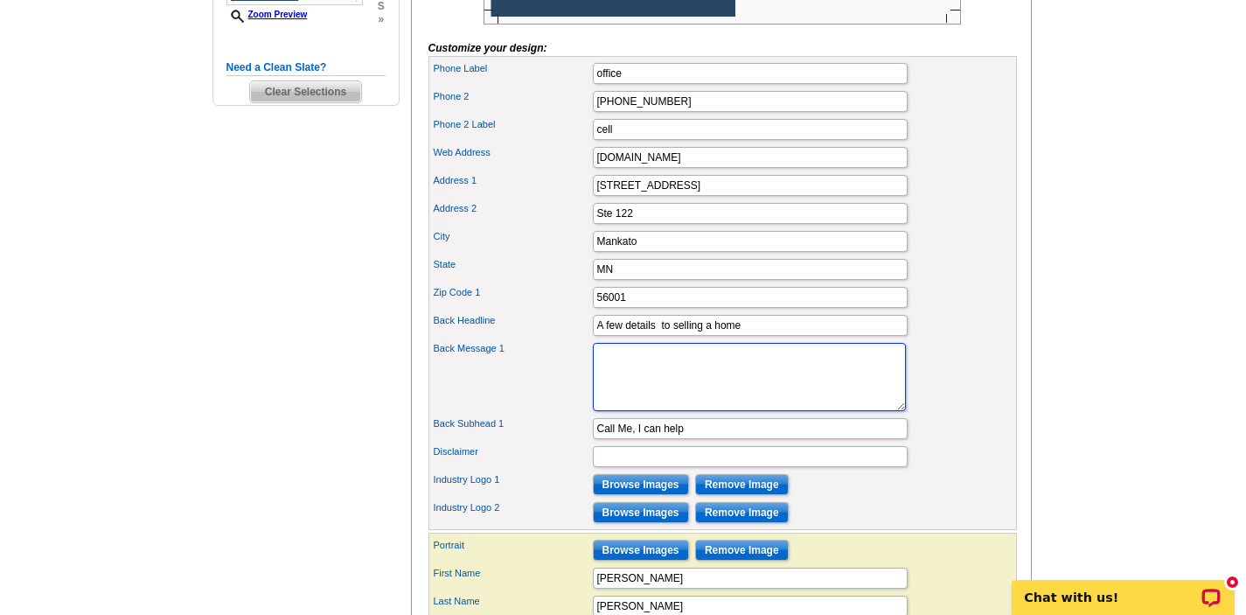
paste textarea "I don’t just list homes—I market them with precision and passion. Professional …"
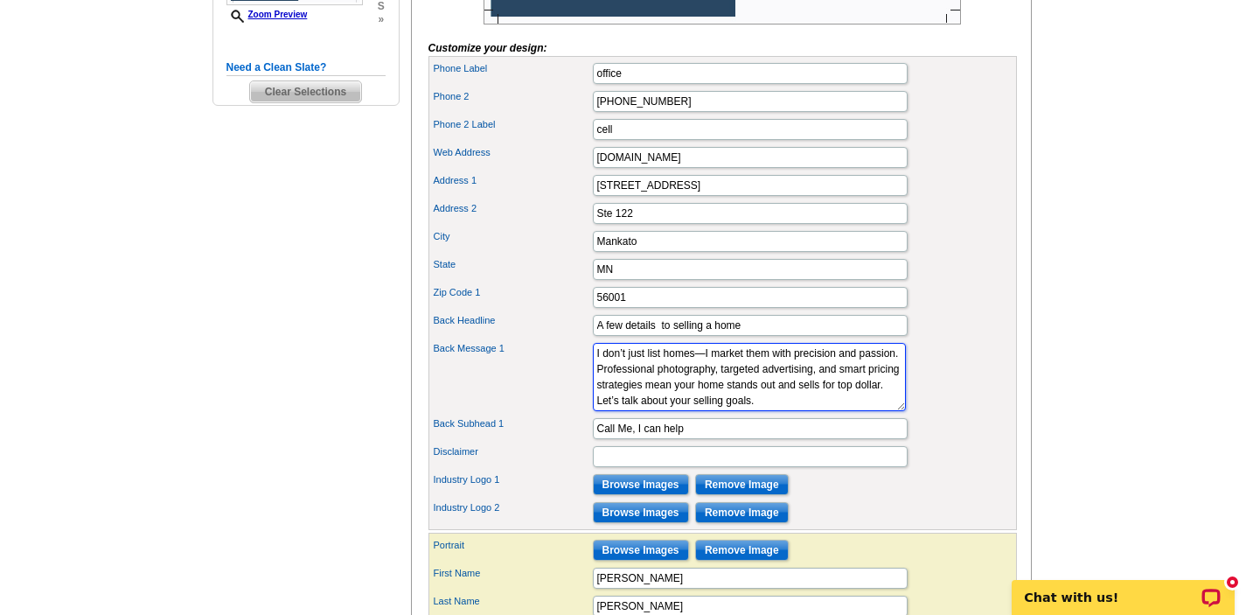
scroll to position [3, 0]
type textarea "I don’t just list homes—I market them with precision and passion. Professional …"
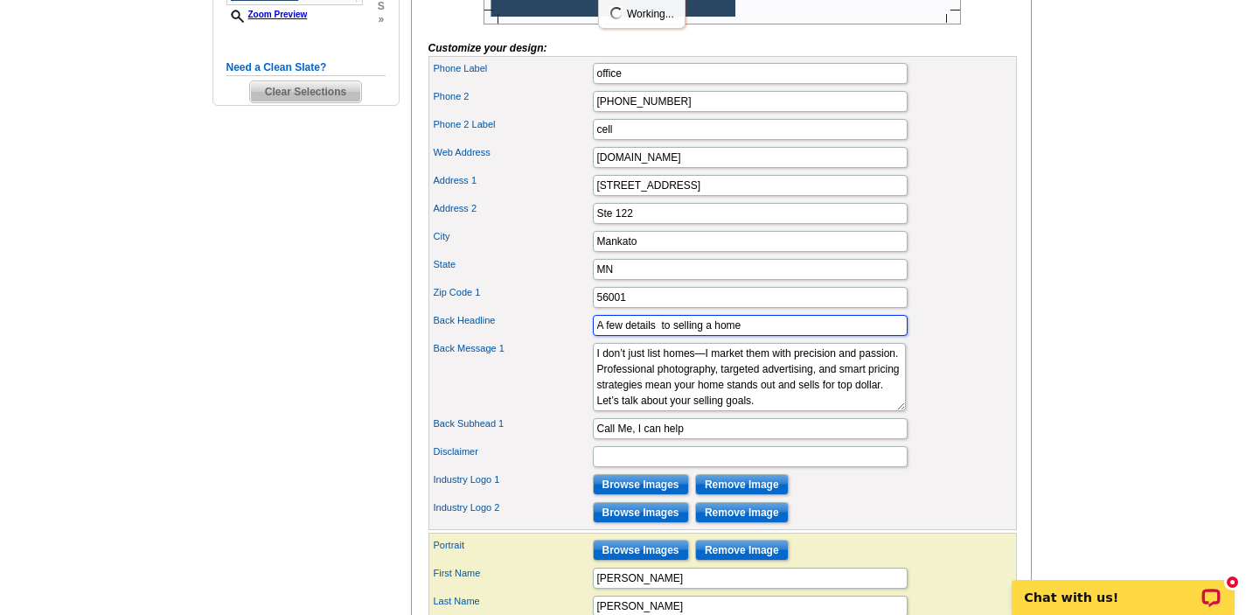
drag, startPoint x: 769, startPoint y: 354, endPoint x: 574, endPoint y: 354, distance: 195.8
click at [574, 339] on div "Back Headline A few details to selling a home" at bounding box center [722, 325] width 581 height 28
type input "Why chose me?"
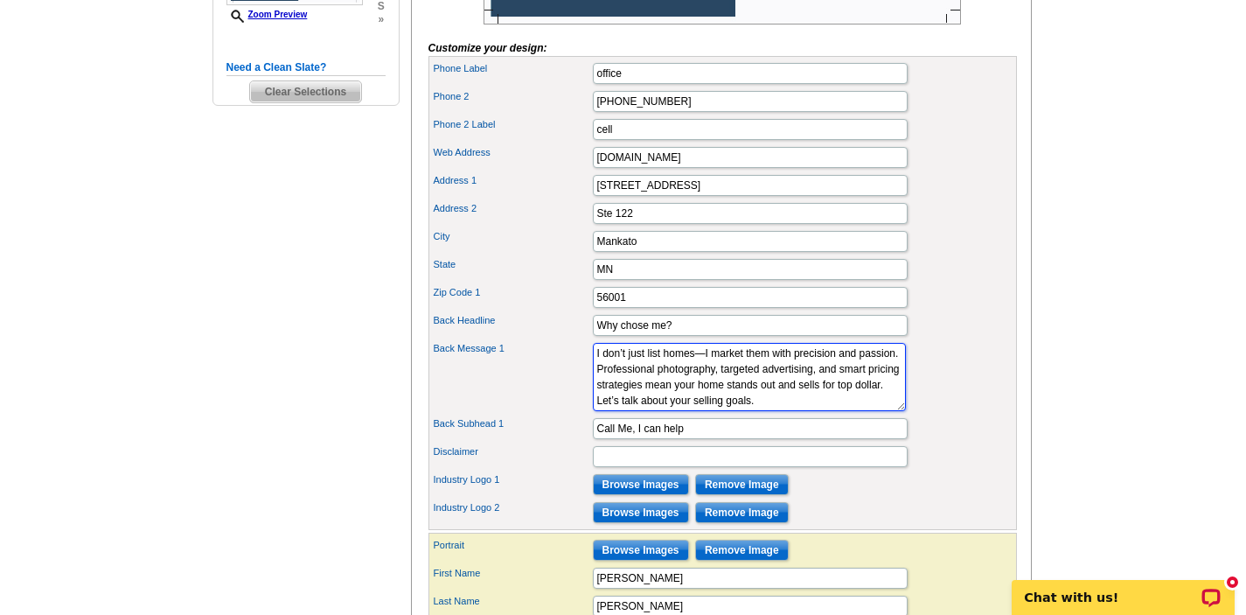
click at [687, 393] on textarea "Lorem ipsum dolor sit amet, consectetuer adipiscing elit, sed diam nonummy nibh…" at bounding box center [749, 377] width 313 height 68
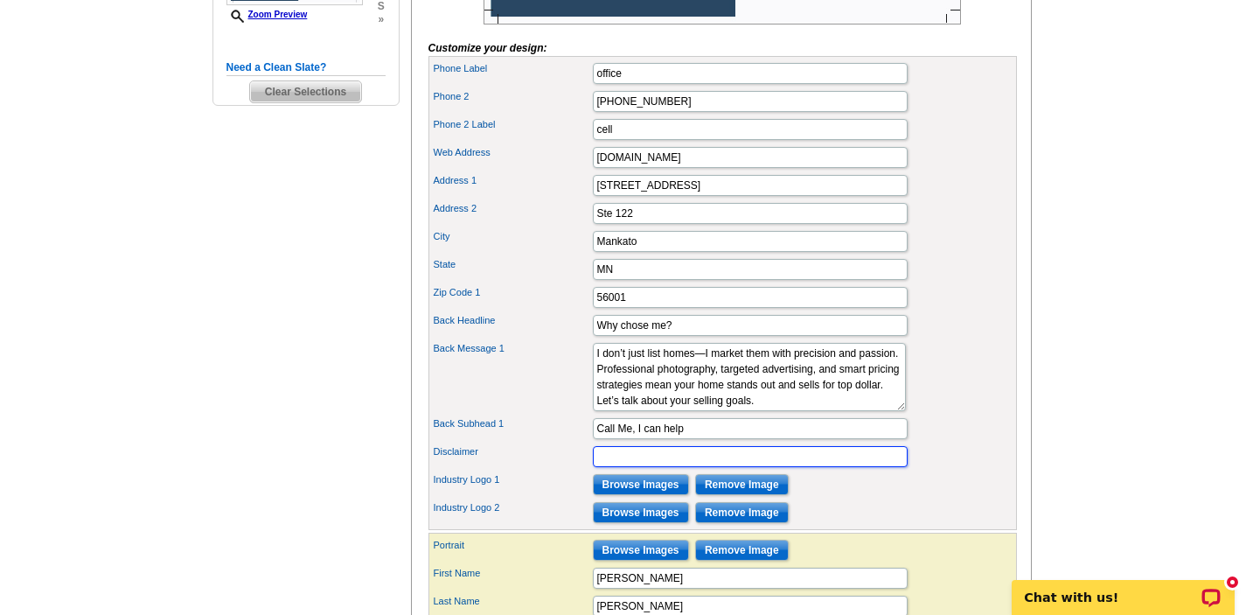
click at [646, 467] on input "Disclaimer" at bounding box center [750, 456] width 315 height 21
paste input "you are not soliciting any properties already listed with a broker"
drag, startPoint x: 599, startPoint y: 488, endPoint x: 567, endPoint y: 487, distance: 31.5
click at [567, 470] on div "Disclaimer you are not soliciting any properties already listed with a broker" at bounding box center [722, 456] width 581 height 28
click at [690, 467] on input "This is not soliciting any properties already listed with a broker" at bounding box center [750, 456] width 315 height 21
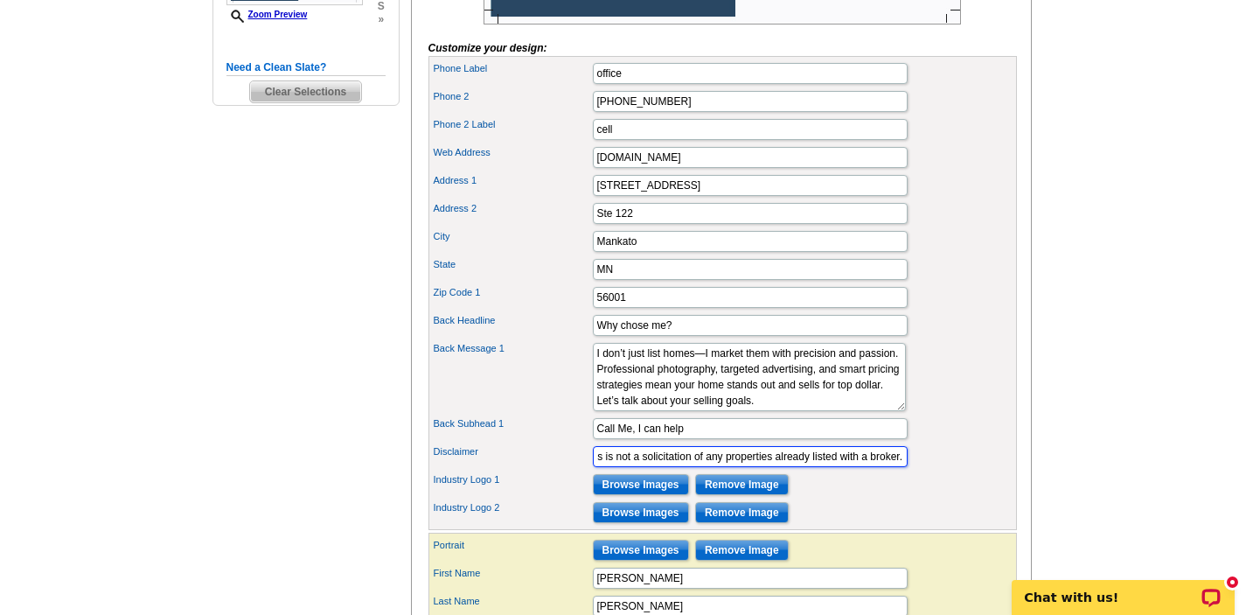
scroll to position [0, 0]
type input "This is not a solicitation of any properties already listed with a broker."
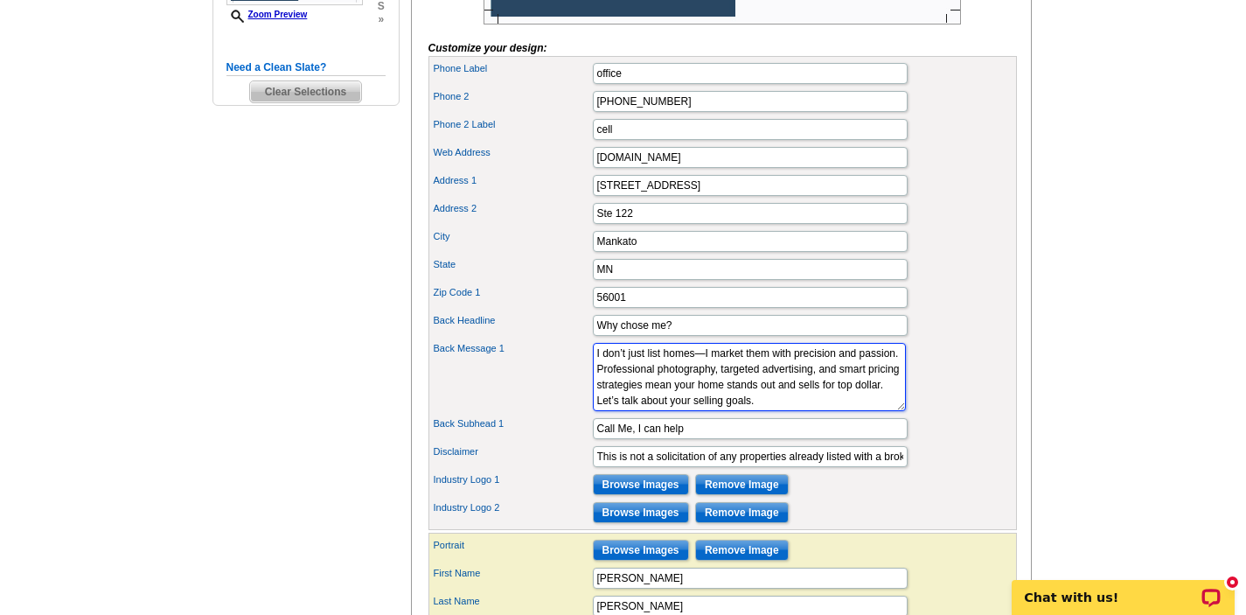
click at [693, 411] on textarea "Lorem ipsum dolor sit amet, consectetuer adipiscing elit, sed diam nonummy nibh…" at bounding box center [749, 377] width 313 height 68
click at [926, 396] on div "Back Message 1 Lorem ipsum dolor sit amet, consectetuer adipiscing elit, sed di…" at bounding box center [722, 376] width 581 height 75
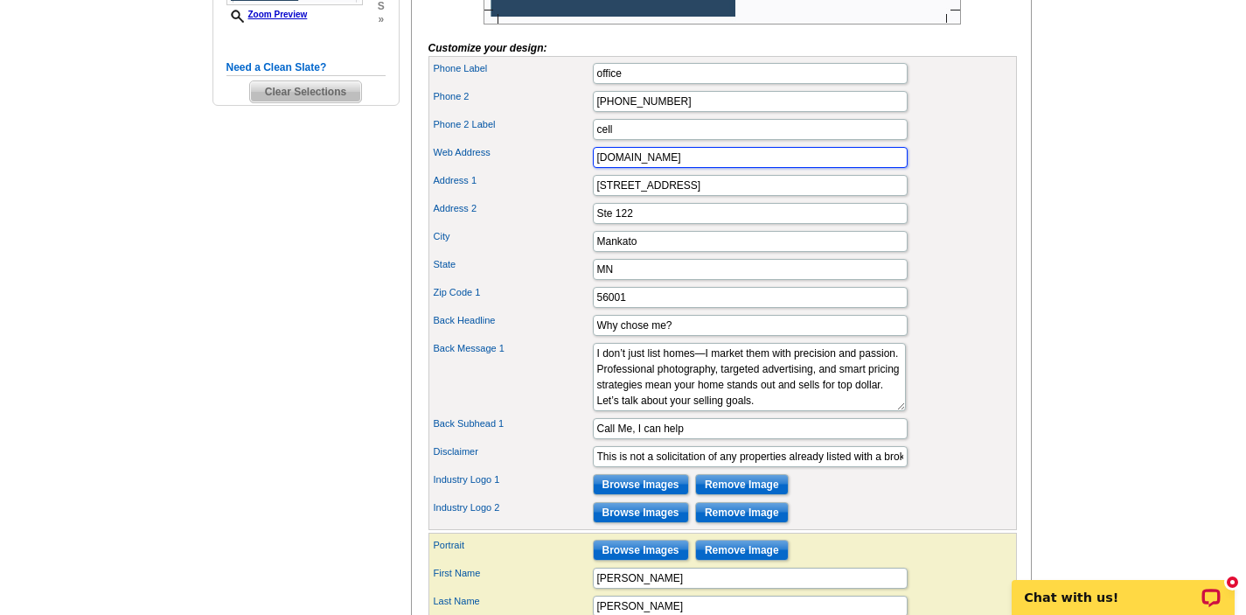
drag, startPoint x: 706, startPoint y: 190, endPoint x: 582, endPoint y: 188, distance: 124.2
click at [582, 171] on div "Web Address [DOMAIN_NAME]" at bounding box center [722, 157] width 581 height 28
type input "w"
paste input "[URL][DOMAIN_NAME]"
click at [628, 168] on input "[URL][DOMAIN_NAME]" at bounding box center [750, 157] width 315 height 21
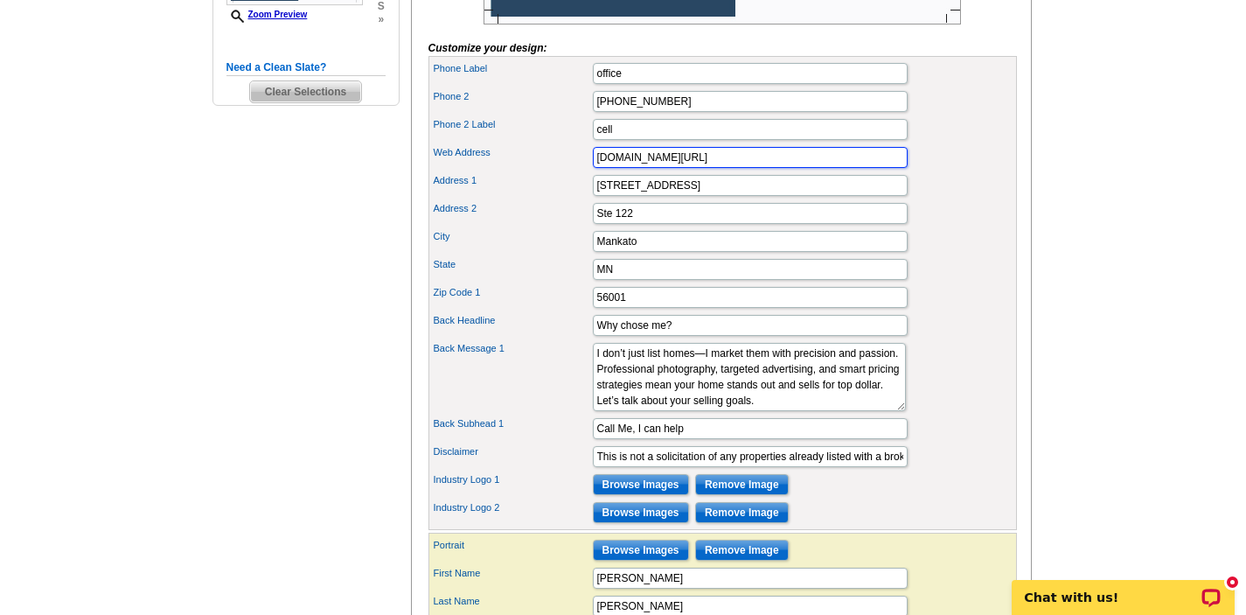
click at [843, 168] on input "[DOMAIN_NAME][URL]" at bounding box center [750, 157] width 315 height 21
type input "[DOMAIN_NAME]"
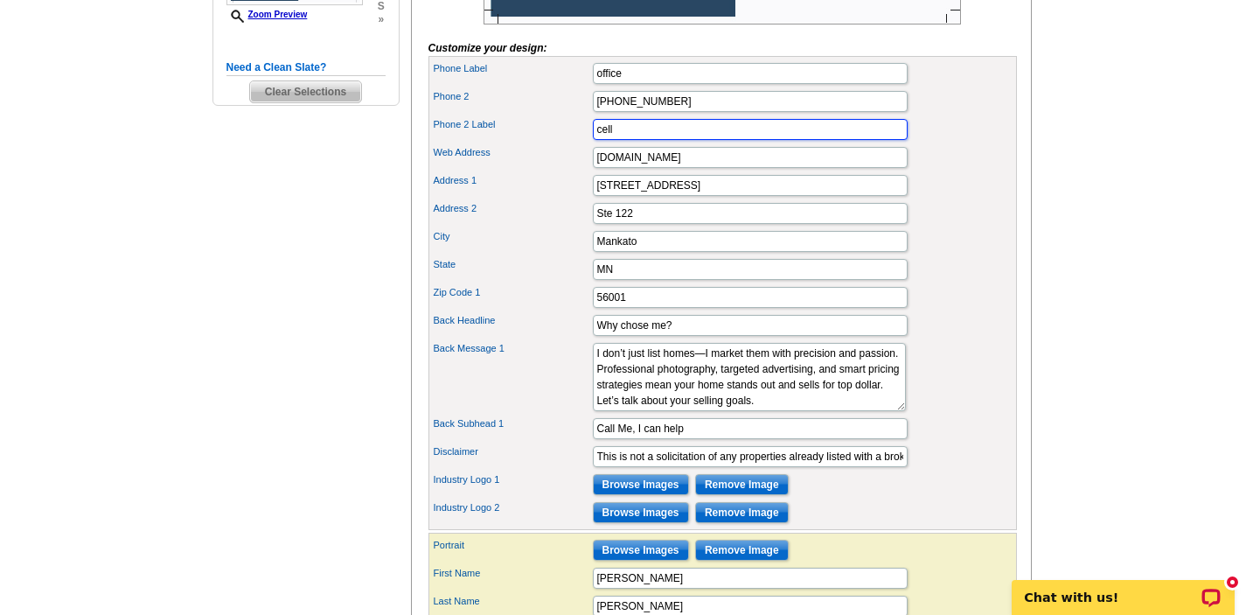
click at [731, 140] on input "cell" at bounding box center [750, 129] width 315 height 21
click at [717, 112] on input "[PHONE_NUMBER]" at bounding box center [750, 101] width 315 height 21
click at [688, 84] on input "office" at bounding box center [750, 73] width 315 height 21
drag, startPoint x: 671, startPoint y: 110, endPoint x: 583, endPoint y: 108, distance: 88.3
click at [580, 87] on div "Phone Label office" at bounding box center [722, 73] width 581 height 28
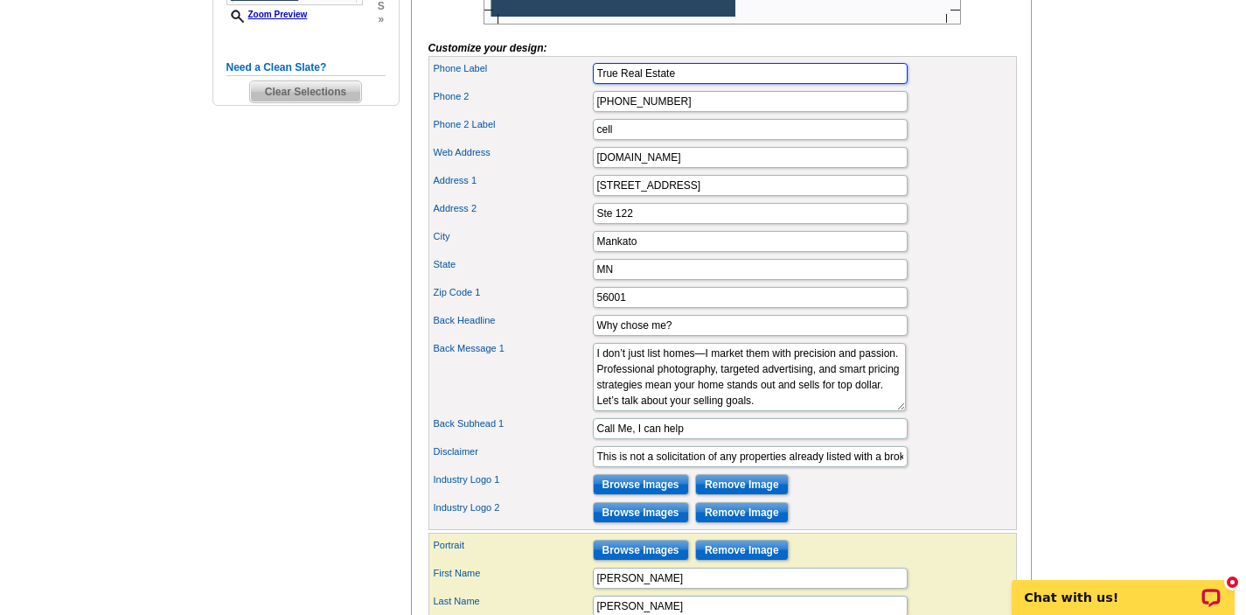
type input "True Real Estate"
click at [994, 70] on form "Customize your design: Front Subhead 1 Increase value and help ensure your prop…" at bounding box center [722, 220] width 588 height 1029
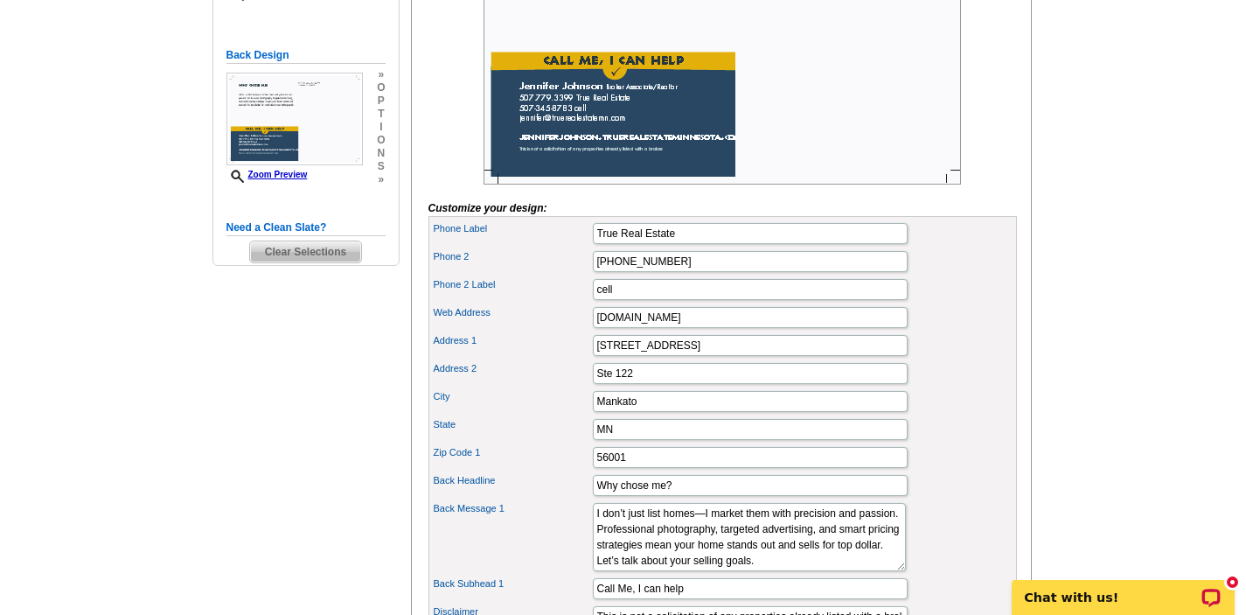
scroll to position [420, 0]
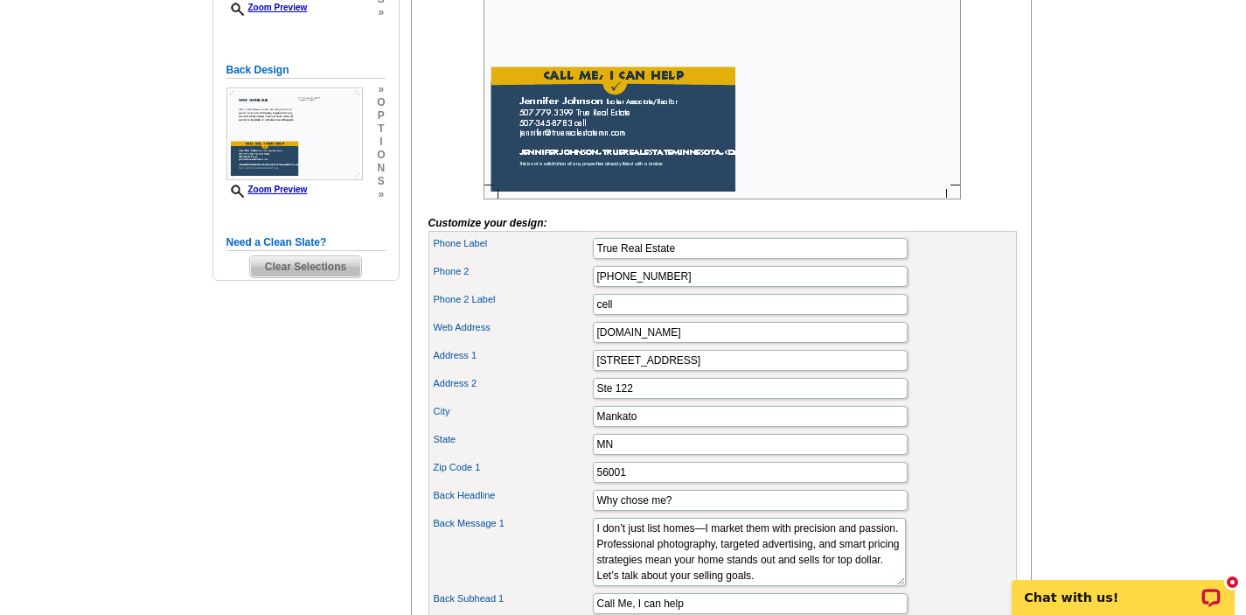
click at [464, 251] on label "Phone Label" at bounding box center [512, 243] width 157 height 15
click at [593, 259] on input "True Real Estate" at bounding box center [750, 248] width 315 height 21
drag, startPoint x: 699, startPoint y: 282, endPoint x: 573, endPoint y: 282, distance: 125.9
click at [572, 262] on div "Phone Label True Real Estate" at bounding box center [722, 248] width 581 height 28
type input "Cell"
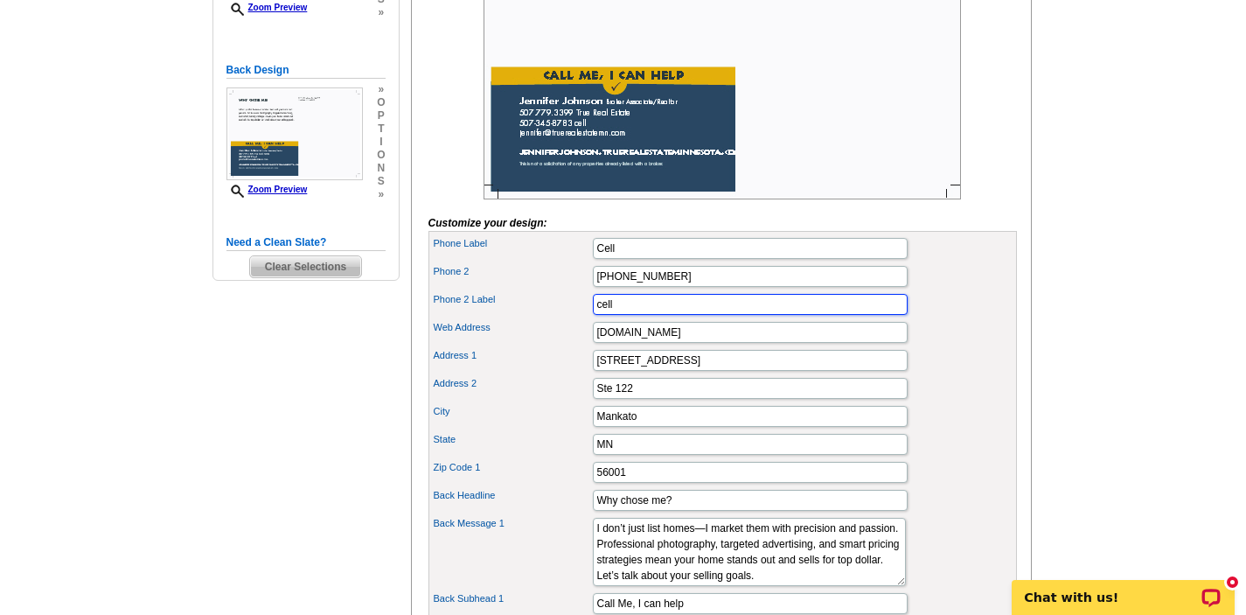
click at [625, 315] on input "cell" at bounding box center [750, 304] width 315 height 21
type input "c"
type input "Office"
click at [553, 419] on label "City" at bounding box center [512, 411] width 157 height 15
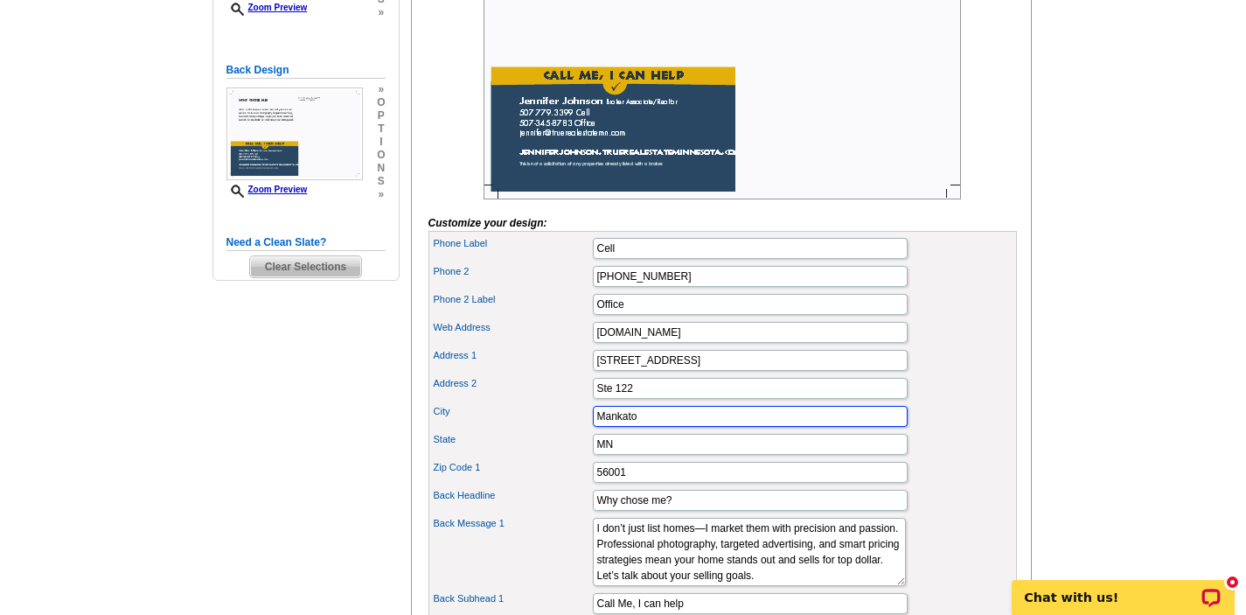
click at [593, 427] on input "Mankato" at bounding box center [750, 416] width 315 height 21
click at [553, 447] on label "State" at bounding box center [512, 439] width 157 height 15
click at [593, 455] on input "MN" at bounding box center [750, 444] width 315 height 21
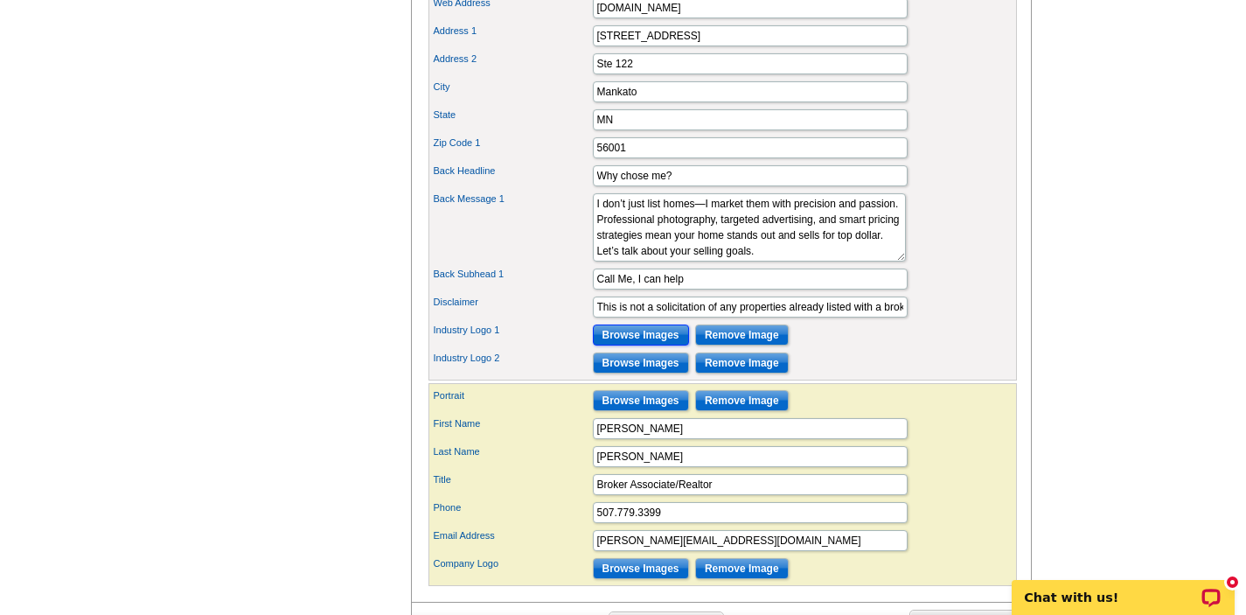
click at [644, 345] on input "Browse Images" at bounding box center [641, 334] width 96 height 21
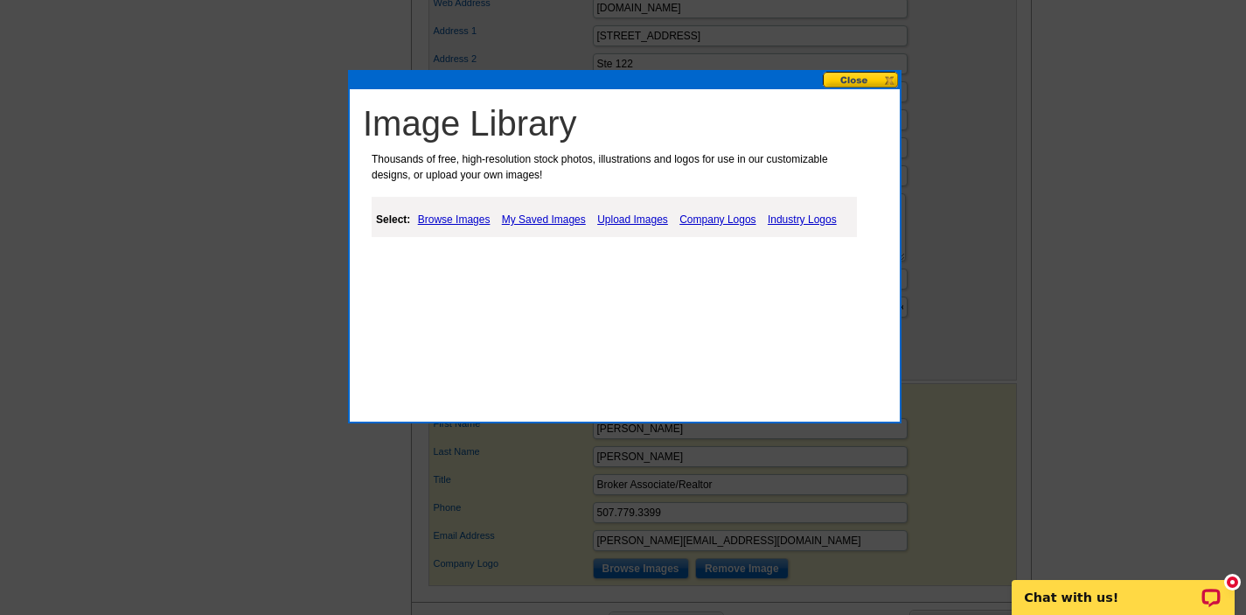
click at [698, 219] on link "Company Logos" at bounding box center [717, 219] width 85 height 21
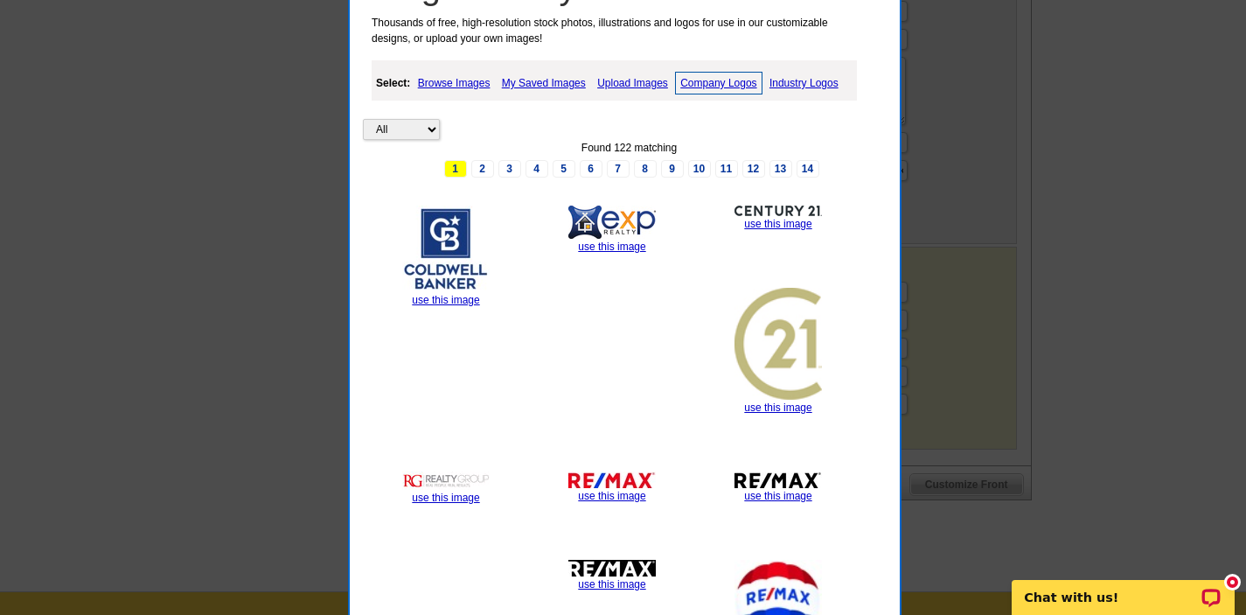
scroll to position [884, 0]
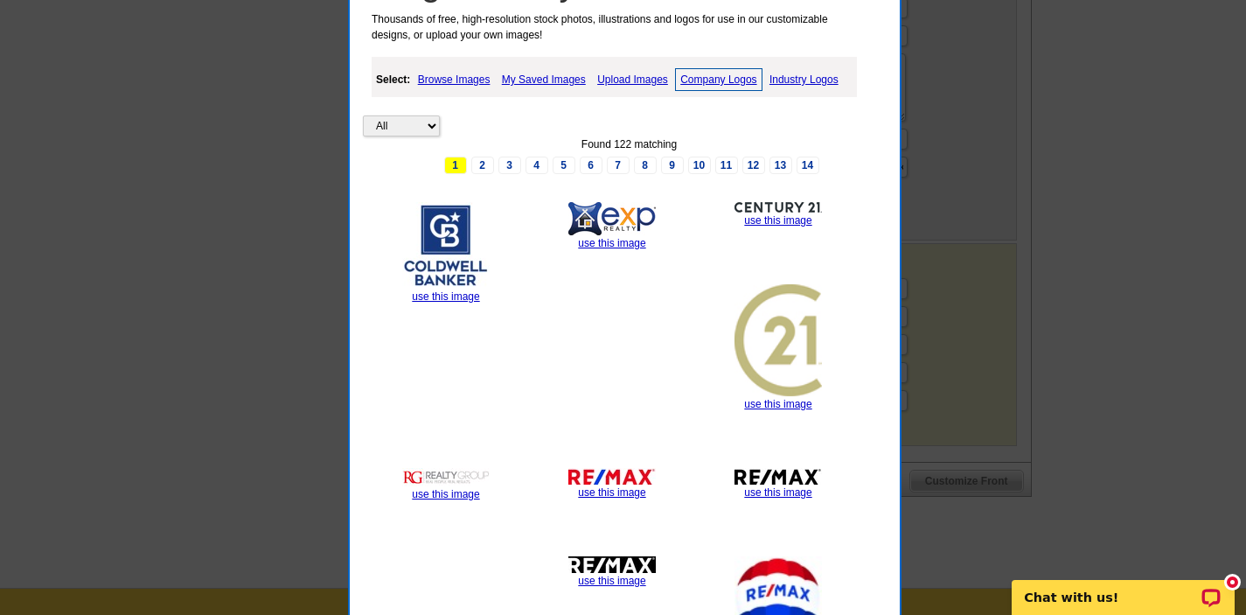
click at [539, 79] on link "My Saved Images" at bounding box center [543, 79] width 93 height 21
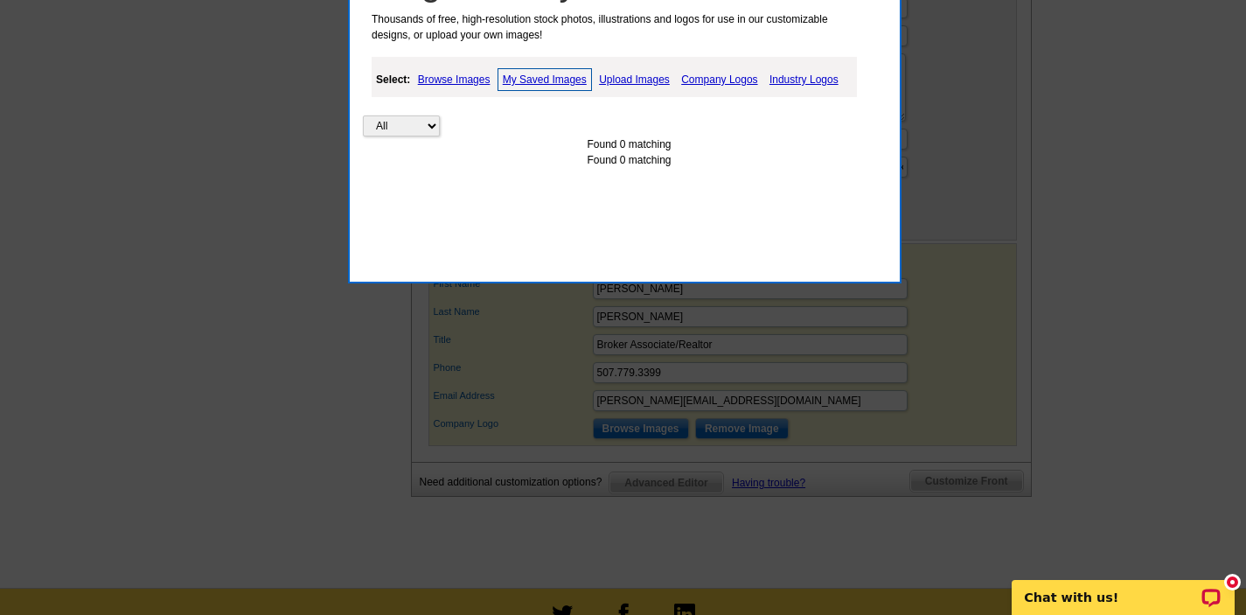
click at [446, 80] on link "Browse Images" at bounding box center [454, 79] width 81 height 21
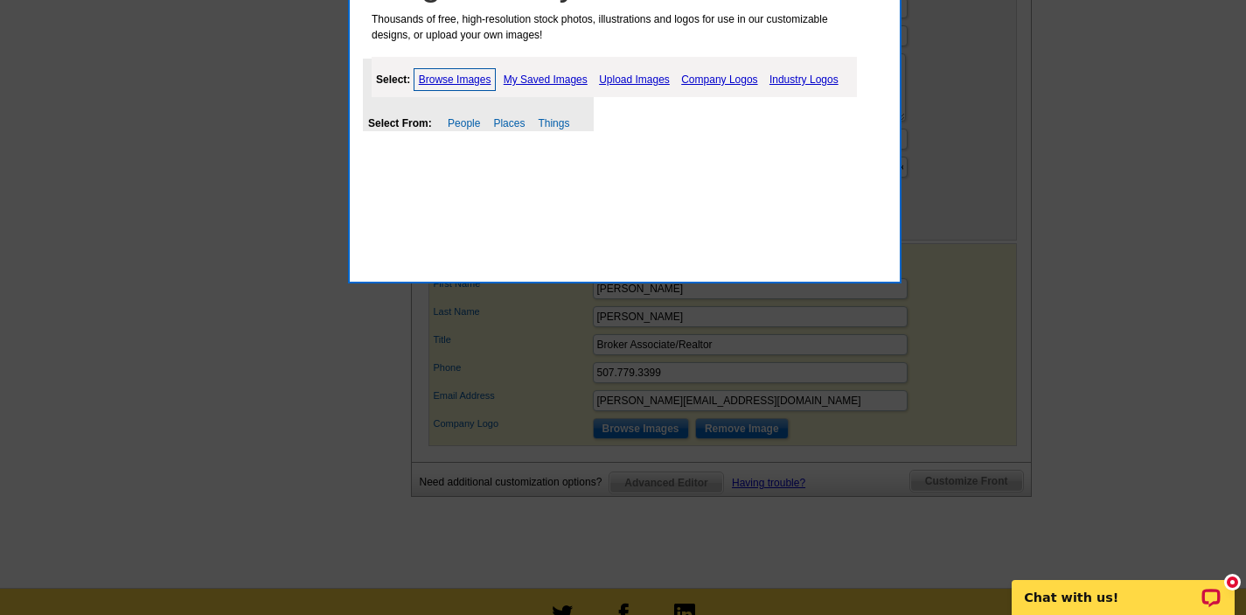
click at [620, 81] on link "Upload Images" at bounding box center [635, 79] width 80 height 21
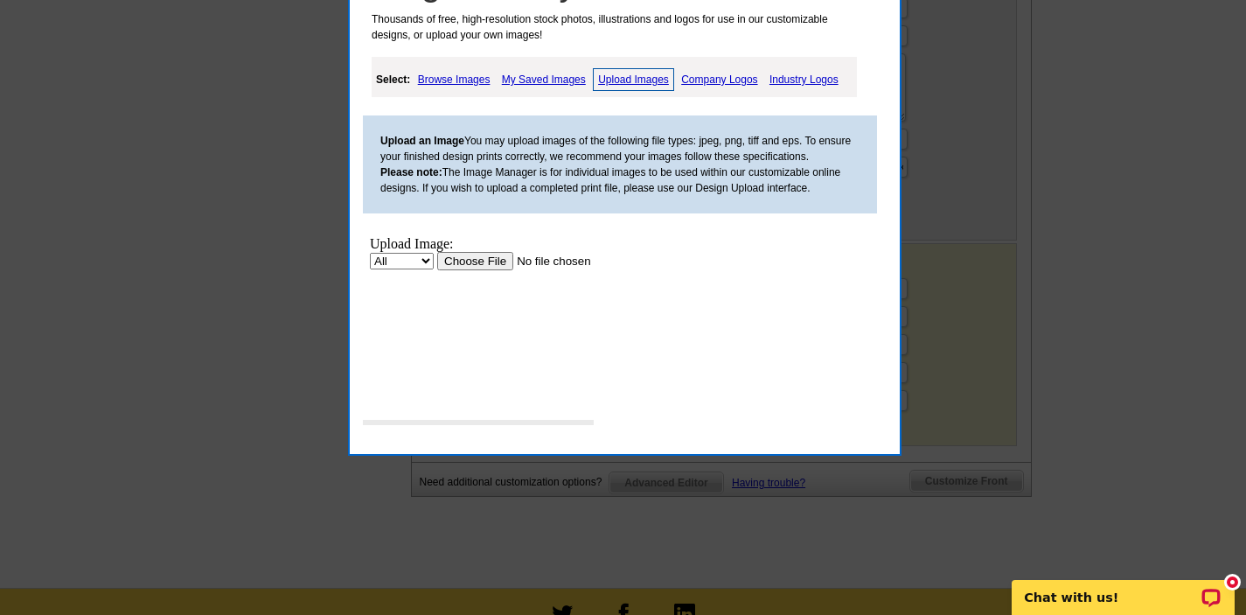
scroll to position [0, 0]
click at [424, 260] on select "All Property" at bounding box center [402, 261] width 64 height 17
click at [502, 262] on input "file" at bounding box center [547, 261] width 221 height 18
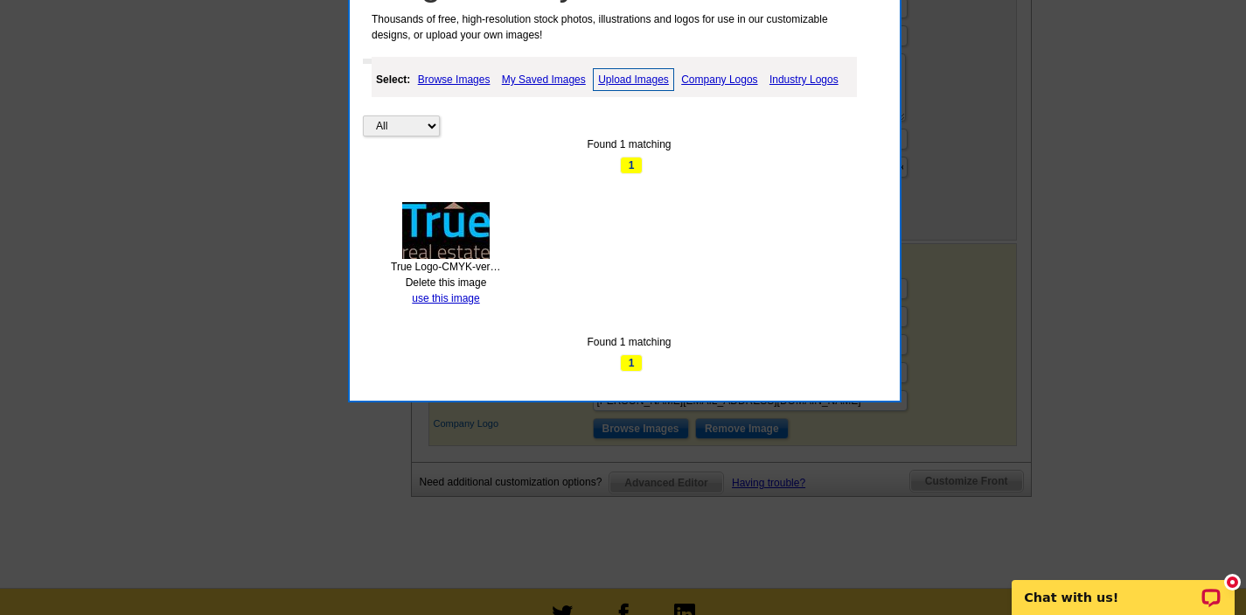
click at [485, 157] on div "Found 1 matching 1" at bounding box center [629, 155] width 532 height 38
click at [531, 233] on div "All Property Found 1 matching 1 True Logo-CMYK-vertical.jpg Delete this image u…" at bounding box center [629, 218] width 532 height 308
click at [637, 77] on link "Upload Images" at bounding box center [633, 79] width 81 height 23
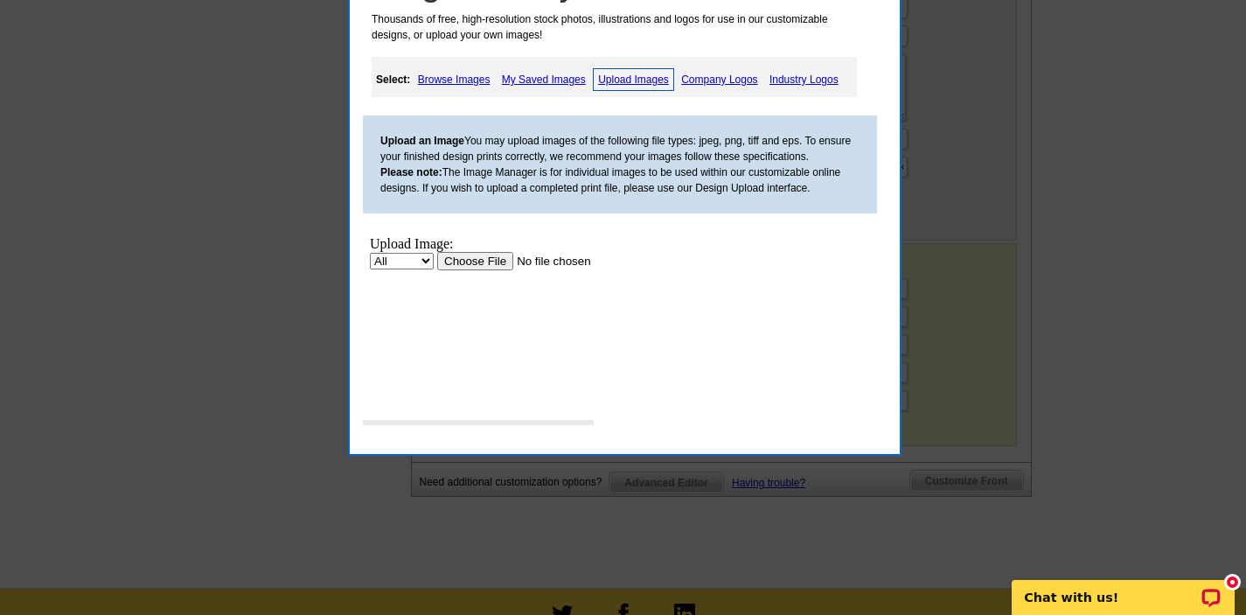
click at [485, 258] on input "file" at bounding box center [547, 261] width 221 height 18
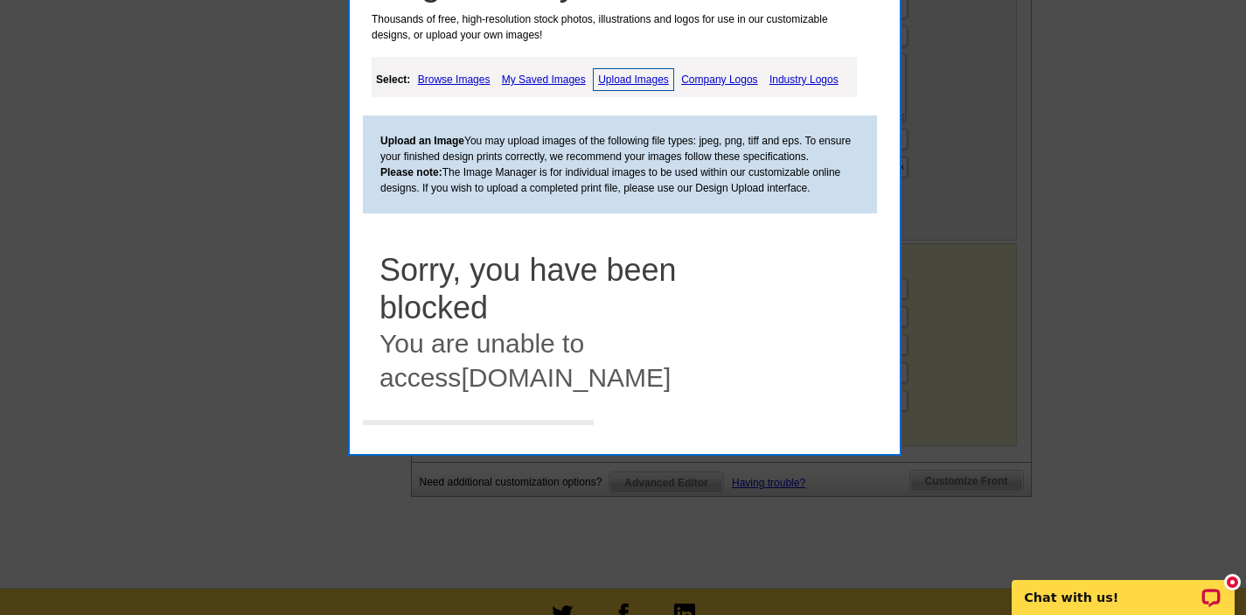
click at [795, 79] on link "Industry Logos" at bounding box center [804, 79] width 78 height 21
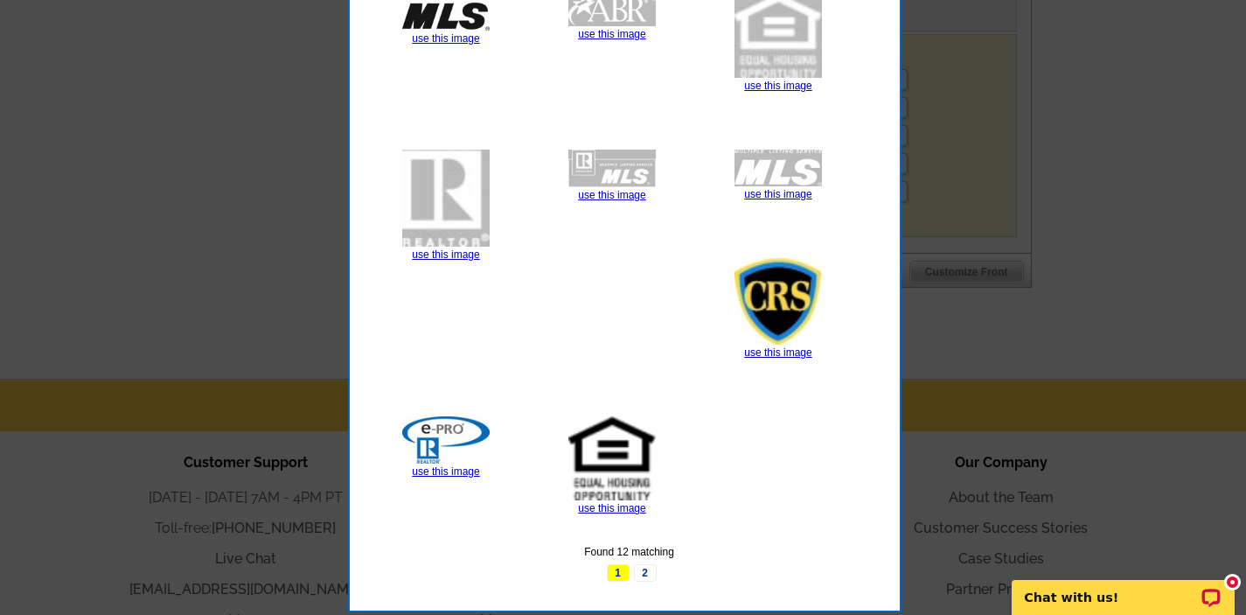
scroll to position [1094, 0]
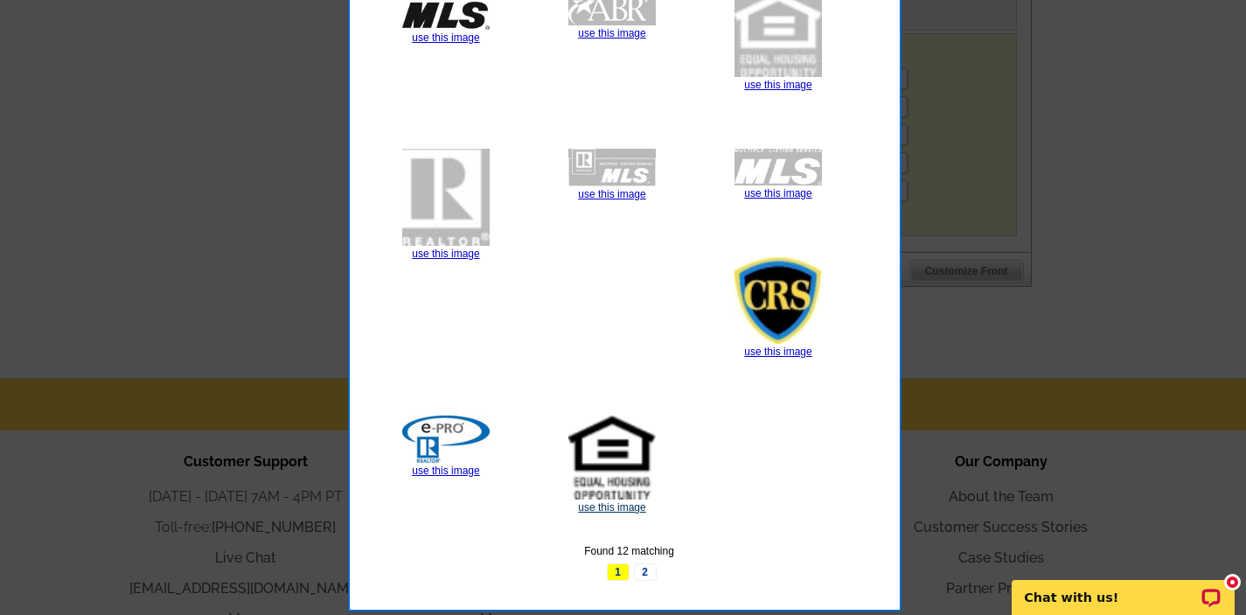
click at [609, 508] on link "use this image" at bounding box center [611, 507] width 67 height 12
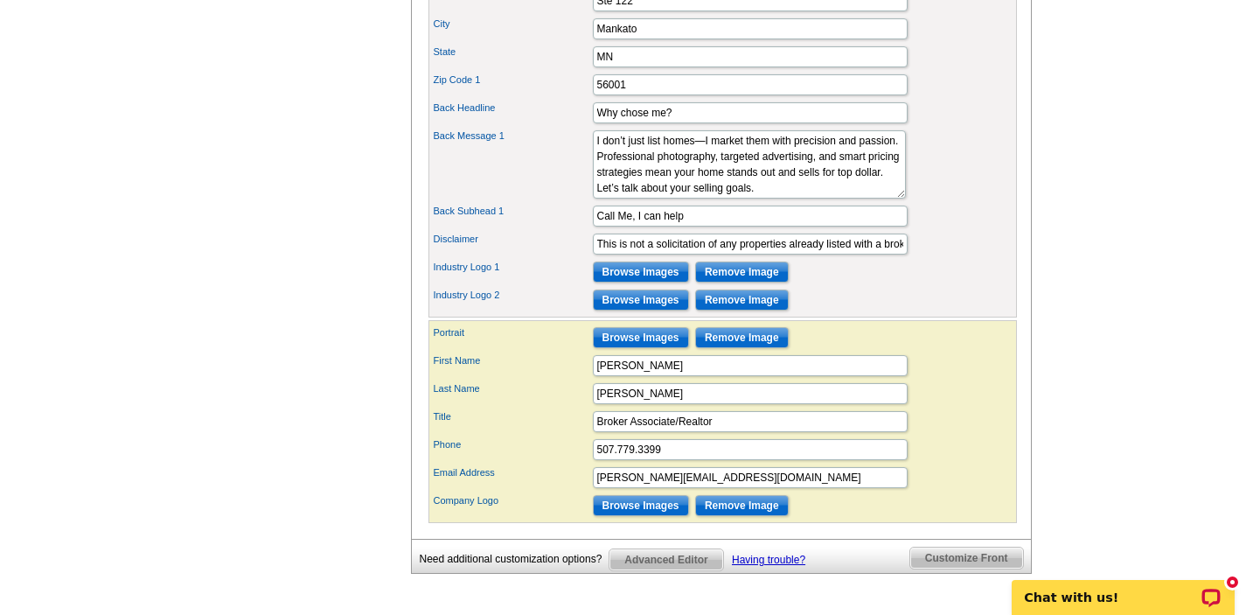
scroll to position [804, 0]
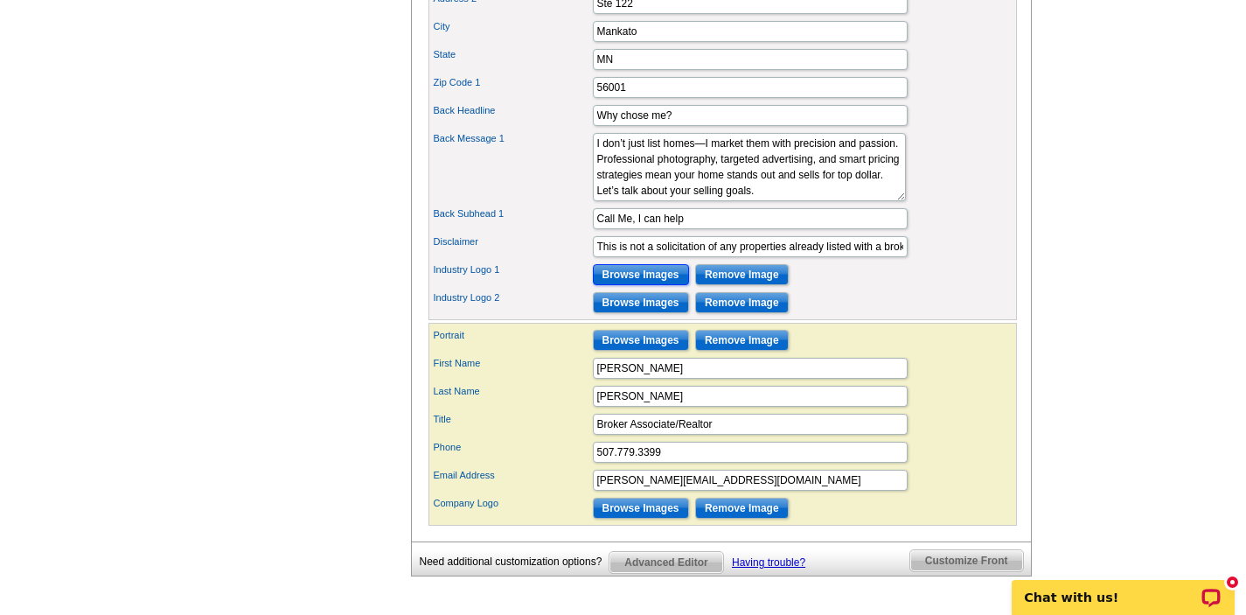
click at [633, 285] on input "Browse Images" at bounding box center [641, 274] width 96 height 21
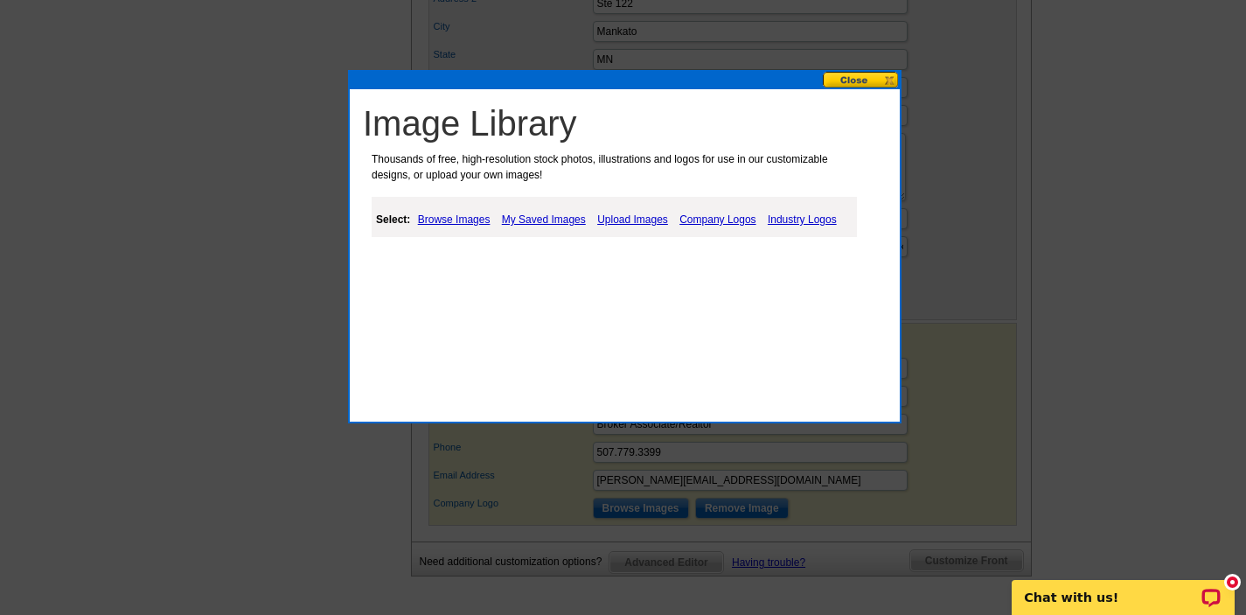
click at [856, 79] on button at bounding box center [861, 80] width 77 height 17
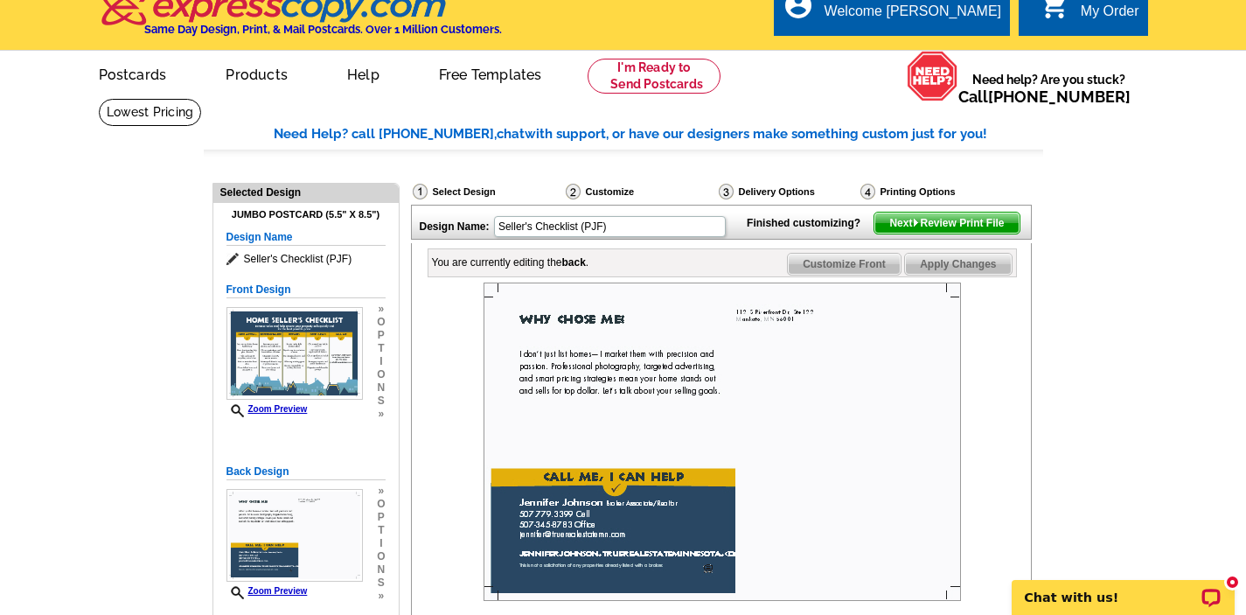
scroll to position [0, 0]
